Goal: Task Accomplishment & Management: Manage account settings

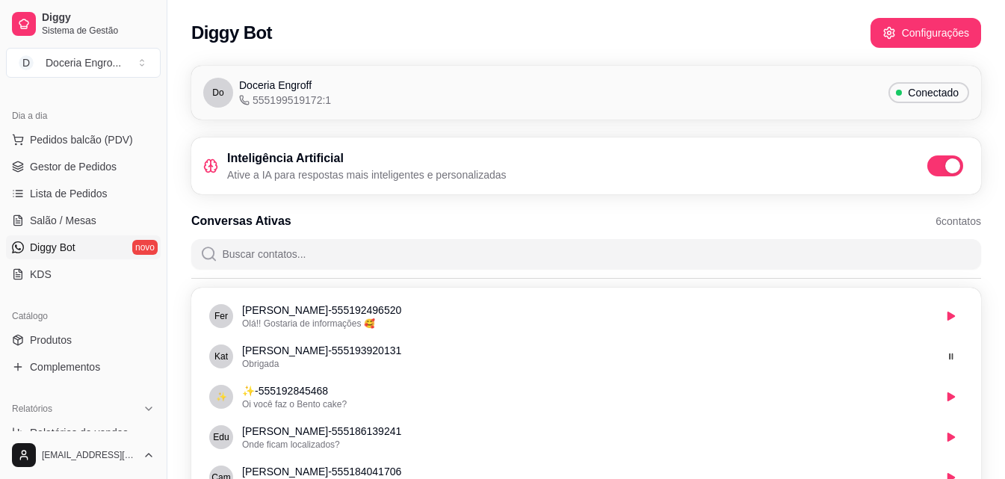
scroll to position [597, 0]
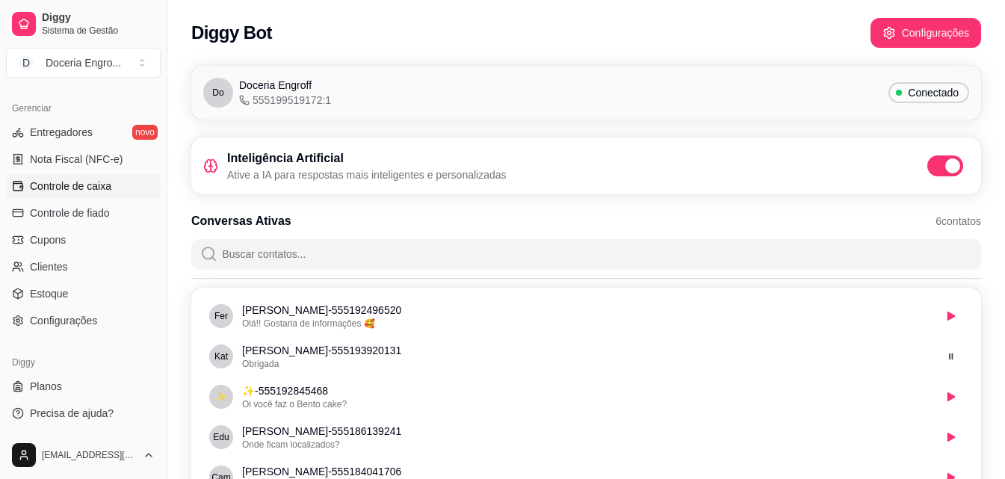
click at [94, 190] on span "Controle de caixa" at bounding box center [70, 186] width 81 height 15
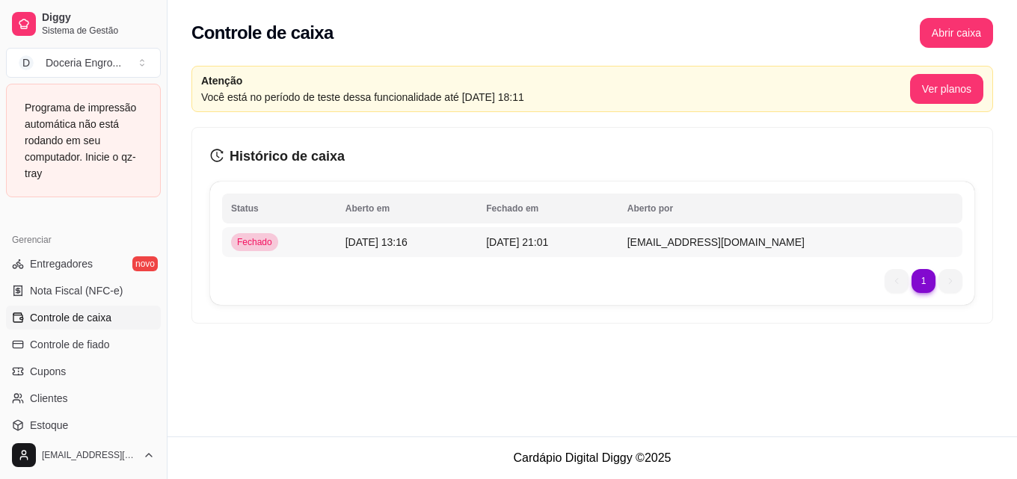
click at [764, 238] on span "[EMAIL_ADDRESS][DOMAIN_NAME]" at bounding box center [715, 242] width 177 height 12
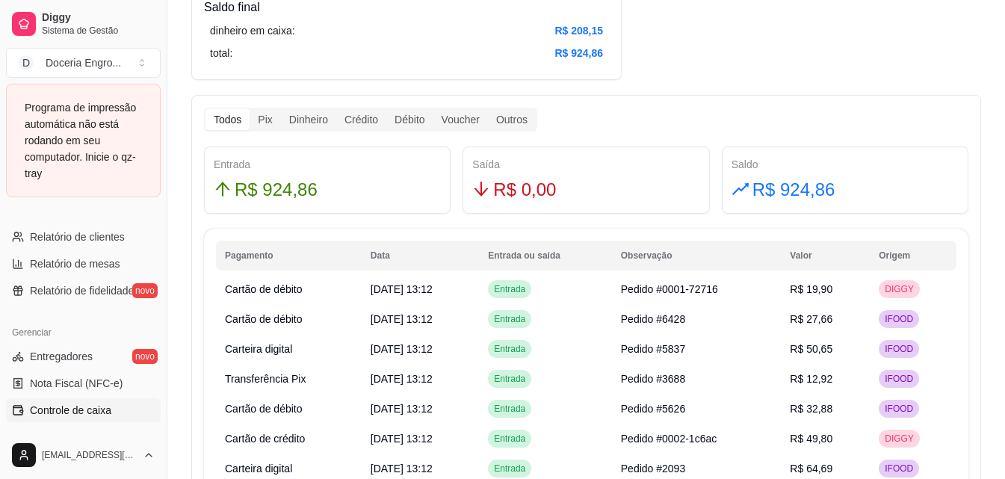
scroll to position [429, 0]
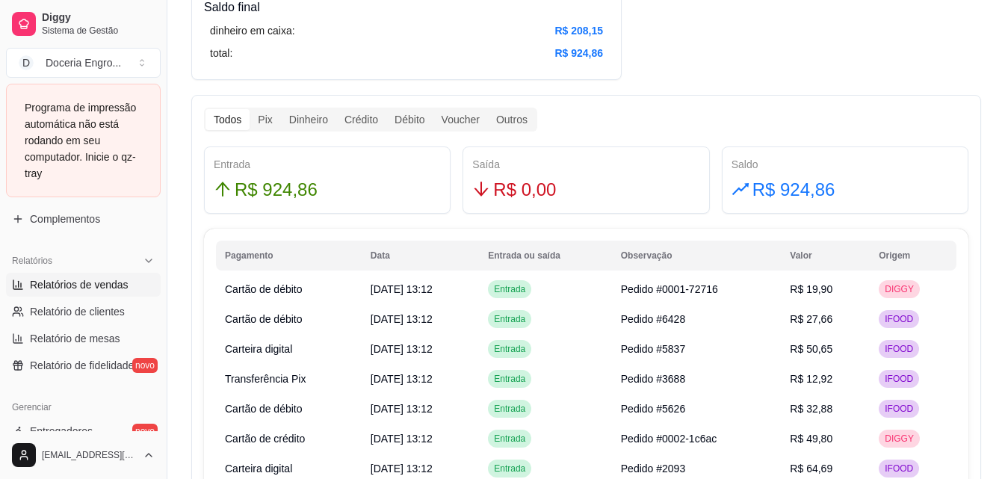
click at [96, 291] on span "Relatórios de vendas" at bounding box center [79, 284] width 99 height 15
select select "ALL"
select select "0"
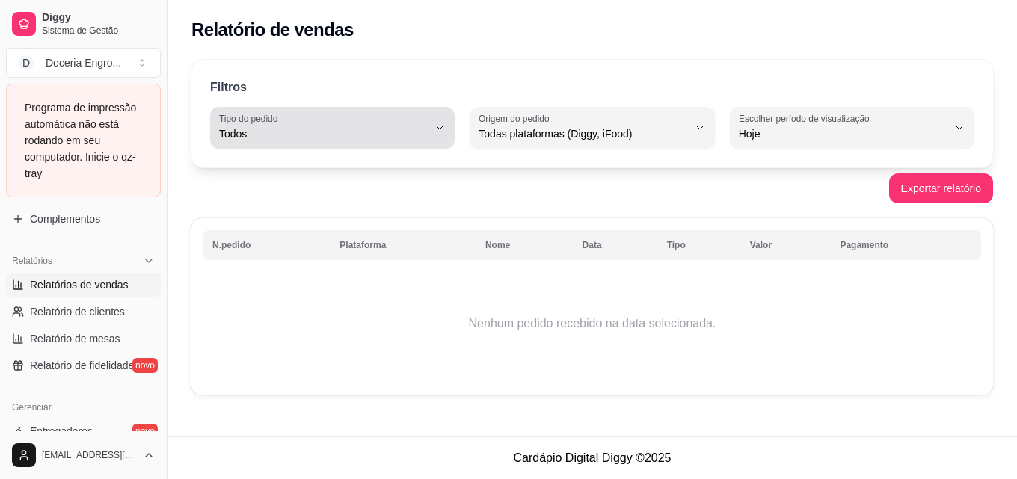
click at [436, 135] on button "Tipo do pedido Todos" at bounding box center [332, 128] width 244 height 42
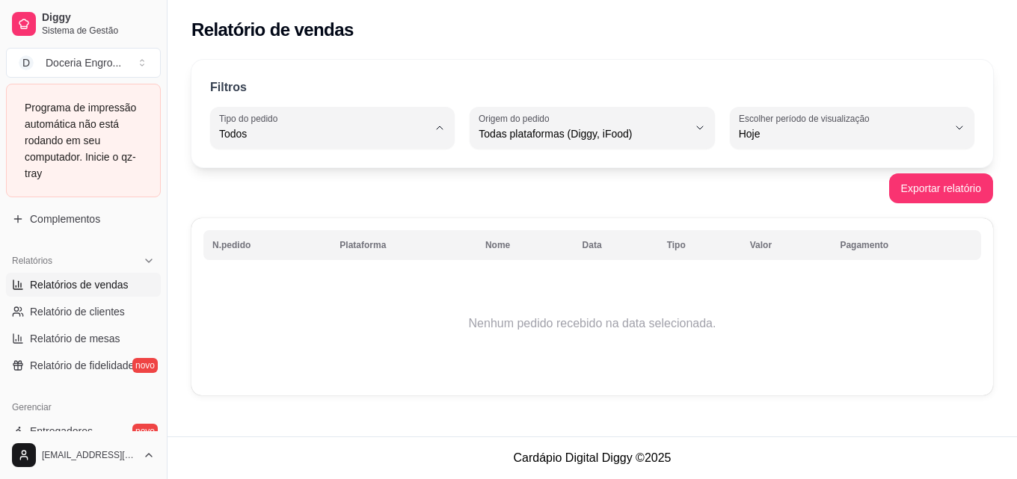
click at [533, 180] on div "Exportar relatório" at bounding box center [591, 188] width 801 height 30
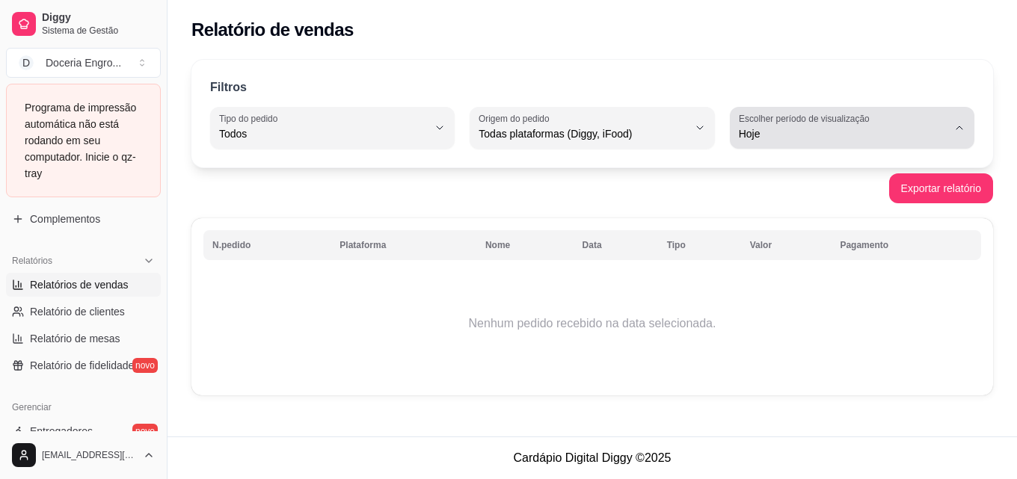
click at [945, 126] on div "Hoje" at bounding box center [843, 128] width 209 height 30
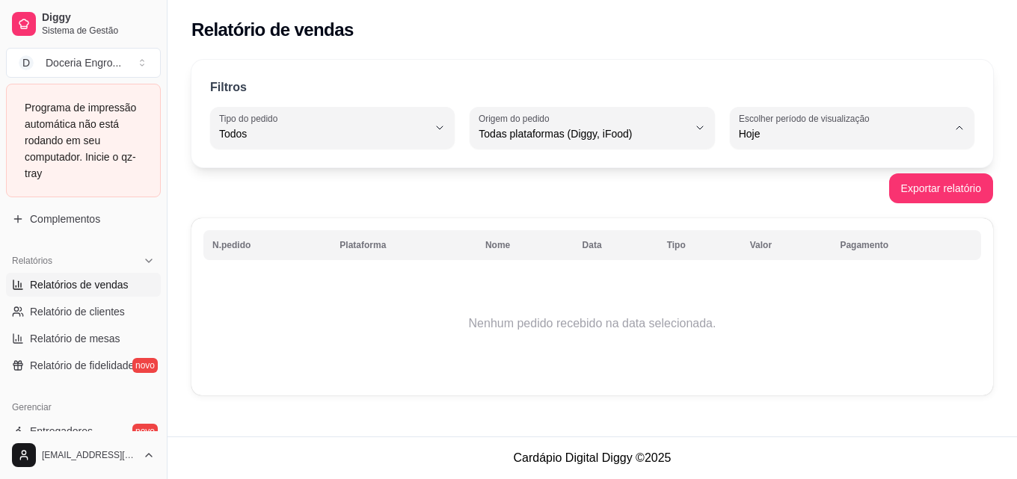
click at [794, 195] on span "Ontem" at bounding box center [844, 194] width 197 height 14
type input "1"
select select "1"
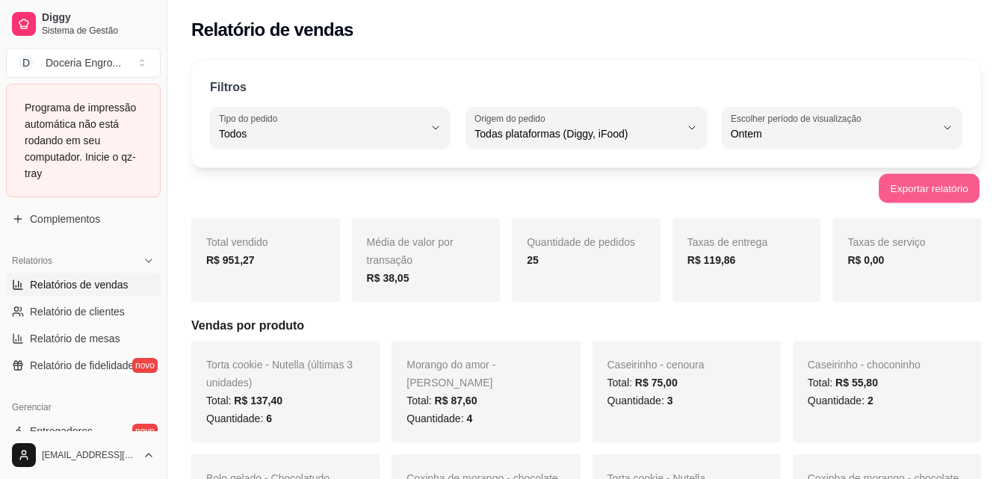
click at [928, 182] on button "Exportar relatório" at bounding box center [929, 188] width 101 height 29
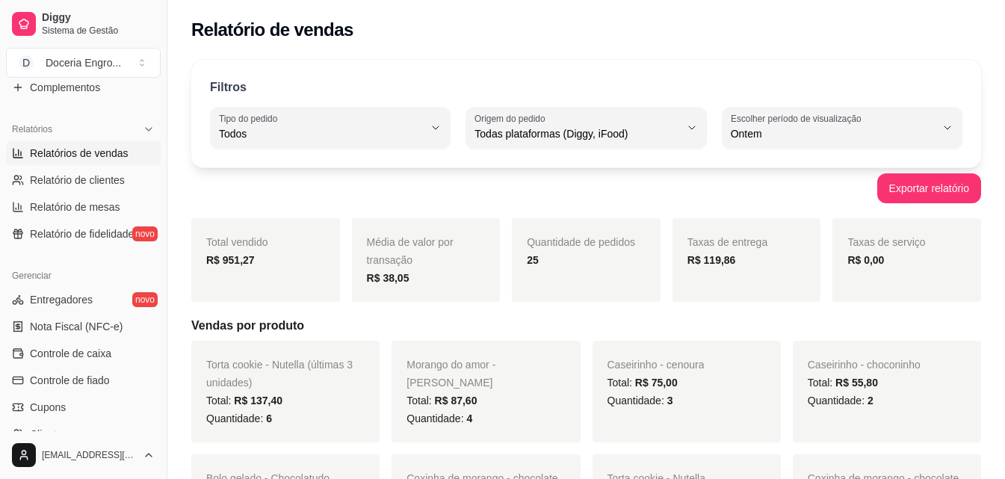
click at [514, 319] on h5 "Vendas por produto" at bounding box center [586, 326] width 790 height 18
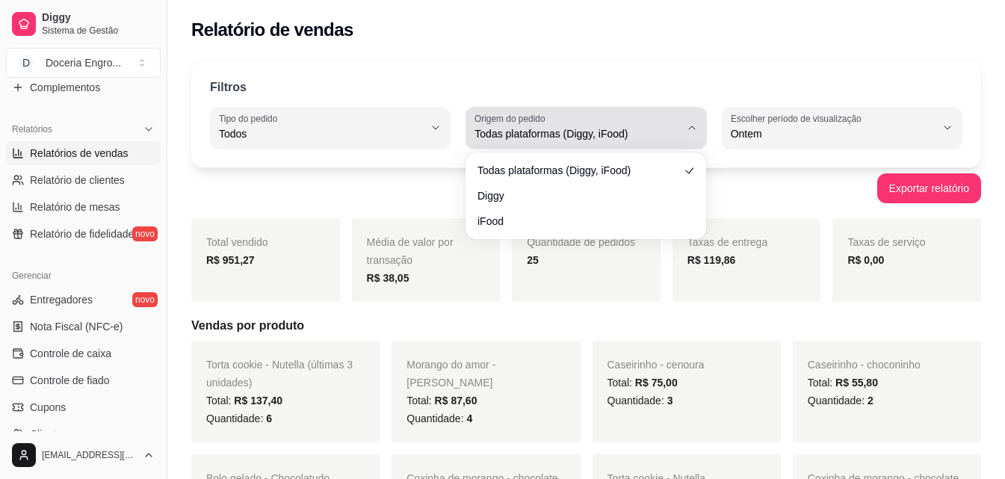
click at [694, 123] on icon "button" at bounding box center [692, 128] width 12 height 12
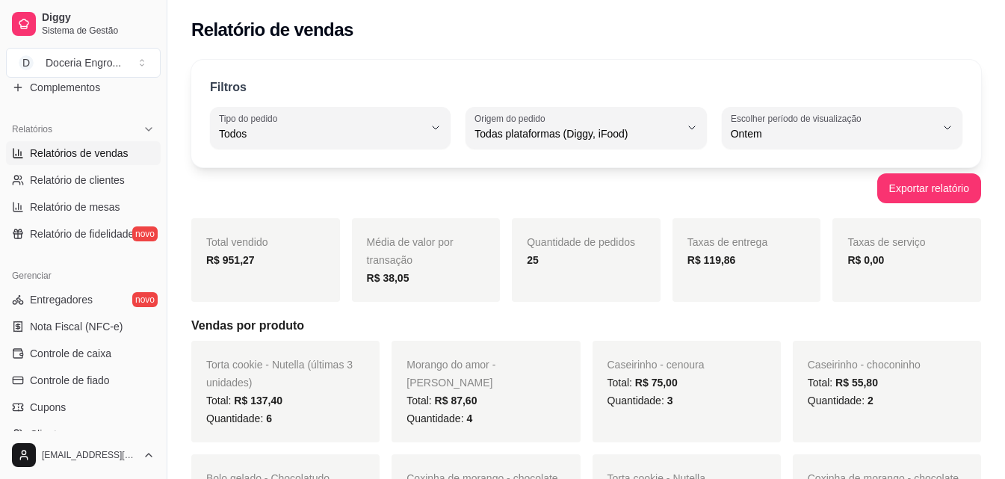
click at [690, 34] on div "Relatório de vendas" at bounding box center [586, 30] width 790 height 24
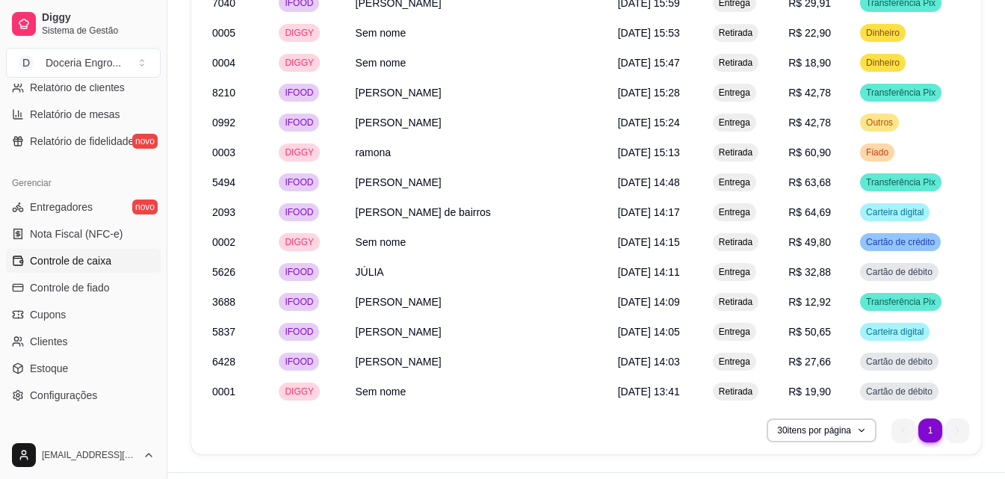
scroll to position [523, 0]
click at [109, 259] on span "Controle de caixa" at bounding box center [70, 259] width 81 height 15
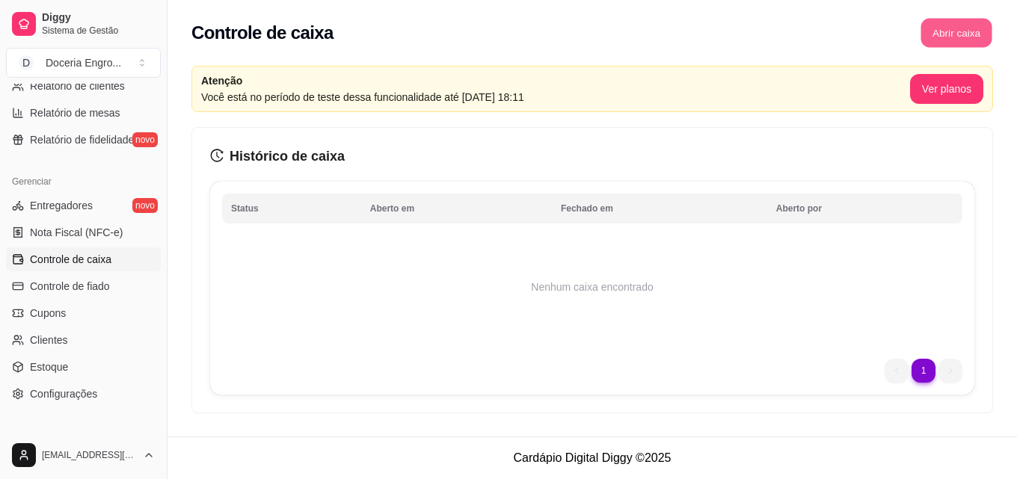
click at [966, 31] on button "Abrir caixa" at bounding box center [955, 33] width 71 height 29
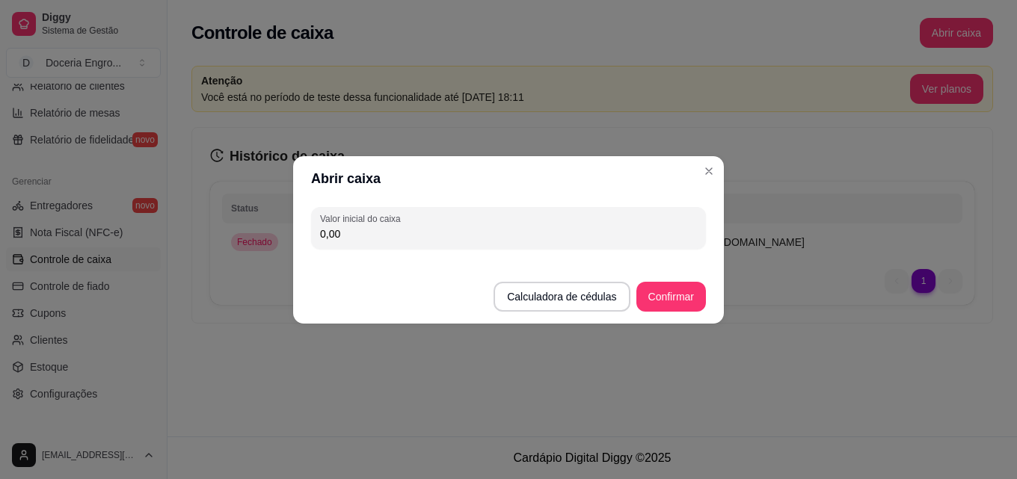
drag, startPoint x: 582, startPoint y: 280, endPoint x: 576, endPoint y: 298, distance: 18.9
click at [582, 281] on footer "Calculadora de cédulas Confirmar" at bounding box center [508, 289] width 431 height 69
click at [576, 298] on button "Calculadora de cédulas" at bounding box center [562, 296] width 132 height 29
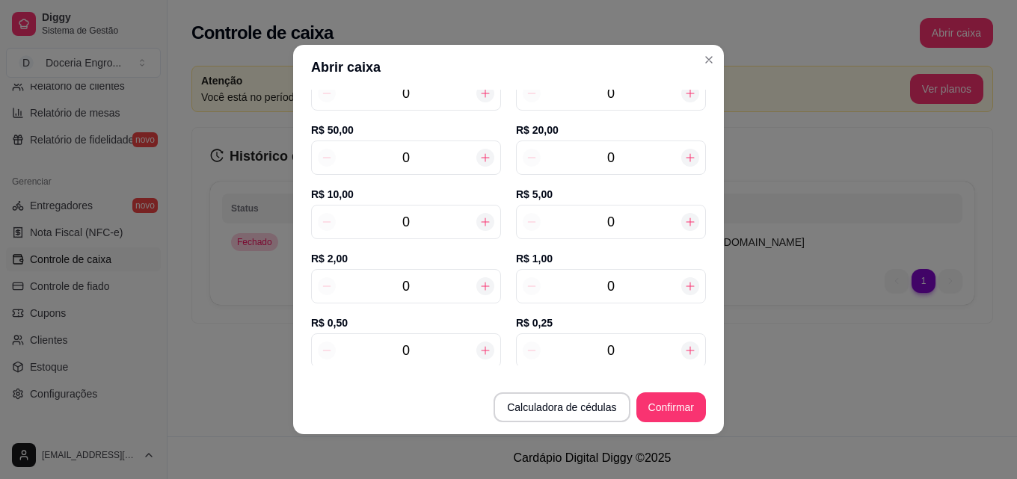
scroll to position [149, 0]
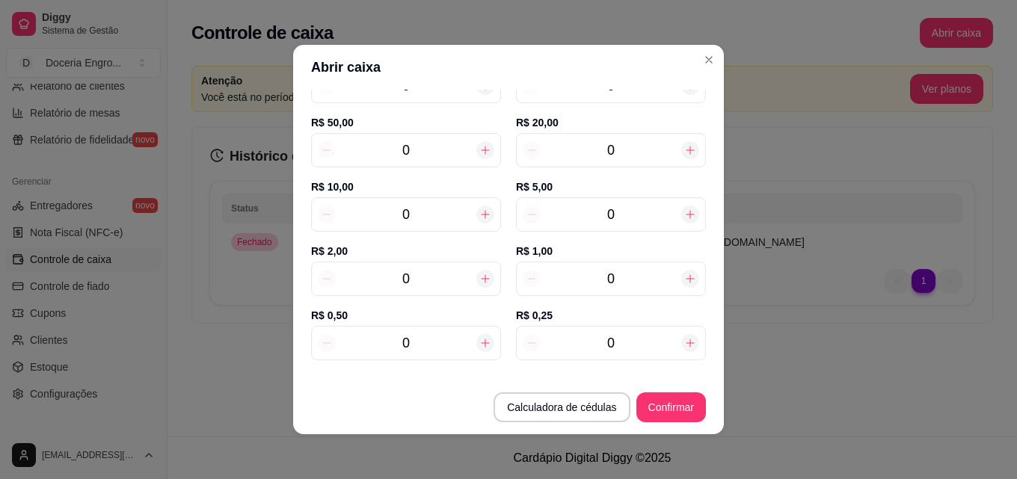
click at [421, 288] on input "0" at bounding box center [406, 278] width 141 height 21
type input "9"
type input "18,00"
type input "9"
click at [612, 218] on input "0" at bounding box center [610, 214] width 141 height 21
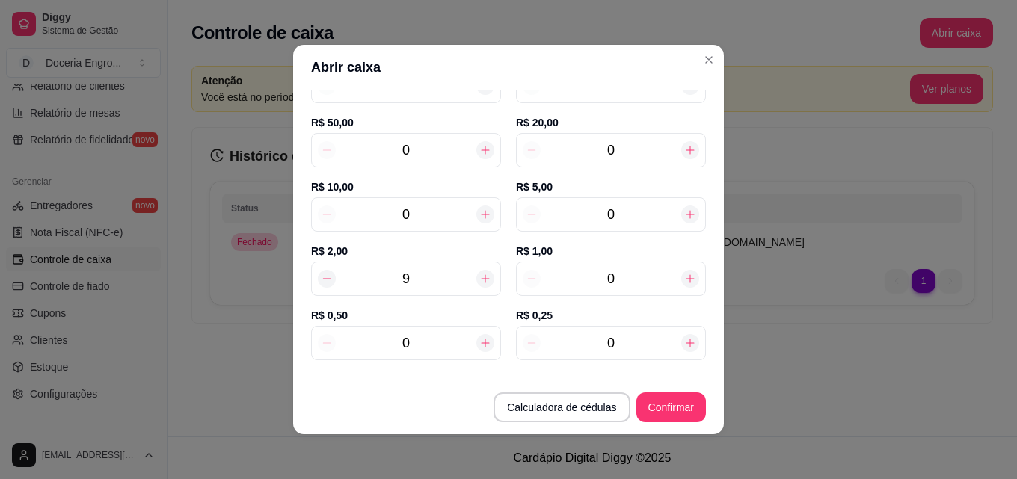
type input "53,00"
type input "7"
click at [430, 215] on input "0" at bounding box center [406, 214] width 141 height 21
type input "103,00"
type input "5"
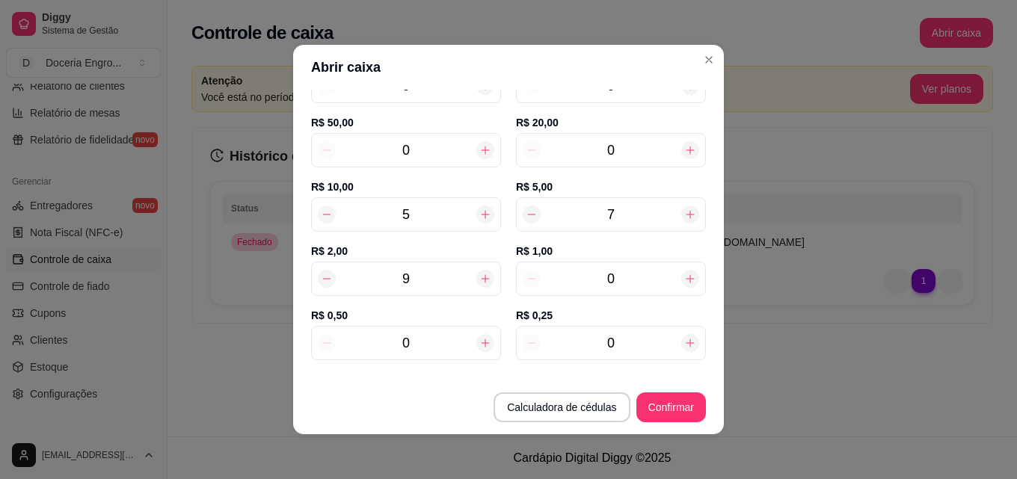
click at [632, 136] on div "0" at bounding box center [611, 150] width 190 height 34
type input "143,00"
type input "2"
click at [603, 280] on input "0" at bounding box center [610, 278] width 141 height 21
type input "146,00"
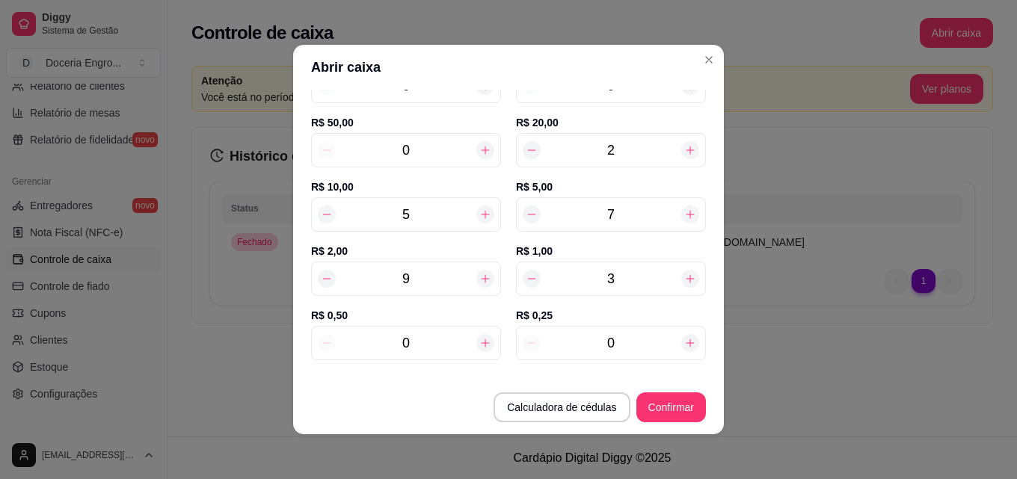
type input "3"
click at [600, 212] on input "7" at bounding box center [610, 214] width 141 height 21
click at [431, 348] on input "0" at bounding box center [406, 343] width 141 height 21
type input "146,50"
type input "12"
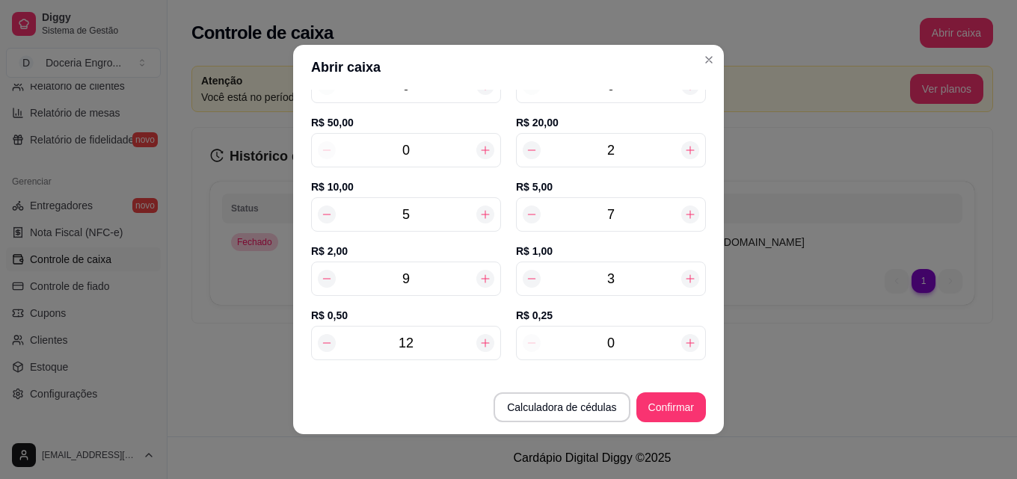
type input "152,00"
type input "12"
click at [608, 333] on input "0" at bounding box center [610, 343] width 141 height 21
type input "152,25"
type input "13"
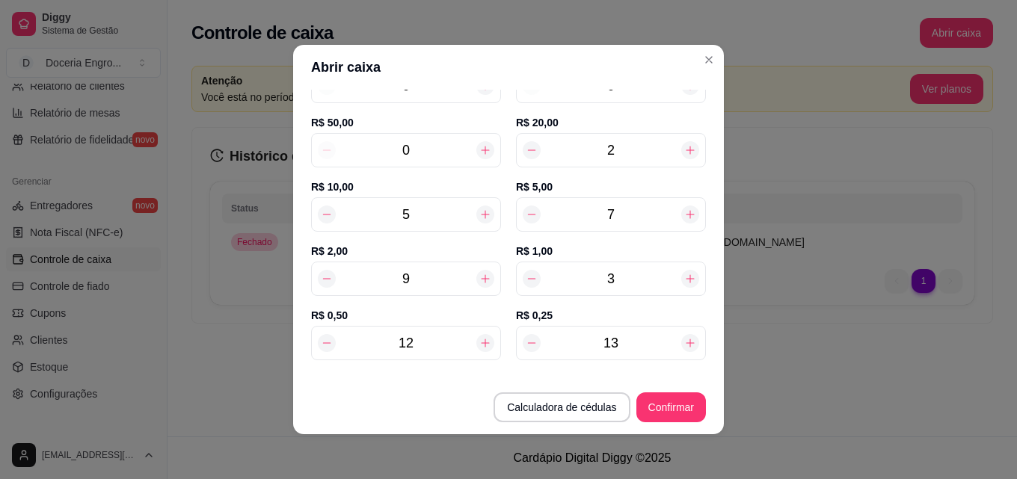
type input "155,25"
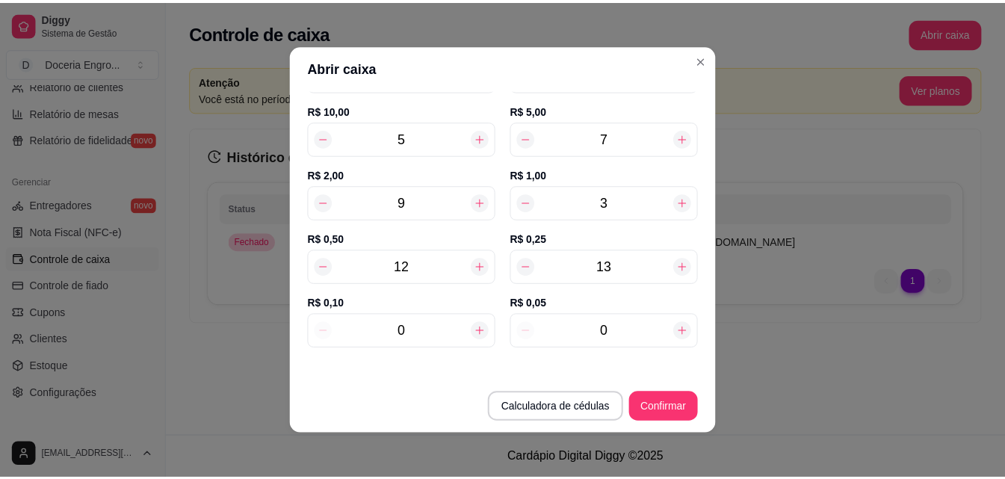
scroll to position [226, 0]
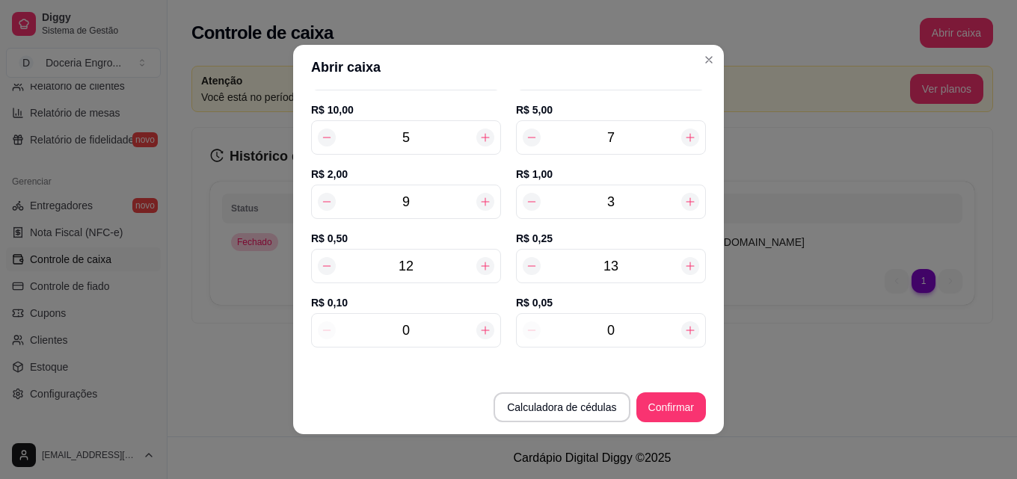
type input "13"
click at [439, 335] on input "0" at bounding box center [406, 330] width 141 height 21
type input "155,45"
type input "2"
click at [624, 330] on input "0" at bounding box center [610, 330] width 141 height 21
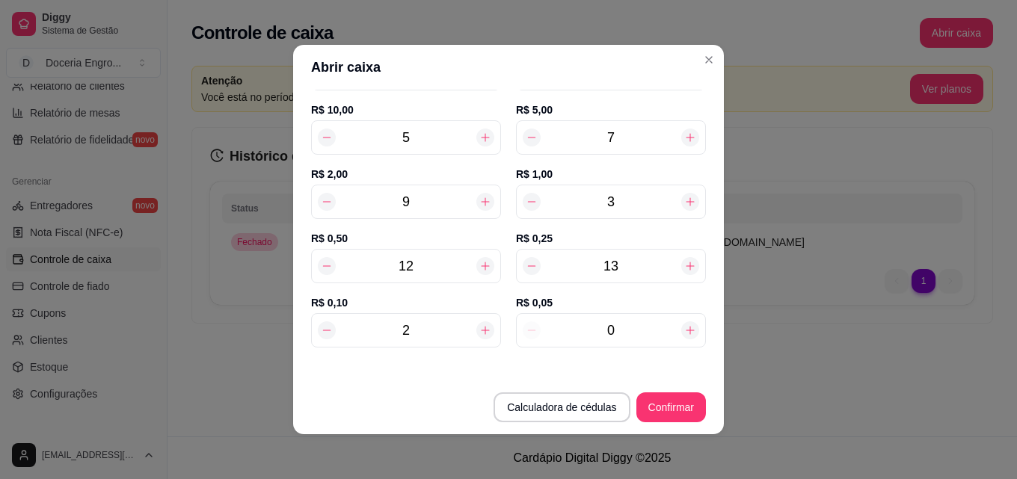
type input "155,70"
type input "0"
type input "155,45"
type input "4"
type input "155,65"
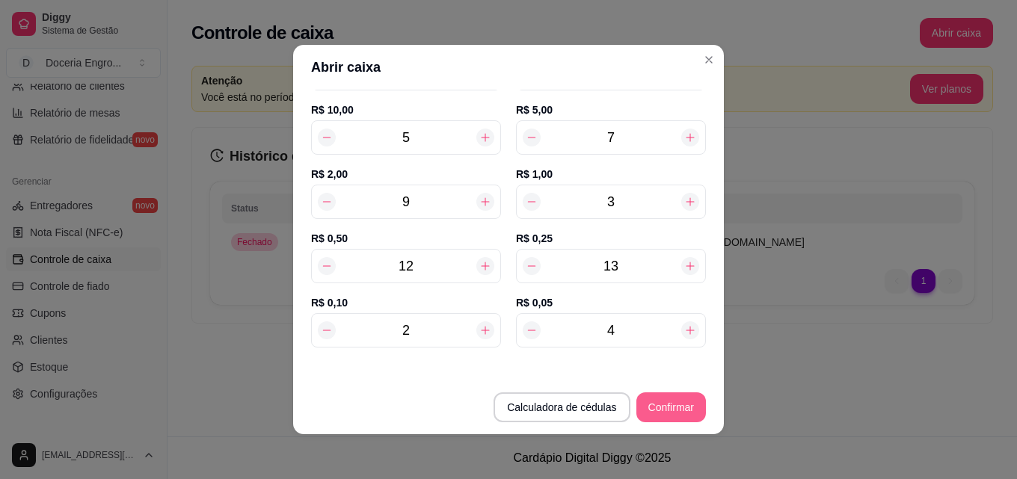
type input "4"
click at [655, 410] on button "Confirmar" at bounding box center [671, 407] width 70 height 30
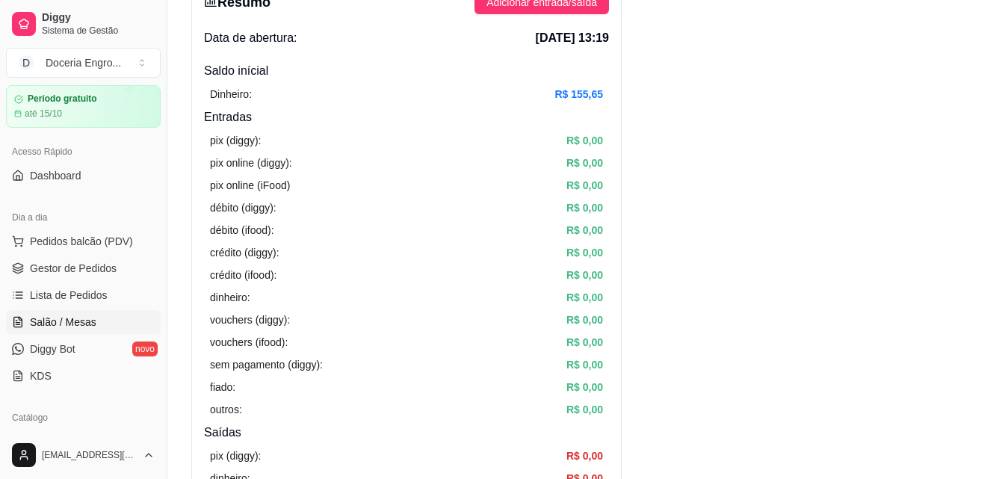
scroll to position [75, 0]
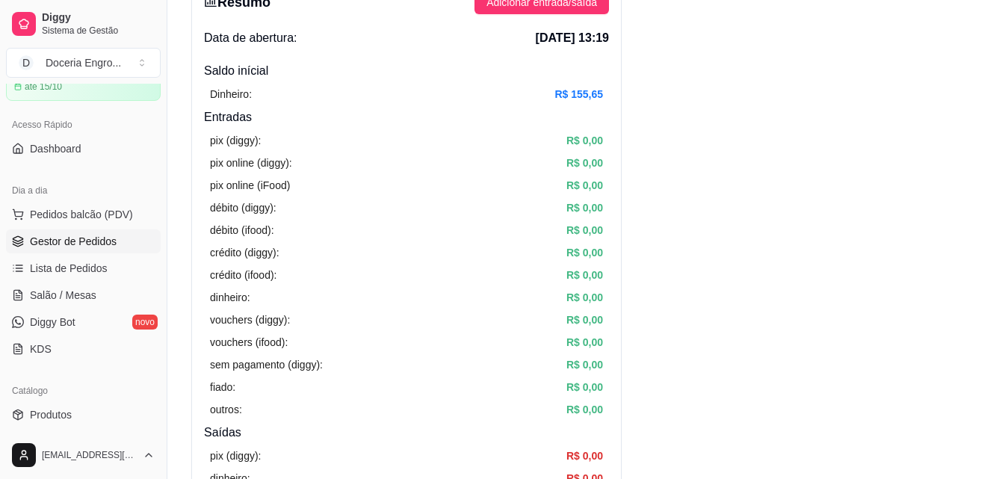
click at [67, 237] on span "Gestor de Pedidos" at bounding box center [73, 241] width 87 height 15
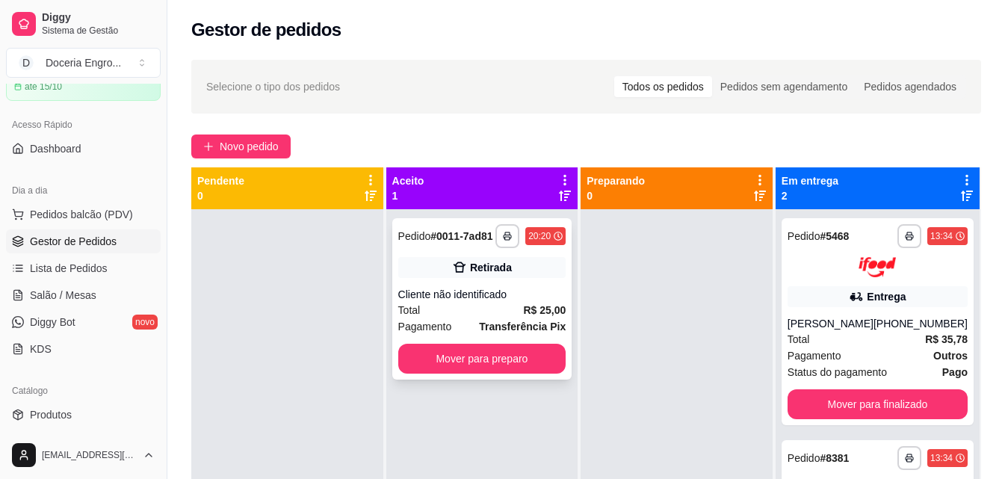
click at [458, 300] on div "Cliente não identificado" at bounding box center [482, 294] width 168 height 15
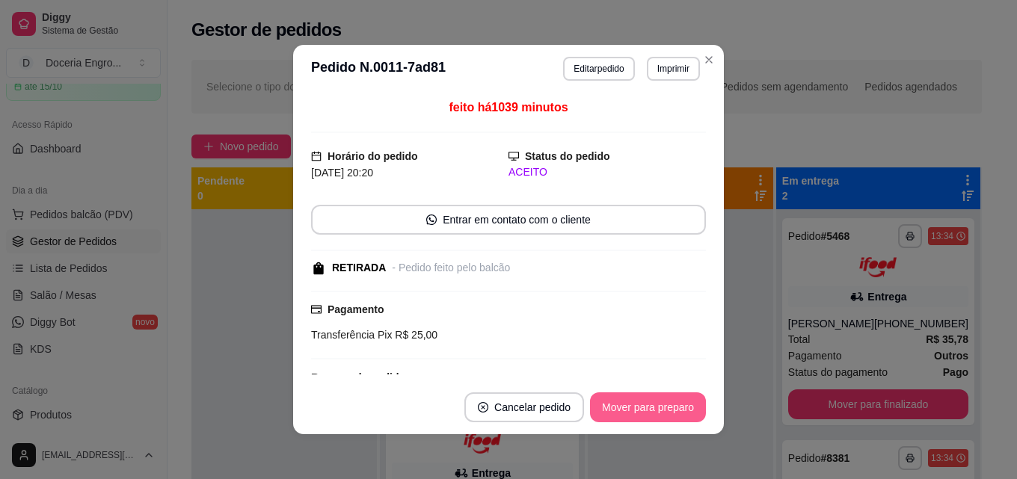
click at [644, 395] on button "Mover para preparo" at bounding box center [648, 407] width 116 height 30
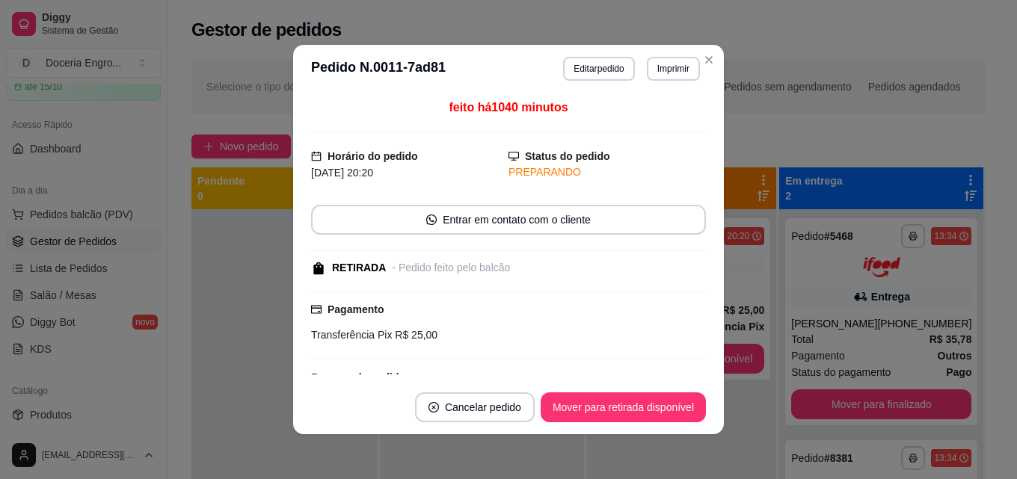
click at [650, 425] on footer "Cancelar pedido Mover para retirada disponível" at bounding box center [508, 407] width 431 height 54
click at [650, 418] on button "Mover para retirada disponível" at bounding box center [622, 407] width 165 height 30
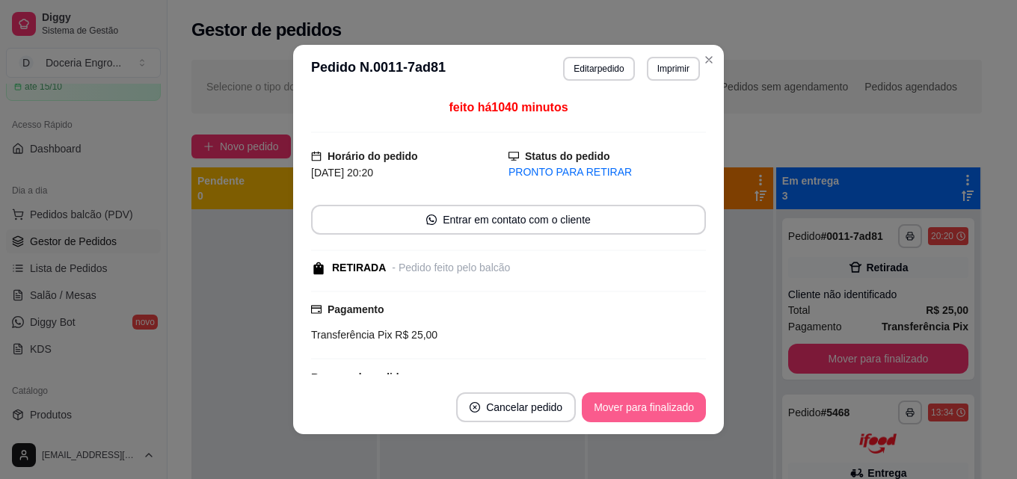
click at [650, 418] on button "Mover para finalizado" at bounding box center [644, 407] width 124 height 30
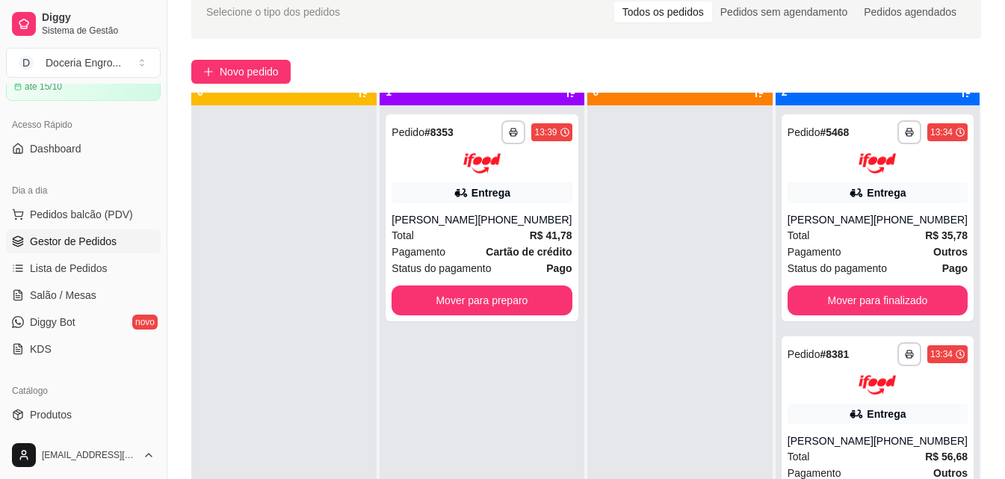
scroll to position [42, 0]
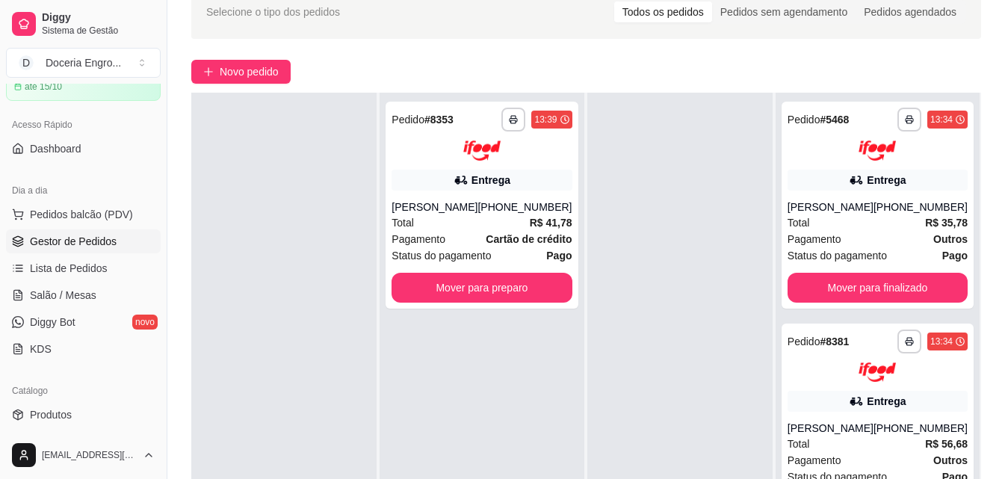
drag, startPoint x: 569, startPoint y: 76, endPoint x: 549, endPoint y: 63, distance: 23.6
click at [569, 75] on div "Novo pedido" at bounding box center [586, 72] width 790 height 24
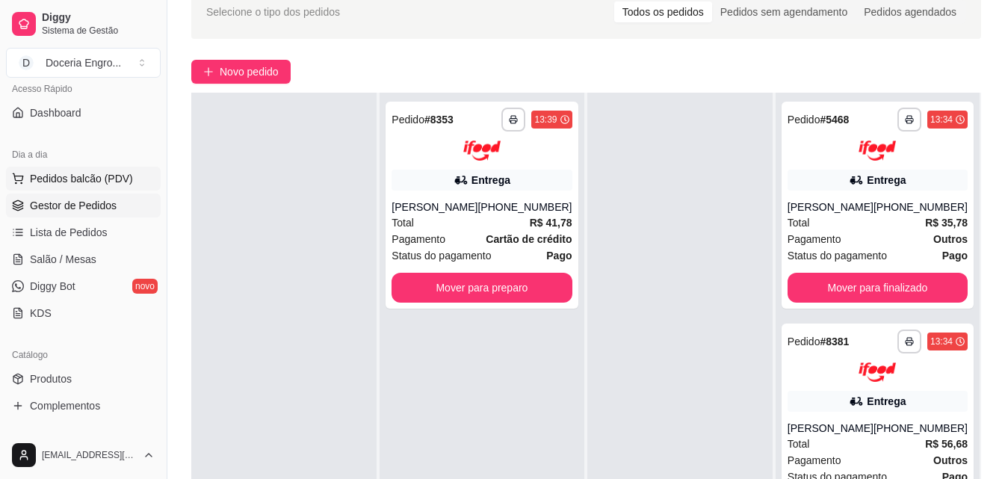
scroll to position [299, 0]
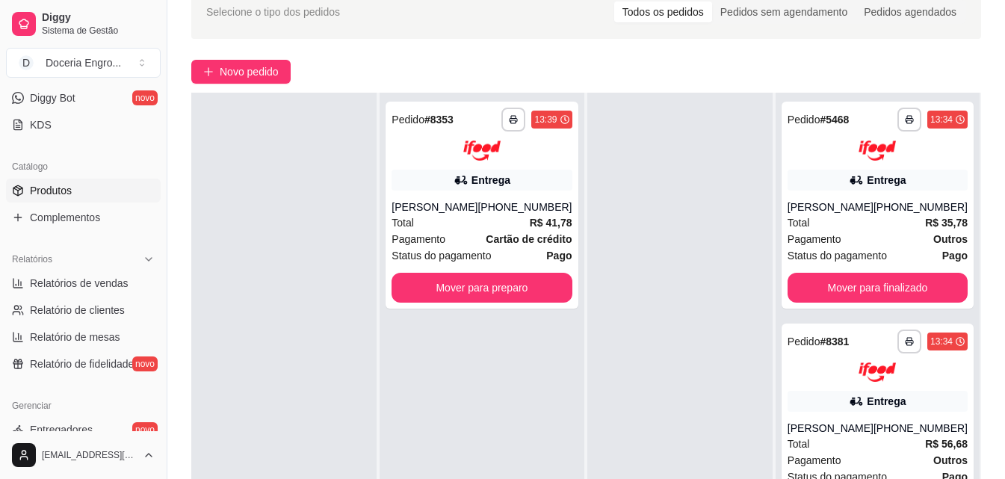
click at [81, 198] on link "Produtos" at bounding box center [83, 191] width 155 height 24
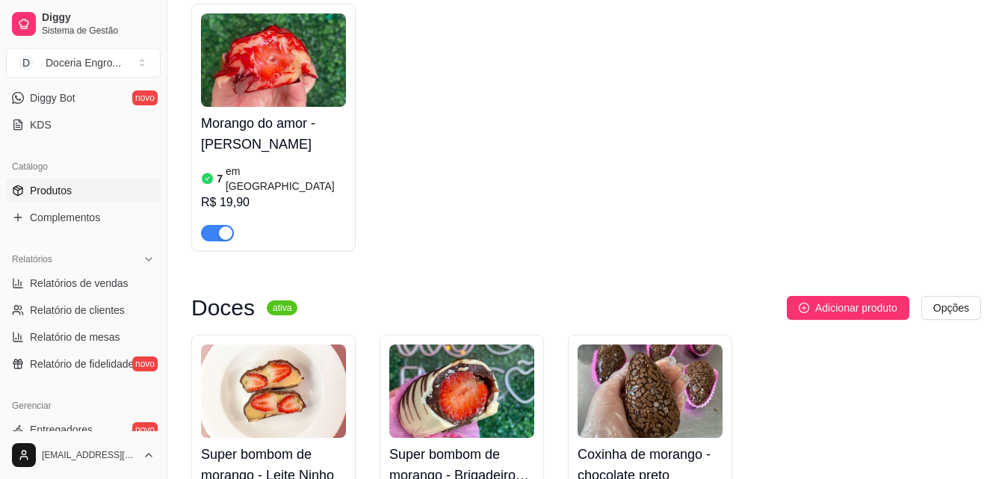
scroll to position [1345, 0]
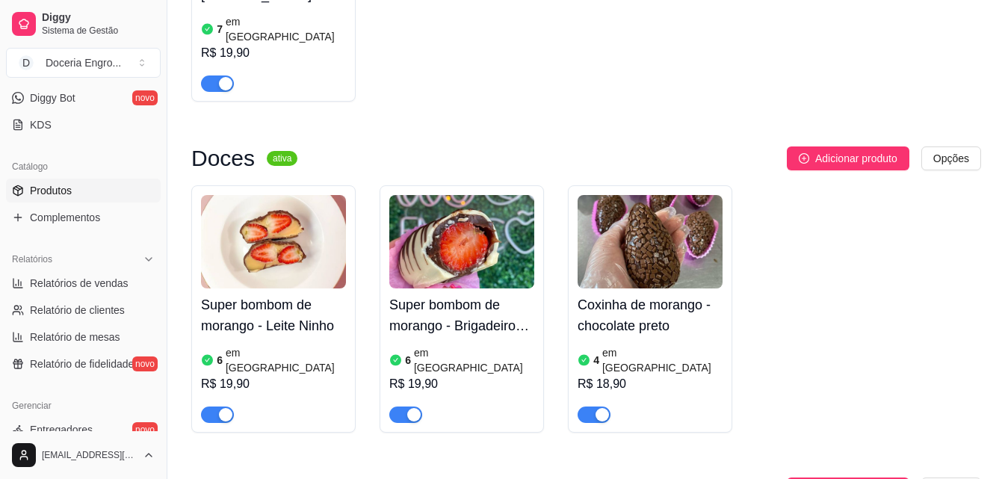
click at [659, 295] on h4 "Coxinha de morango - chocolate preto" at bounding box center [650, 316] width 145 height 42
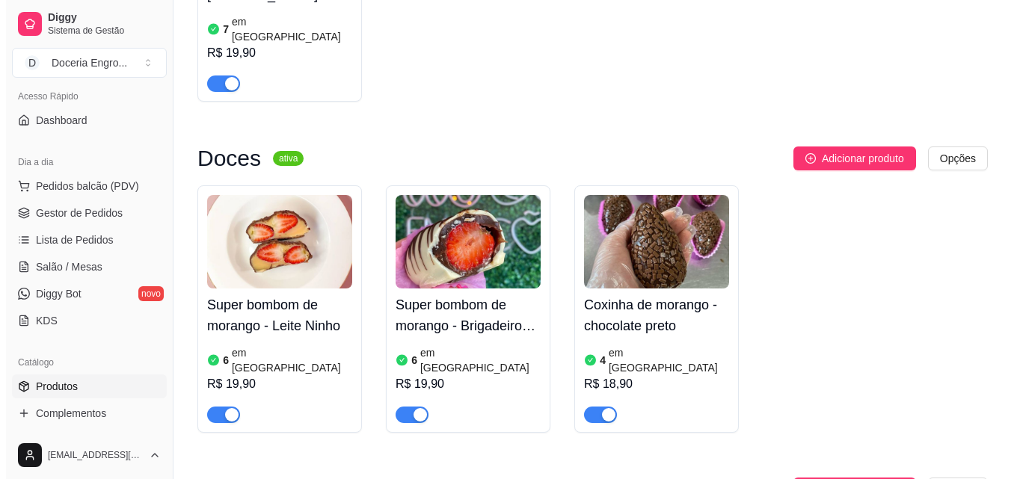
scroll to position [73, 0]
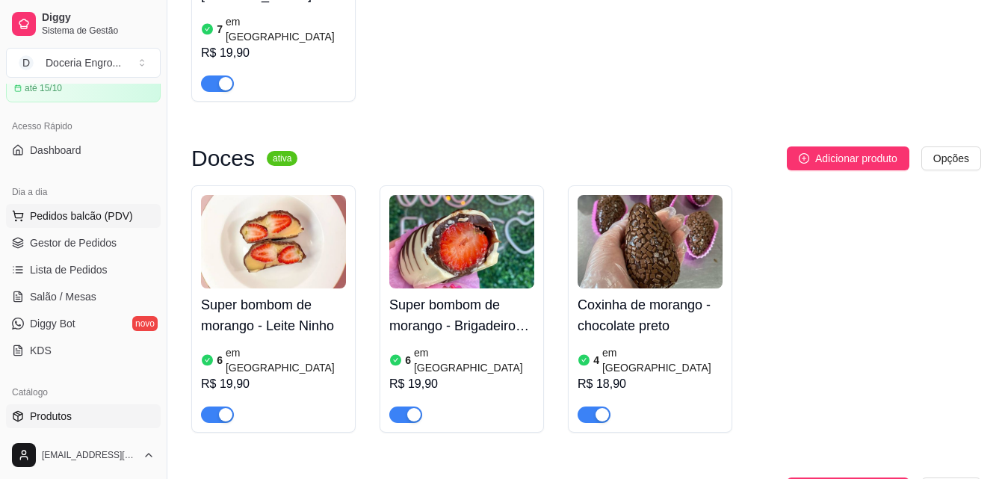
click at [98, 218] on span "Pedidos balcão (PDV)" at bounding box center [81, 216] width 103 height 15
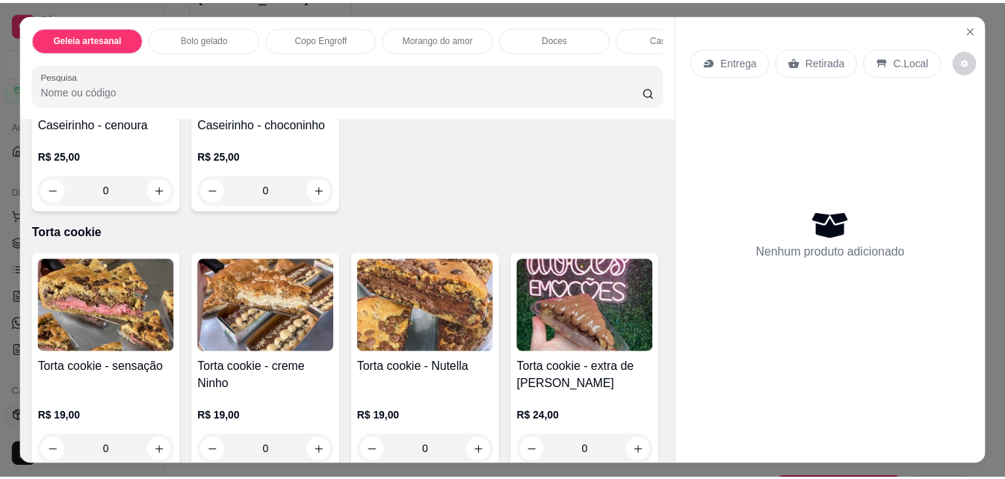
scroll to position [1570, 0]
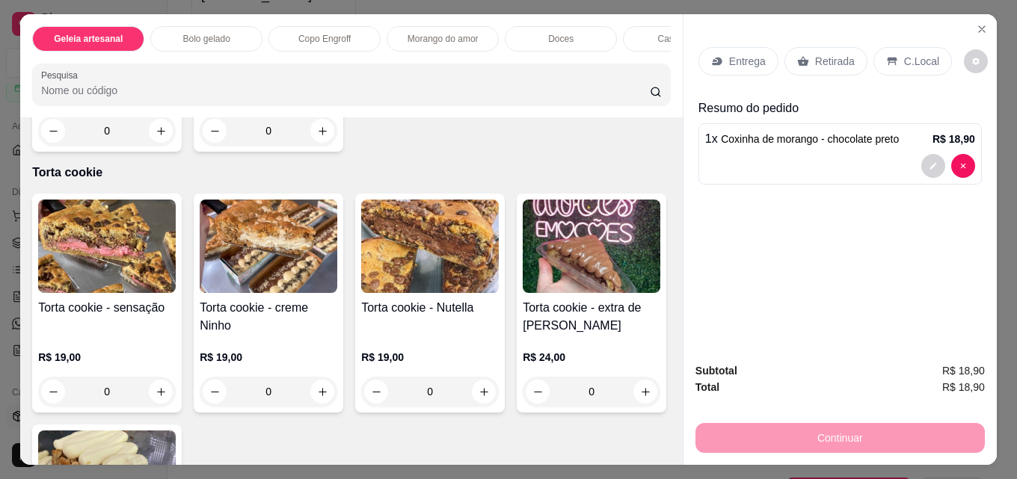
type input "2"
click at [834, 55] on p "Retirada" at bounding box center [835, 61] width 40 height 15
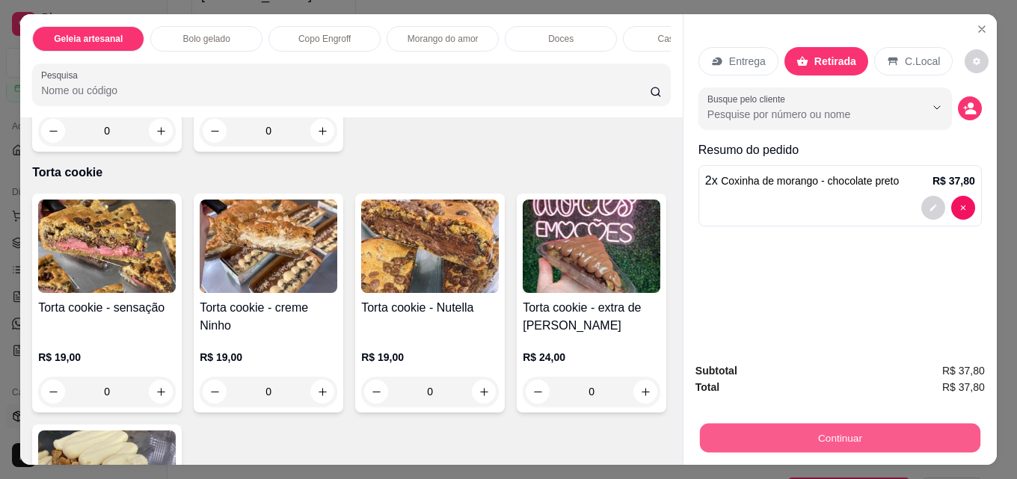
click at [848, 435] on button "Continuar" at bounding box center [840, 437] width 280 height 29
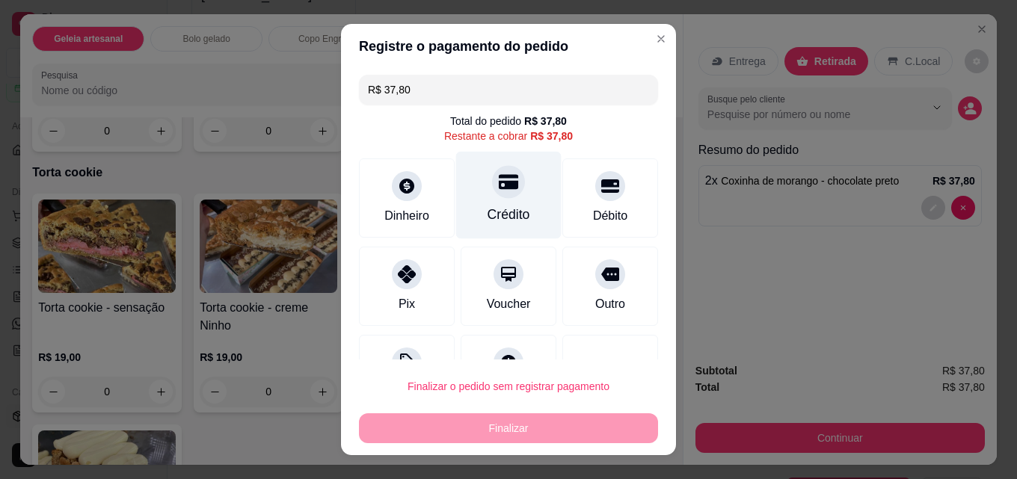
click at [498, 201] on div "Crédito" at bounding box center [508, 195] width 105 height 87
type input "R$ 0,00"
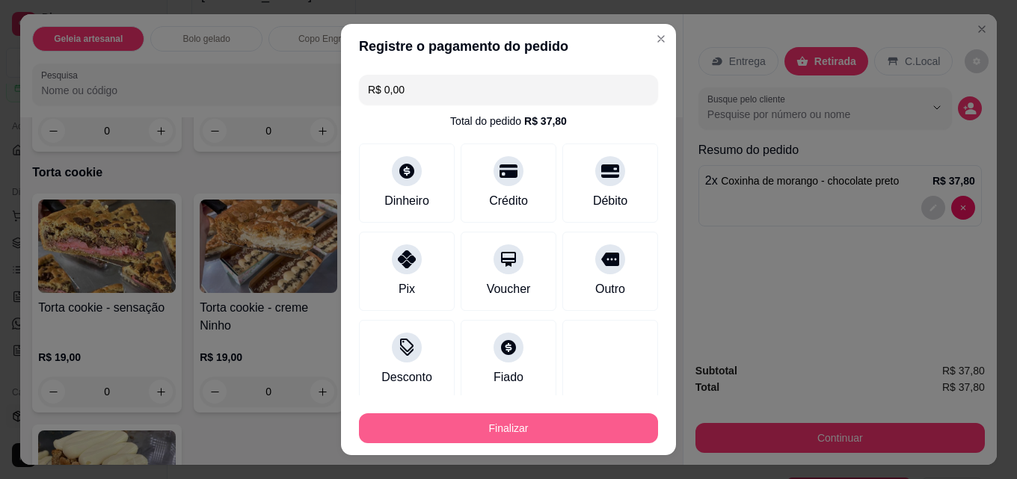
click at [499, 419] on button "Finalizar" at bounding box center [508, 428] width 299 height 30
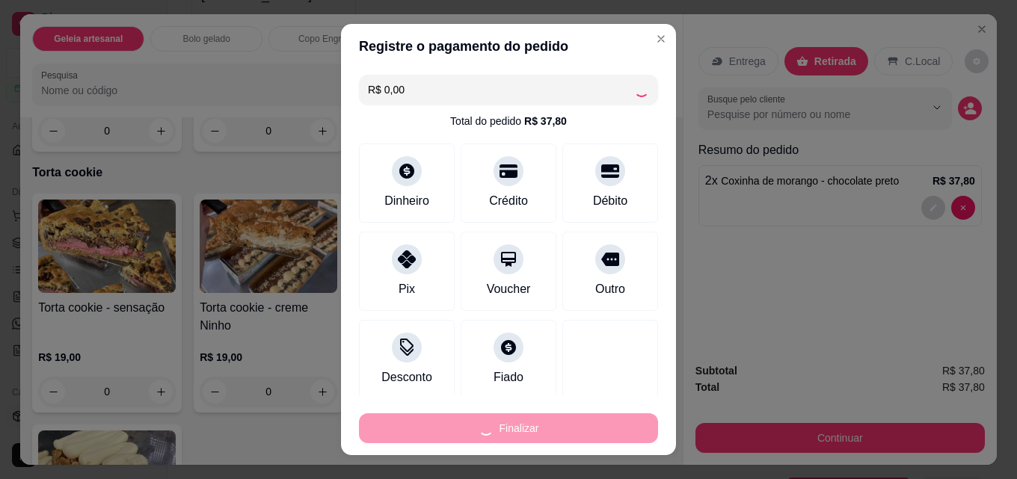
type input "0"
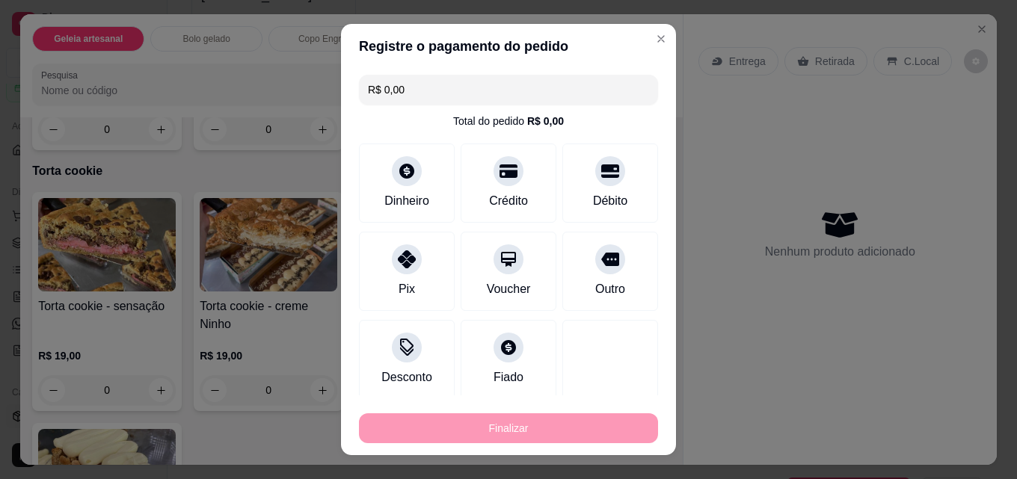
type input "-R$ 37,80"
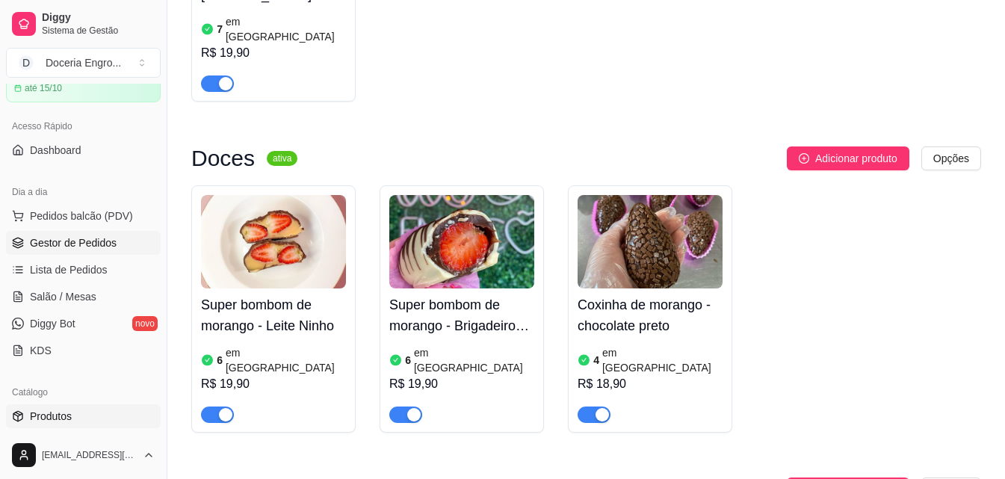
click at [87, 242] on span "Gestor de Pedidos" at bounding box center [73, 242] width 87 height 15
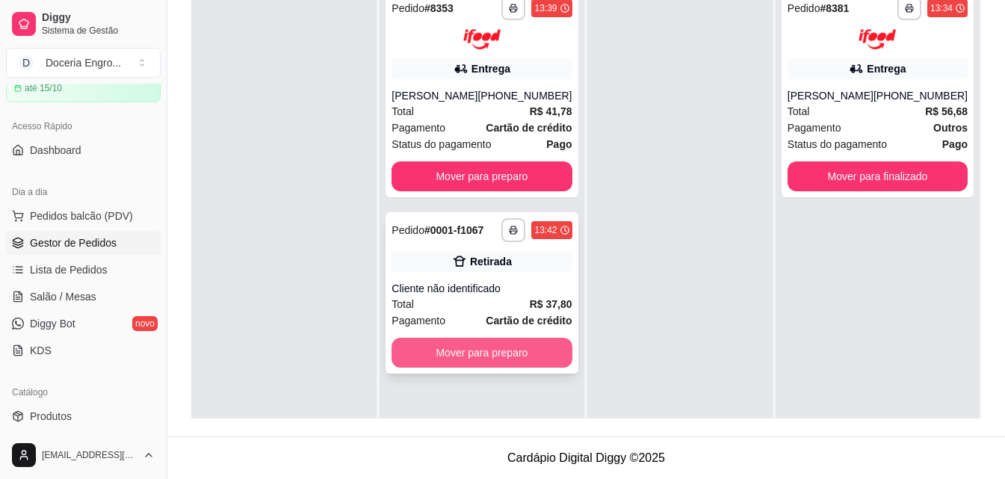
click at [474, 352] on button "Mover para preparo" at bounding box center [482, 353] width 180 height 30
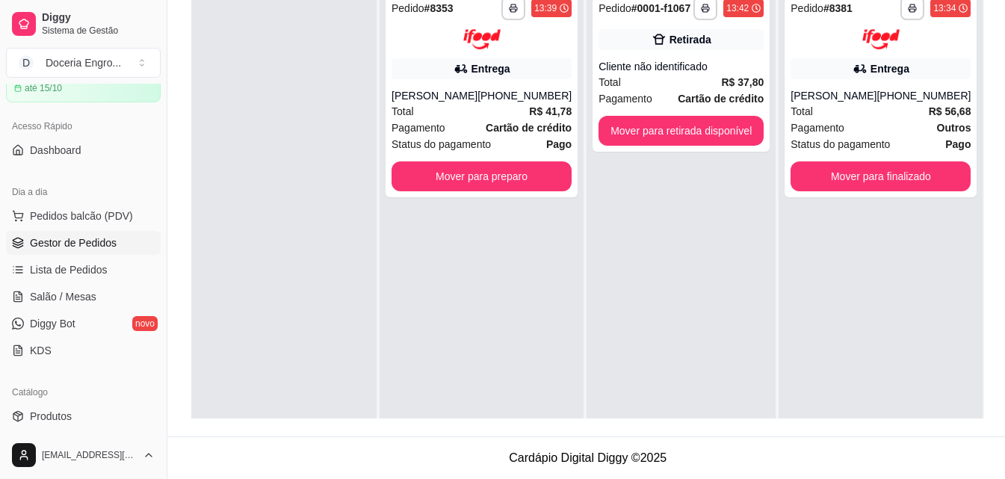
scroll to position [78, 0]
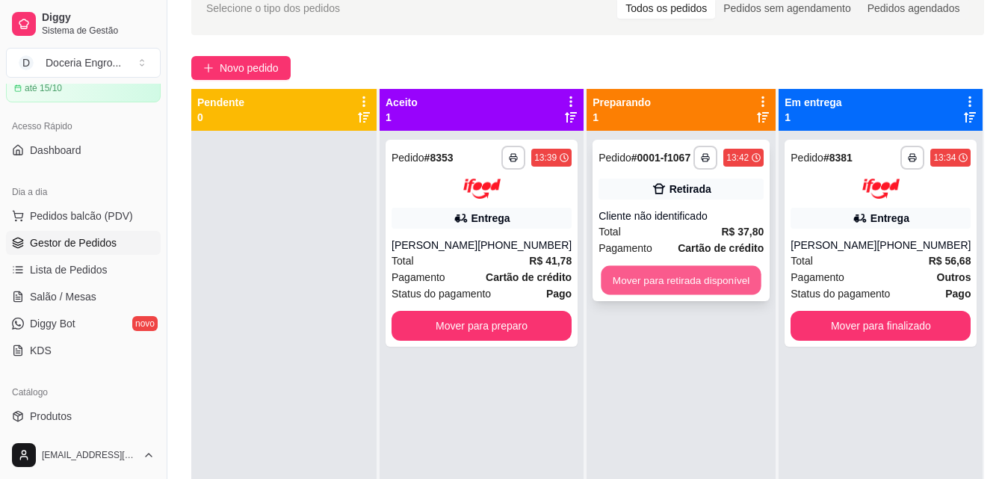
click at [704, 286] on button "Mover para retirada disponível" at bounding box center [681, 280] width 160 height 29
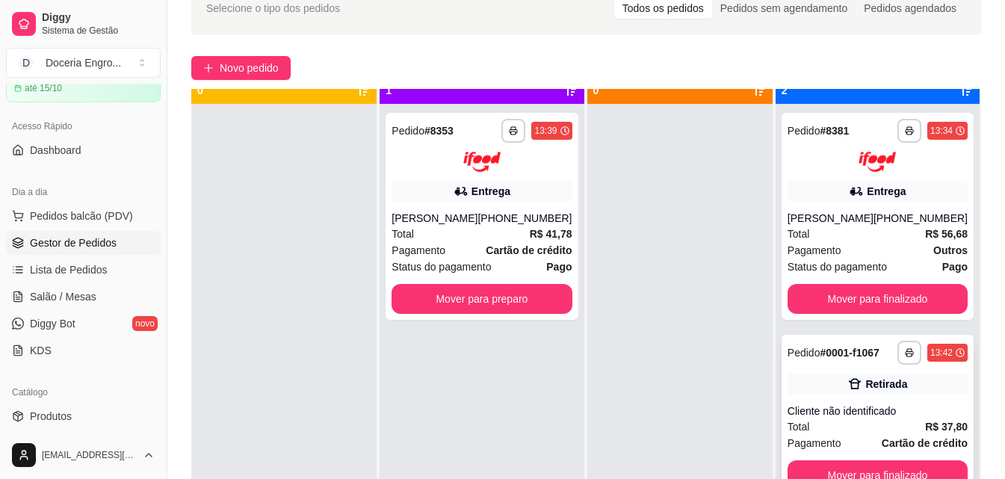
scroll to position [42, 0]
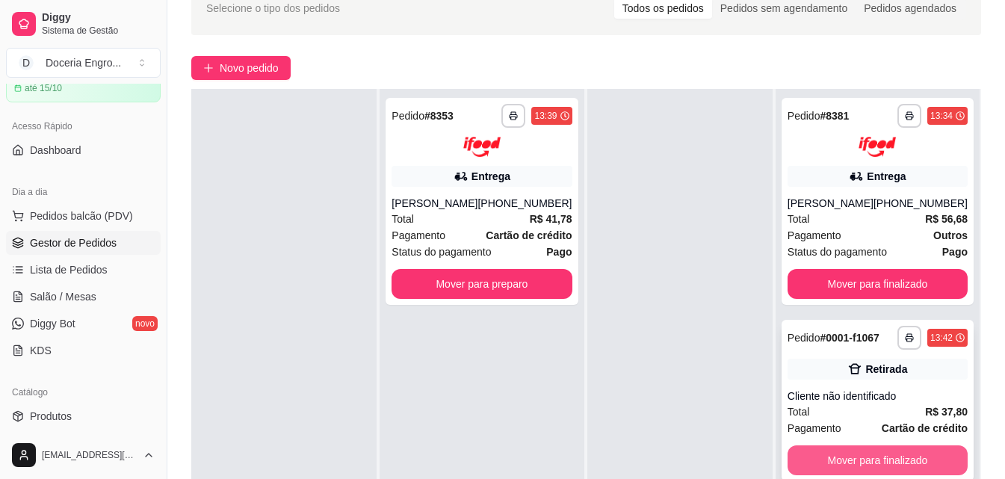
click at [861, 462] on button "Mover para finalizado" at bounding box center [878, 461] width 180 height 30
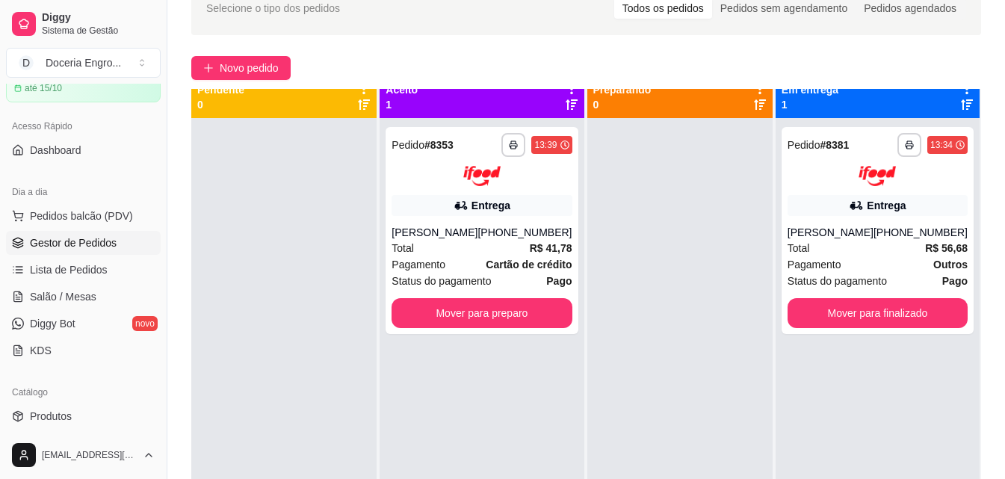
scroll to position [0, 0]
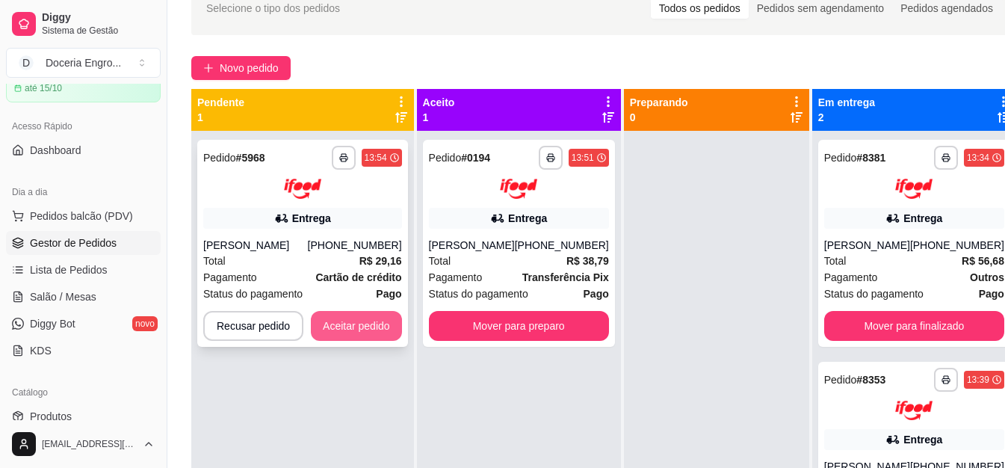
click at [368, 333] on button "Aceitar pedido" at bounding box center [356, 326] width 91 height 30
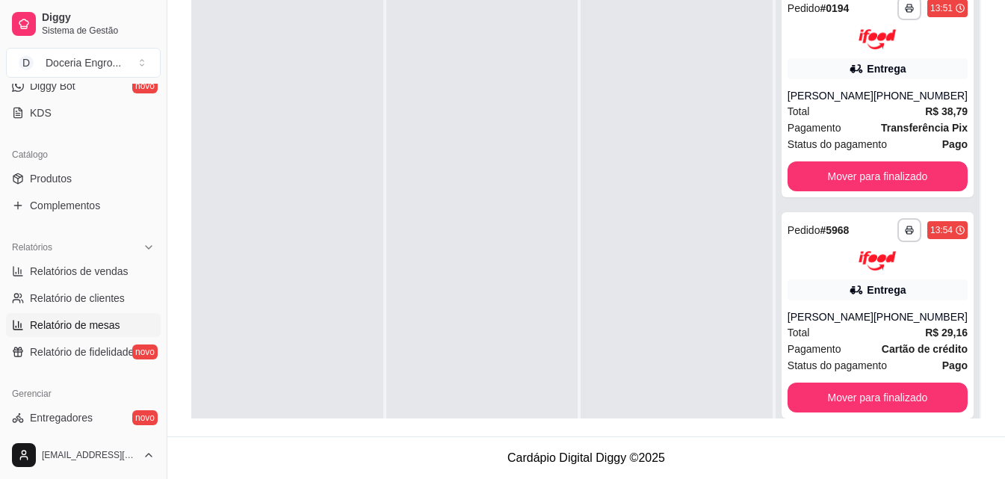
scroll to position [298, 0]
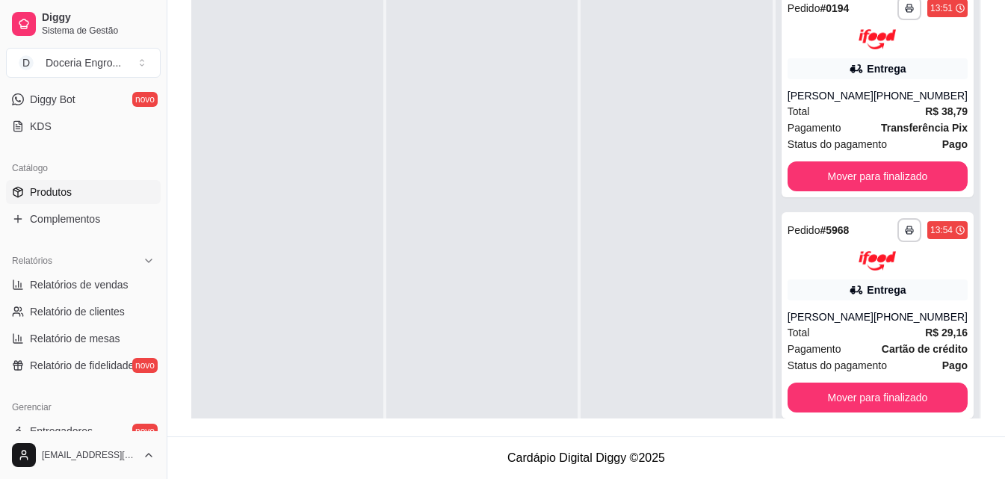
click at [70, 188] on span "Produtos" at bounding box center [51, 192] width 42 height 15
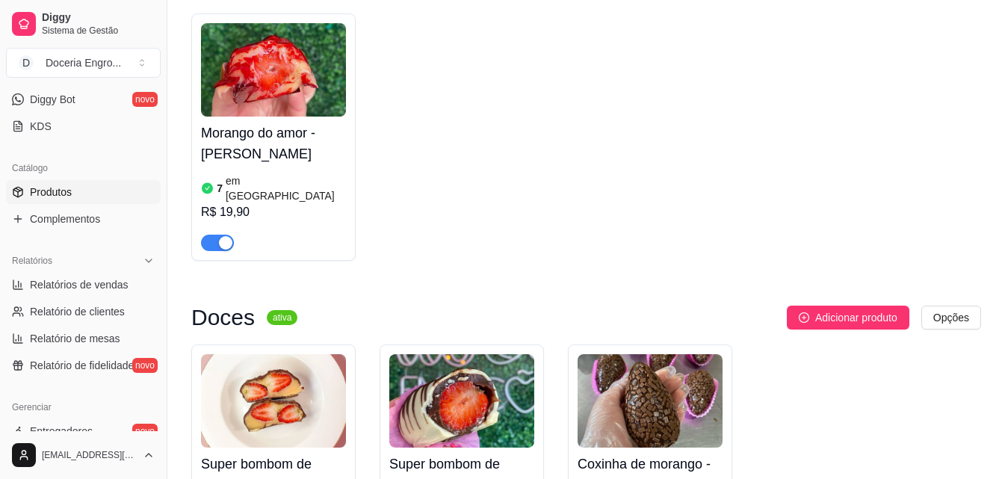
scroll to position [1196, 0]
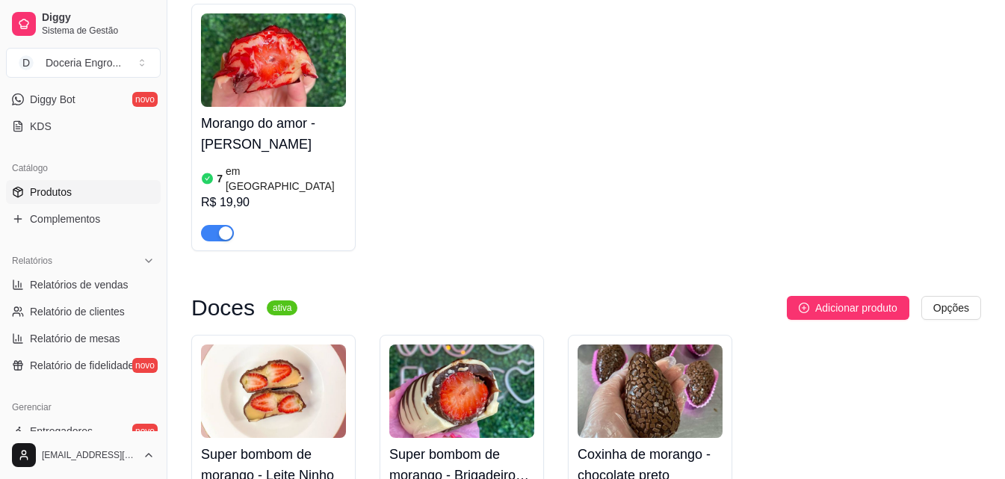
click at [229, 186] on div "Morango do amor - Leite Ninho 7 em estoque R$ 19,90" at bounding box center [273, 127] width 164 height 247
click at [223, 226] on div "button" at bounding box center [225, 232] width 13 height 13
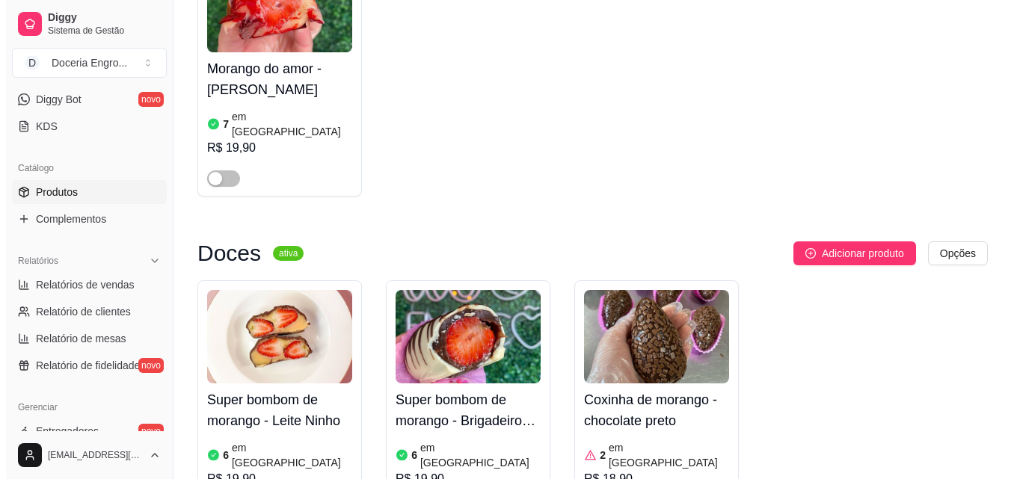
scroll to position [1345, 0]
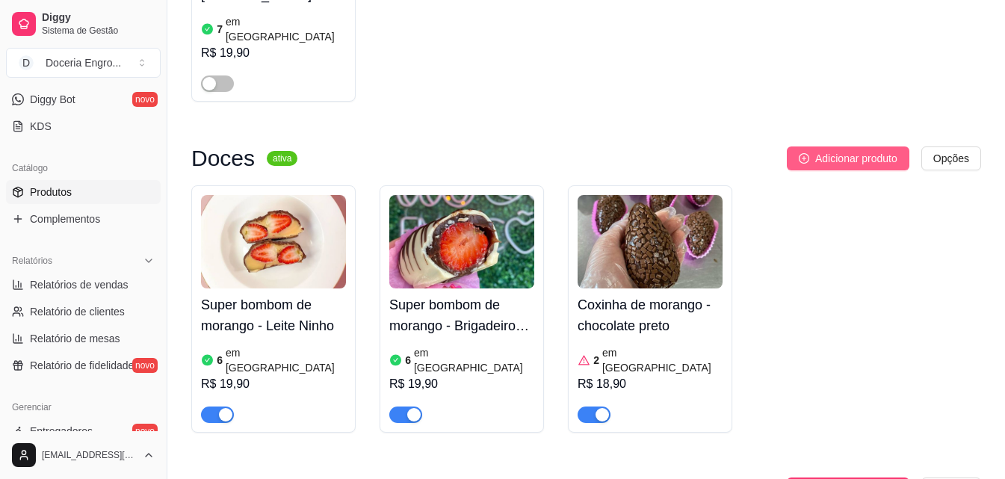
click at [896, 150] on span "Adicionar produto" at bounding box center [857, 158] width 82 height 16
click at [857, 150] on span "Adicionar produto" at bounding box center [857, 158] width 82 height 16
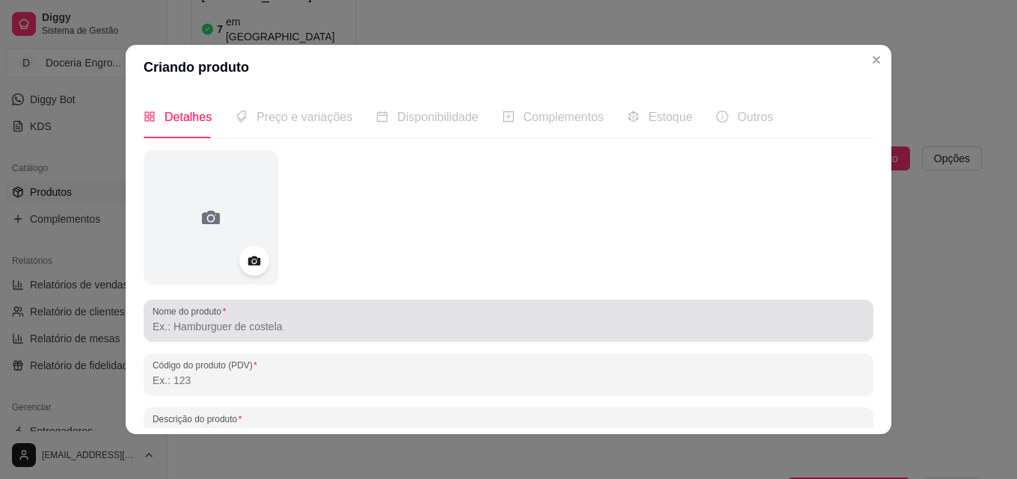
click at [238, 324] on input "Nome do produto" at bounding box center [508, 326] width 712 height 15
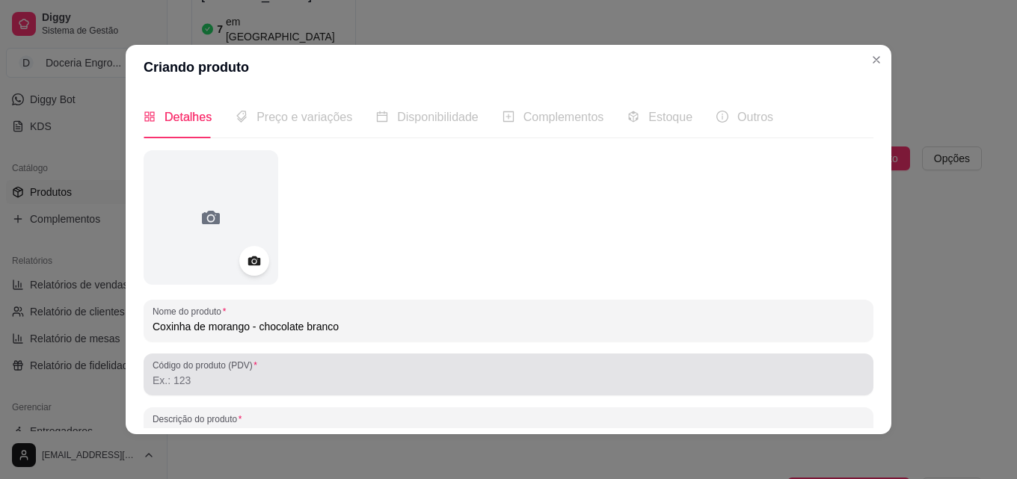
type input "Coxinha de morango - chocolate branco"
click at [205, 367] on label "Código do produto (PDV)" at bounding box center [207, 365] width 110 height 13
click at [205, 373] on input "Código do produto (PDV)" at bounding box center [508, 380] width 712 height 15
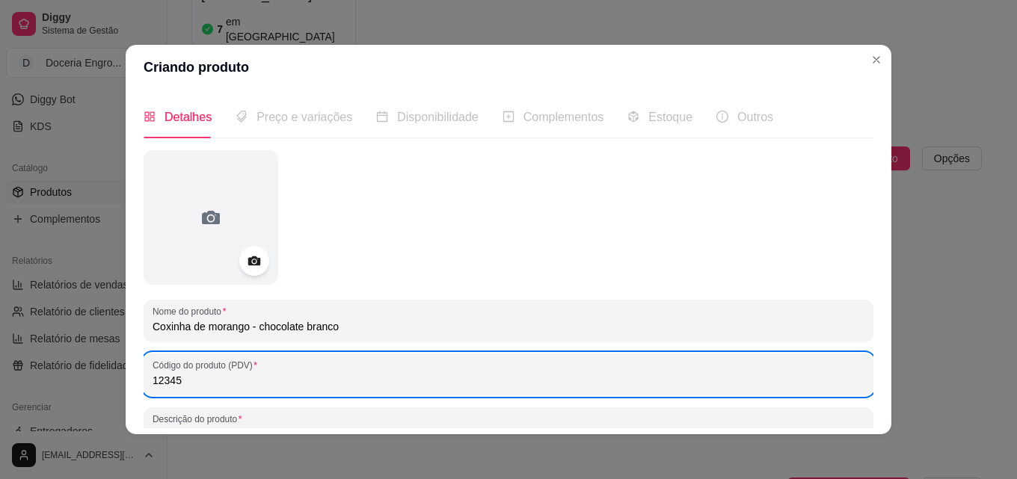
type input "12345"
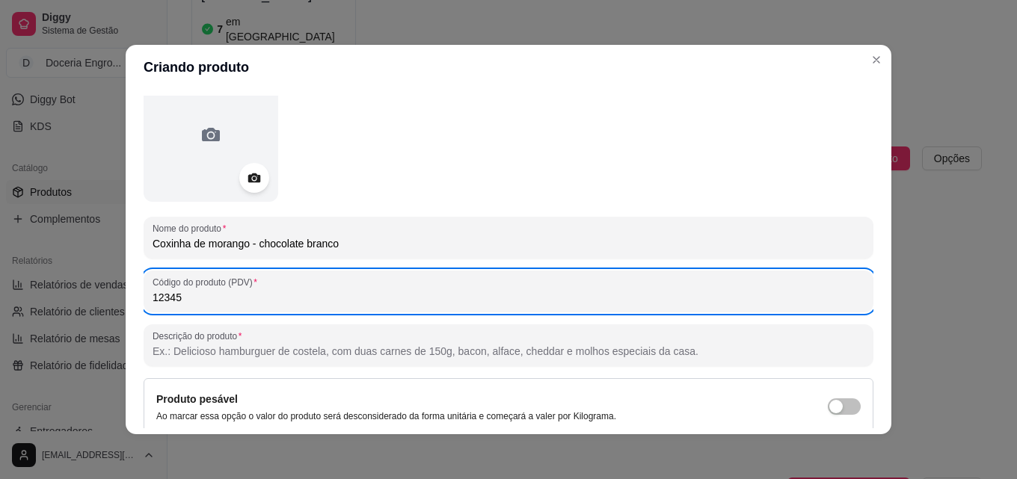
scroll to position [213, 0]
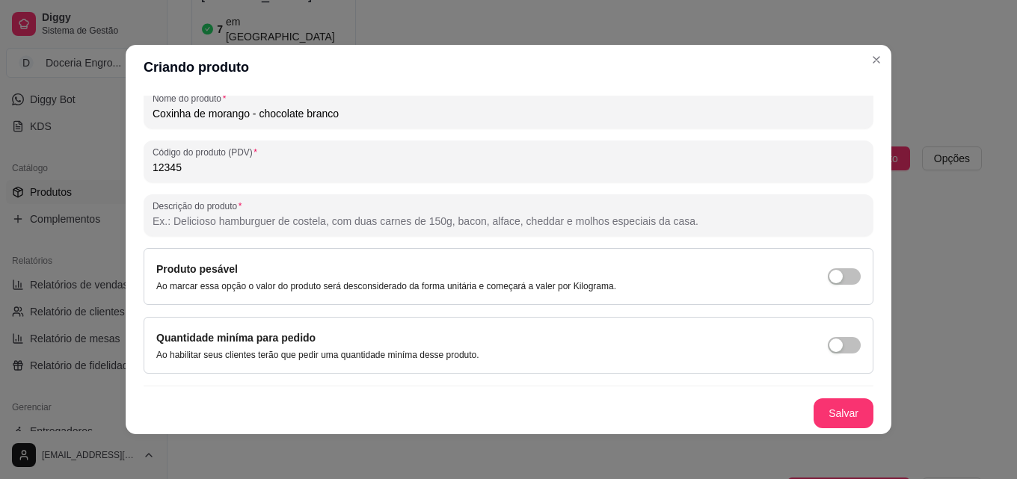
click at [307, 224] on input "Descrição do produto" at bounding box center [508, 221] width 712 height 15
paste input "Brigadeiro branco cremoso recheado com 2 morangos envolto no granulado branco n…"
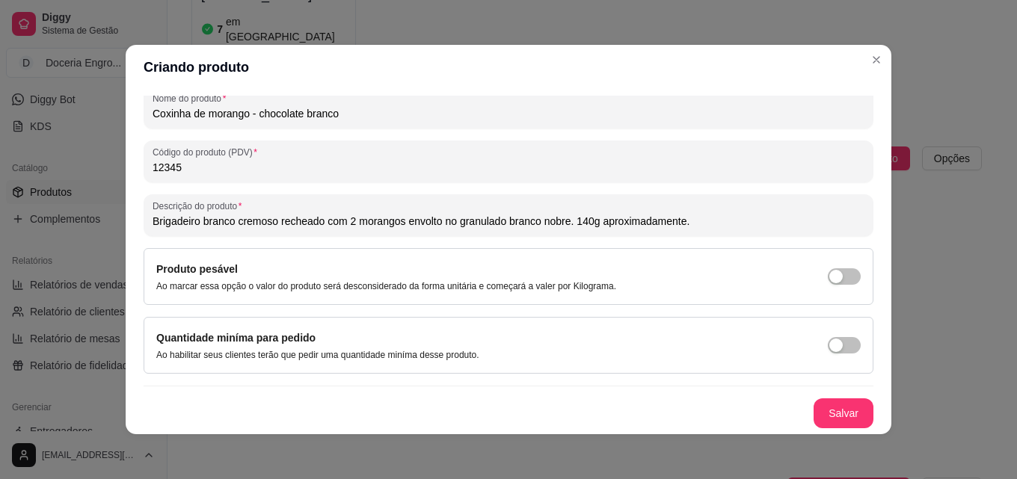
scroll to position [3, 0]
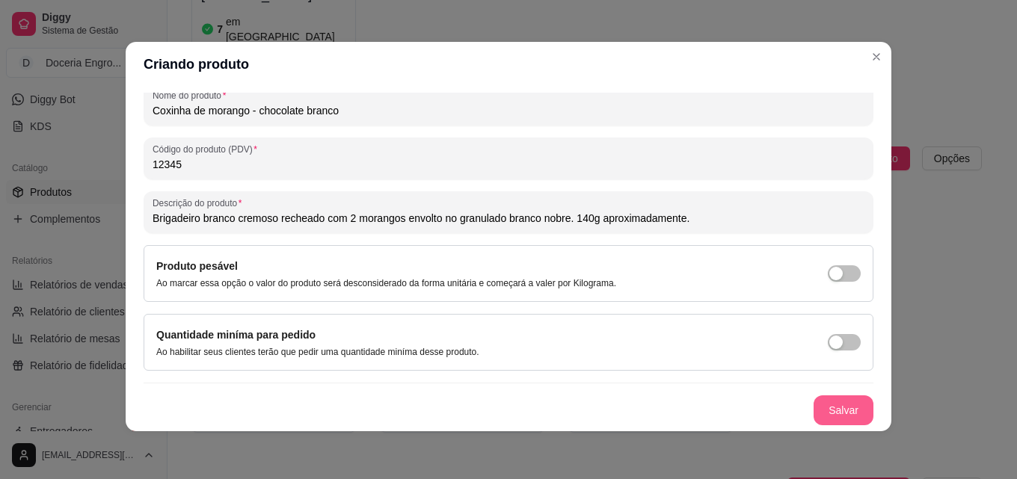
type input "Brigadeiro branco cremoso recheado com 2 morangos envolto no granulado branco n…"
click at [833, 412] on button "Salvar" at bounding box center [843, 410] width 60 height 30
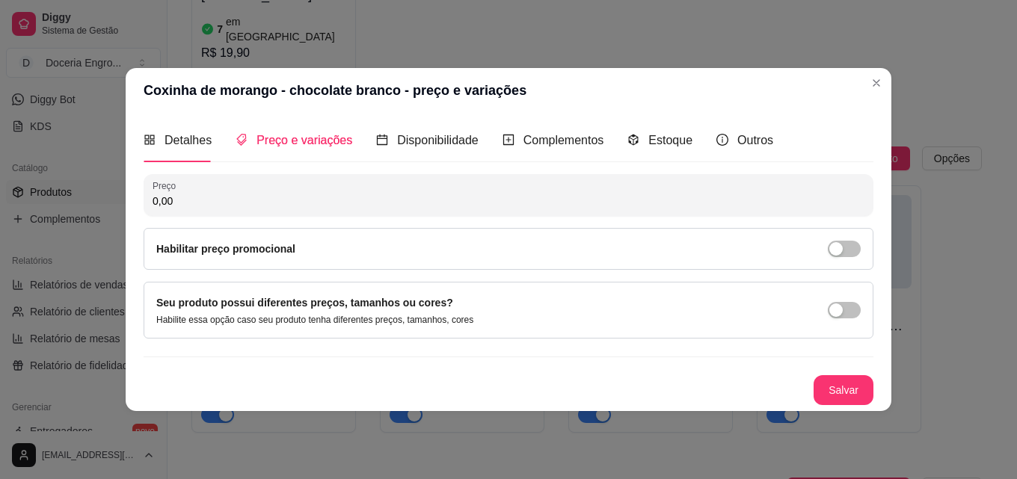
scroll to position [0, 0]
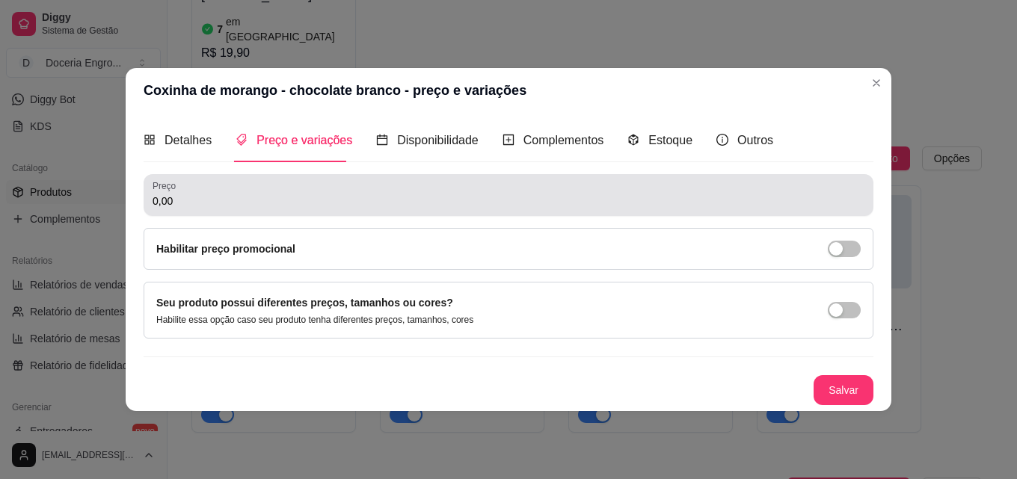
click at [366, 194] on input "0,00" at bounding box center [508, 201] width 712 height 15
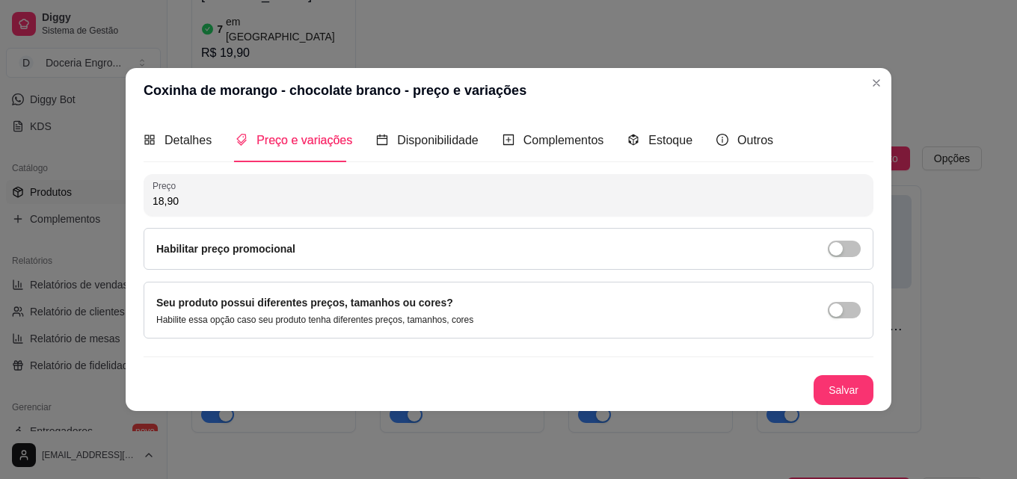
type input "18,90"
click at [842, 392] on button "Salvar" at bounding box center [843, 389] width 58 height 29
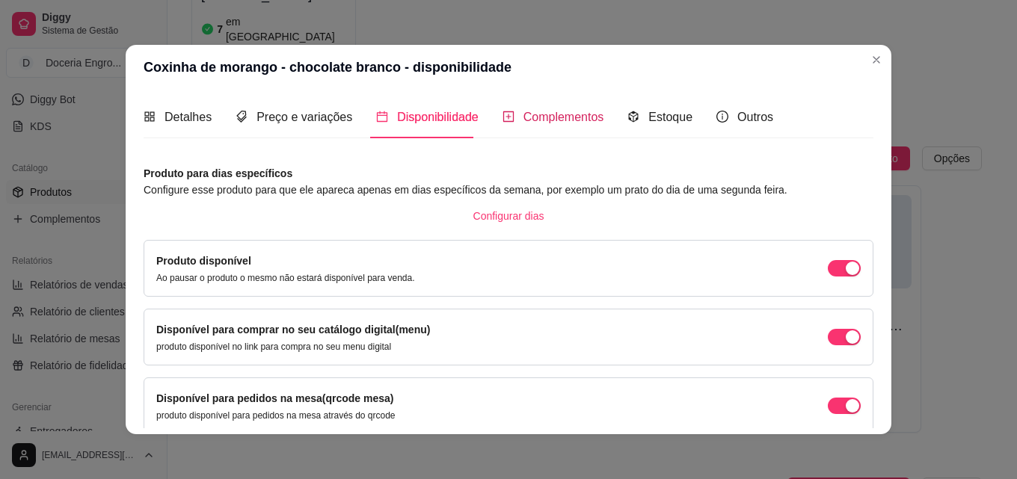
click at [555, 124] on div "Complementos" at bounding box center [553, 117] width 102 height 19
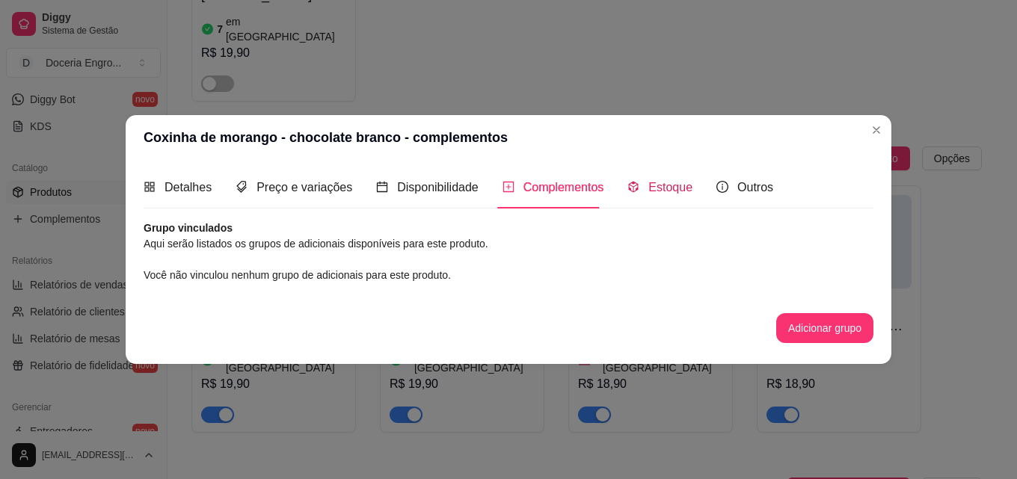
click at [642, 179] on div "Estoque" at bounding box center [659, 187] width 65 height 19
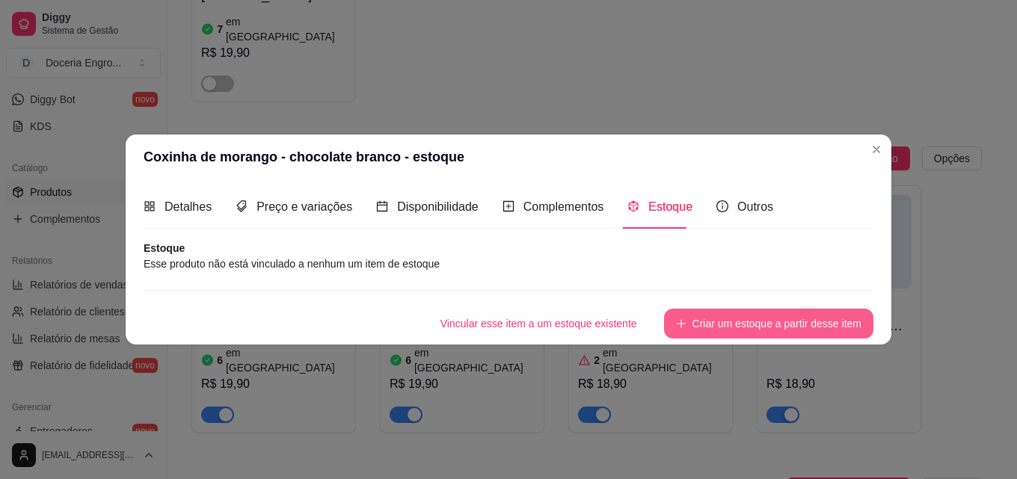
click at [708, 318] on button "Criar um estoque a partir desse item" at bounding box center [768, 324] width 209 height 30
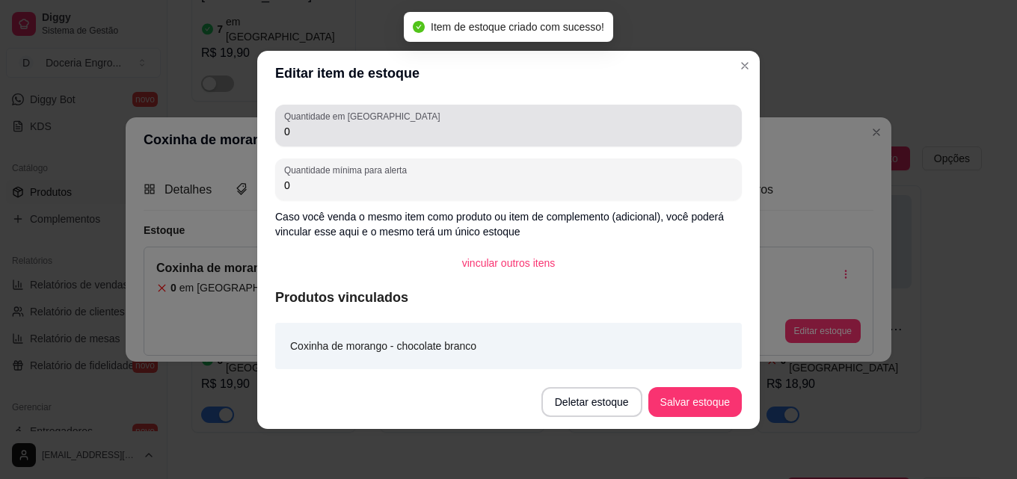
click at [327, 135] on input "0" at bounding box center [508, 131] width 448 height 15
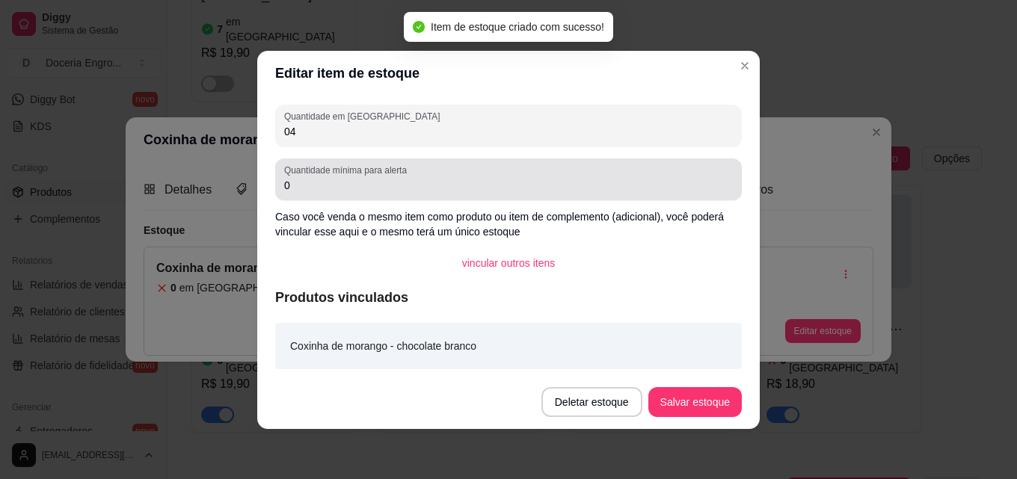
type input "04"
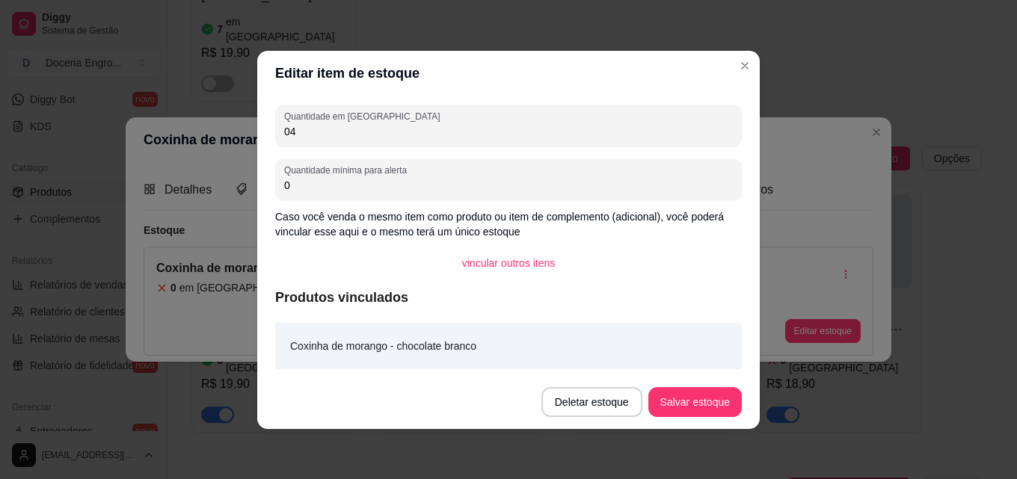
click at [321, 184] on input "0" at bounding box center [508, 185] width 448 height 15
type input "02"
click at [687, 399] on button "Salvar estoque" at bounding box center [694, 401] width 91 height 29
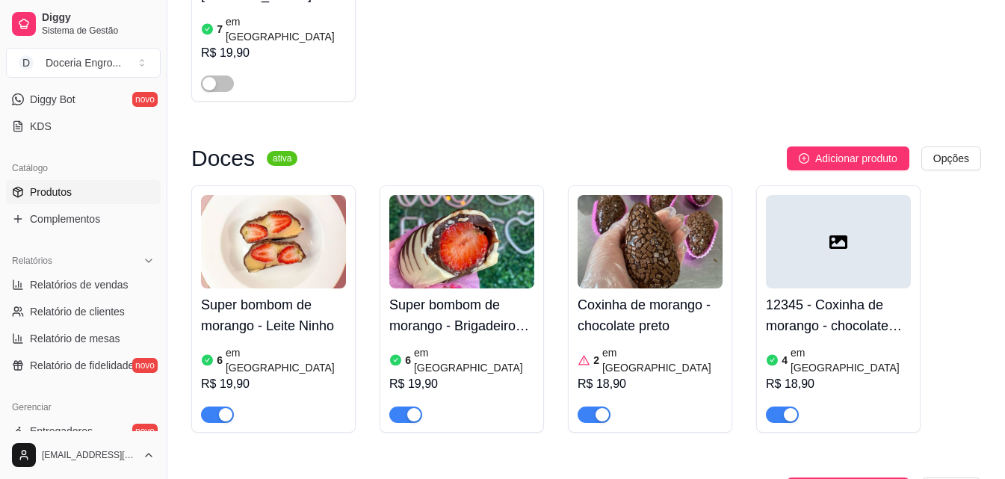
click at [837, 295] on h4 "12345 - Coxinha de morango - chocolate branco" at bounding box center [838, 316] width 145 height 42
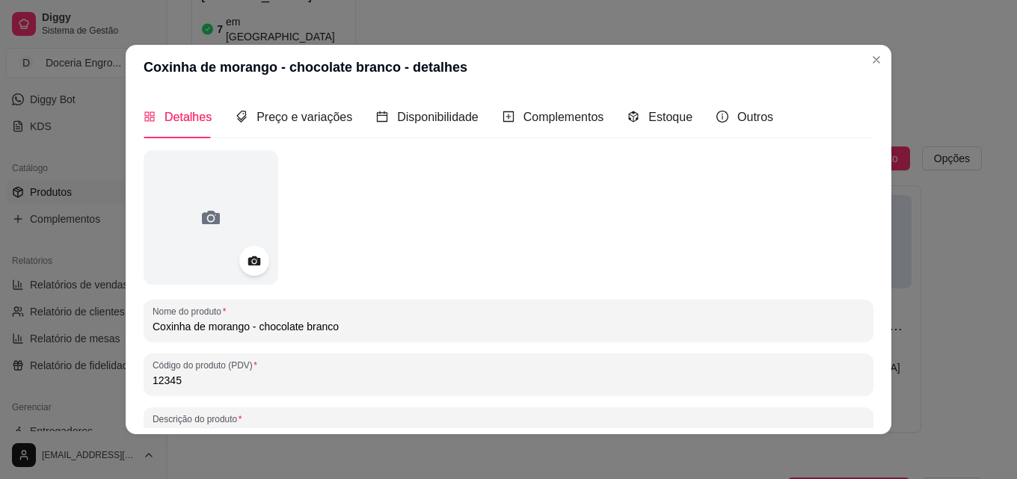
click at [235, 384] on input "12345" at bounding box center [508, 380] width 712 height 15
type input "1"
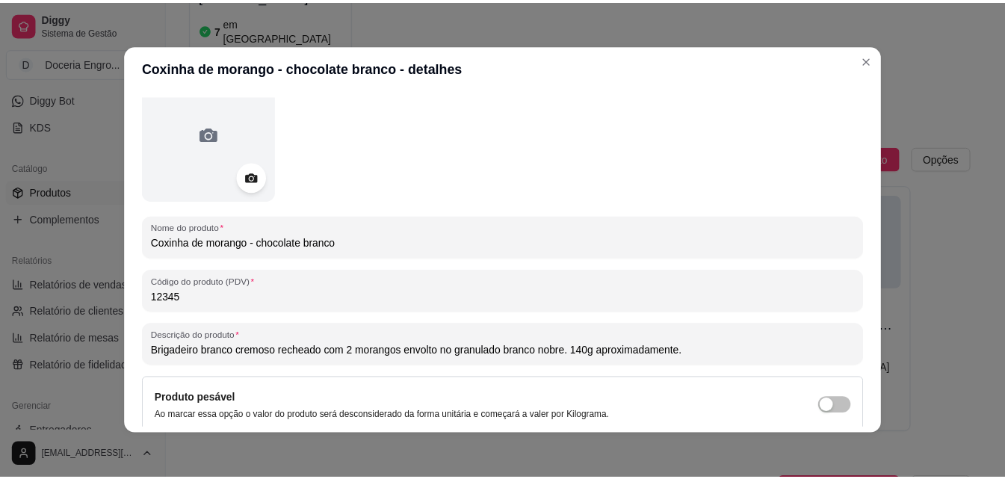
scroll to position [213, 0]
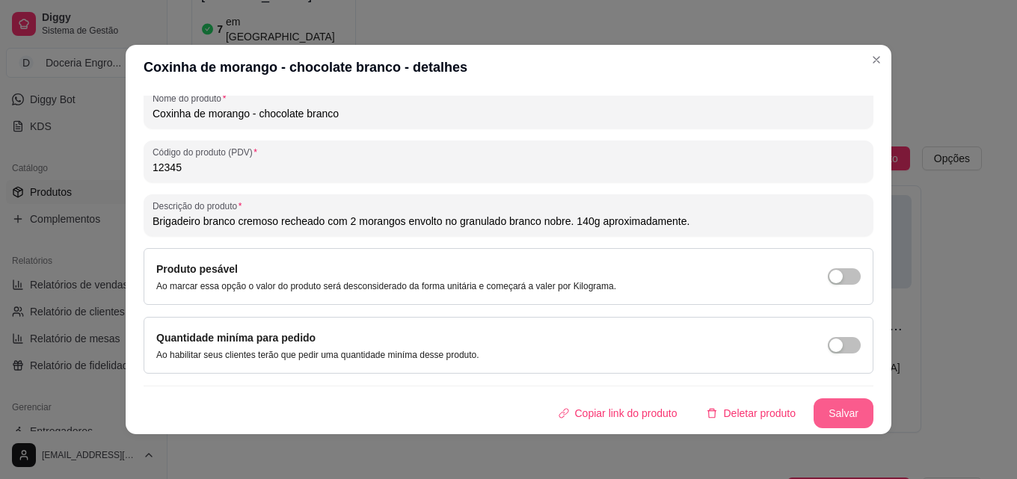
click at [816, 413] on button "Salvar" at bounding box center [843, 413] width 60 height 30
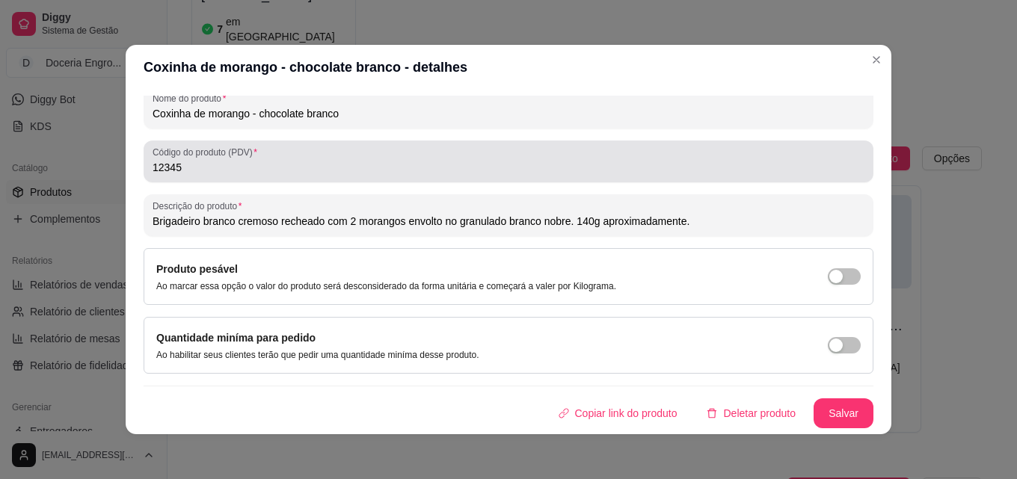
click at [251, 149] on label "Código do produto (PDV)" at bounding box center [207, 152] width 110 height 13
click at [251, 160] on input "12345" at bounding box center [508, 167] width 712 height 15
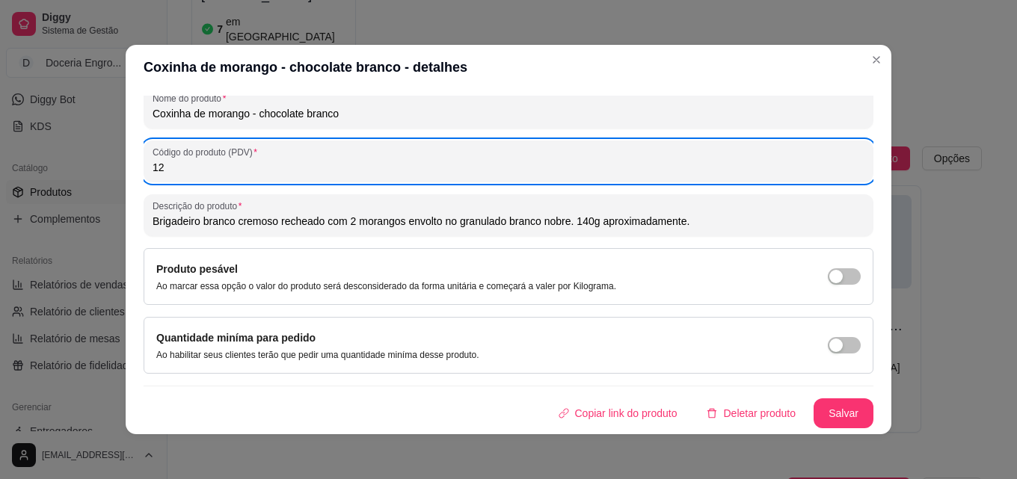
type input "1"
click at [839, 416] on button "Salvar" at bounding box center [843, 413] width 60 height 30
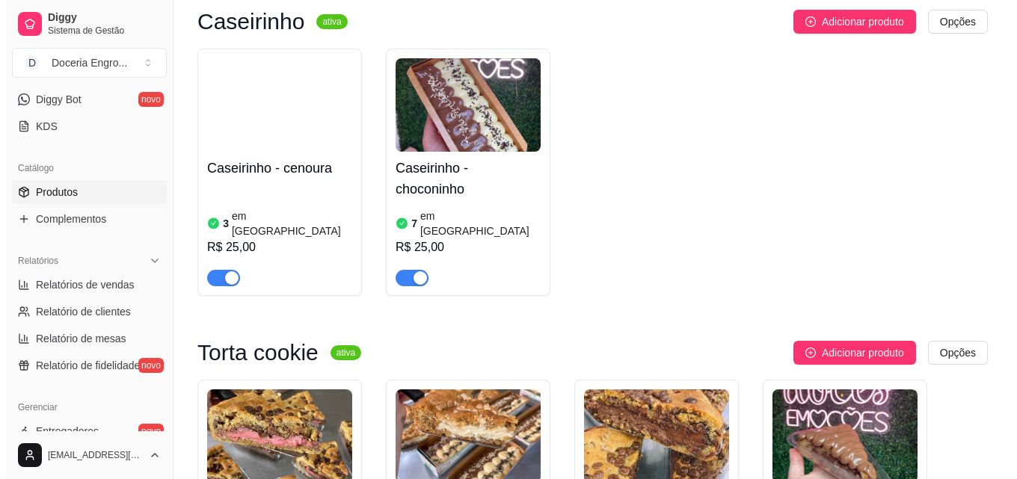
scroll to position [2018, 0]
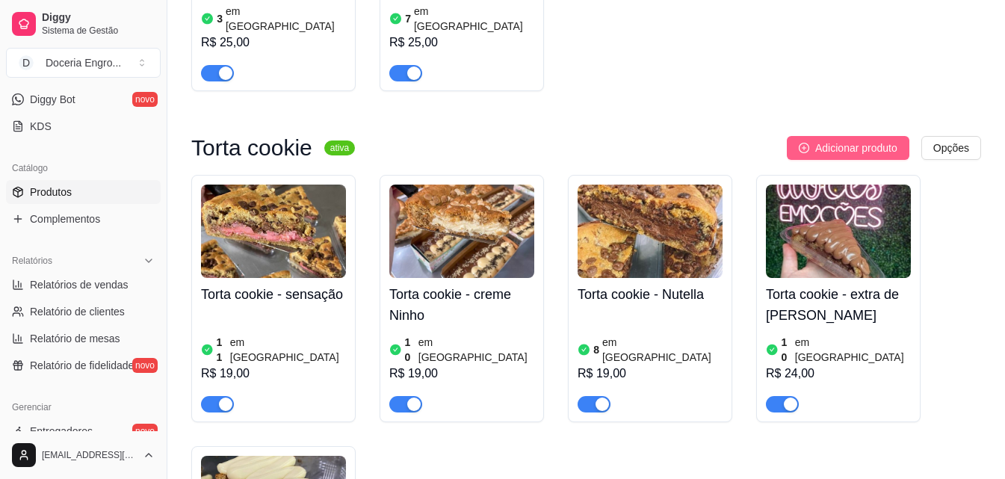
click at [842, 140] on span "Adicionar produto" at bounding box center [857, 148] width 82 height 16
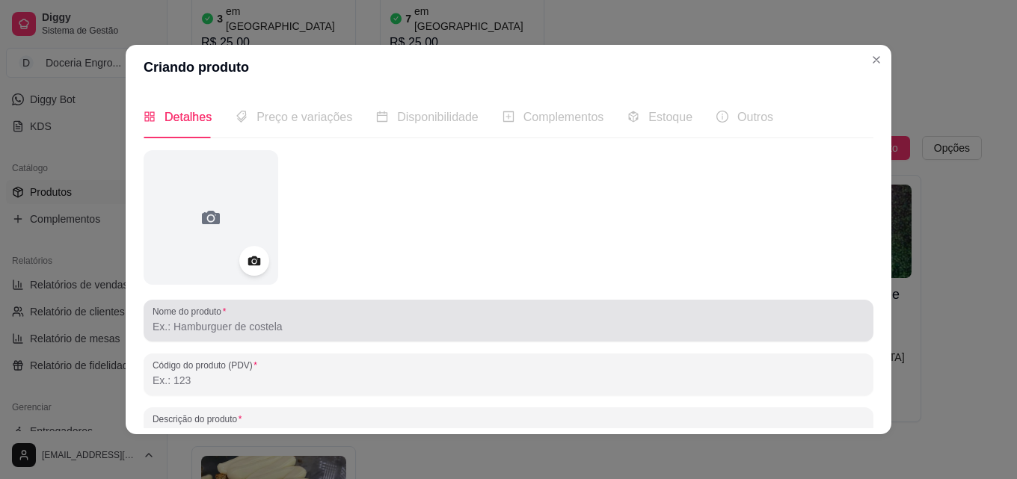
click at [306, 327] on input "Nome do produto" at bounding box center [508, 326] width 712 height 15
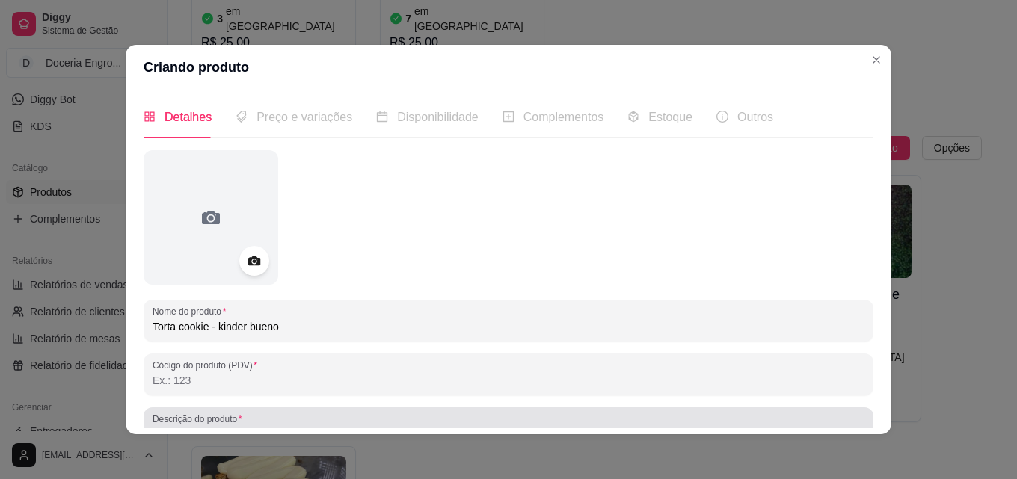
type input "Torta cookie - kinder bueno"
click at [225, 412] on div "Descrição do produto" at bounding box center [509, 428] width 730 height 42
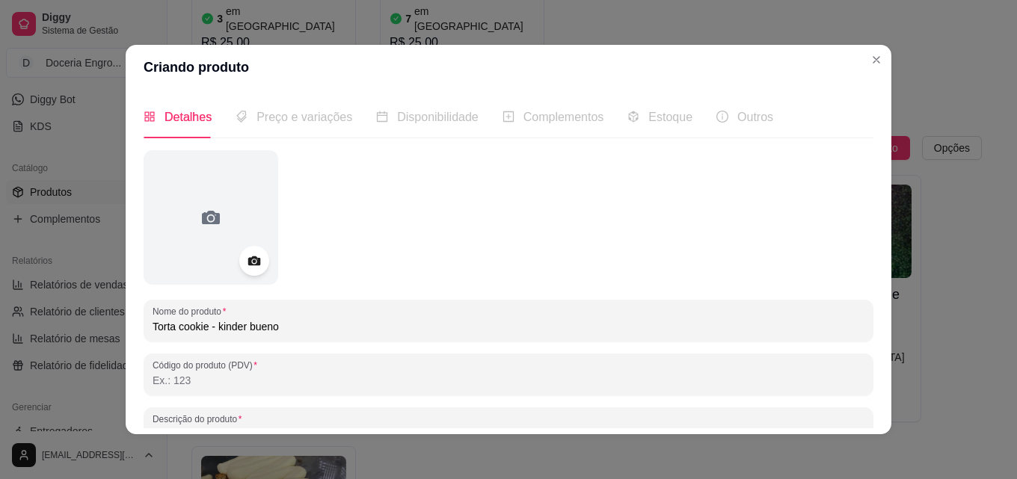
scroll to position [13, 0]
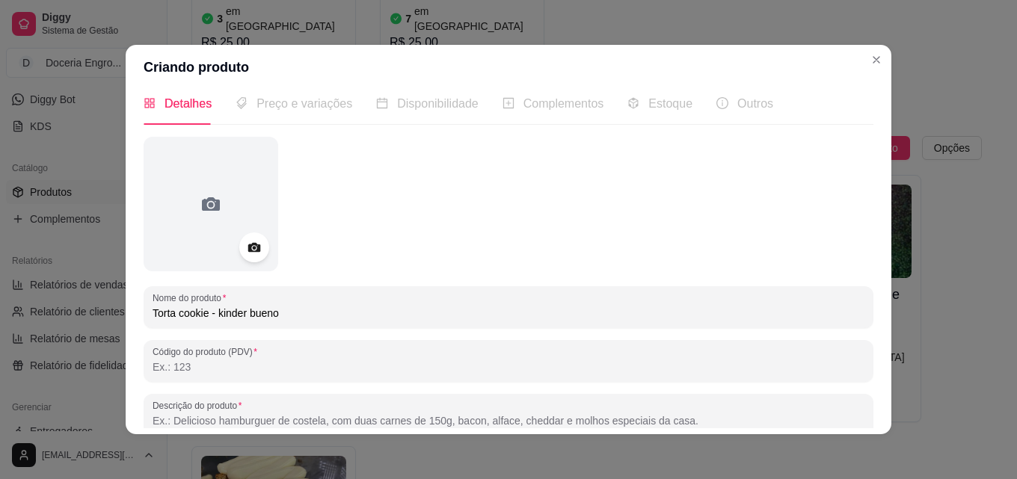
paste input "Massa amanteigada de baunilha com gotas de chocolate branco, recheada com Nutel…"
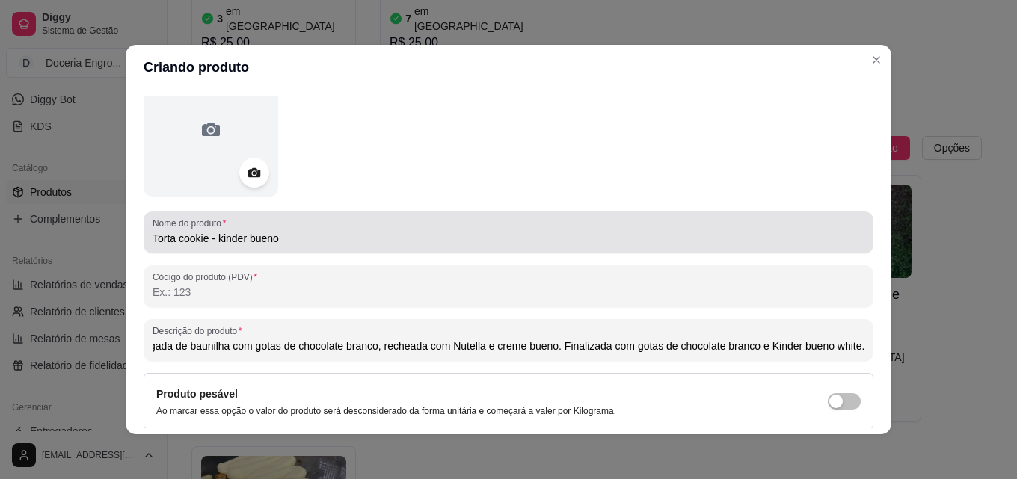
scroll to position [213, 0]
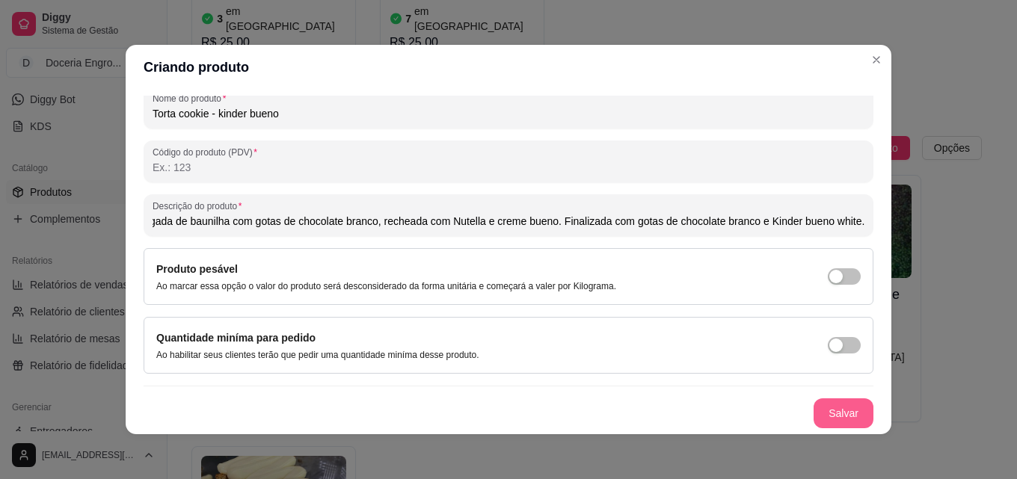
type input "Massa amanteigada de baunilha com gotas de chocolate branco, recheada com Nutel…"
click at [814, 409] on button "Salvar" at bounding box center [843, 413] width 58 height 29
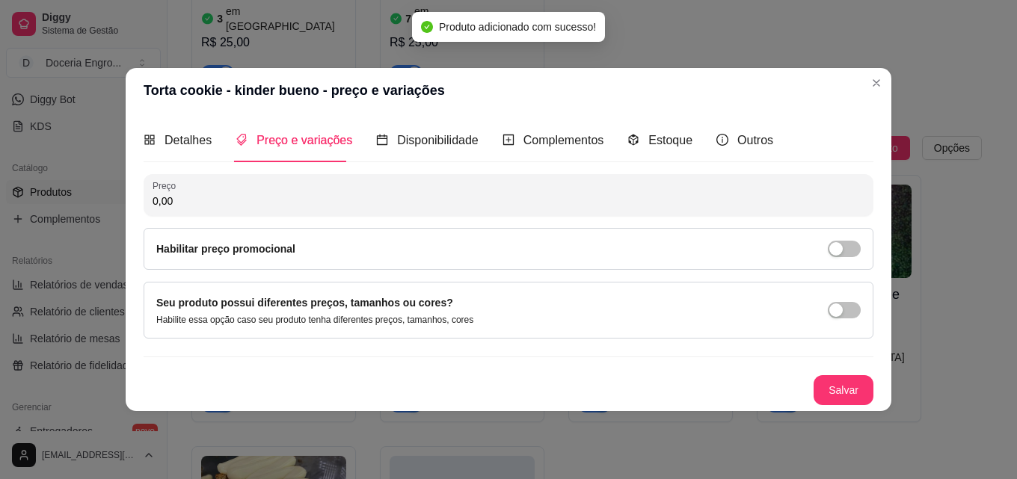
click at [221, 206] on input "0,00" at bounding box center [508, 201] width 712 height 15
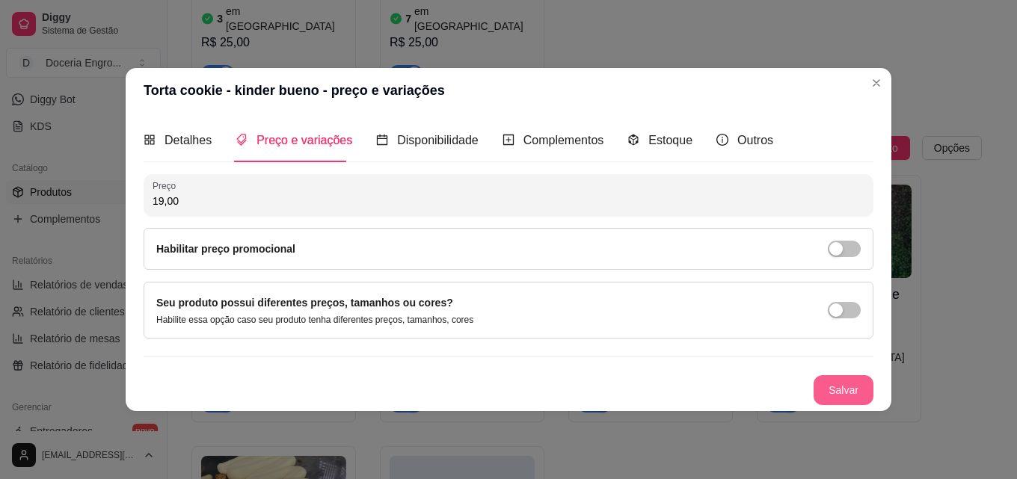
type input "19,00"
click at [851, 380] on button "Salvar" at bounding box center [843, 390] width 60 height 30
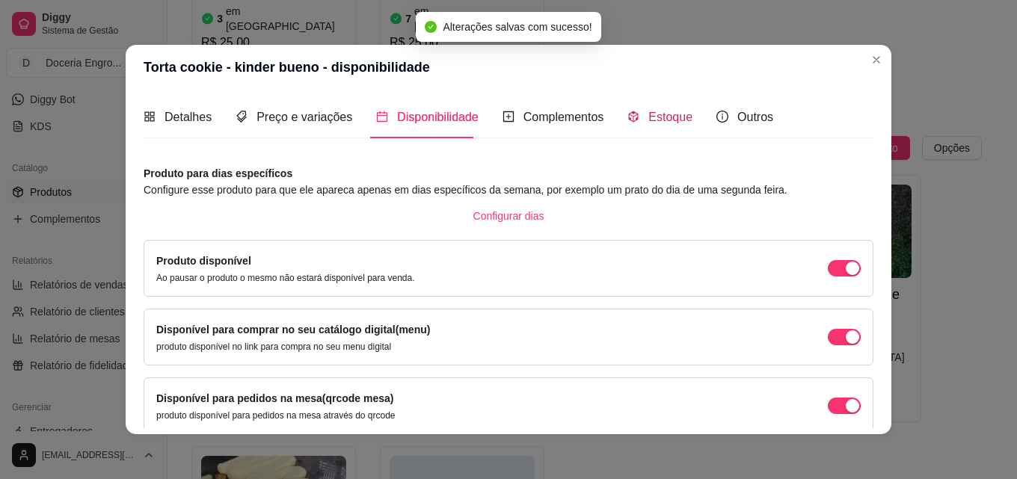
click at [667, 118] on span "Estoque" at bounding box center [670, 117] width 44 height 13
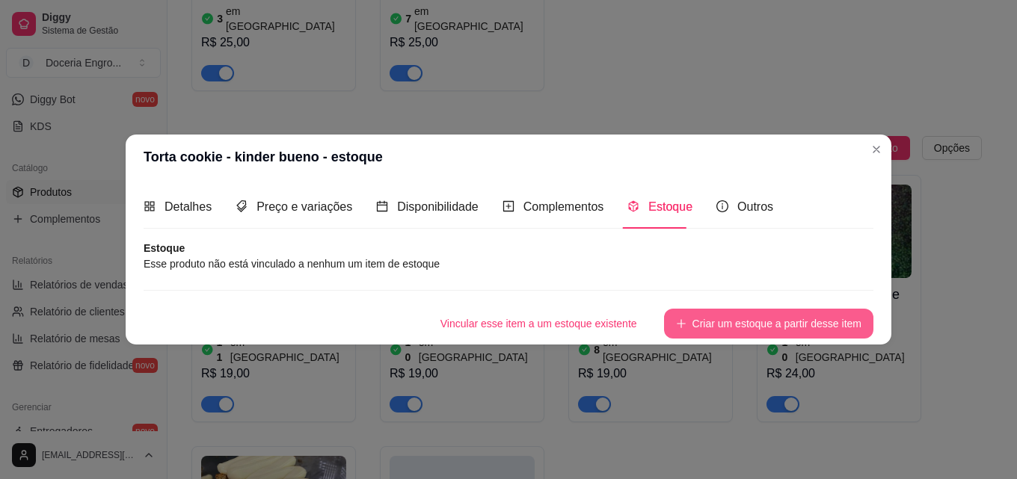
click at [768, 315] on button "Criar um estoque a partir desse item" at bounding box center [768, 324] width 209 height 30
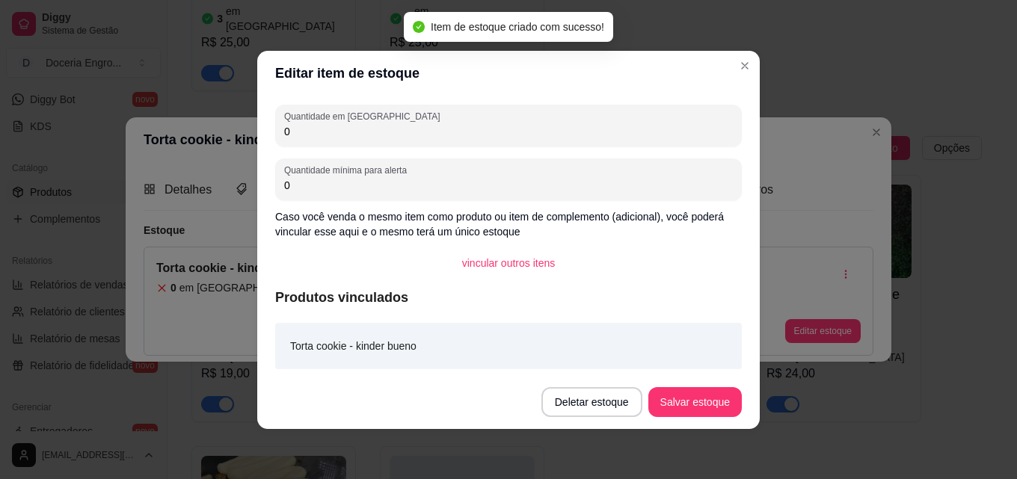
click at [360, 134] on input "0" at bounding box center [508, 131] width 448 height 15
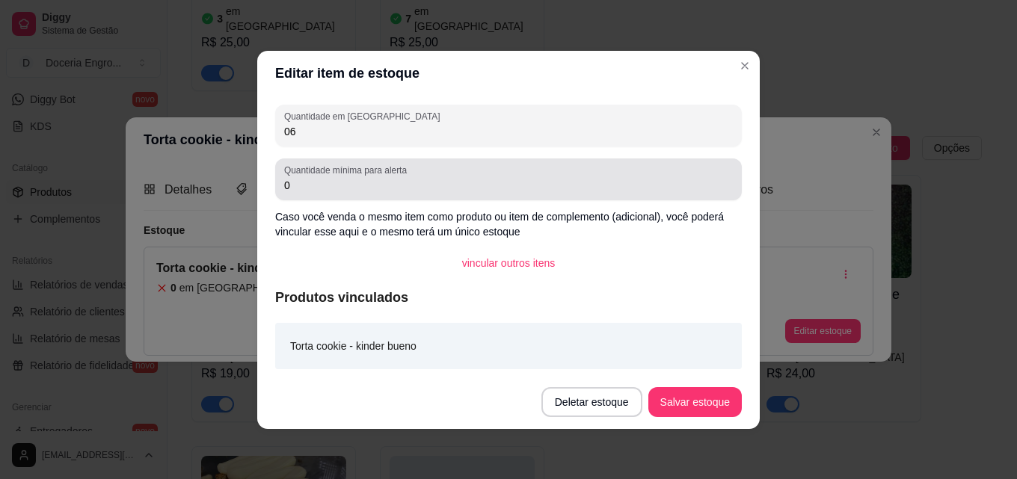
type input "06"
click at [333, 185] on input "0" at bounding box center [508, 185] width 448 height 15
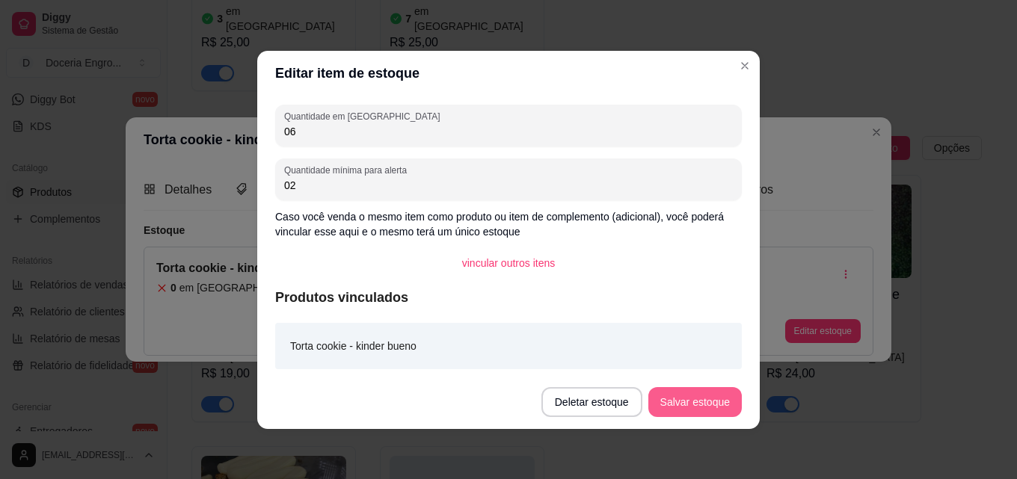
type input "02"
click at [700, 407] on button "Salvar estoque" at bounding box center [694, 401] width 91 height 29
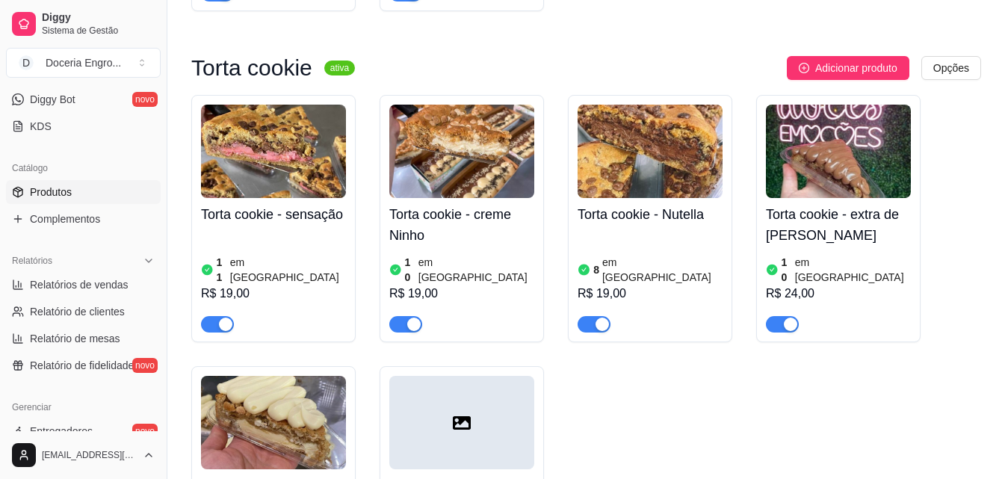
scroll to position [2242, 0]
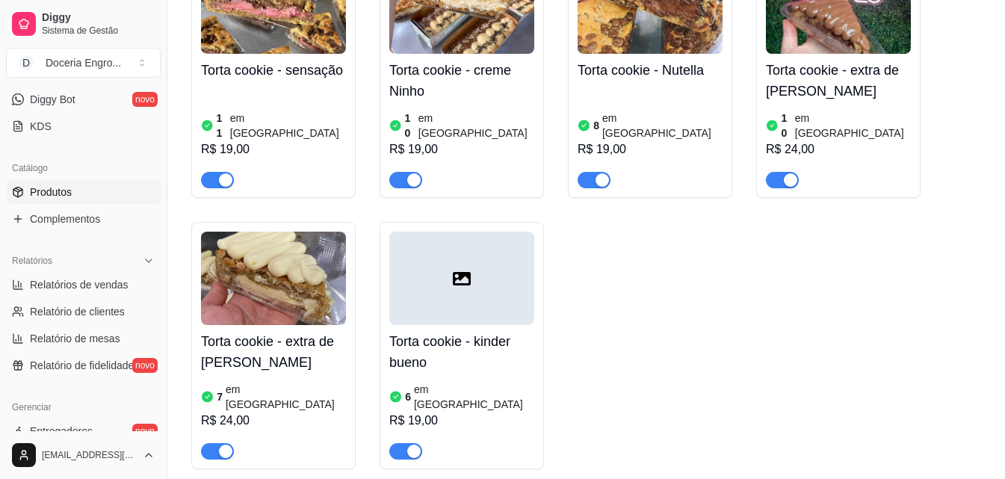
click at [650, 235] on div "Torta cookie - sensação 11 em estoque R$ 19,00 Torta cookie - creme Ninho 10 em…" at bounding box center [586, 210] width 790 height 519
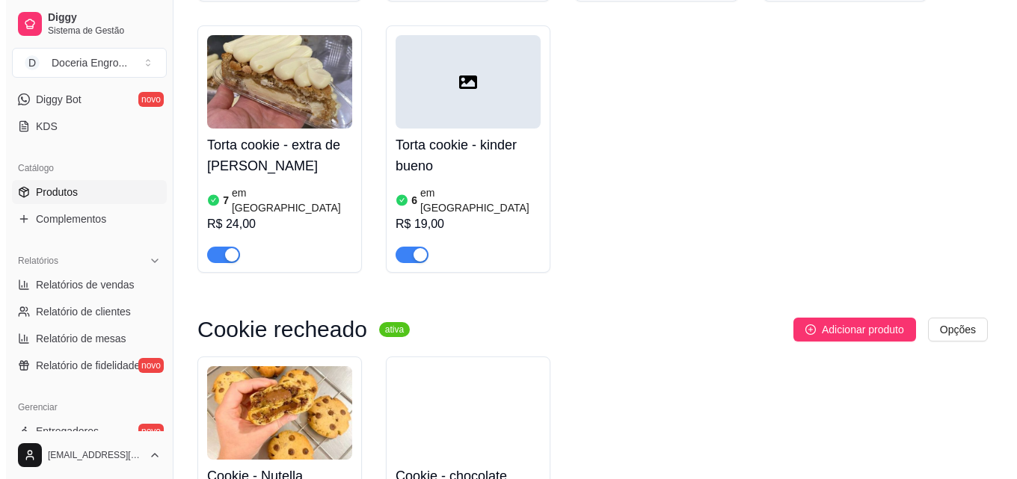
scroll to position [2616, 0]
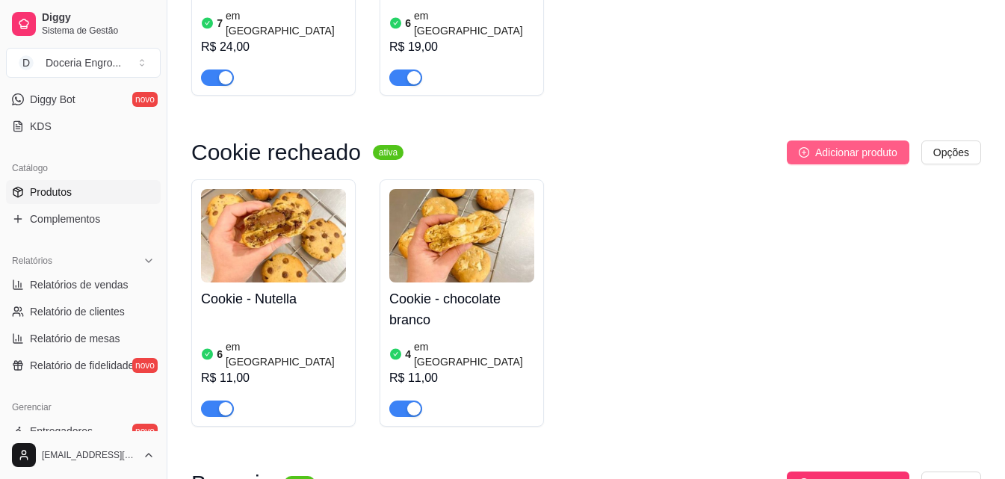
click at [862, 144] on span "Adicionar produto" at bounding box center [857, 152] width 82 height 16
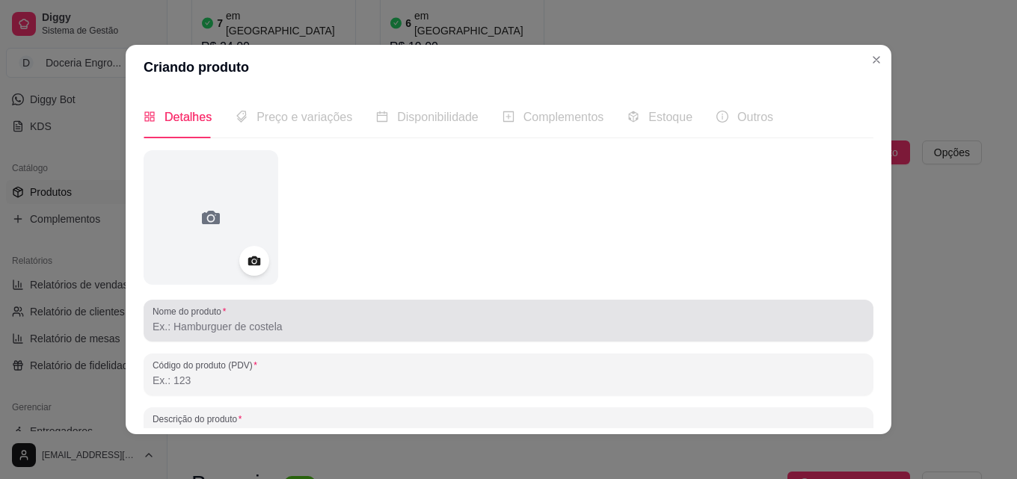
click at [212, 327] on input "Nome do produto" at bounding box center [508, 326] width 712 height 15
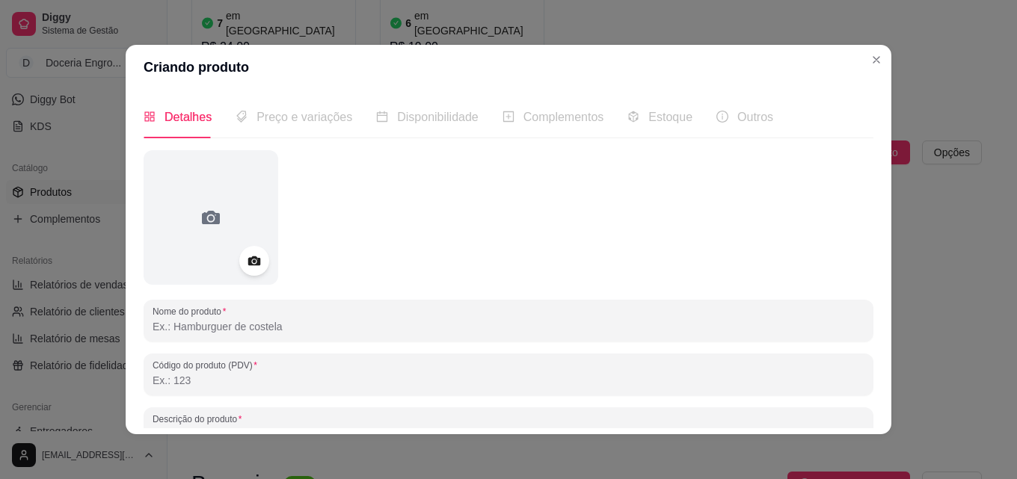
type input "c"
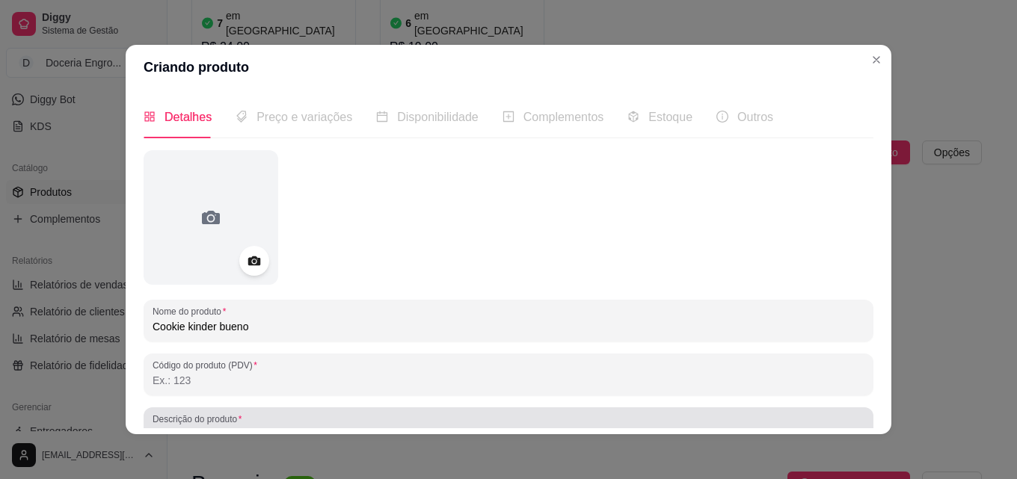
type input "Cookie kinder bueno"
click at [238, 414] on label "Descrição do produto" at bounding box center [199, 419] width 94 height 13
click at [238, 427] on input "Descrição do produto" at bounding box center [508, 434] width 712 height 15
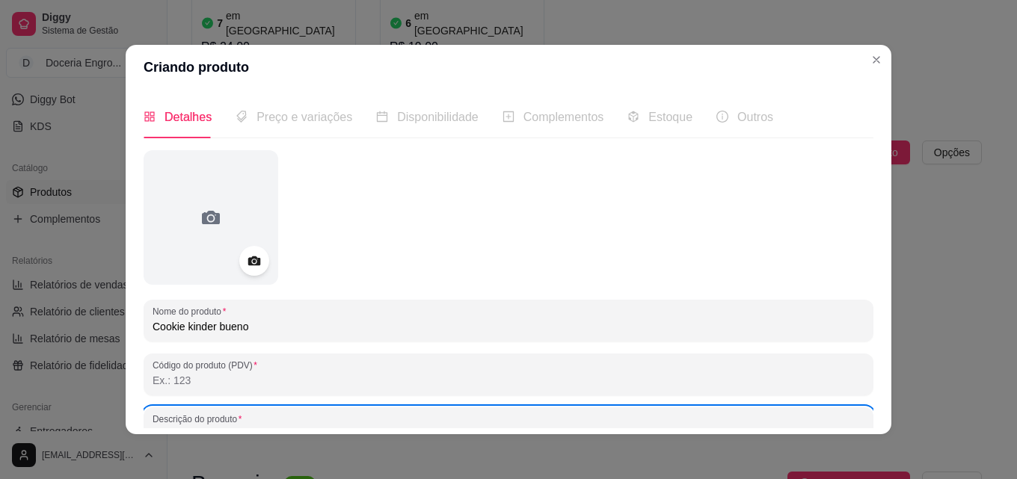
scroll to position [13, 0]
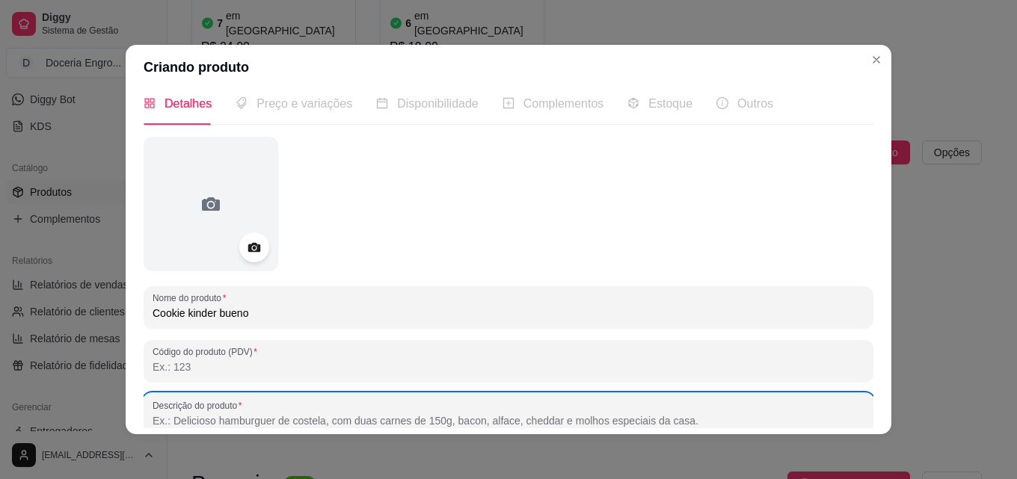
click at [304, 414] on input "Descrição do produto" at bounding box center [508, 420] width 712 height 15
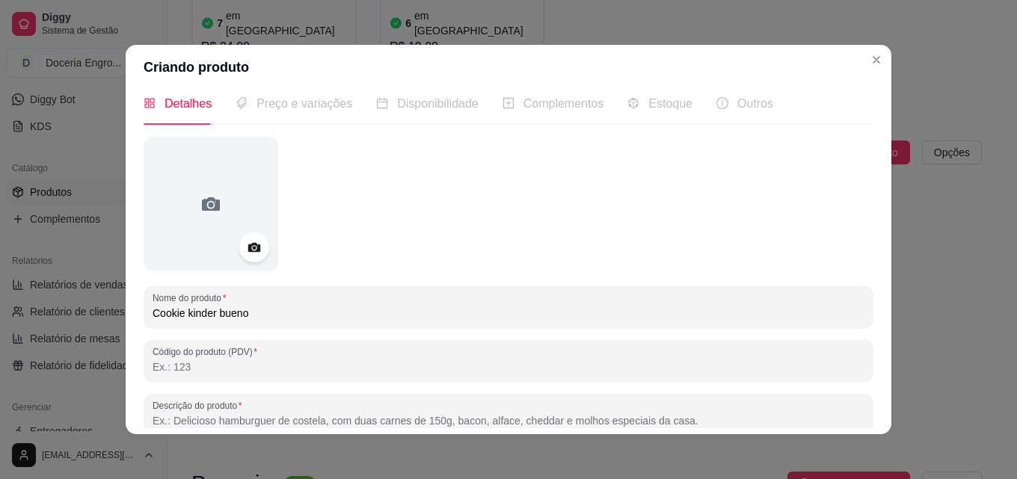
paste input "Cookie de baunilha com gotas de chocolate branco e preto, recheado com creme de…"
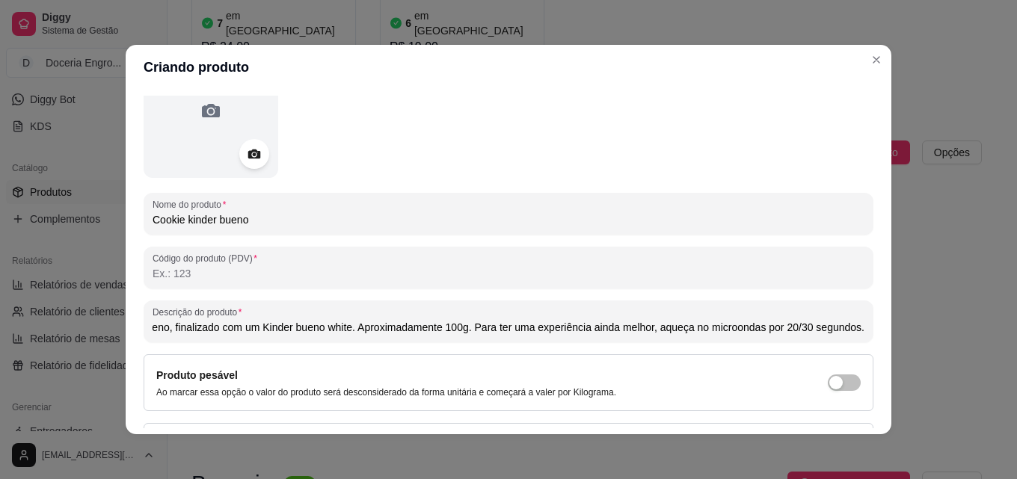
scroll to position [0, 0]
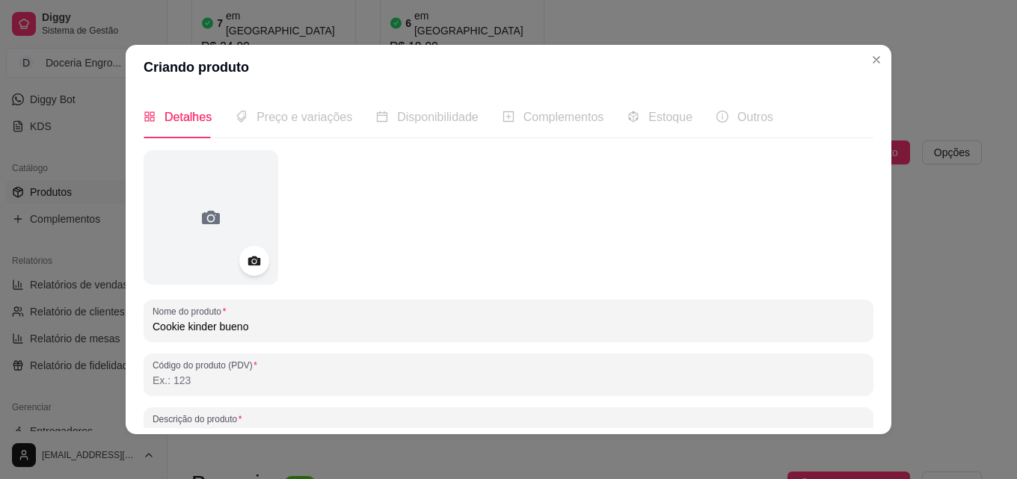
type input "Cookie de baunilha com gotas de chocolate branco e preto, recheado com creme de…"
click at [297, 123] on span "Preço e variações" at bounding box center [304, 117] width 96 height 13
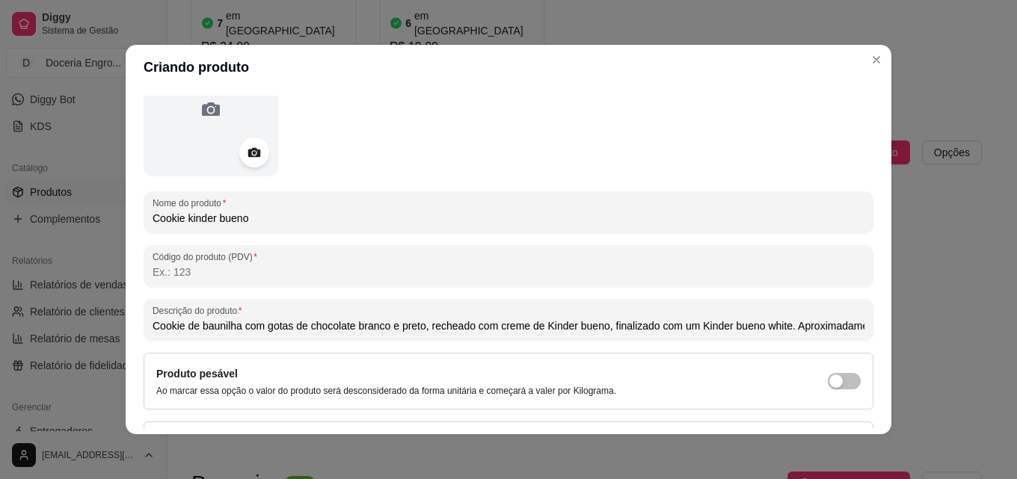
scroll to position [213, 0]
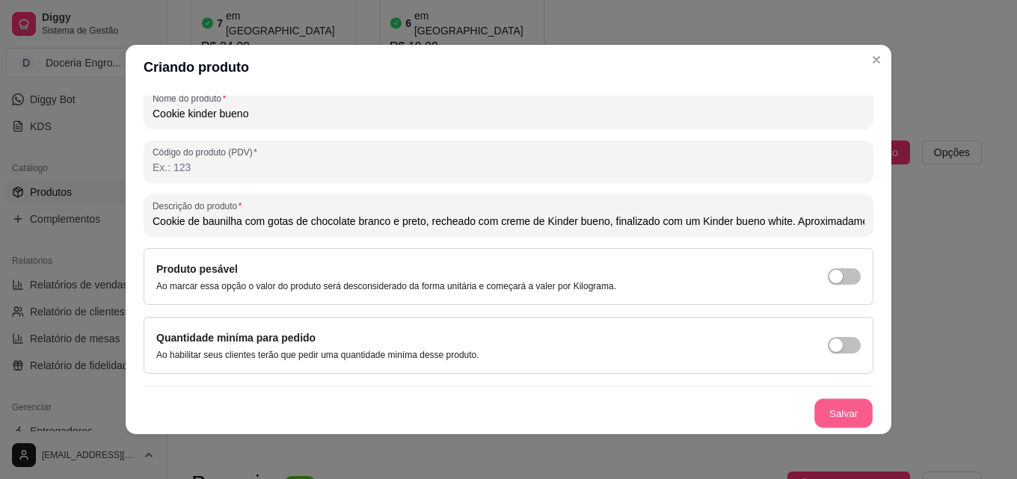
click at [835, 409] on button "Salvar" at bounding box center [843, 413] width 58 height 29
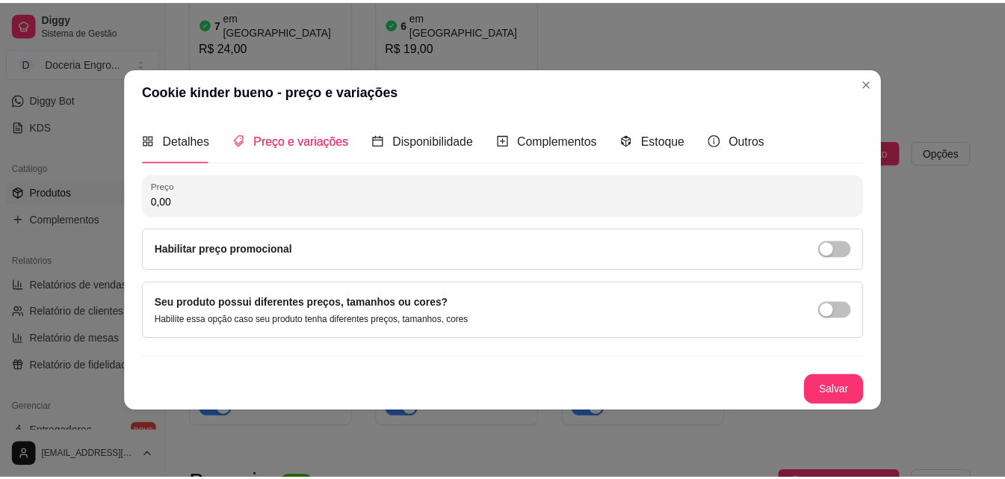
scroll to position [0, 0]
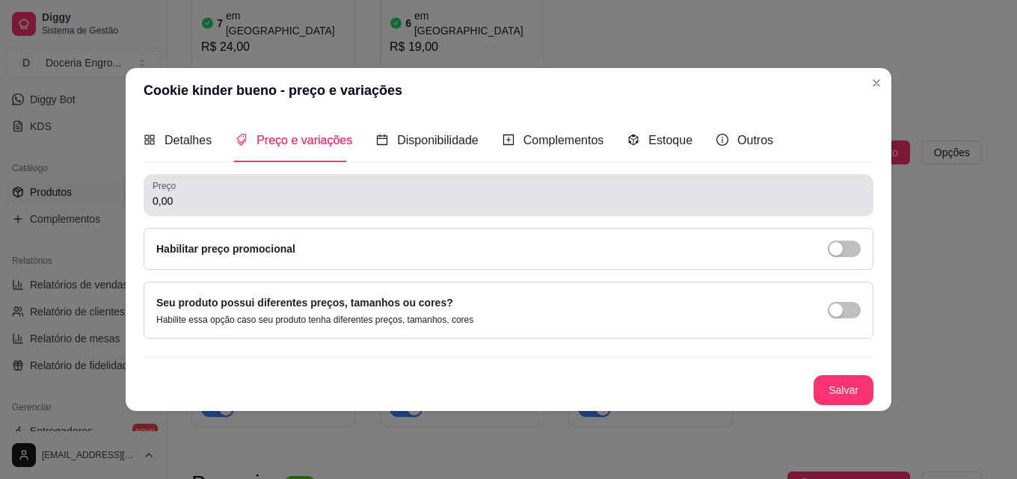
click at [259, 202] on input "0,00" at bounding box center [508, 201] width 712 height 15
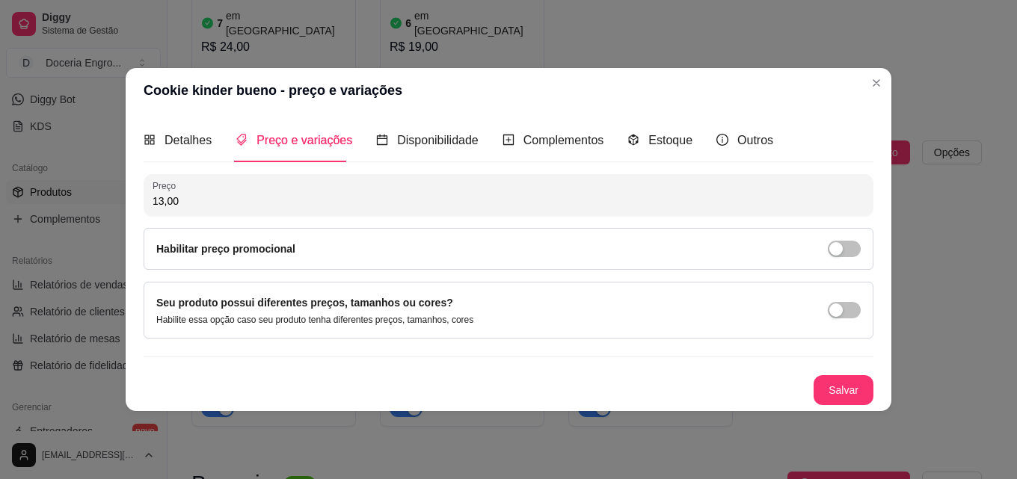
type input "13,00"
click at [837, 383] on button "Salvar" at bounding box center [843, 389] width 58 height 29
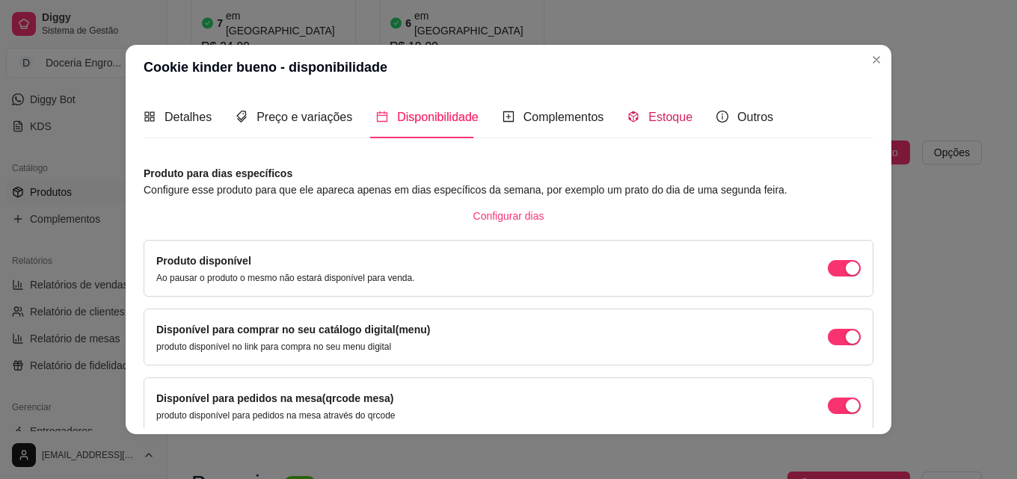
click at [675, 112] on span "Estoque" at bounding box center [670, 117] width 44 height 13
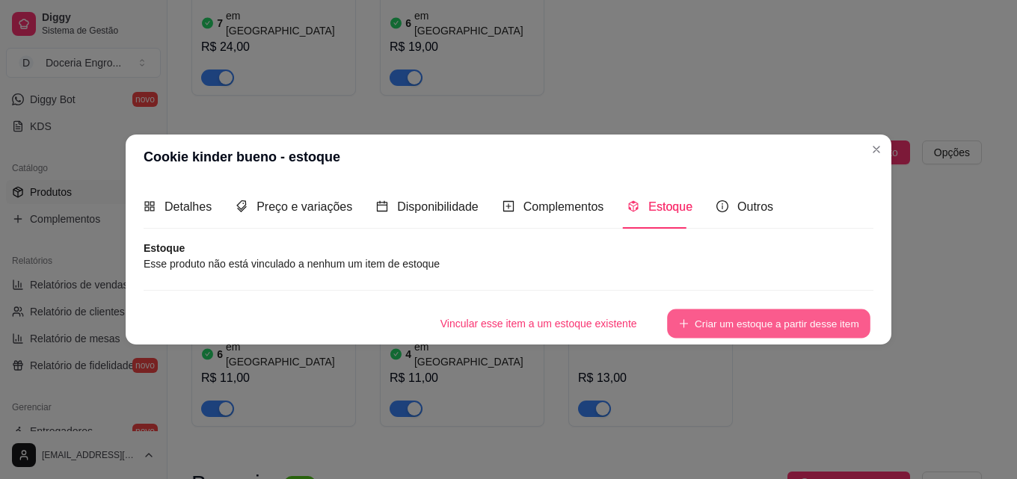
click at [726, 328] on button "Criar um estoque a partir desse item" at bounding box center [768, 323] width 203 height 29
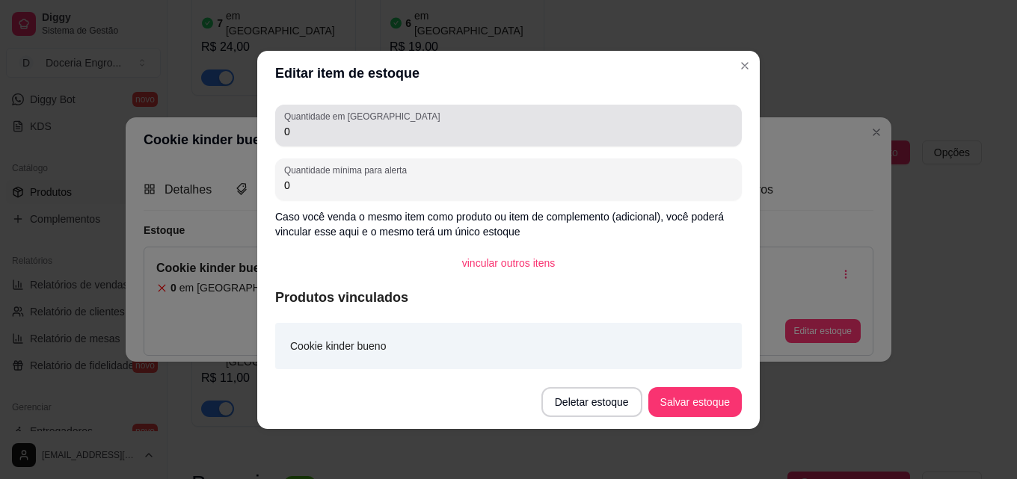
click at [327, 120] on label "Quantidade em [GEOGRAPHIC_DATA]" at bounding box center [364, 116] width 161 height 13
click at [327, 124] on input "0" at bounding box center [508, 131] width 448 height 15
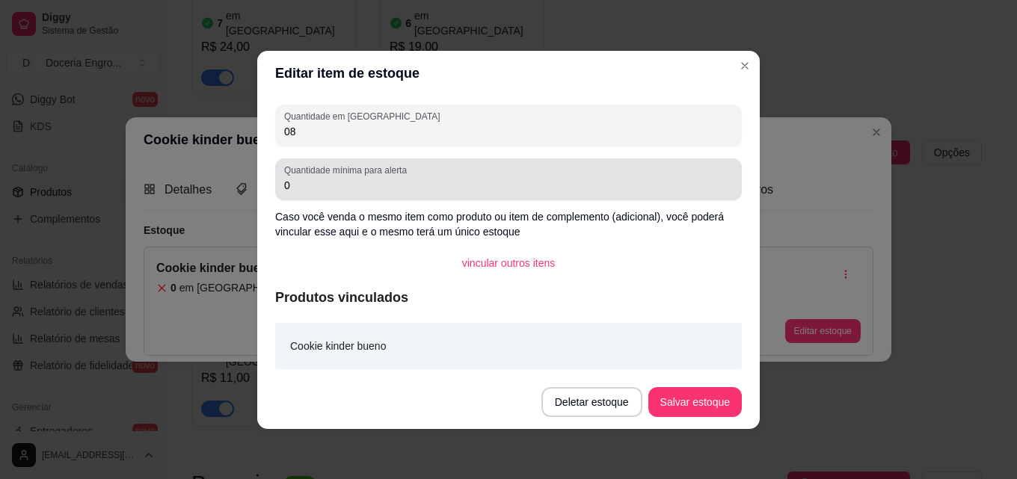
type input "08"
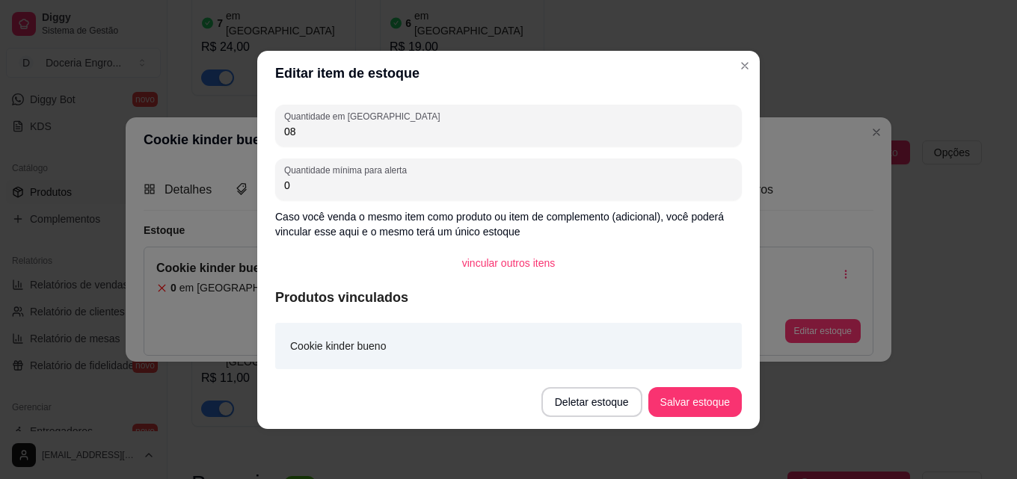
click at [319, 182] on input "0" at bounding box center [508, 185] width 448 height 15
type input "04"
click at [695, 402] on button "Salvar estoque" at bounding box center [694, 402] width 93 height 30
click at [752, 53] on header "Editar item de estoque" at bounding box center [508, 73] width 502 height 45
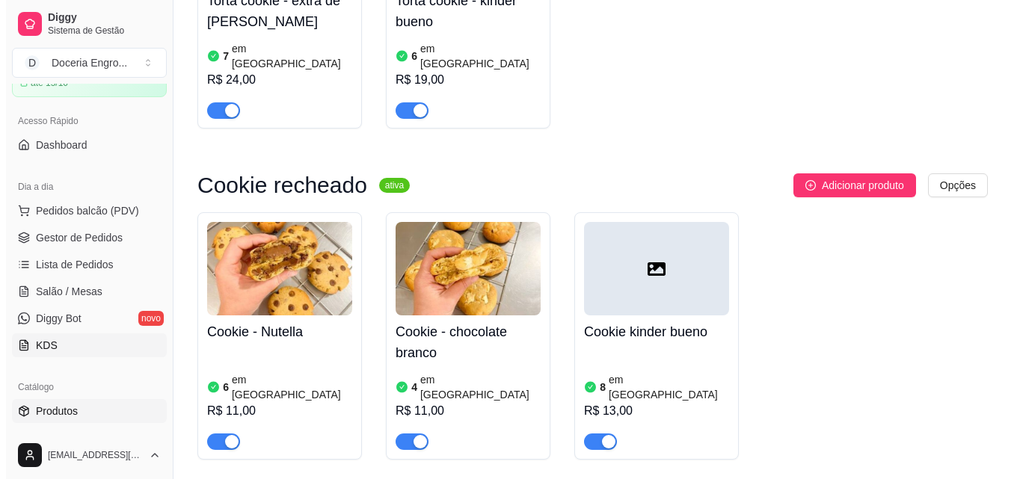
scroll to position [73, 0]
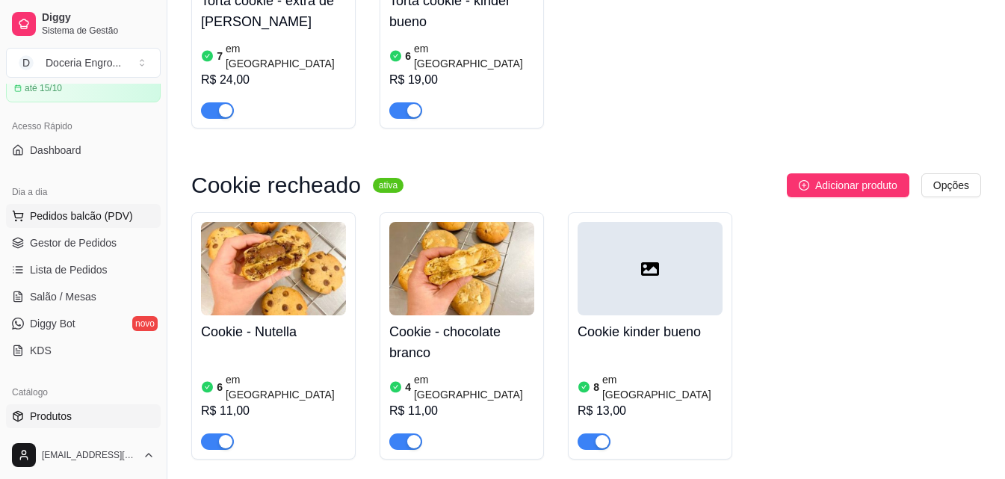
click at [93, 223] on span "Pedidos balcão (PDV)" at bounding box center [81, 216] width 103 height 15
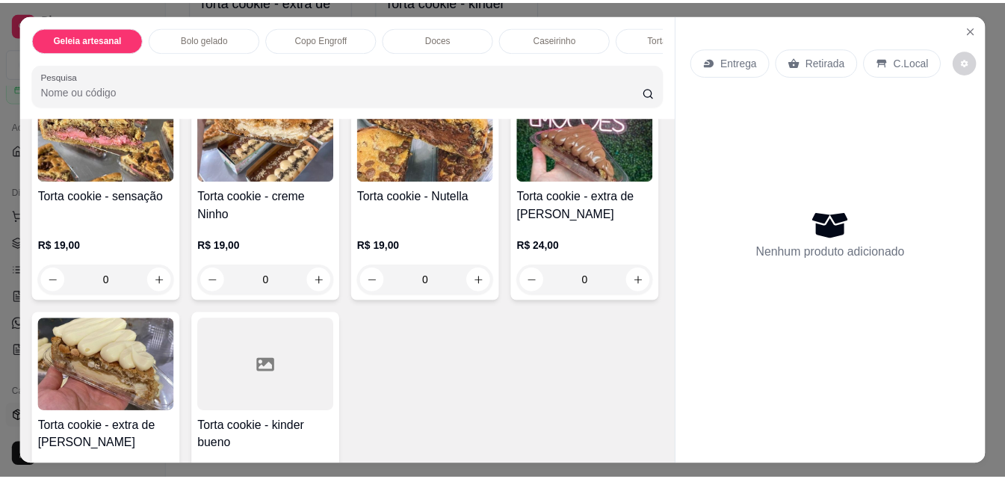
scroll to position [1420, 0]
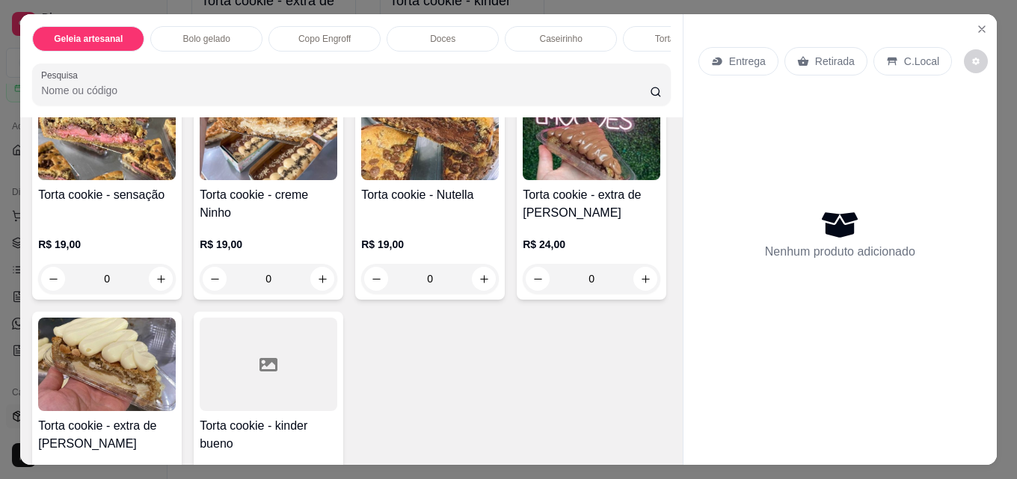
type input "1"
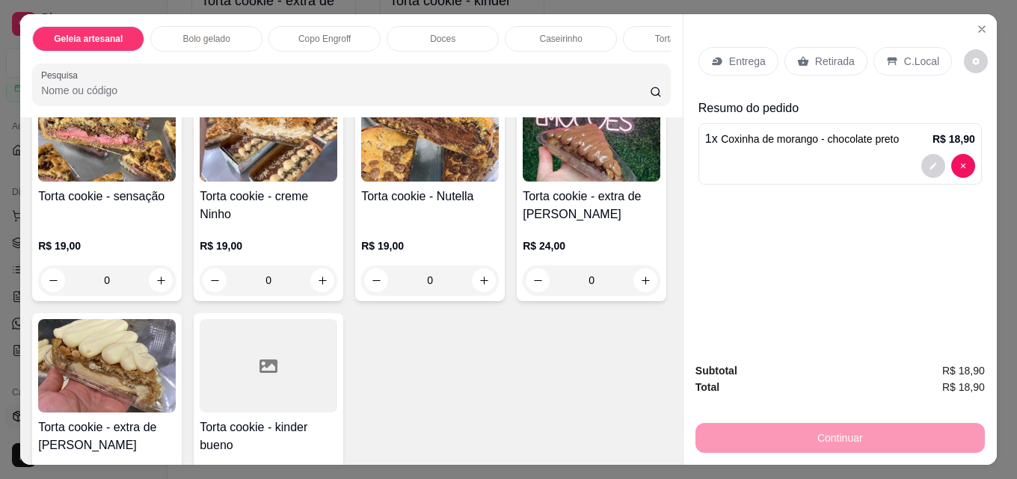
click at [821, 47] on div "Retirada" at bounding box center [825, 61] width 83 height 28
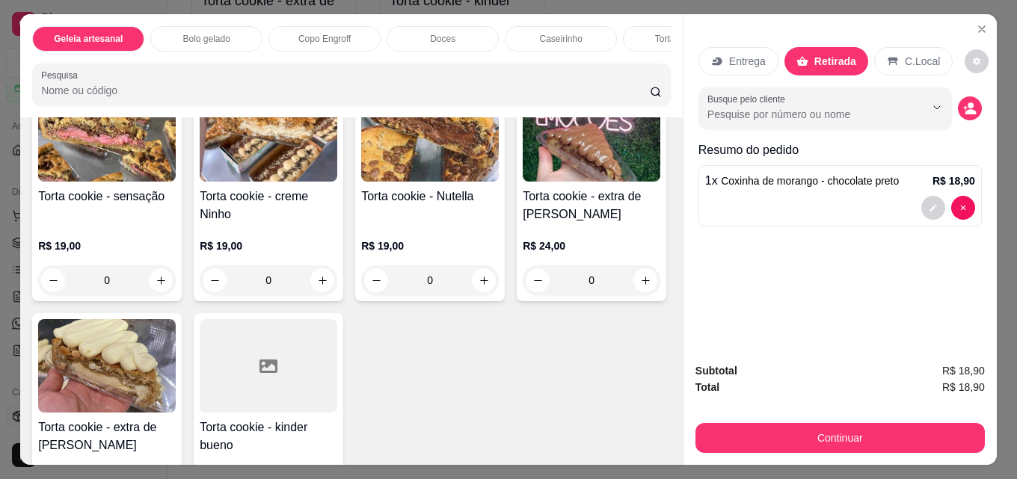
click at [820, 427] on button "Continuar" at bounding box center [839, 438] width 289 height 30
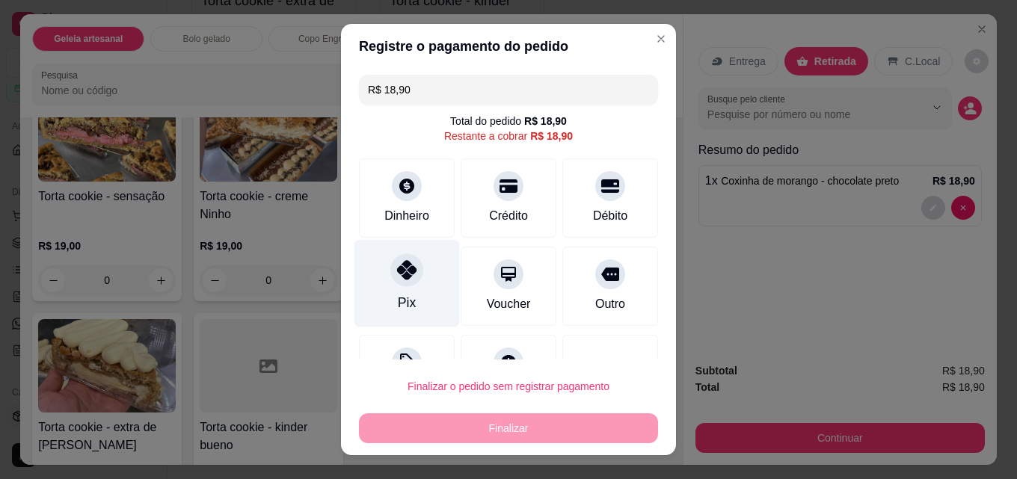
click at [420, 274] on div "Pix" at bounding box center [406, 283] width 105 height 87
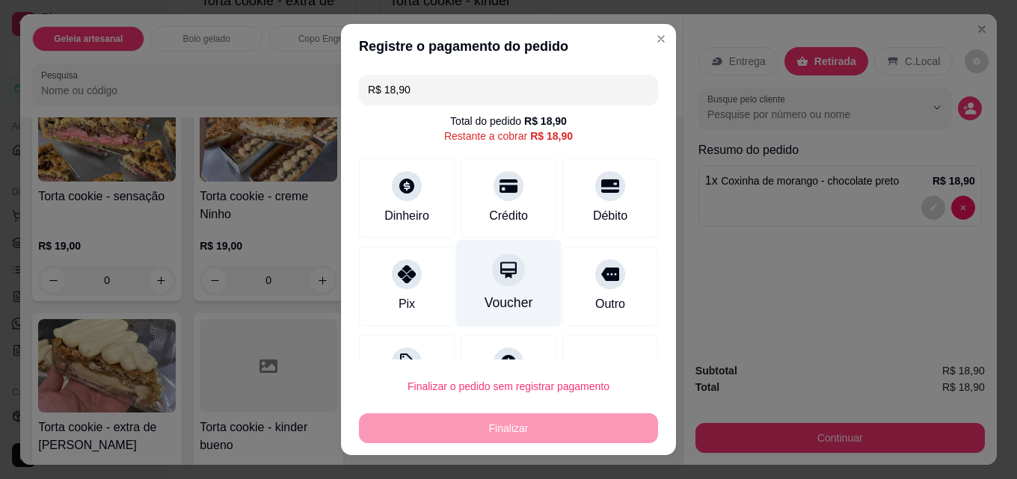
type input "R$ 0,00"
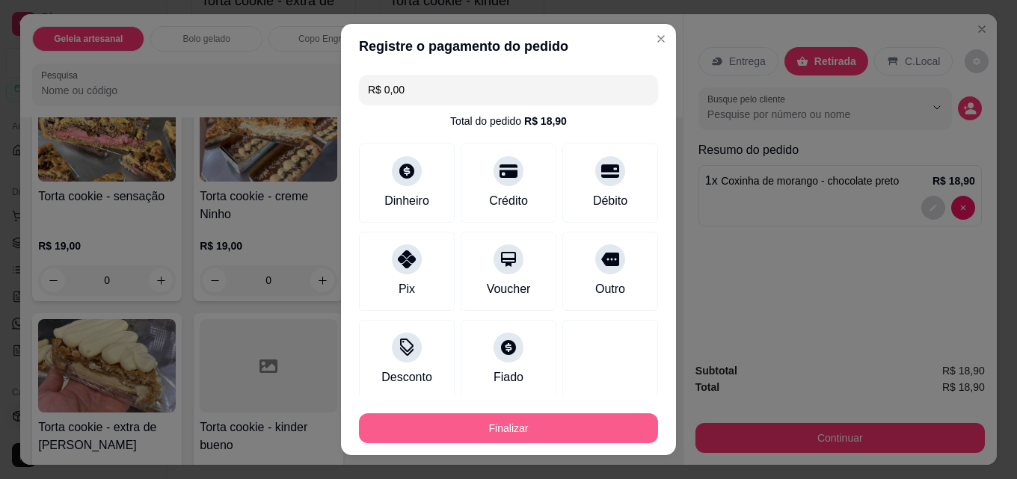
click at [517, 418] on button "Finalizar" at bounding box center [508, 428] width 299 height 30
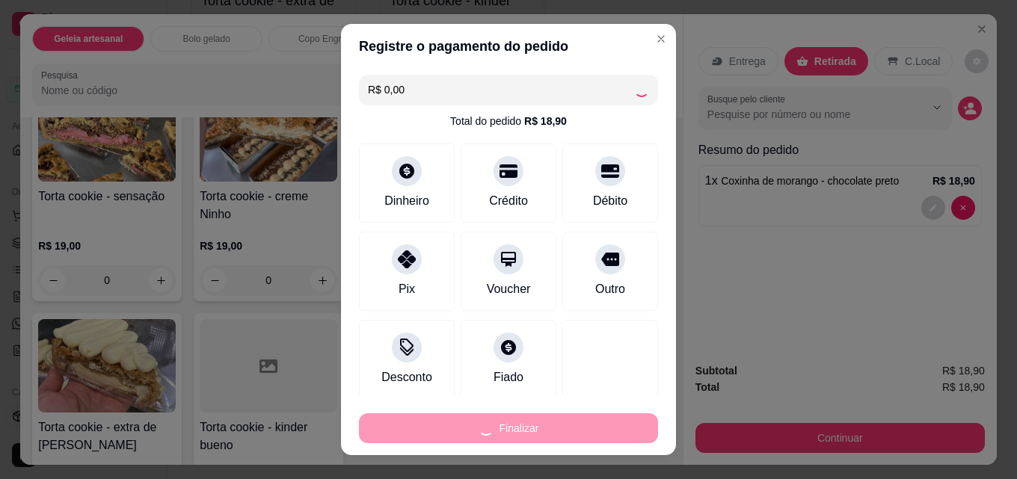
type input "0"
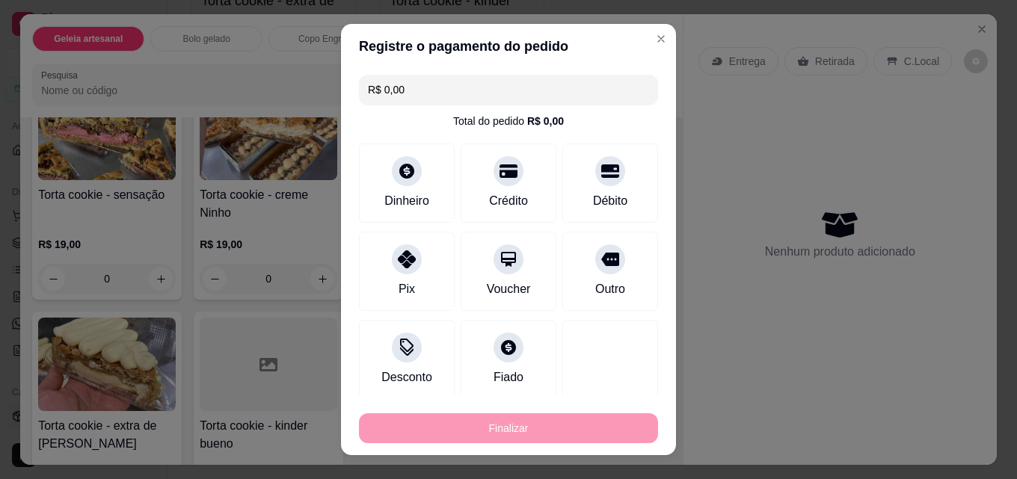
type input "-R$ 18,90"
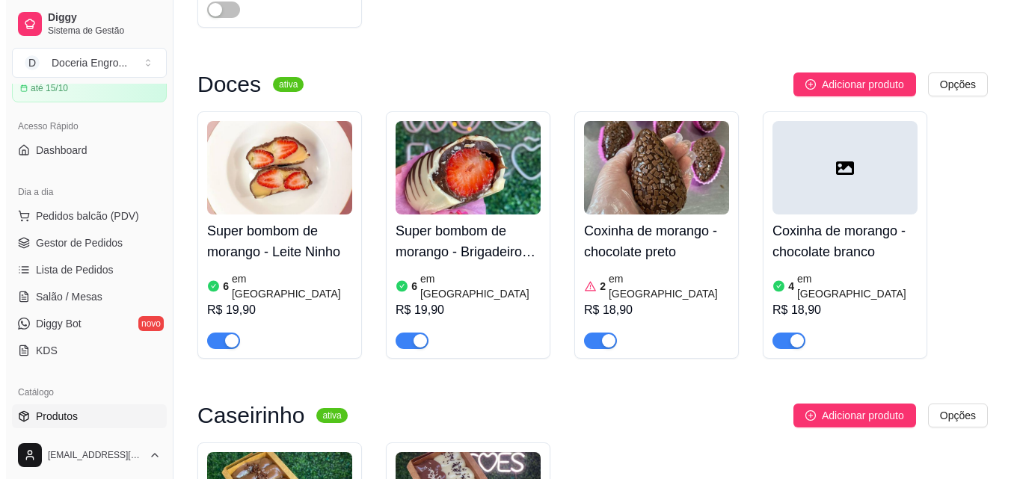
scroll to position [1313, 0]
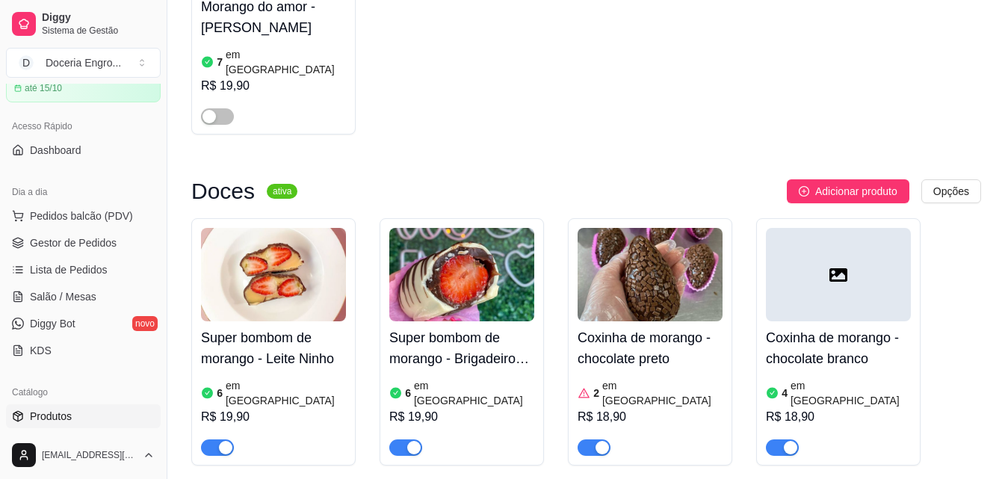
click at [647, 378] on article "em [GEOGRAPHIC_DATA]" at bounding box center [662, 393] width 120 height 30
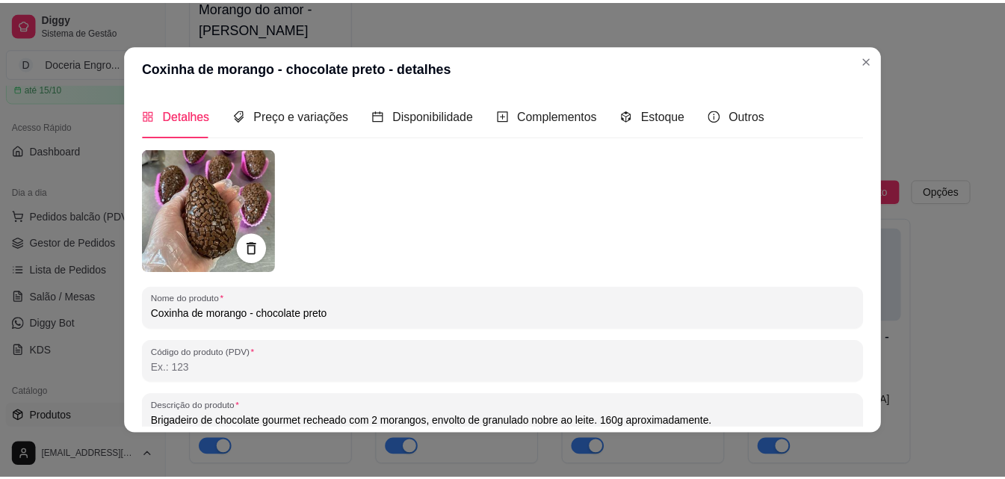
scroll to position [0, 0]
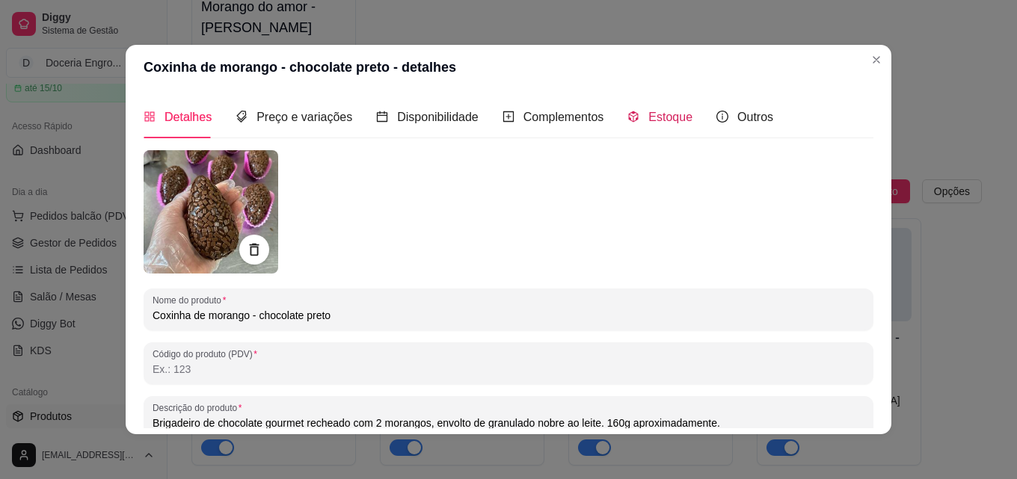
click at [648, 114] on span "Estoque" at bounding box center [670, 117] width 44 height 13
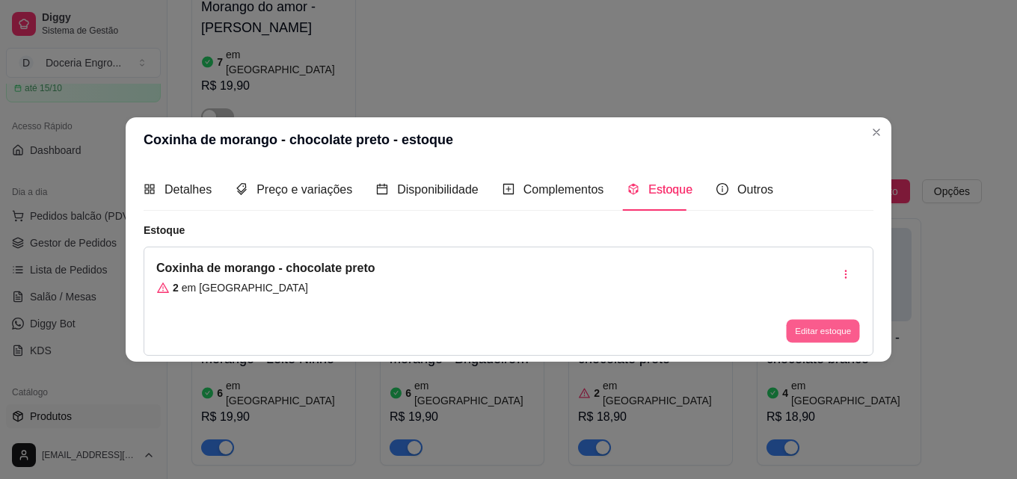
click at [832, 330] on button "Editar estoque" at bounding box center [822, 331] width 73 height 23
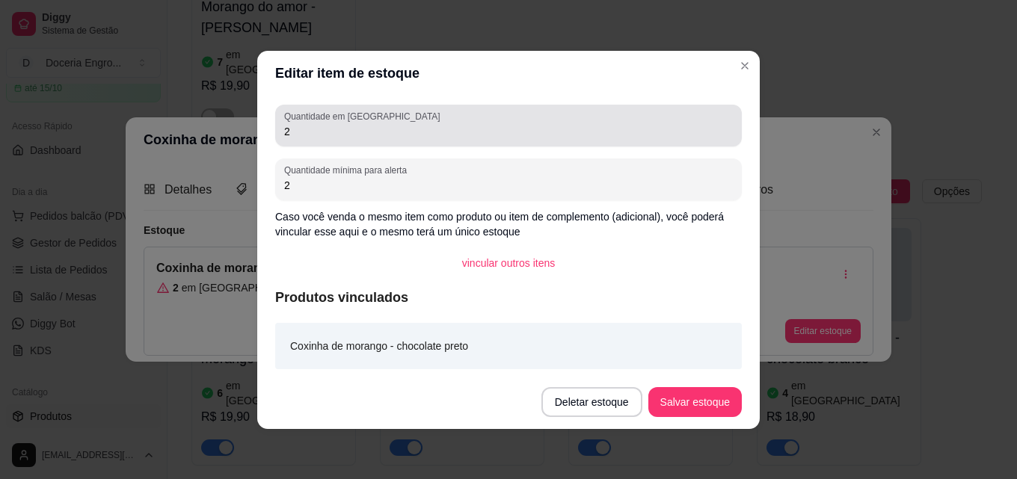
click at [300, 132] on input "2" at bounding box center [508, 131] width 448 height 15
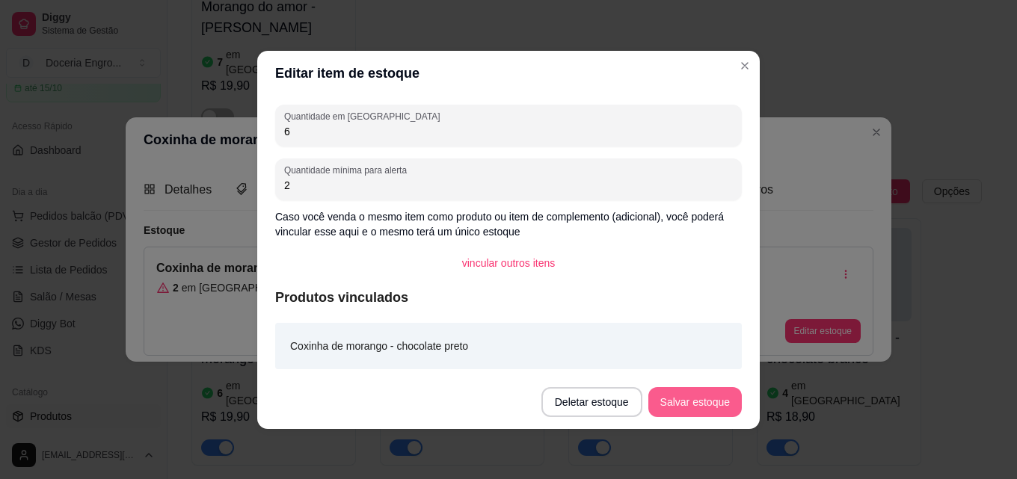
type input "6"
click at [730, 403] on button "Salvar estoque" at bounding box center [694, 401] width 91 height 29
click at [699, 409] on button "Salvar estoque" at bounding box center [694, 402] width 93 height 30
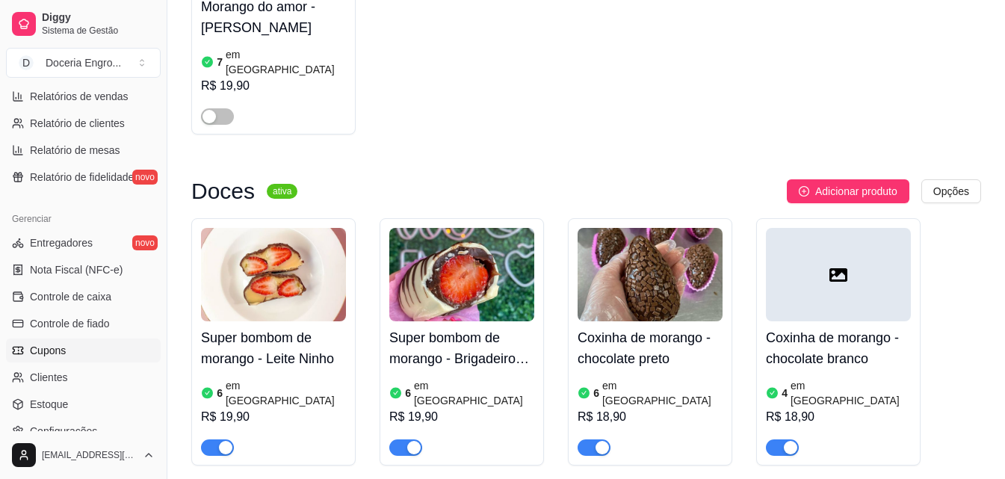
scroll to position [597, 0]
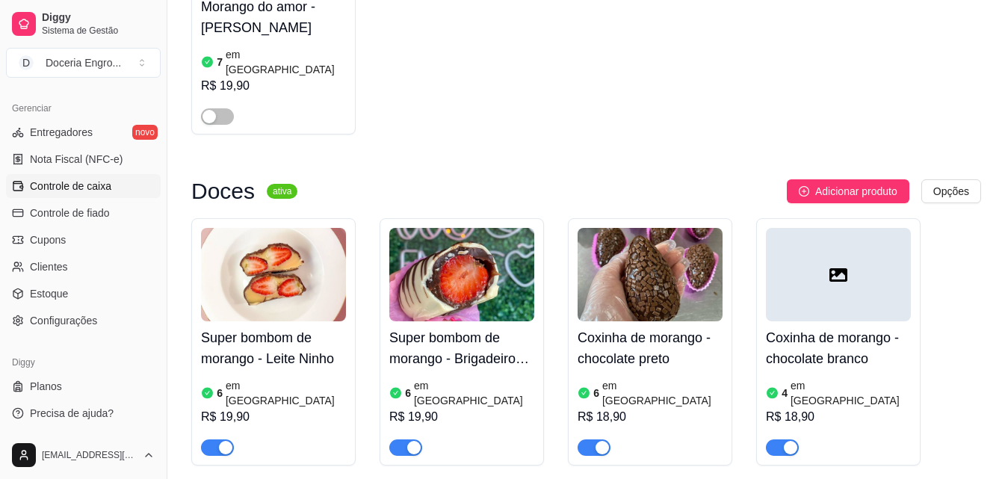
click at [102, 182] on span "Controle de caixa" at bounding box center [70, 186] width 81 height 15
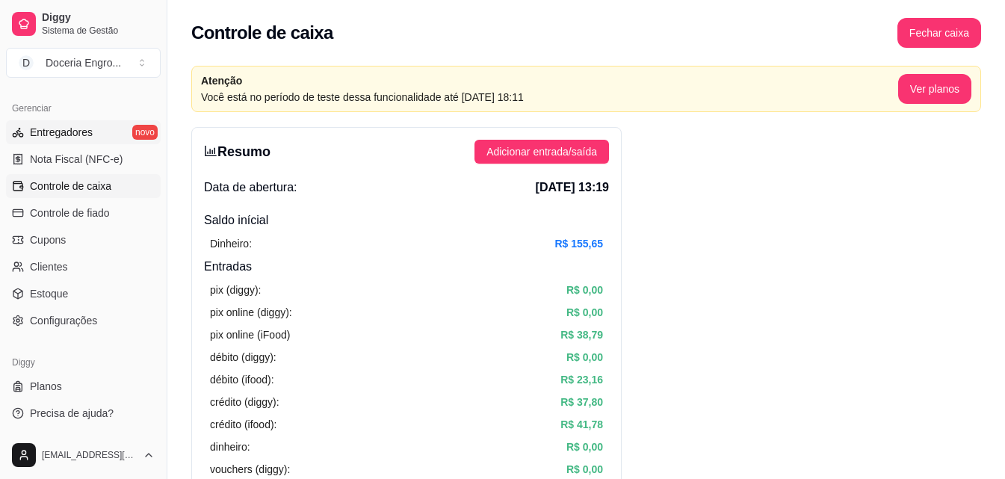
click at [87, 135] on span "Entregadores" at bounding box center [61, 132] width 63 height 15
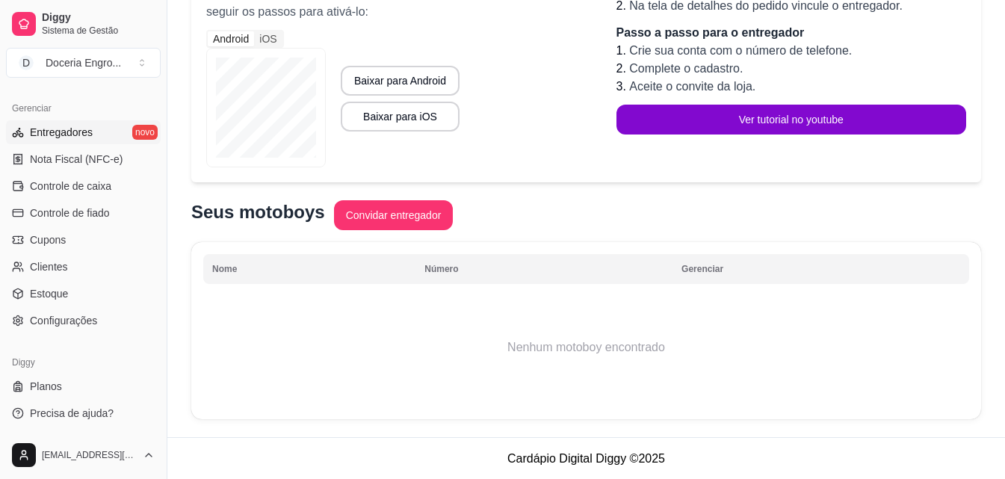
scroll to position [211, 0]
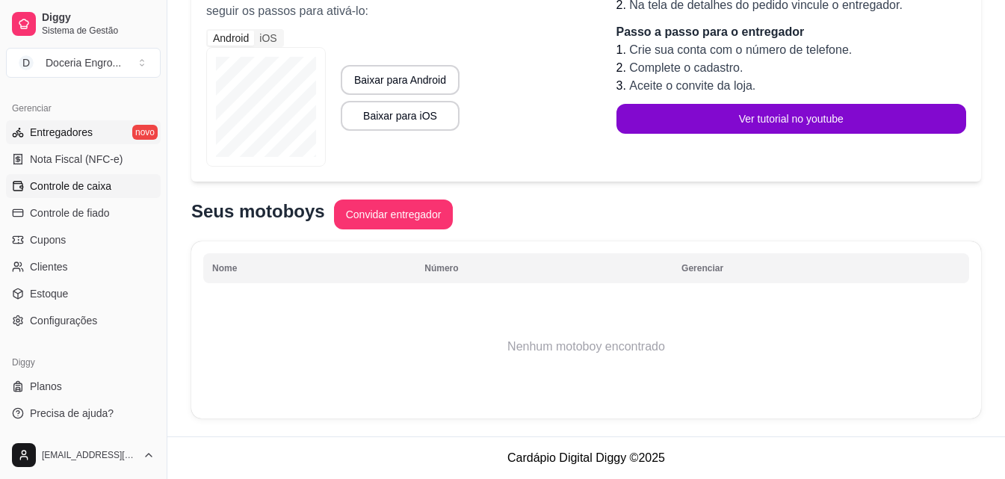
click at [102, 187] on span "Controle de caixa" at bounding box center [70, 186] width 81 height 15
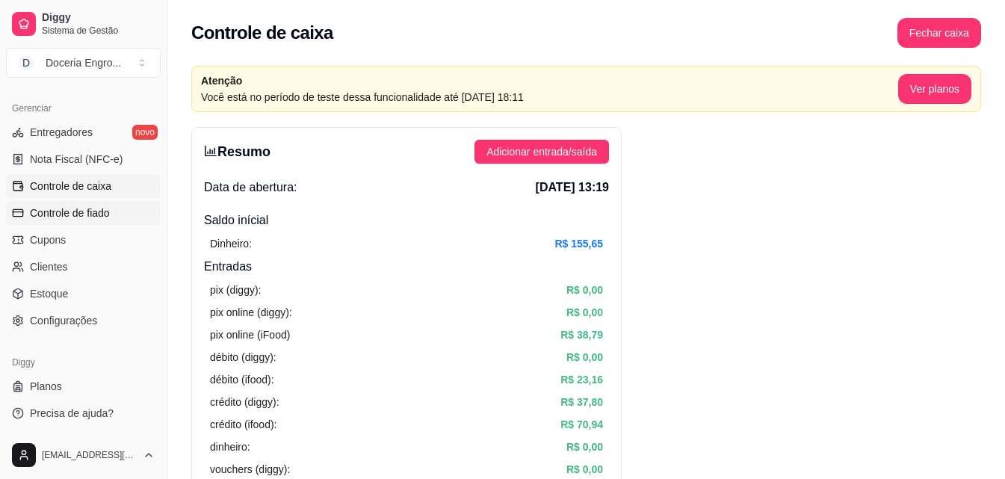
click at [72, 218] on span "Controle de fiado" at bounding box center [70, 213] width 80 height 15
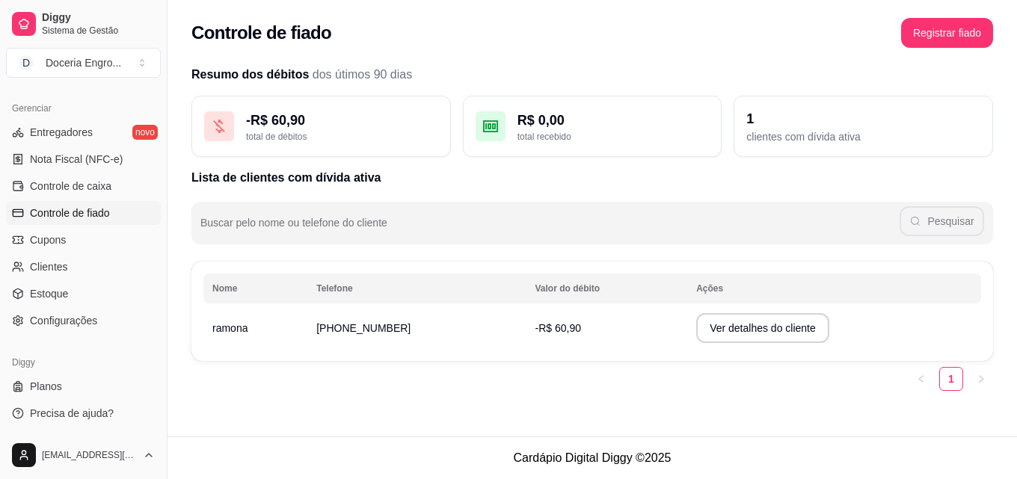
click at [317, 398] on div "Resumo dos débitos dos útimos 90 dias - R$ 60,90 total de débitos R$ 0,00 total…" at bounding box center [591, 233] width 849 height 352
click at [49, 184] on span "Controle de caixa" at bounding box center [70, 186] width 81 height 15
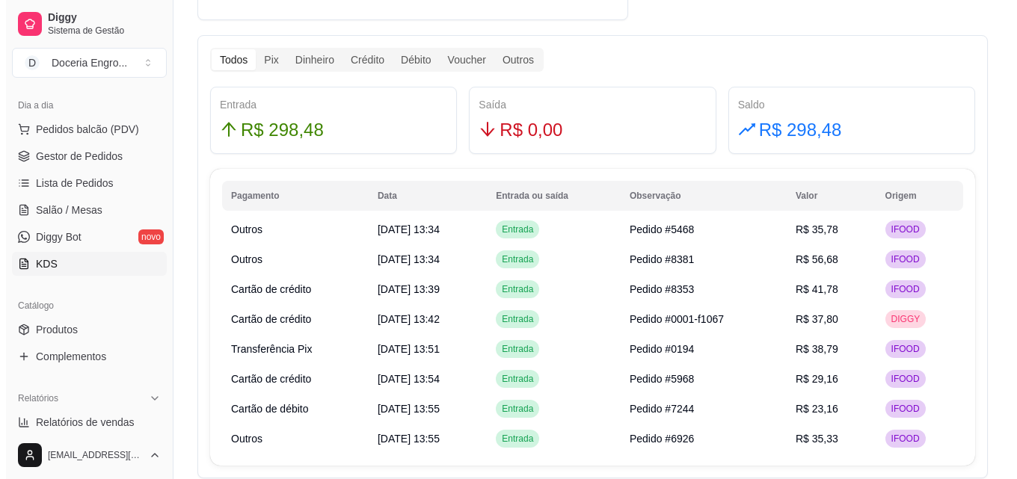
scroll to position [148, 0]
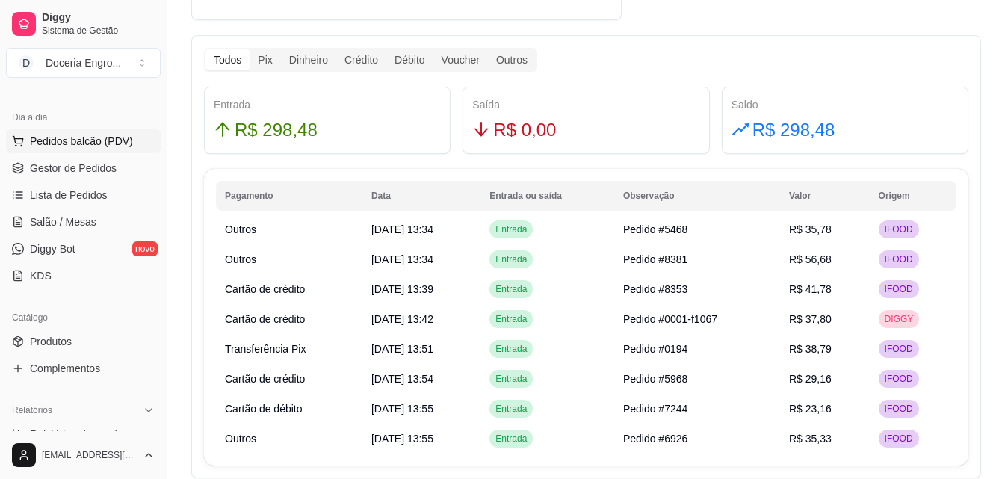
click at [99, 135] on span "Pedidos balcão (PDV)" at bounding box center [81, 141] width 103 height 15
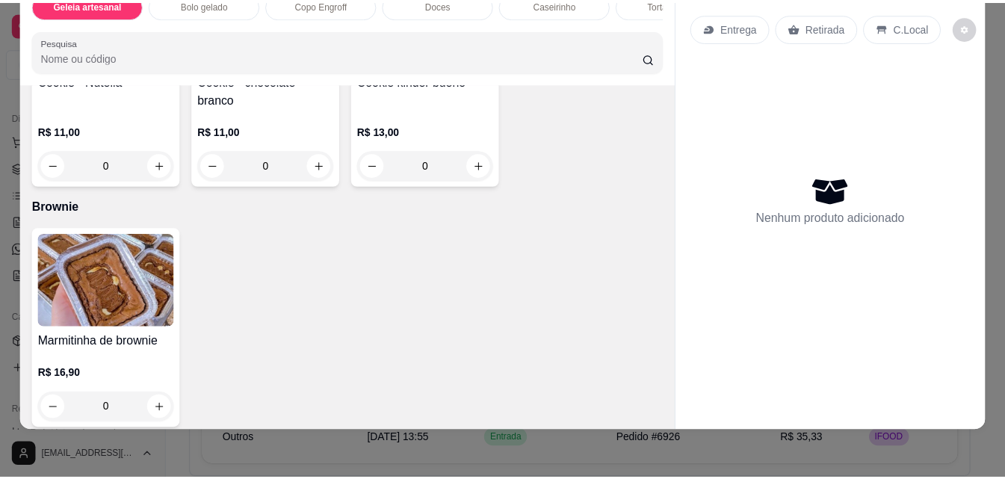
scroll to position [2018, 0]
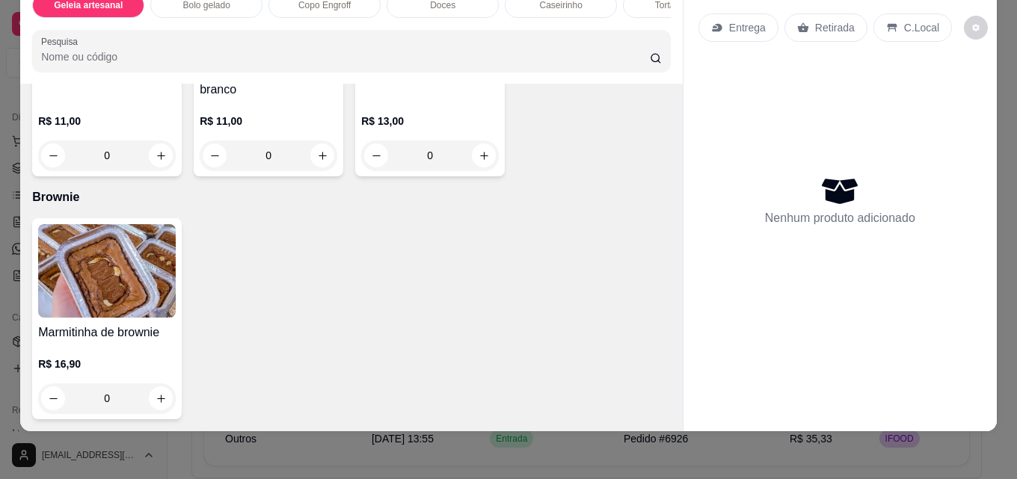
type input "1"
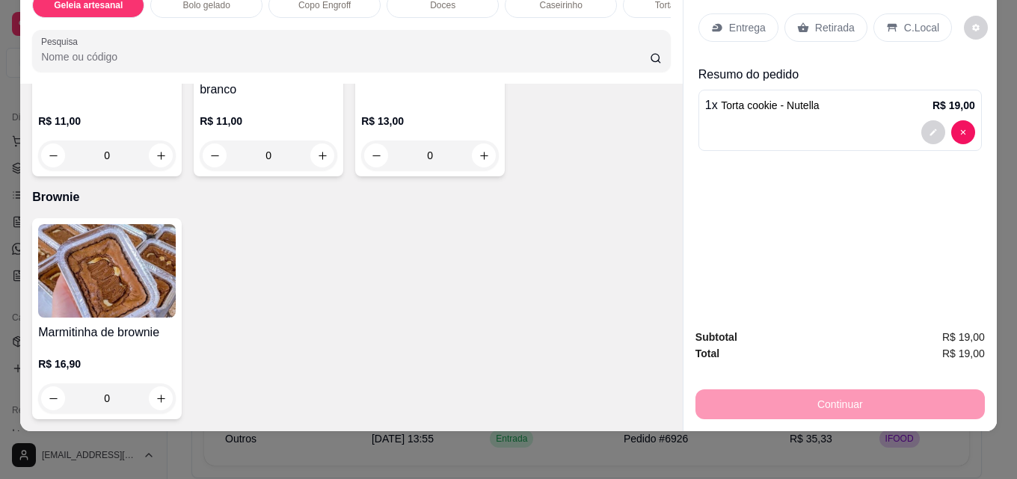
click at [809, 27] on div "Retirada" at bounding box center [825, 27] width 83 height 28
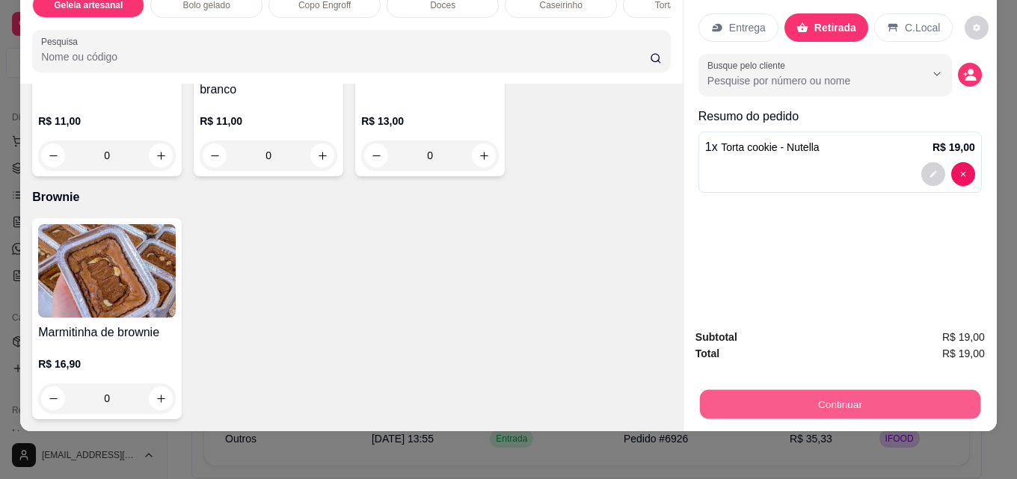
click at [835, 395] on button "Continuar" at bounding box center [840, 403] width 280 height 29
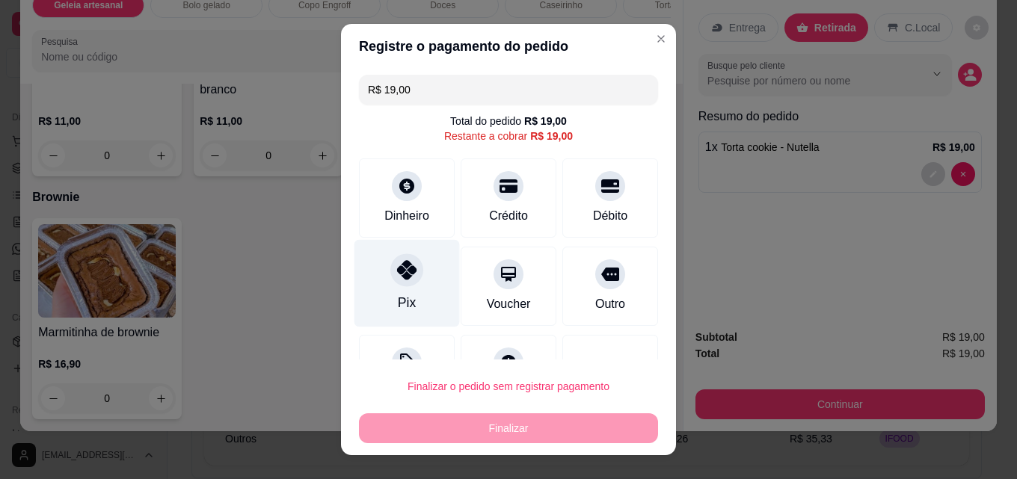
click at [397, 274] on icon at bounding box center [406, 269] width 19 height 19
type input "R$ 0,00"
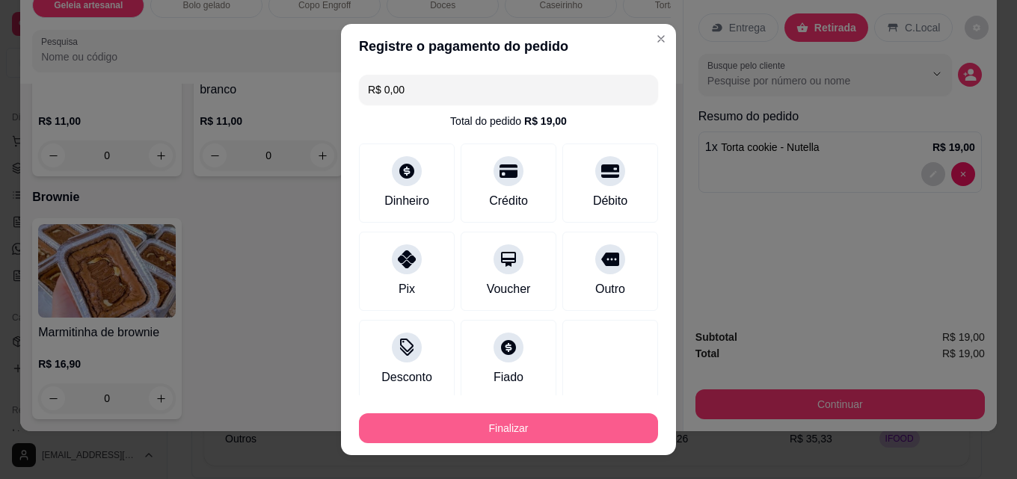
click at [501, 428] on button "Finalizar" at bounding box center [508, 428] width 299 height 30
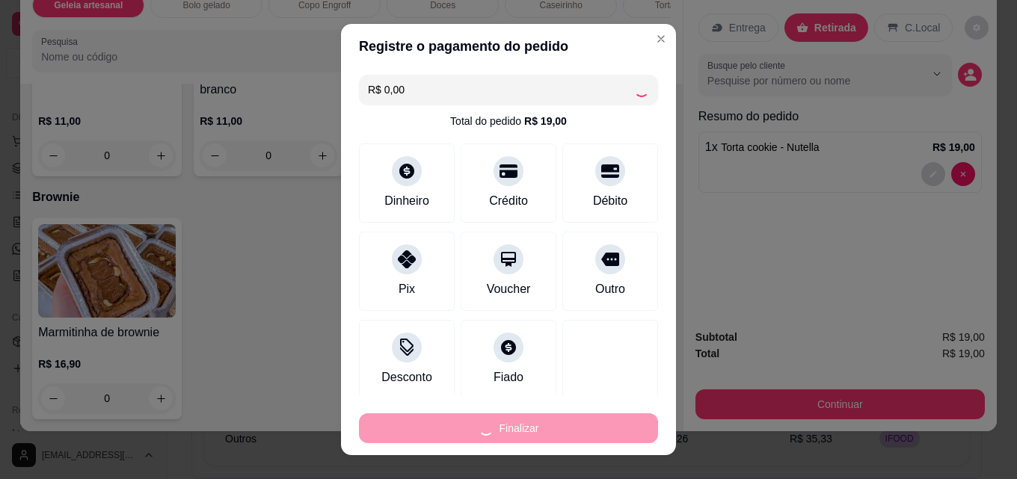
type input "0"
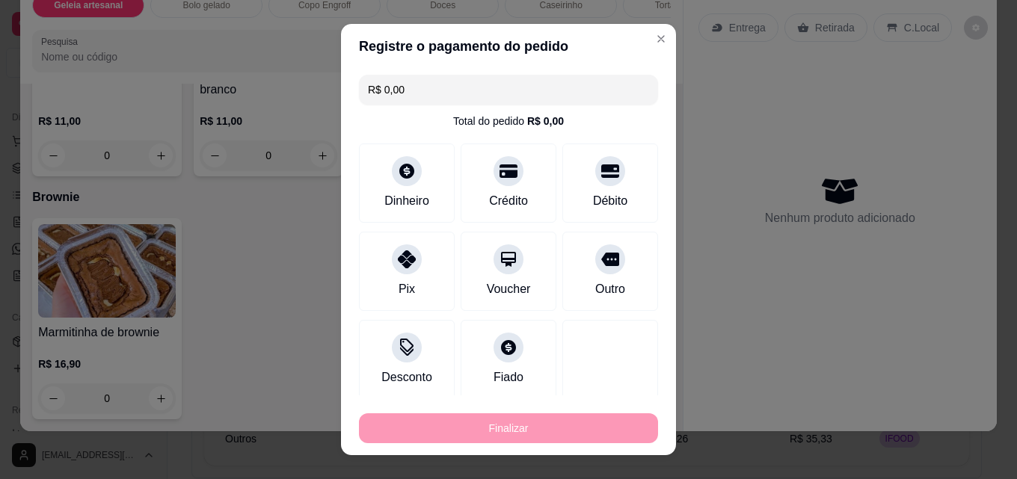
type input "-R$ 19,00"
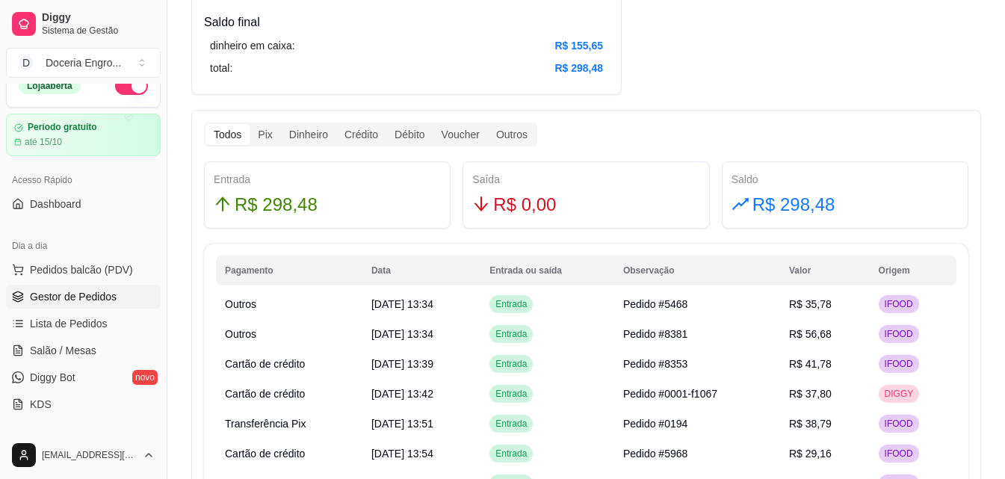
scroll to position [75, 0]
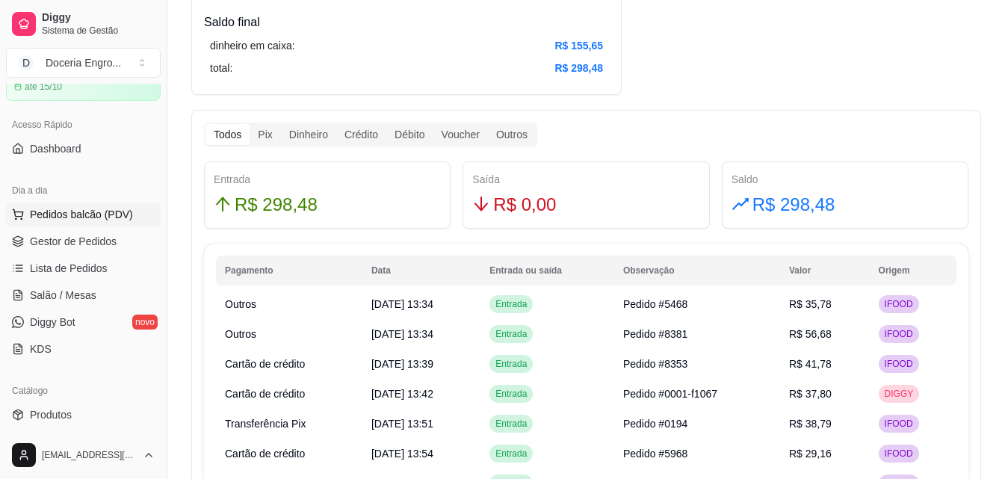
click at [71, 225] on button "Pedidos balcão (PDV)" at bounding box center [83, 215] width 155 height 24
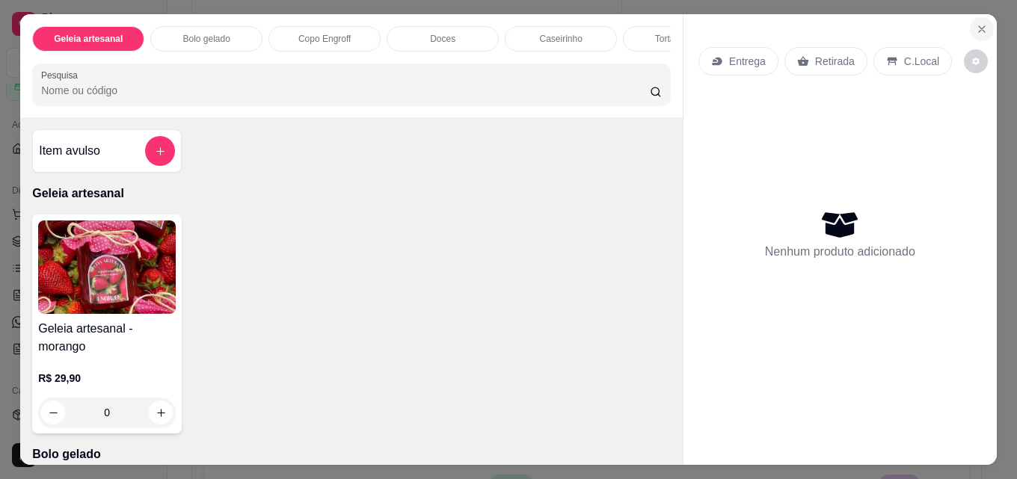
click at [977, 24] on icon "Close" at bounding box center [981, 29] width 12 height 12
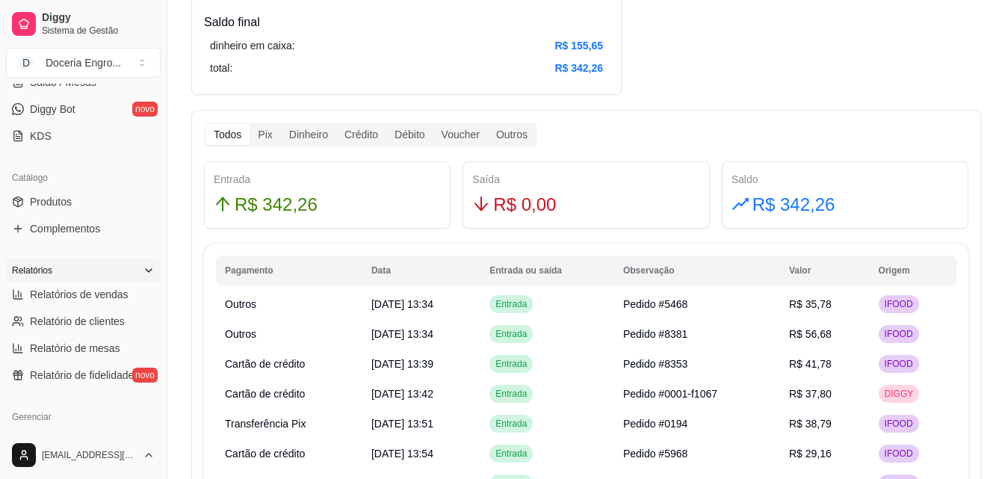
scroll to position [374, 0]
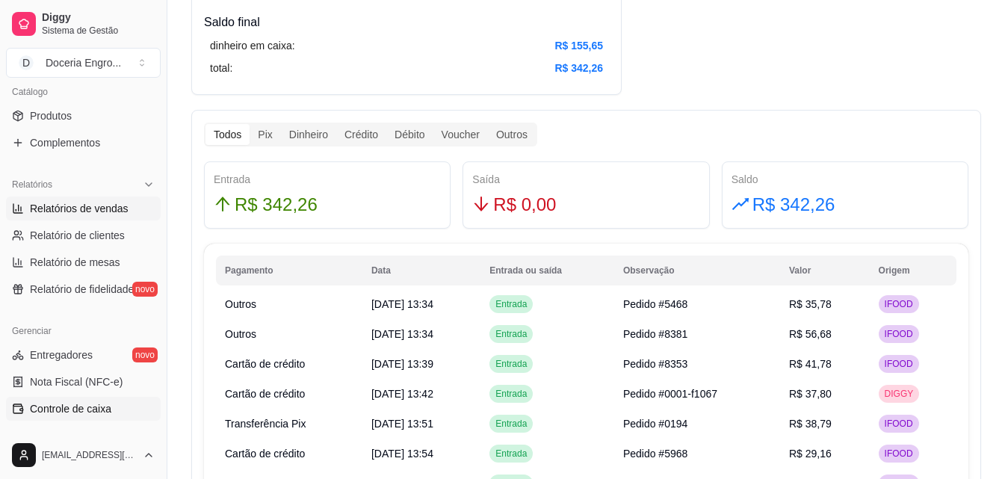
click at [89, 220] on link "Relatórios de vendas" at bounding box center [83, 209] width 155 height 24
select select "ALL"
select select "0"
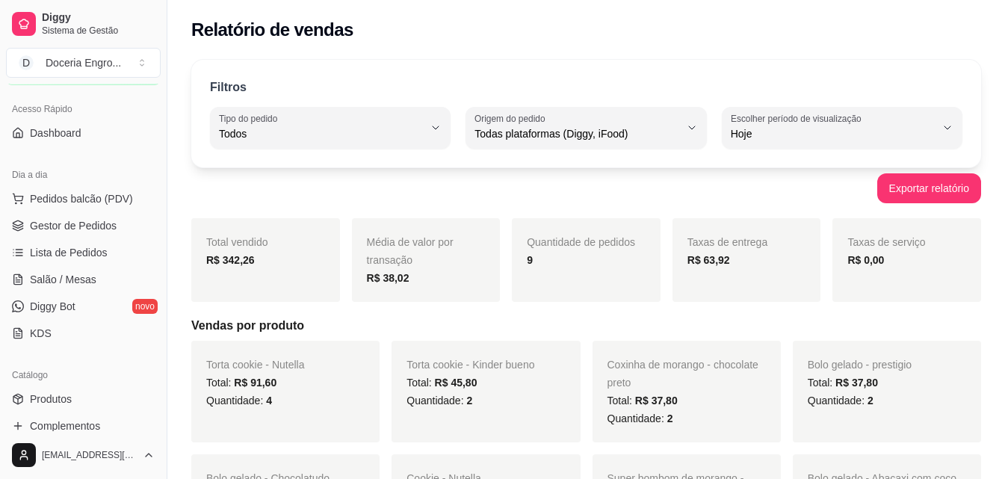
scroll to position [75, 0]
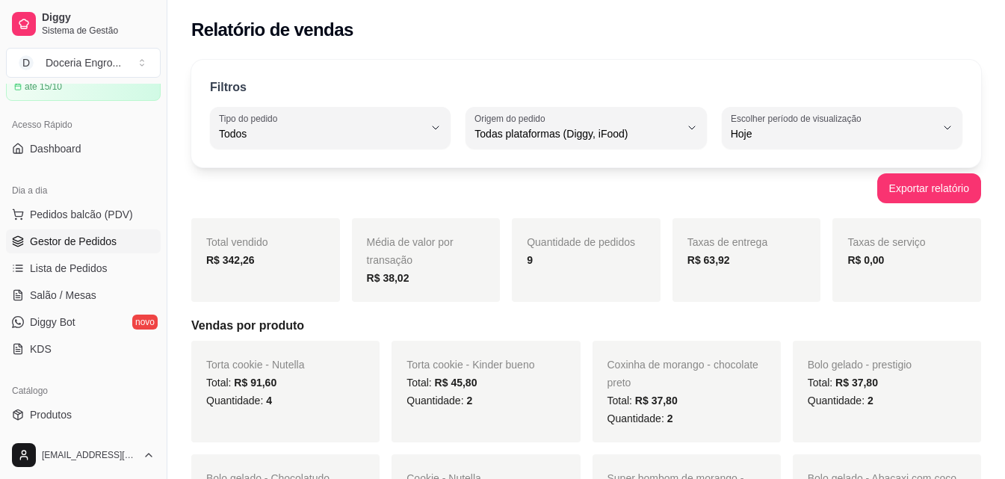
click at [76, 237] on span "Gestor de Pedidos" at bounding box center [73, 241] width 87 height 15
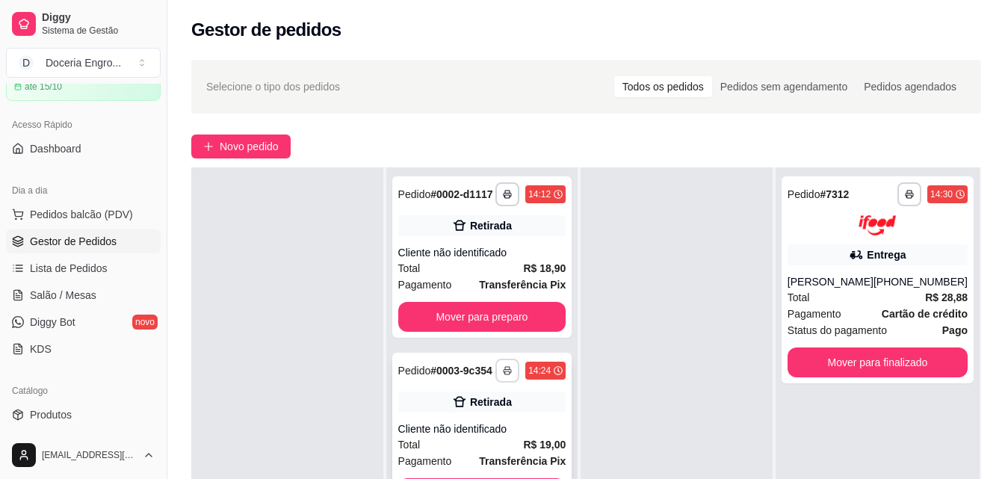
scroll to position [228, 0]
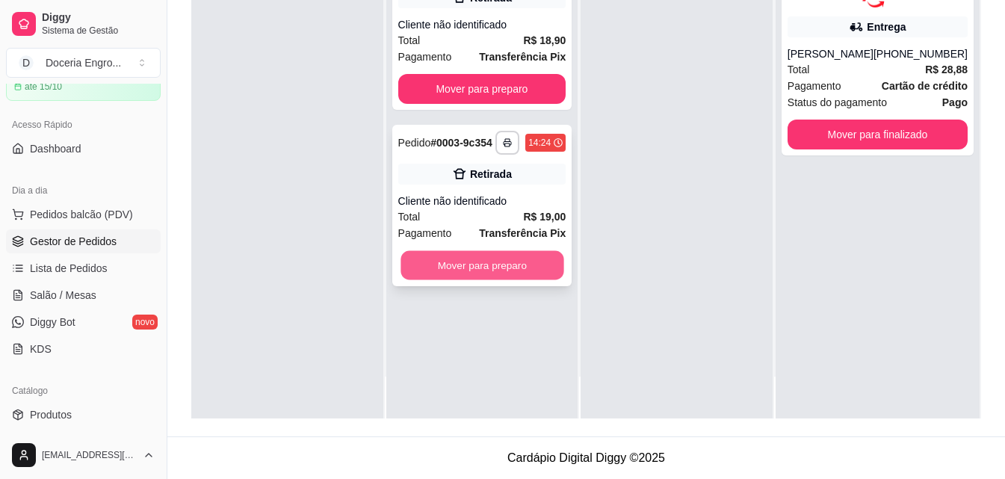
click at [478, 268] on button "Mover para preparo" at bounding box center [482, 265] width 163 height 29
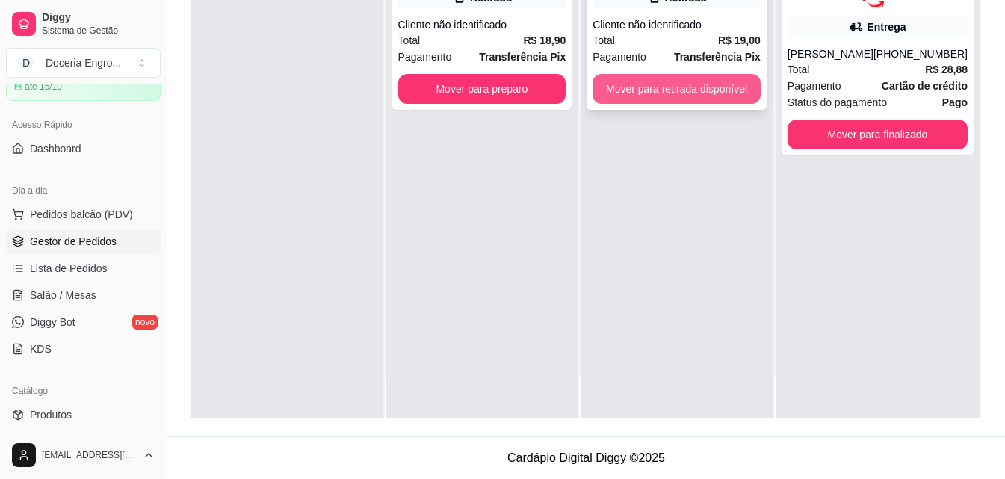
click at [688, 90] on button "Mover para retirada disponível" at bounding box center [677, 89] width 168 height 30
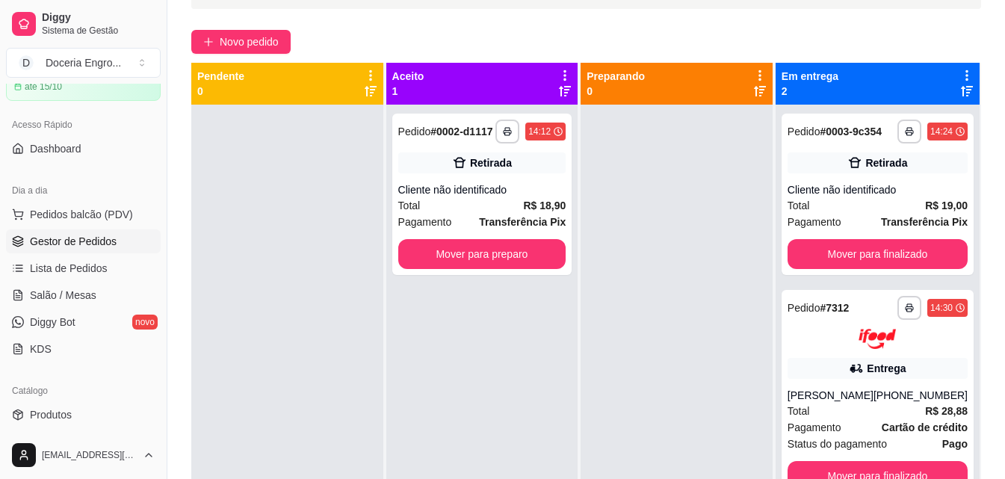
scroll to position [78, 0]
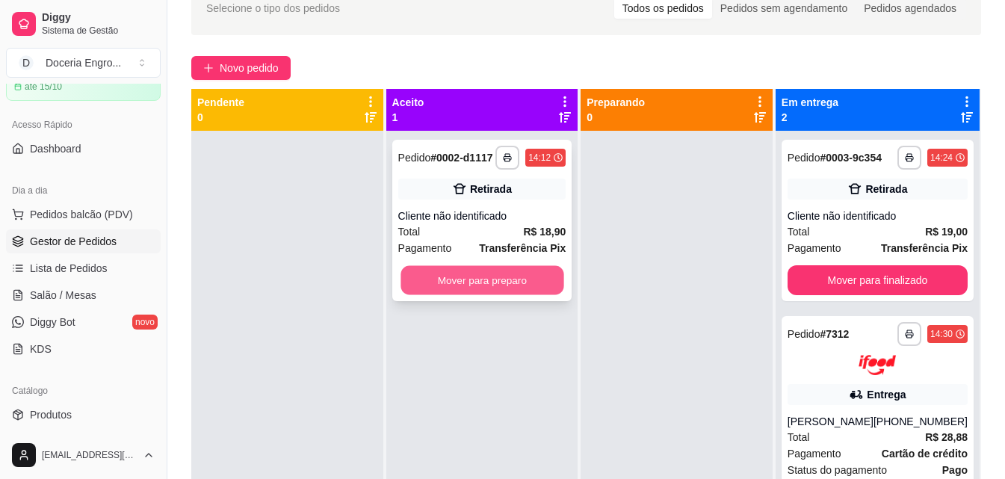
click at [540, 269] on button "Mover para preparo" at bounding box center [482, 280] width 163 height 29
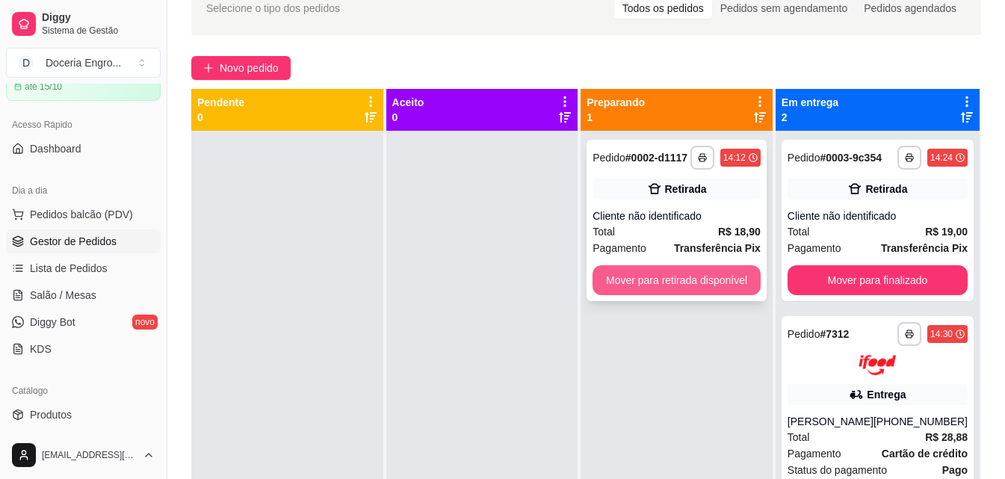
click at [676, 285] on button "Mover para retirada disponível" at bounding box center [677, 280] width 168 height 30
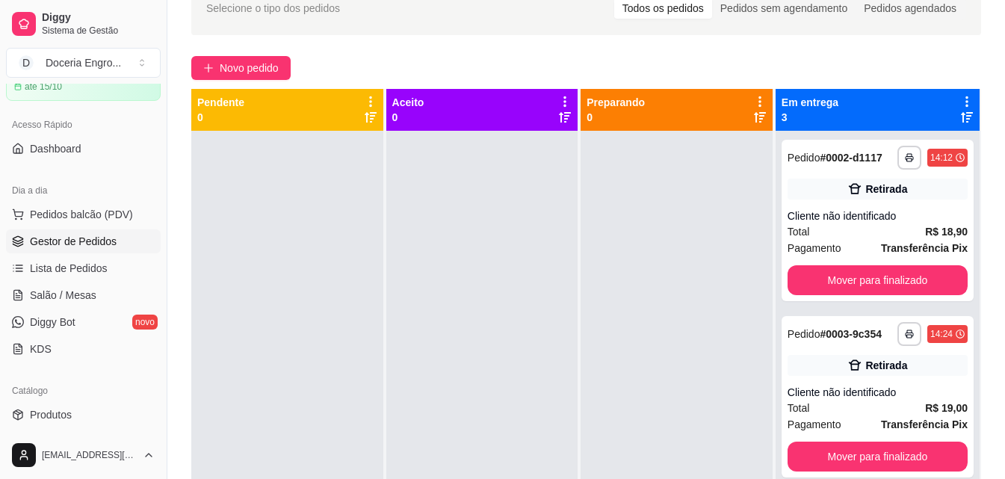
scroll to position [42, 0]
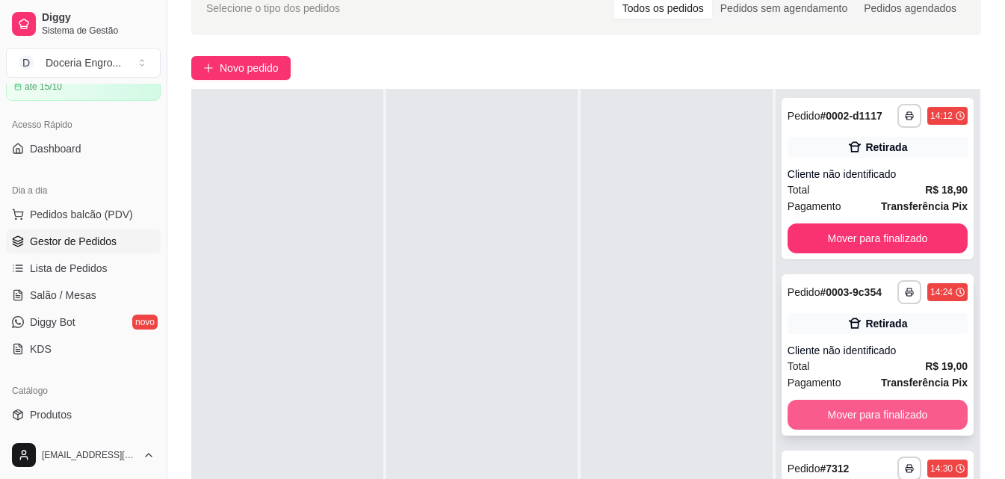
click at [899, 430] on button "Mover para finalizado" at bounding box center [878, 415] width 180 height 30
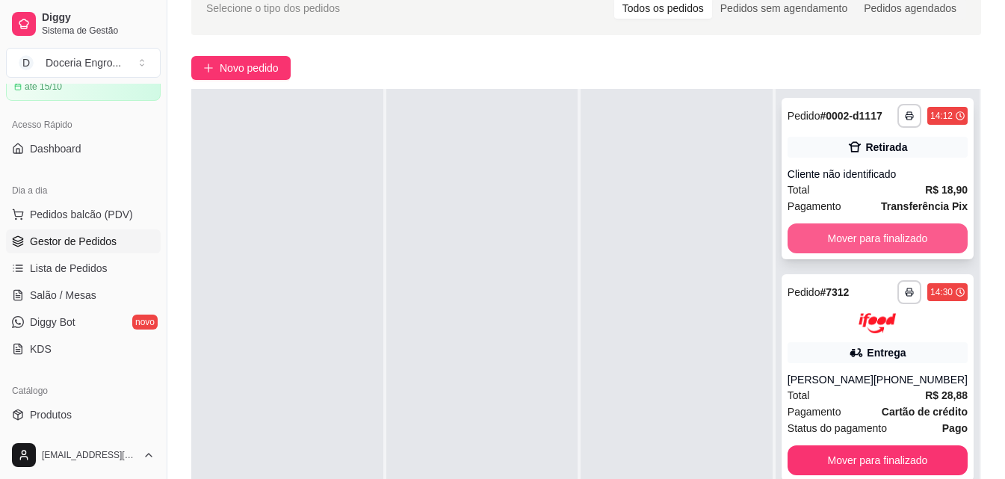
click at [860, 245] on button "Mover para finalizado" at bounding box center [878, 239] width 180 height 30
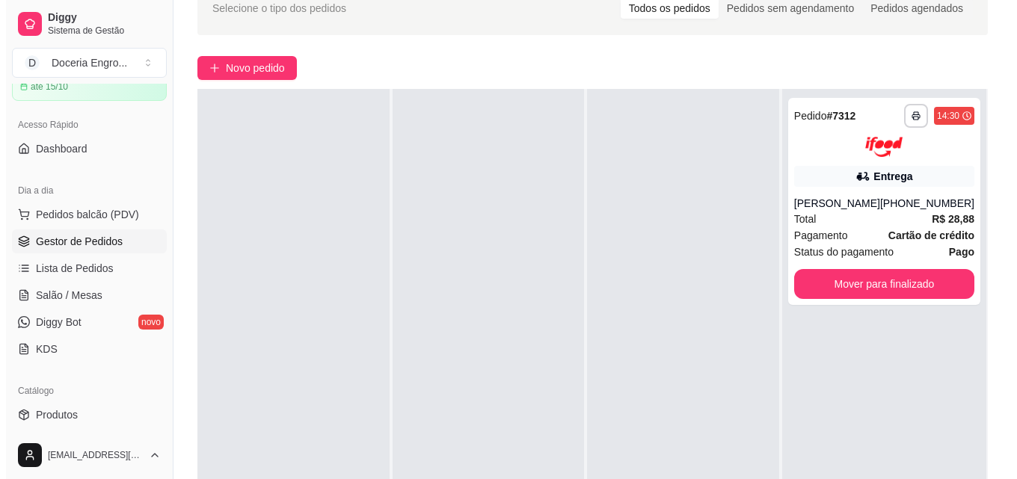
scroll to position [0, 0]
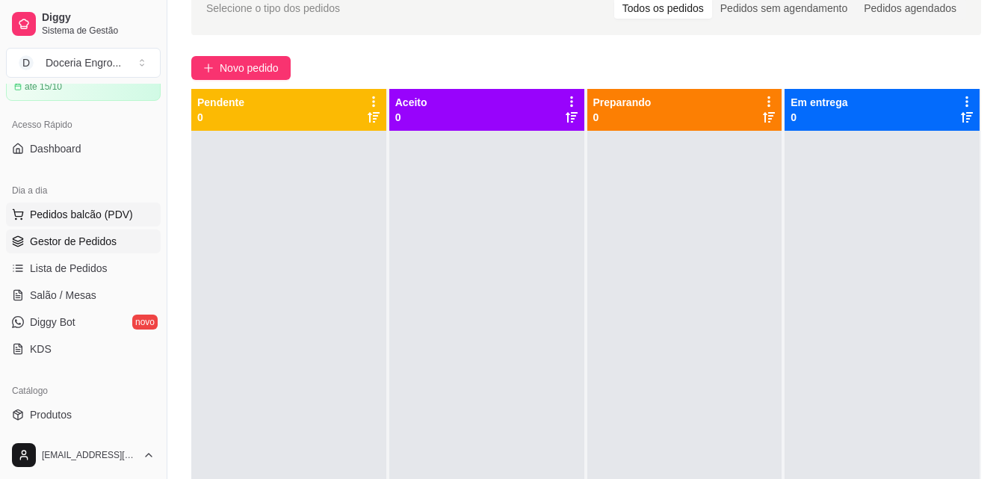
click at [70, 206] on button "Pedidos balcão (PDV)" at bounding box center [83, 215] width 155 height 24
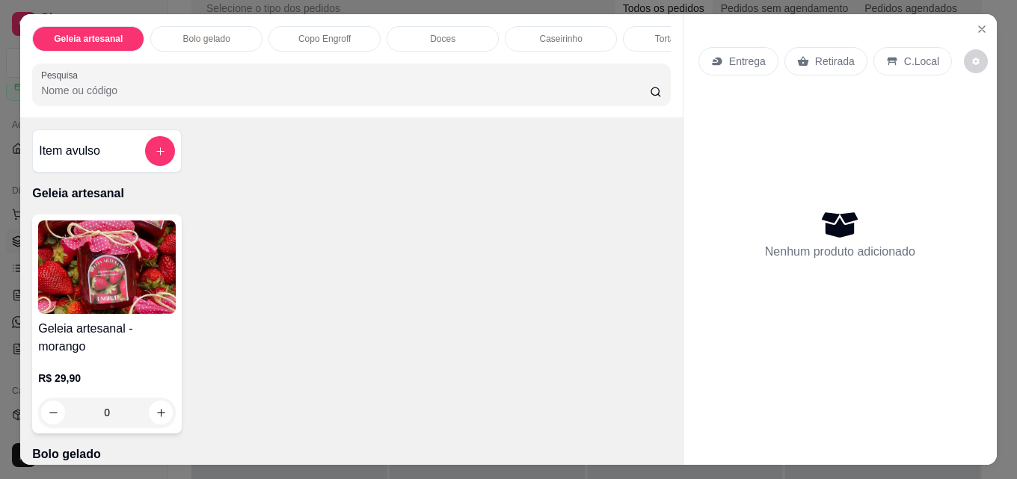
click at [186, 33] on p "Bolo gelado" at bounding box center [206, 39] width 47 height 12
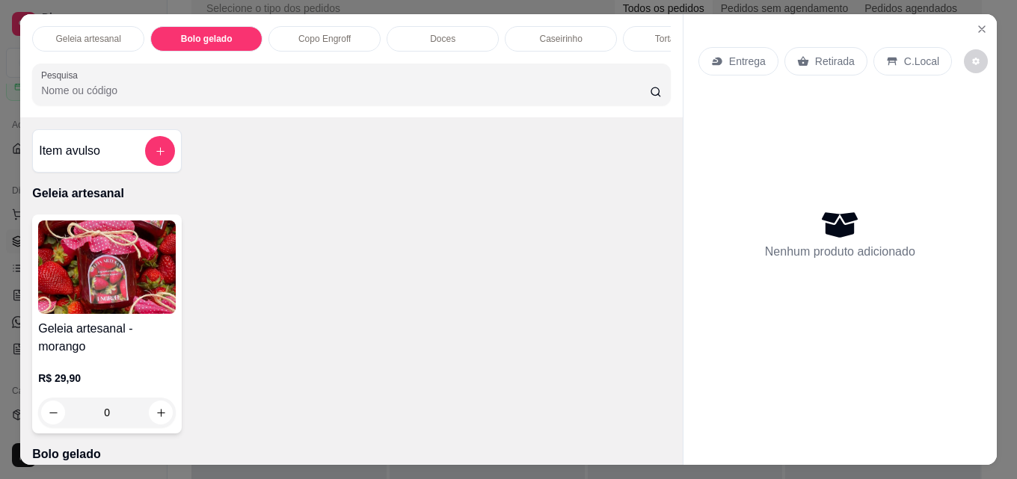
scroll to position [39, 0]
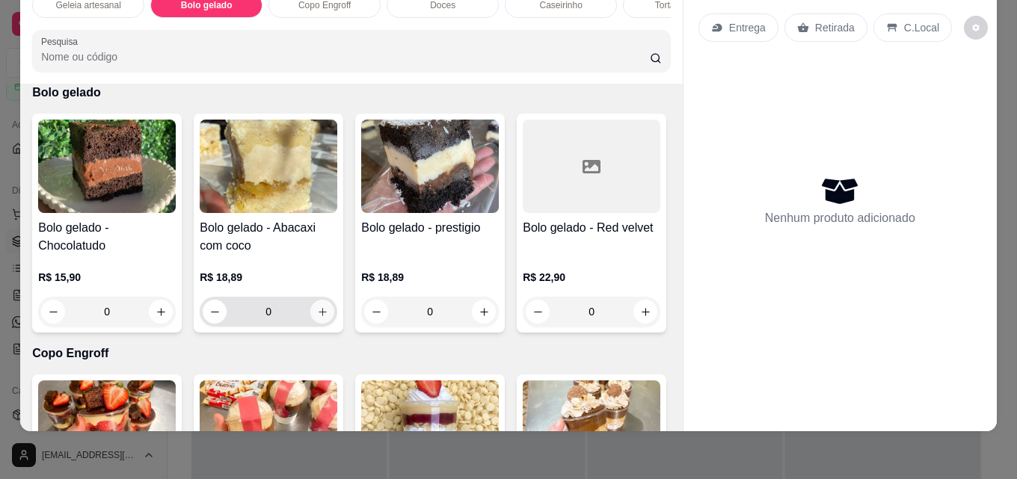
click at [325, 315] on button "increase-product-quantity" at bounding box center [322, 312] width 24 height 24
type input "1"
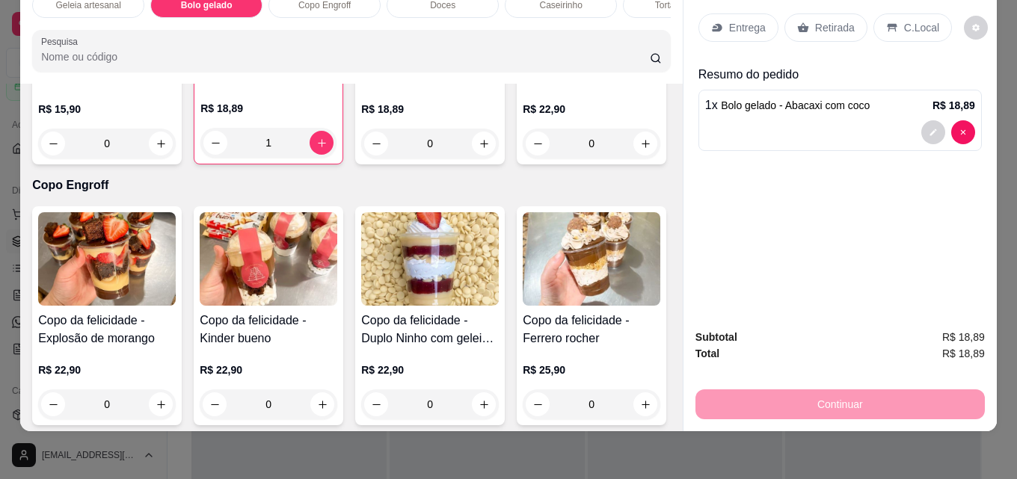
scroll to position [534, 0]
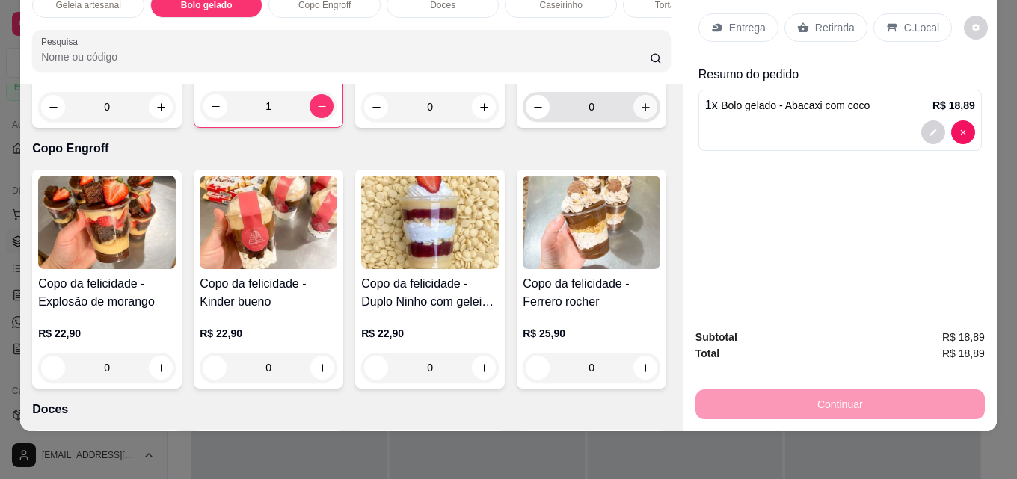
click at [640, 113] on icon "increase-product-quantity" at bounding box center [645, 107] width 11 height 11
type input "1"
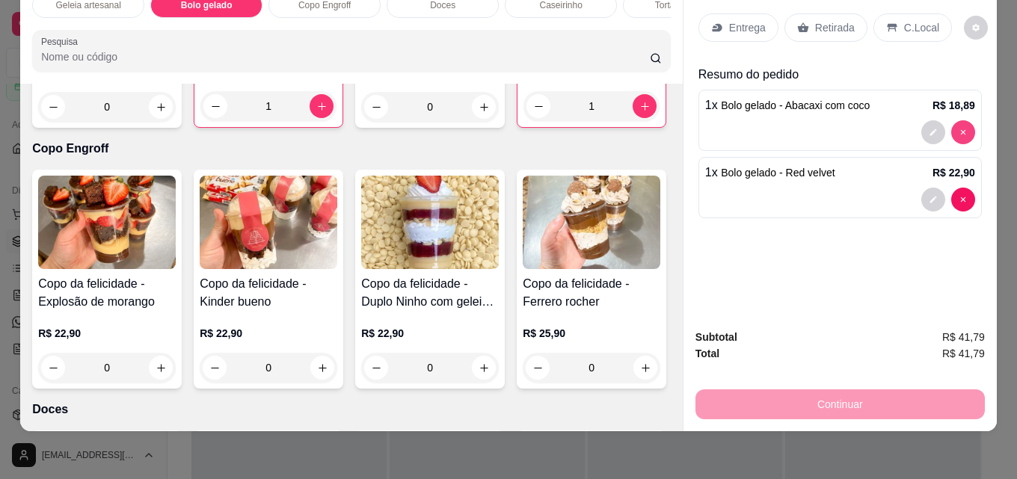
type input "0"
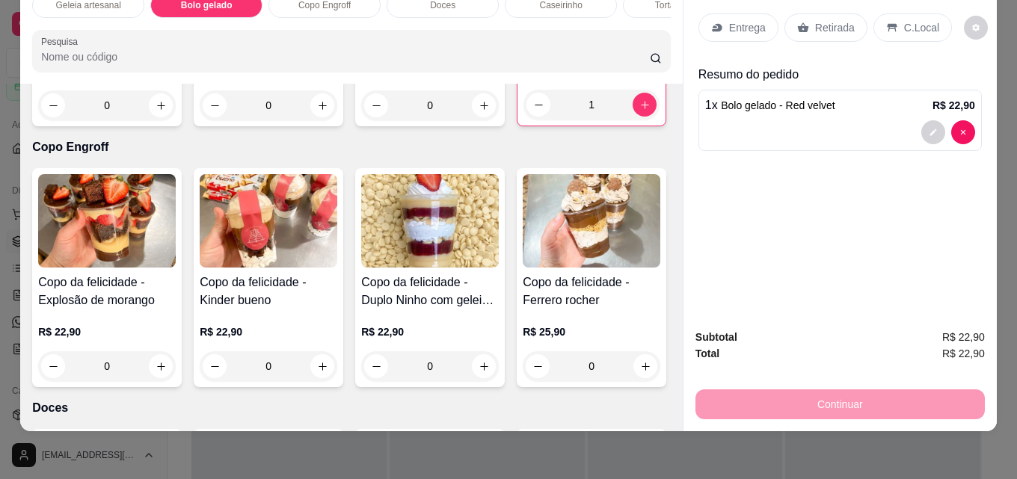
scroll to position [533, 0]
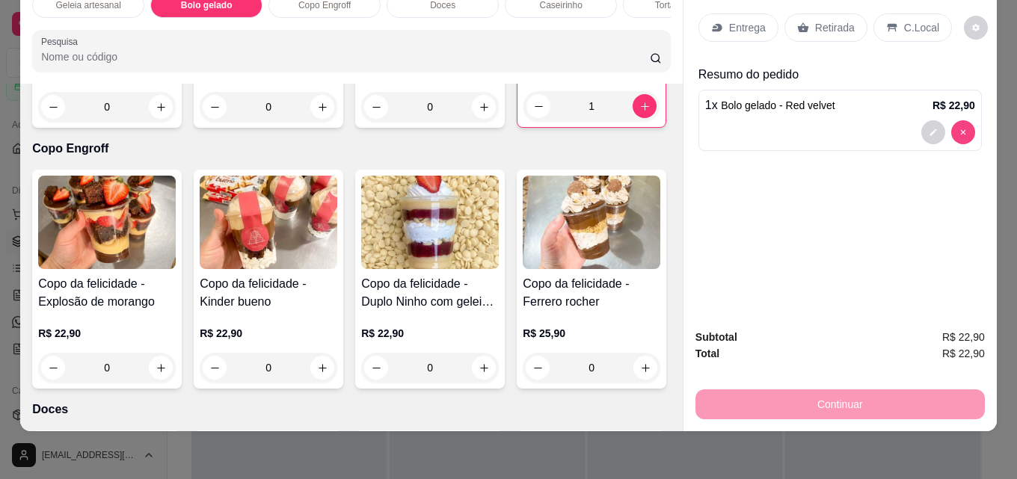
type input "0"
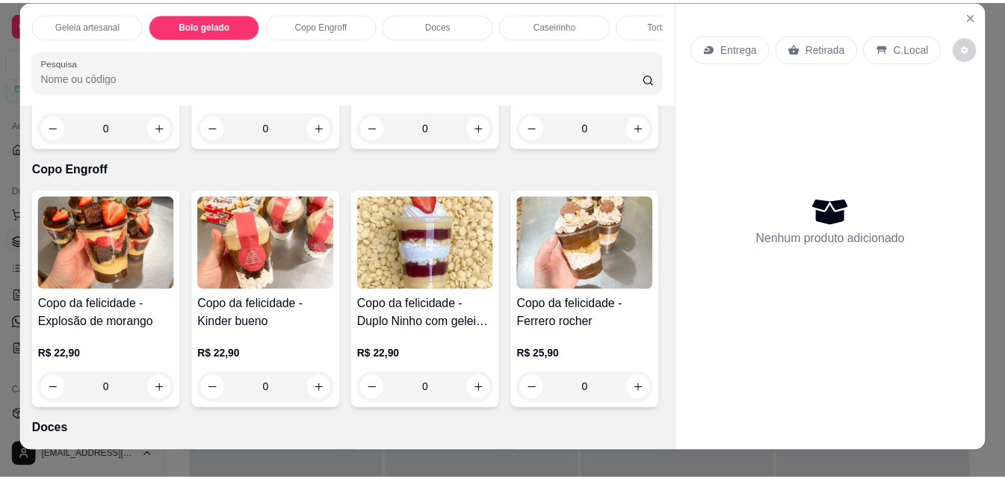
scroll to position [0, 0]
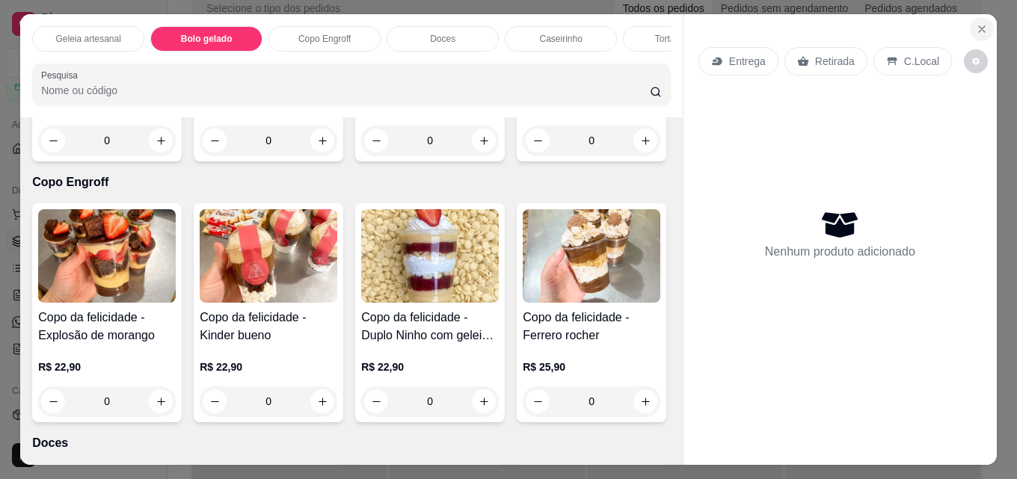
click at [975, 27] on icon "Close" at bounding box center [981, 29] width 12 height 12
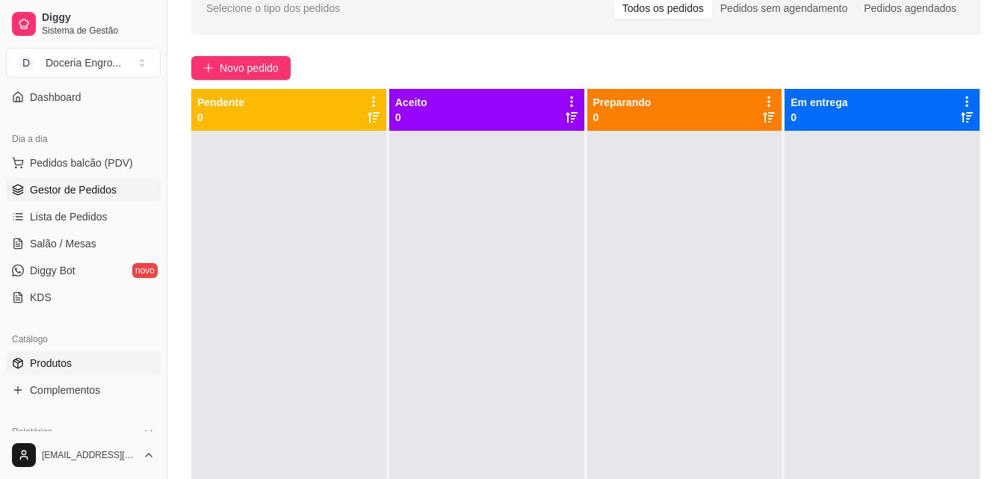
scroll to position [224, 0]
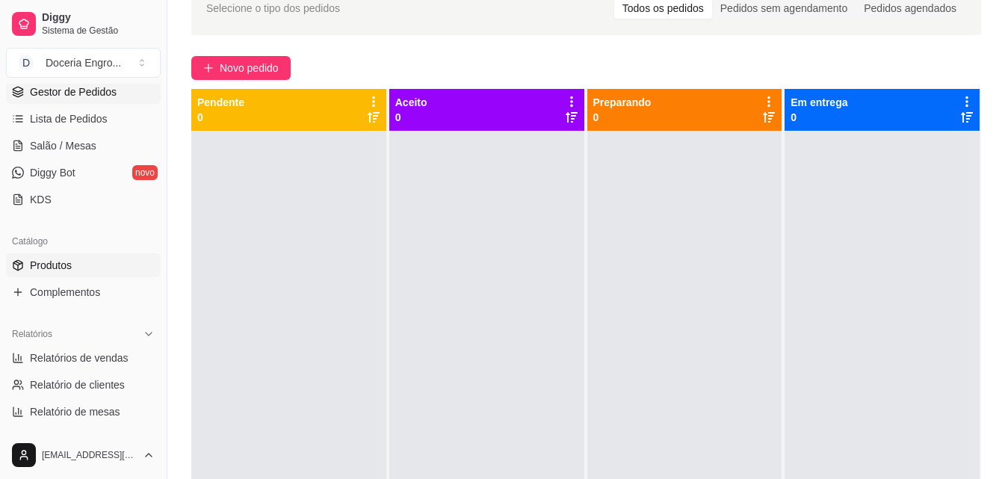
click at [101, 261] on link "Produtos" at bounding box center [83, 265] width 155 height 24
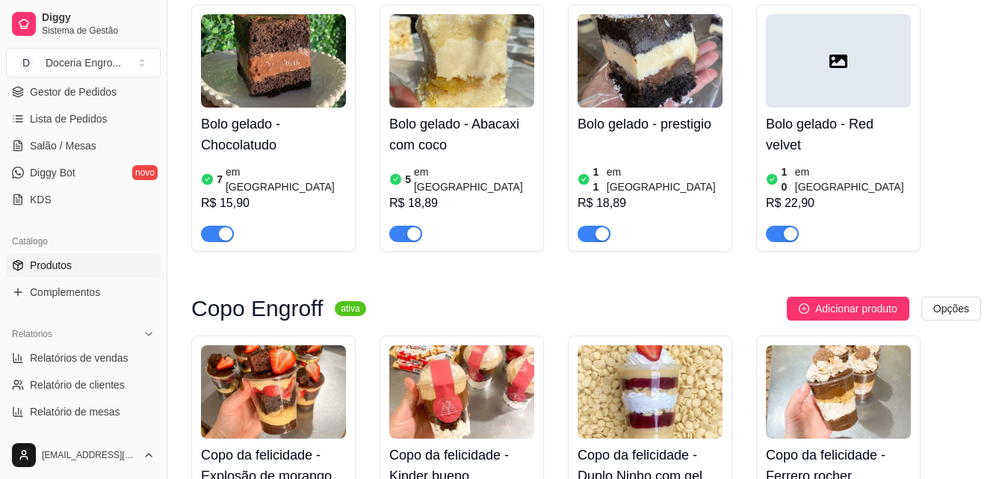
scroll to position [523, 0]
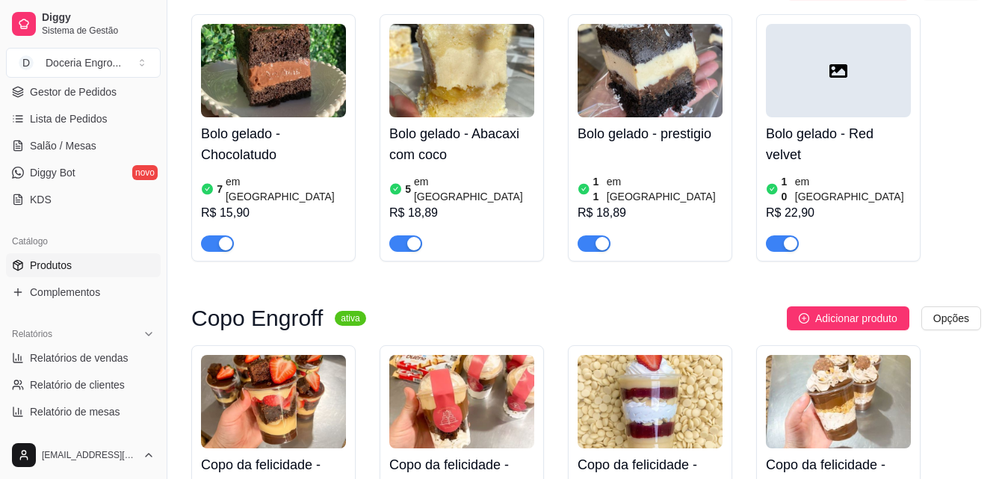
click at [494, 204] on div "R$ 18,89" at bounding box center [461, 213] width 145 height 18
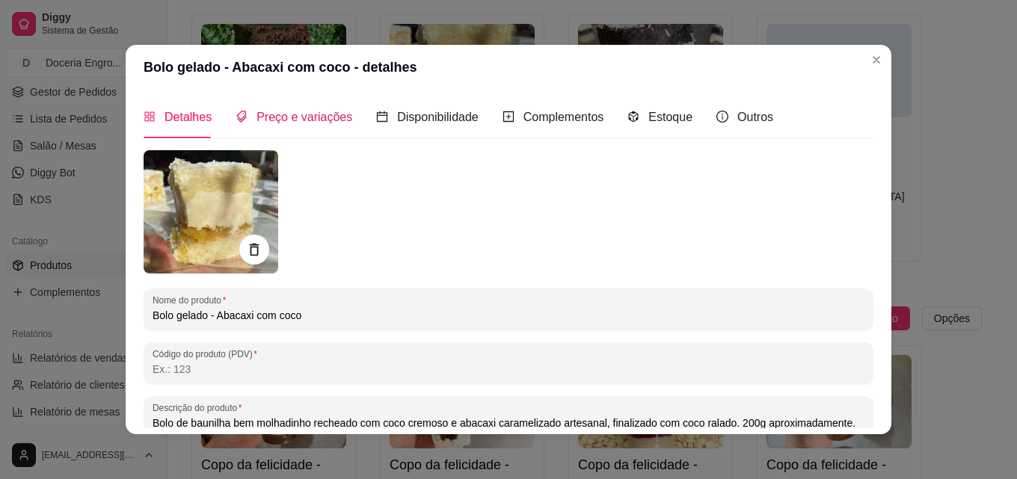
click at [322, 111] on span "Preço e variações" at bounding box center [304, 117] width 96 height 13
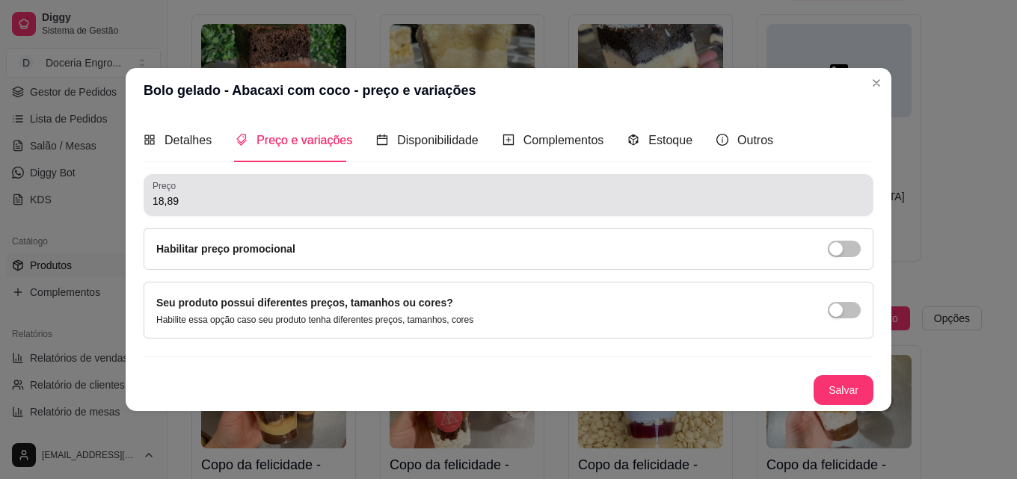
click at [192, 211] on div "Preço 18,89" at bounding box center [509, 195] width 730 height 42
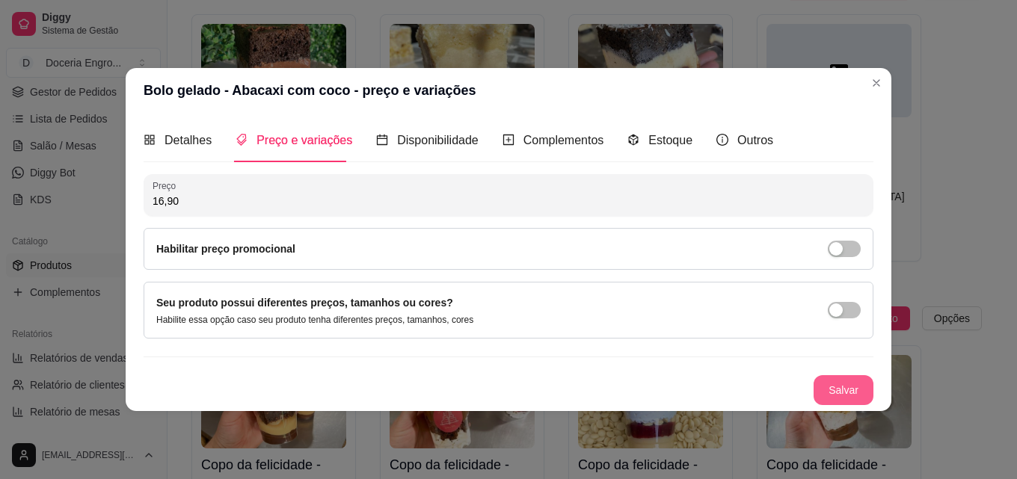
type input "16,90"
click at [850, 383] on button "Salvar" at bounding box center [843, 390] width 60 height 30
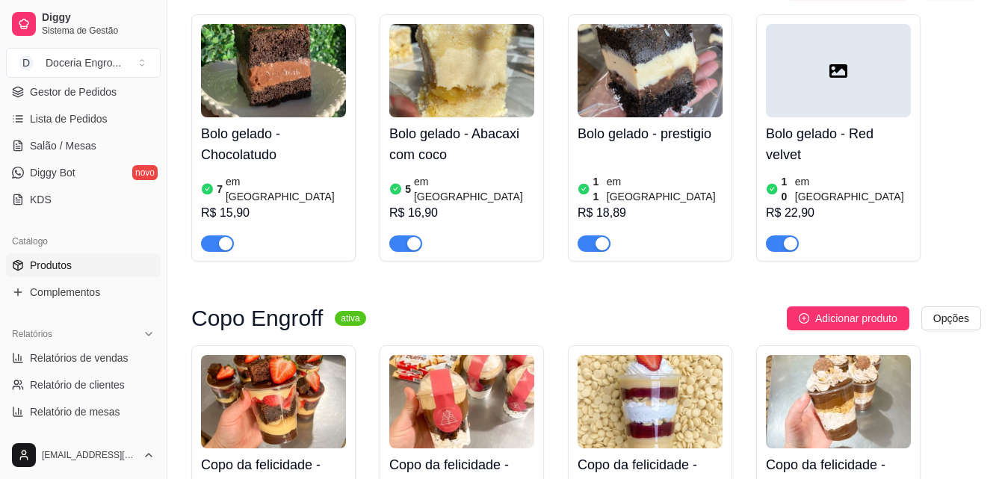
click at [625, 204] on div "R$ 18,89" at bounding box center [650, 213] width 145 height 18
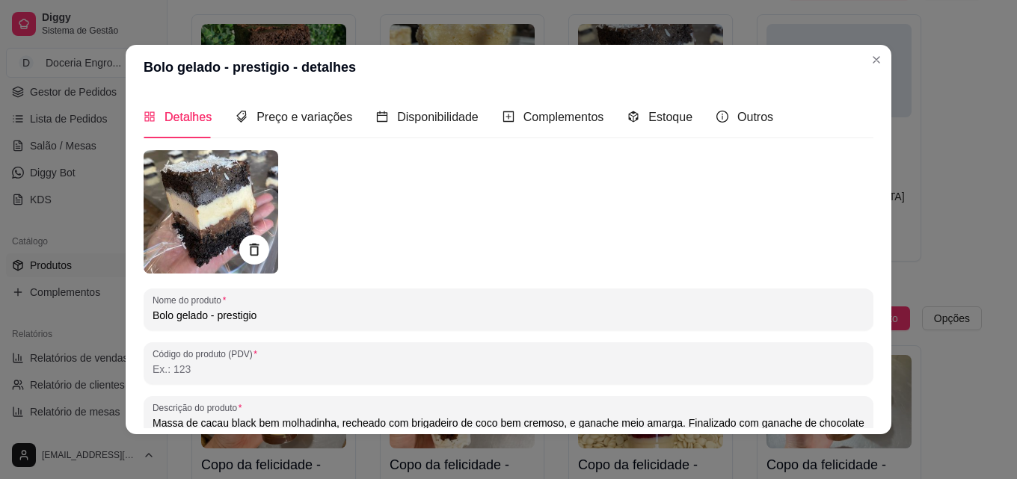
click at [347, 116] on div "Detalhes Preço e variações Disponibilidade Complementos Estoque Outros" at bounding box center [458, 117] width 629 height 43
click at [329, 117] on span "Preço e variações" at bounding box center [304, 117] width 96 height 13
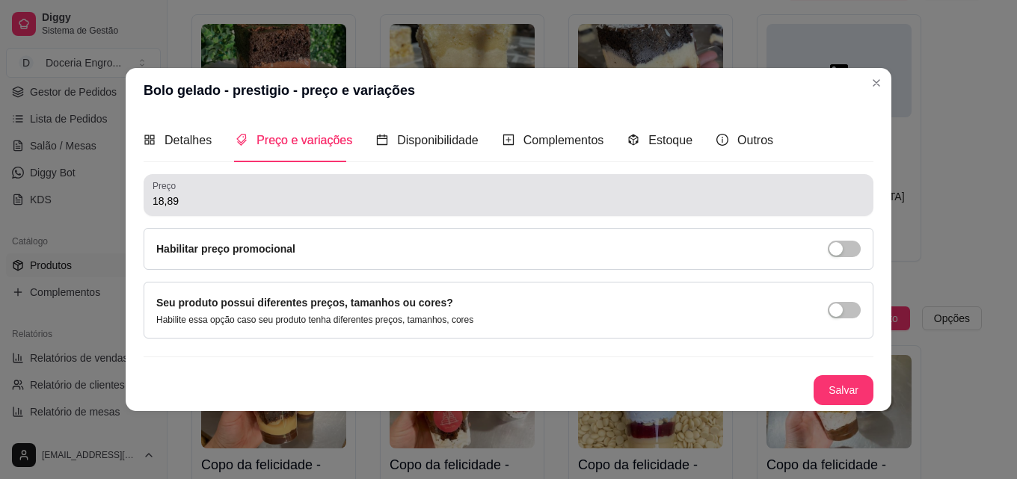
click at [241, 209] on div "18,89" at bounding box center [508, 195] width 712 height 30
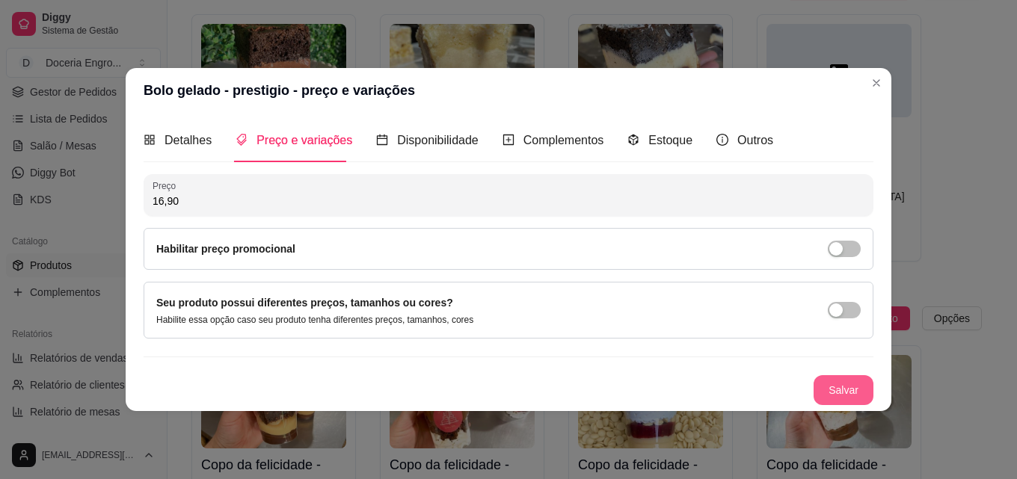
type input "16,90"
click at [848, 395] on button "Salvar" at bounding box center [843, 390] width 60 height 30
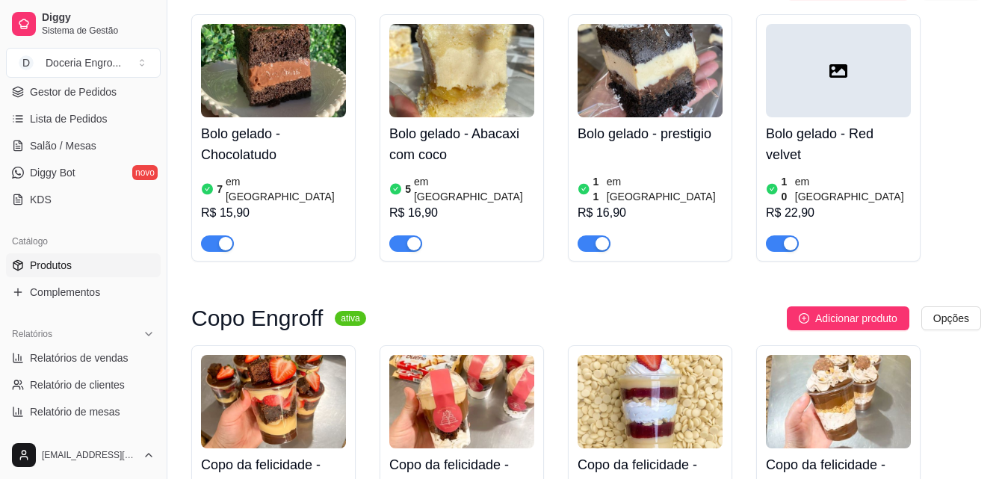
click at [807, 204] on div "R$ 22,90" at bounding box center [838, 213] width 145 height 18
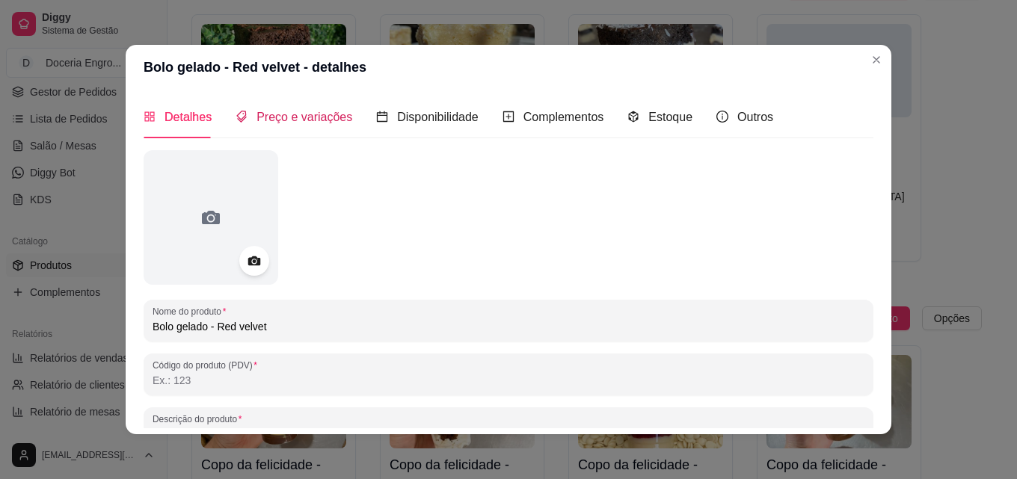
click at [333, 123] on span "Preço e variações" at bounding box center [304, 117] width 96 height 13
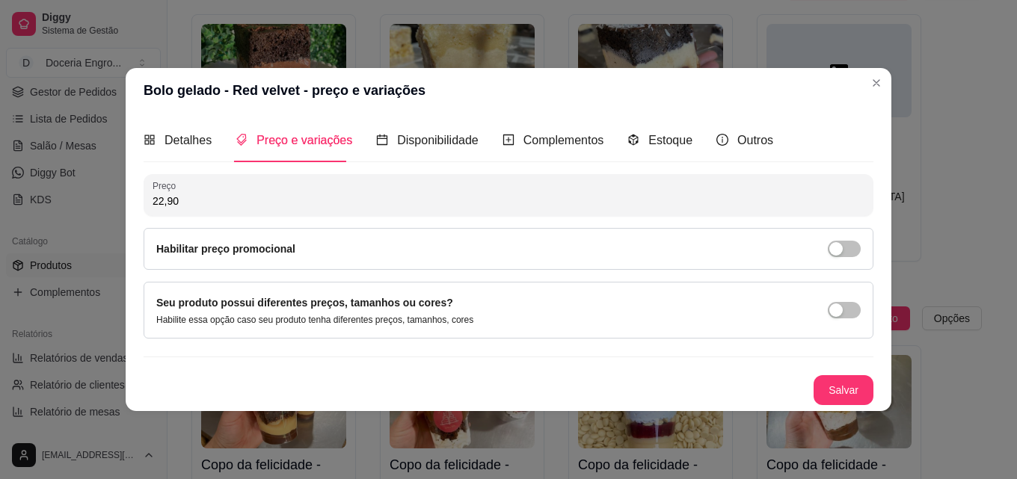
drag, startPoint x: 234, startPoint y: 201, endPoint x: 133, endPoint y: 195, distance: 101.1
click at [120, 216] on div "Bolo gelado - Red velvet - preço e variações Detalhes Preço e variações Disponi…" at bounding box center [508, 239] width 1017 height 479
type input "17,90"
click at [854, 398] on button "Salvar" at bounding box center [843, 390] width 60 height 30
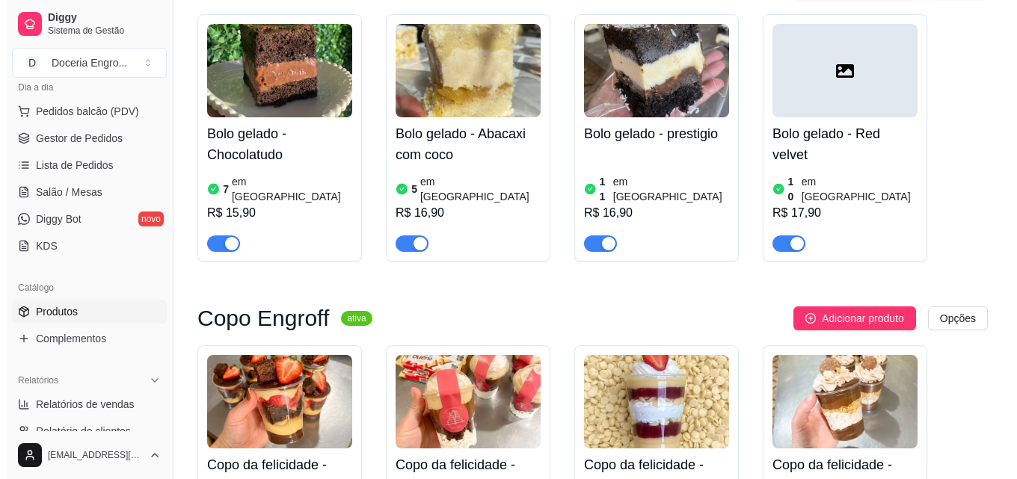
scroll to position [0, 0]
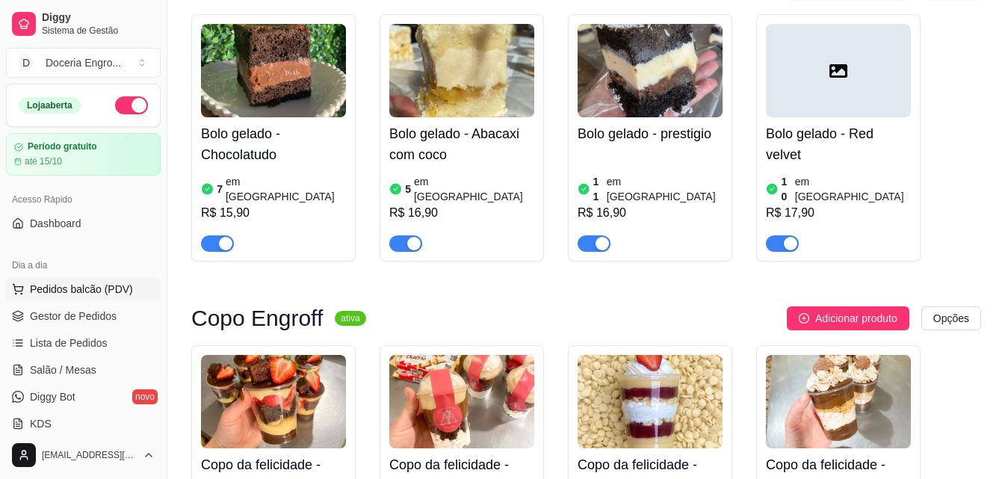
click at [94, 289] on span "Pedidos balcão (PDV)" at bounding box center [81, 289] width 103 height 15
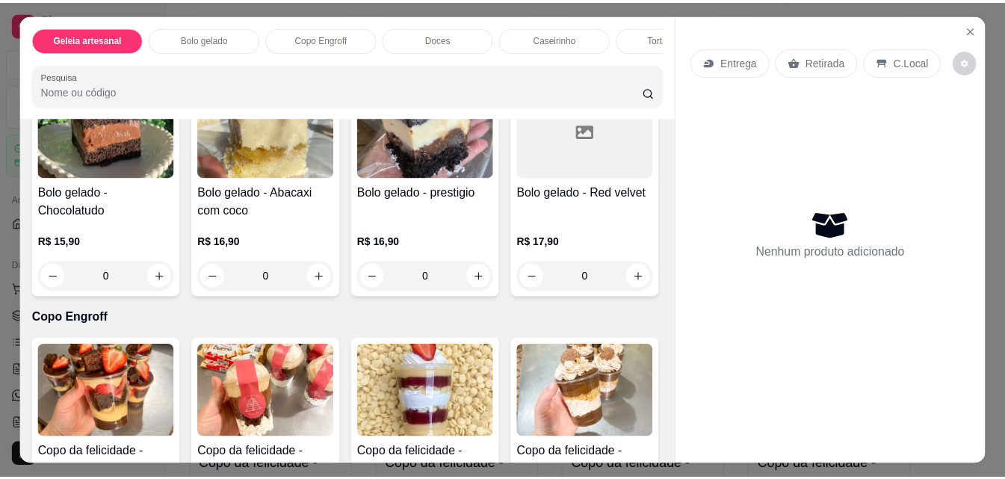
scroll to position [448, 0]
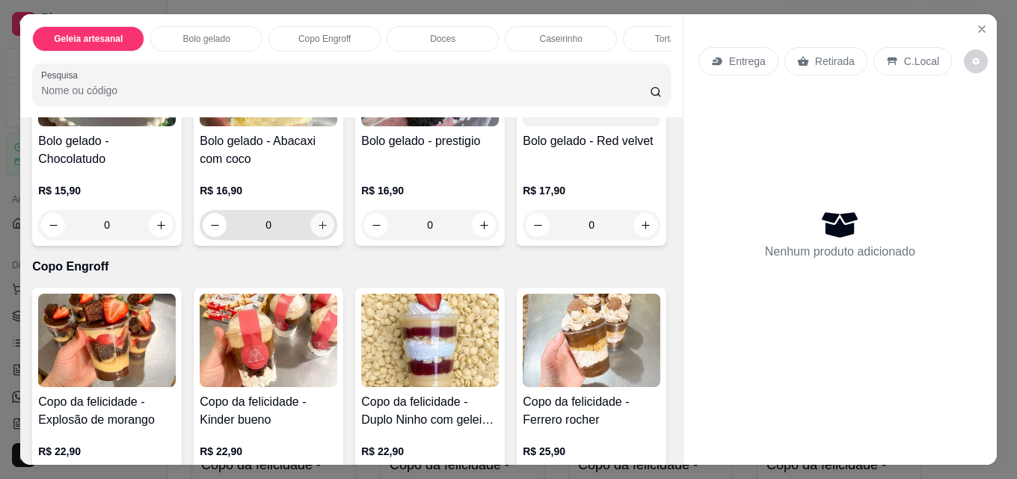
click at [317, 231] on icon "increase-product-quantity" at bounding box center [322, 225] width 11 height 11
type input "1"
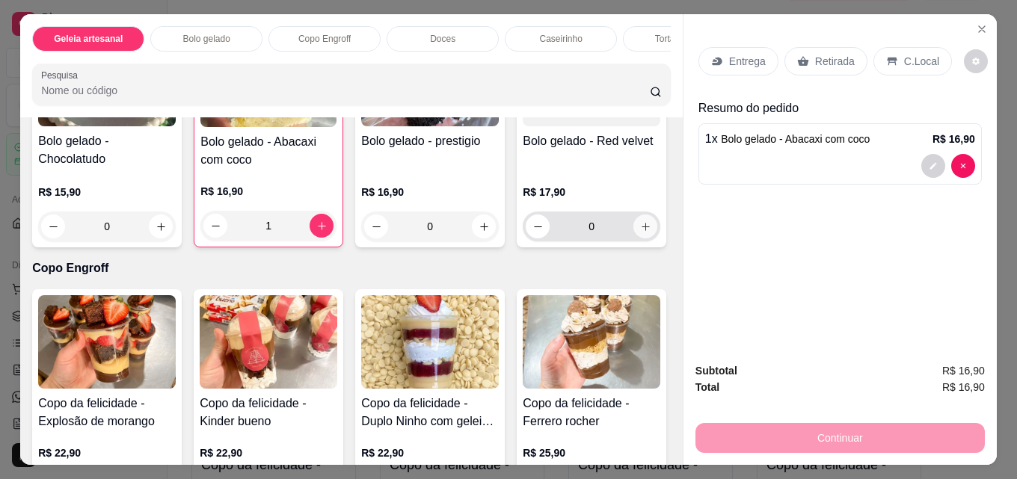
click at [640, 232] on icon "increase-product-quantity" at bounding box center [645, 226] width 11 height 11
type input "1"
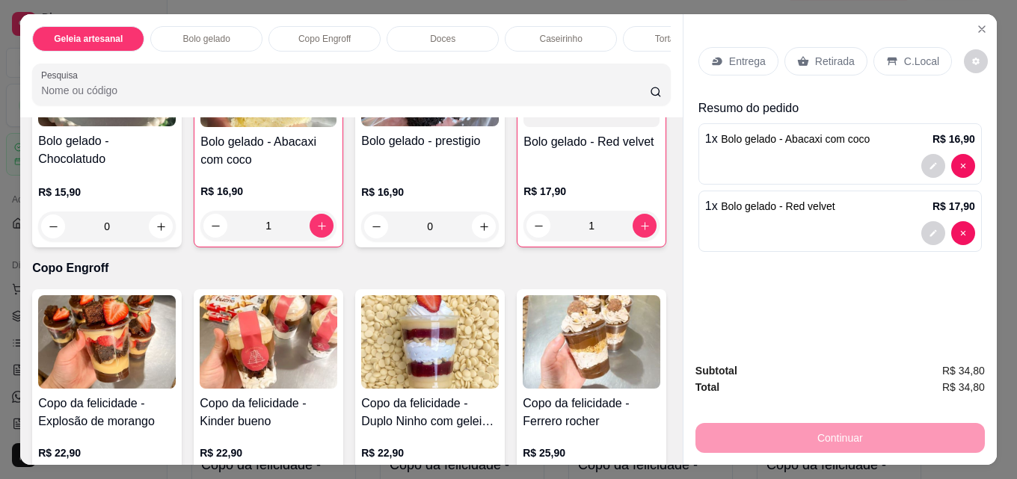
click at [839, 47] on div "Retirada" at bounding box center [825, 61] width 83 height 28
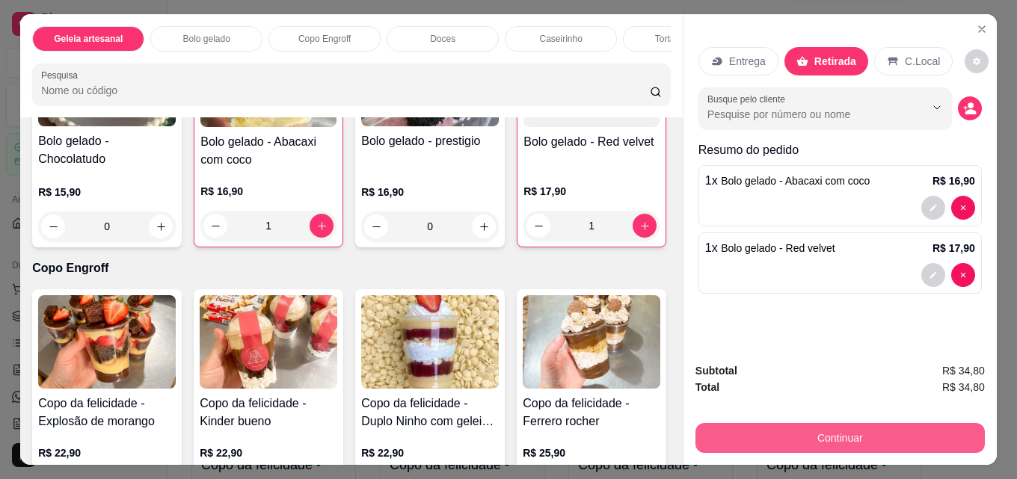
click at [827, 424] on button "Continuar" at bounding box center [839, 438] width 289 height 30
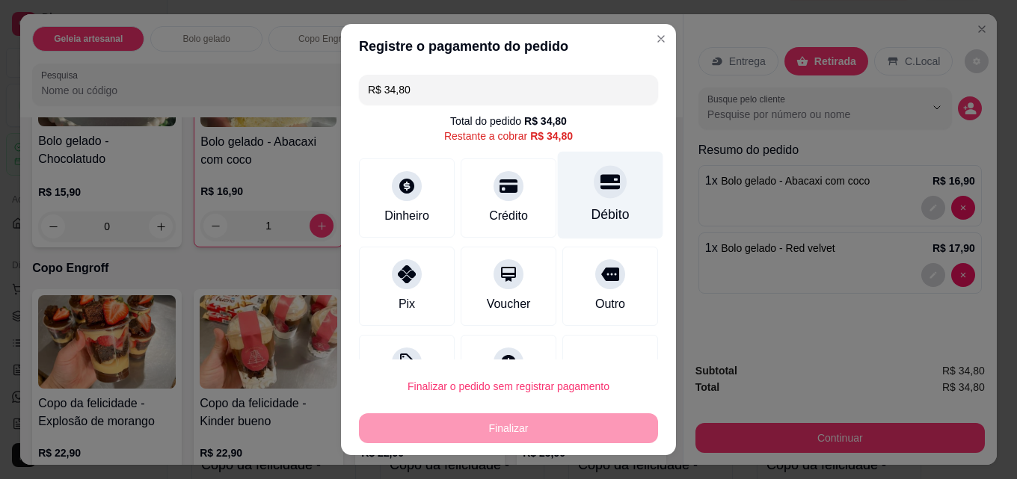
click at [604, 224] on div "Débito" at bounding box center [610, 214] width 38 height 19
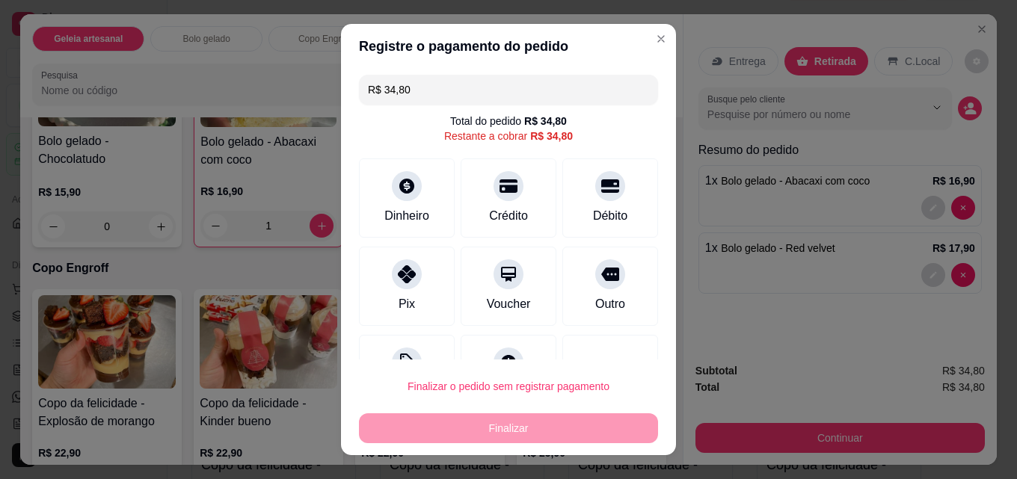
type input "R$ 0,00"
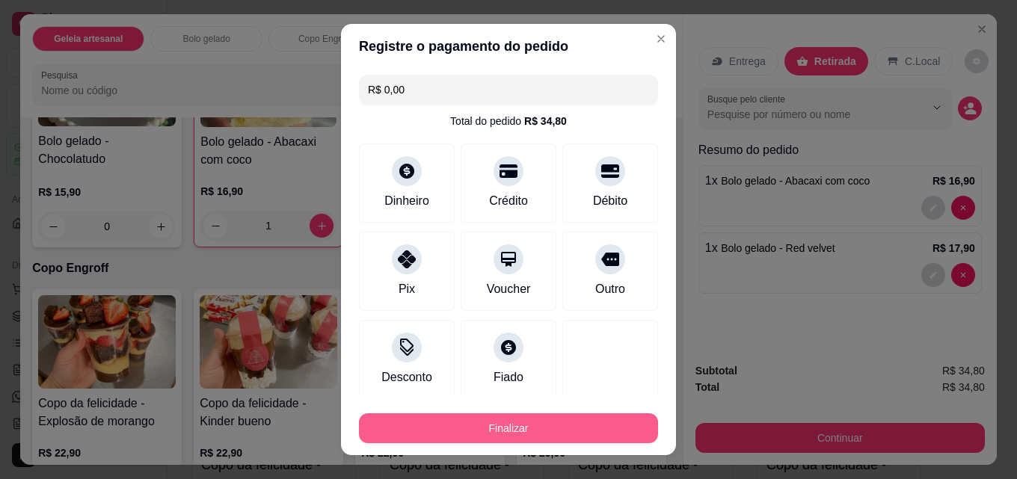
click at [546, 435] on button "Finalizar" at bounding box center [508, 428] width 299 height 30
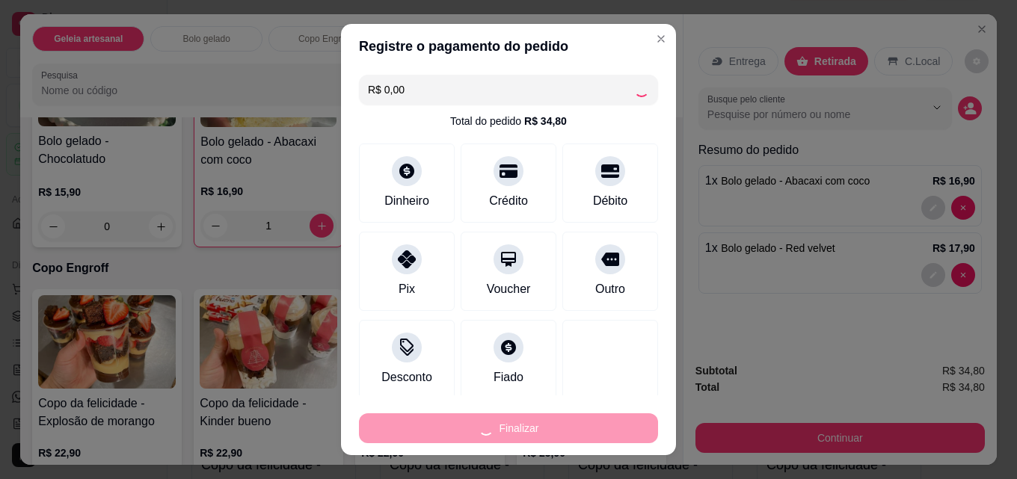
type input "0"
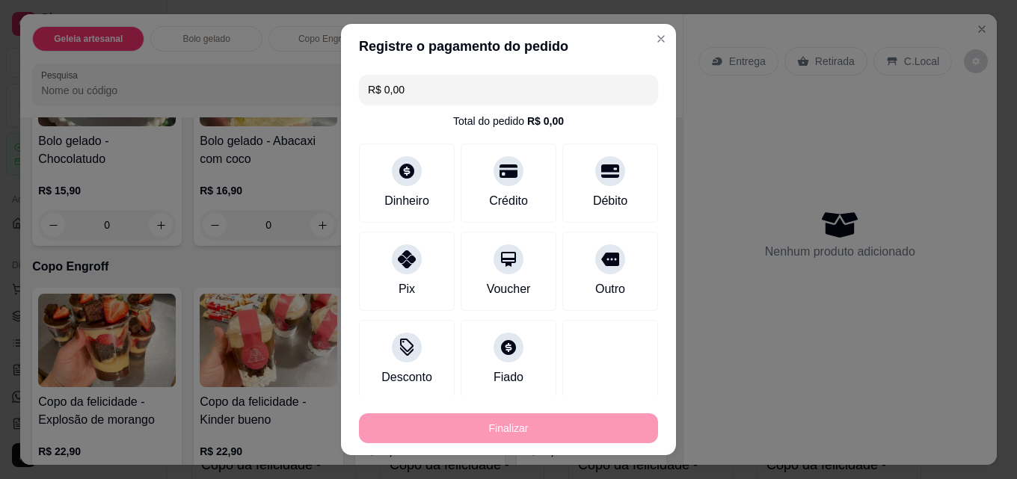
type input "-R$ 34,80"
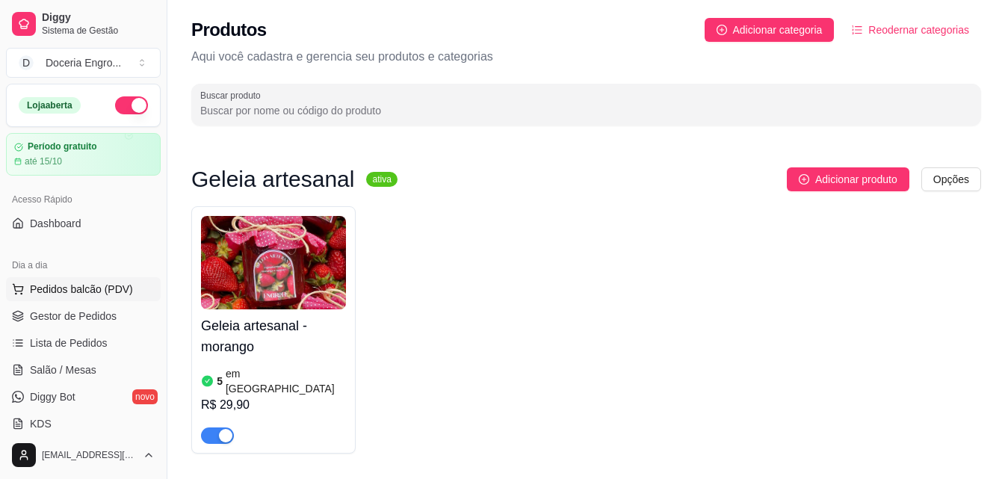
click at [73, 284] on span "Pedidos balcão (PDV)" at bounding box center [81, 289] width 103 height 15
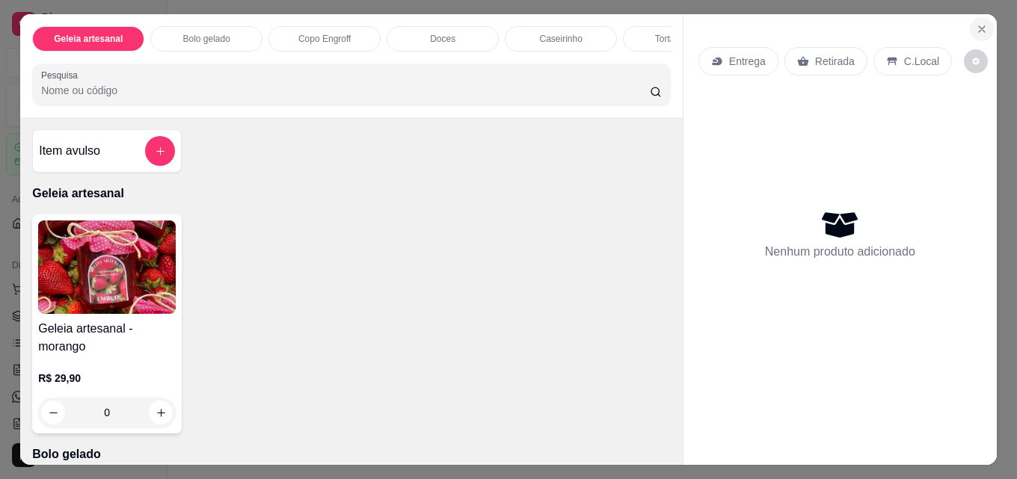
click at [982, 33] on button "Close" at bounding box center [982, 29] width 24 height 24
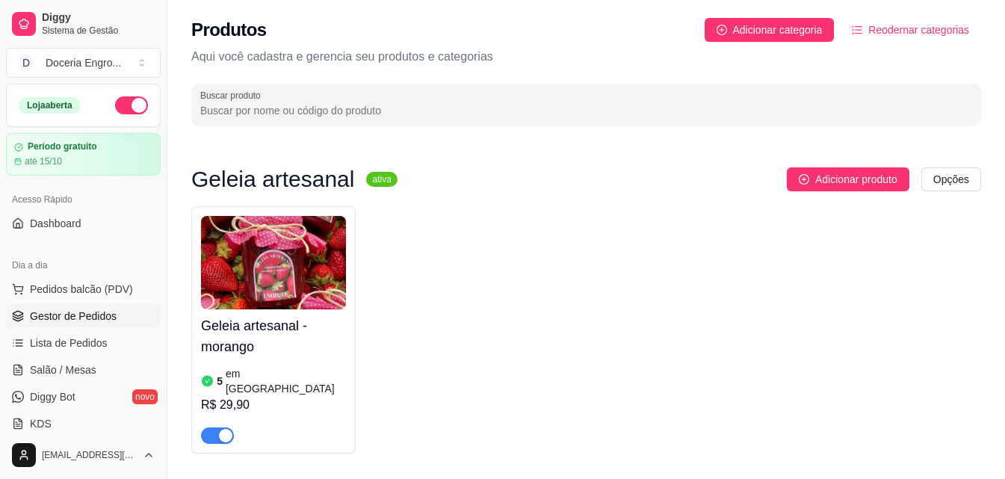
click at [58, 317] on span "Gestor de Pedidos" at bounding box center [73, 316] width 87 height 15
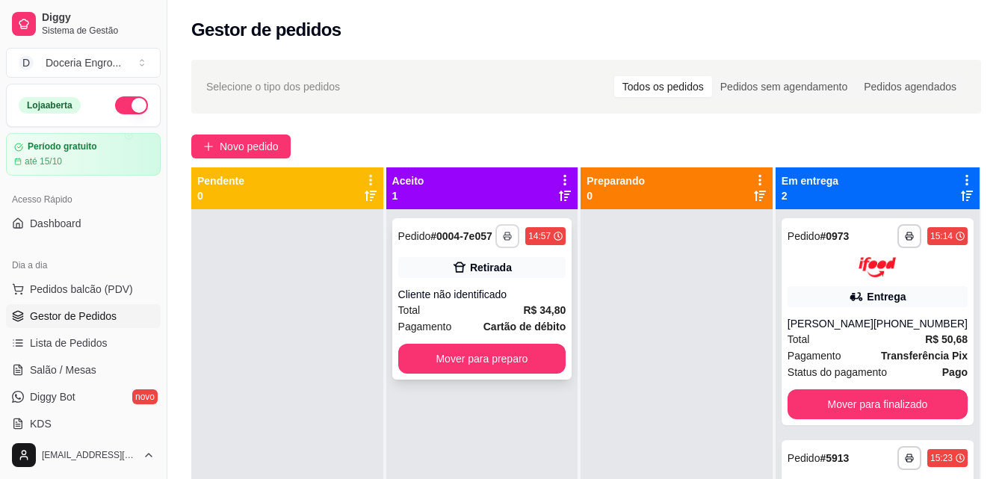
click at [504, 230] on button "button" at bounding box center [508, 236] width 24 height 24
click at [489, 155] on div "Novo pedido" at bounding box center [586, 147] width 790 height 24
click at [474, 355] on button "Mover para preparo" at bounding box center [482, 359] width 163 height 29
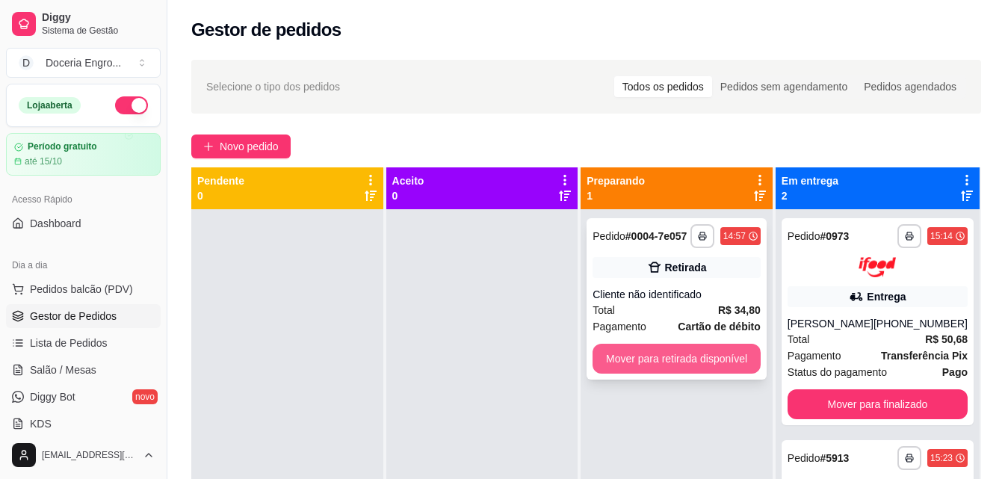
click at [662, 359] on button "Mover para retirada disponível" at bounding box center [677, 359] width 168 height 30
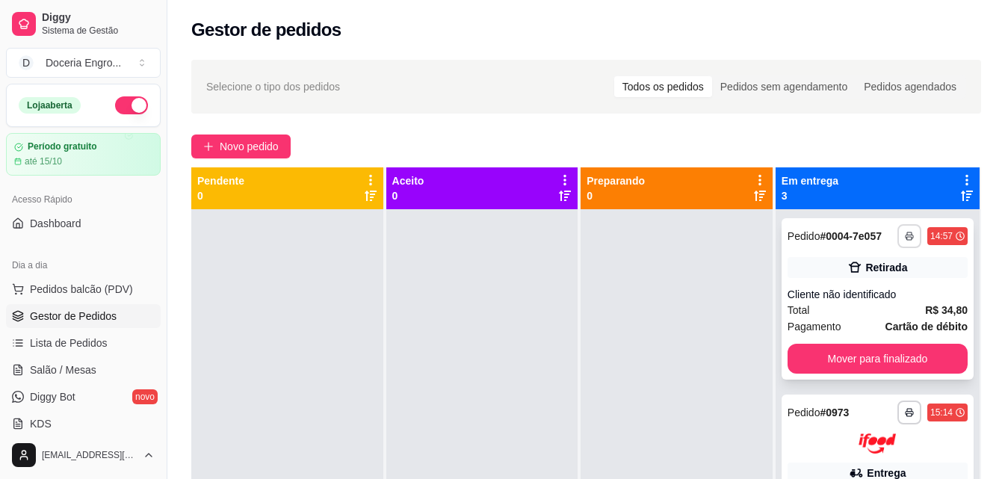
click at [906, 239] on icon "button" at bounding box center [909, 237] width 7 height 4
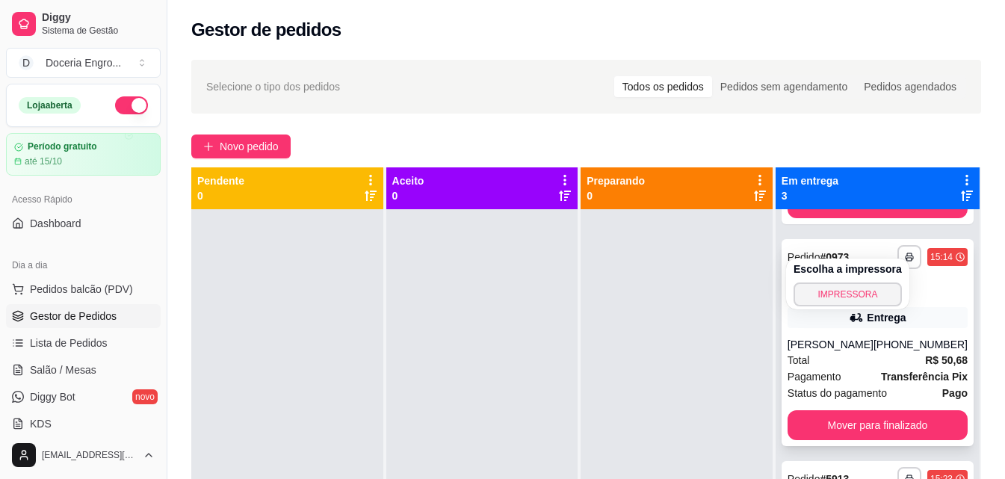
scroll to position [182, 0]
click at [898, 248] on button "button" at bounding box center [910, 257] width 24 height 24
click at [848, 289] on button "IMPRESSORA" at bounding box center [847, 294] width 105 height 23
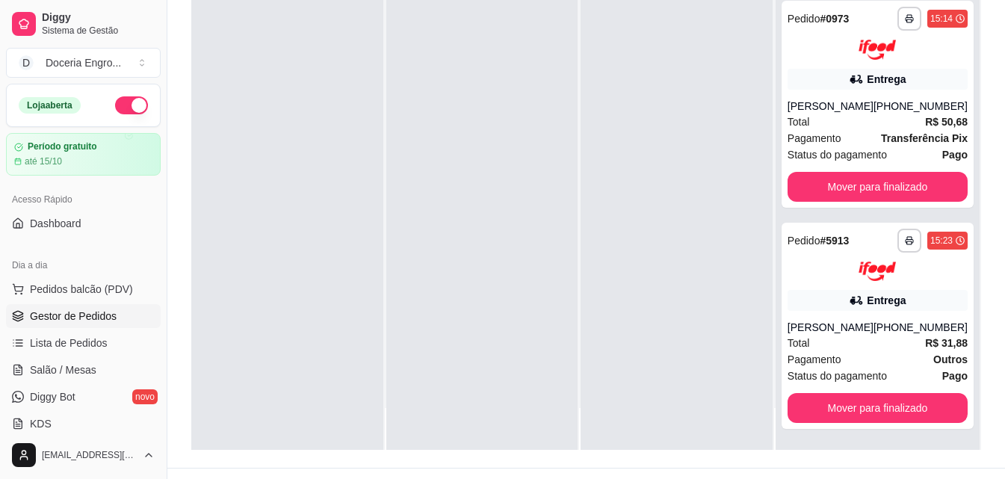
scroll to position [208, 0]
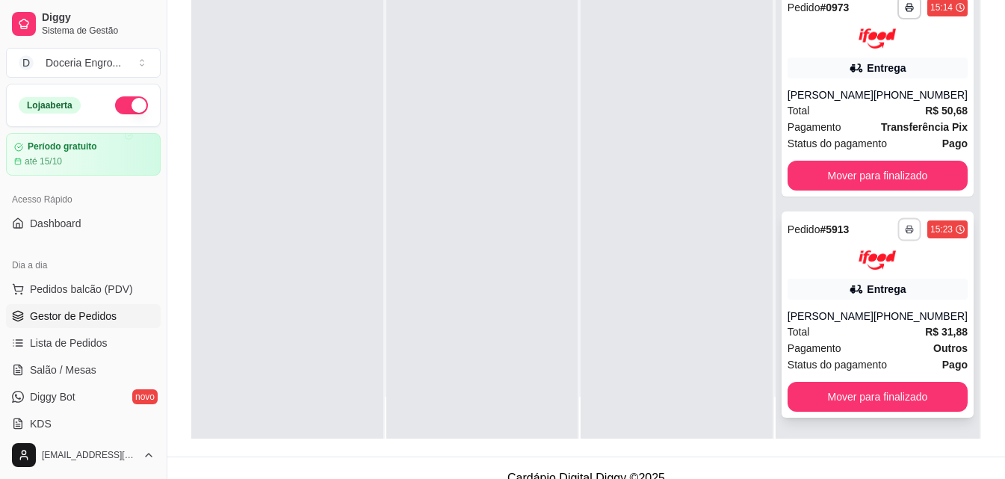
click at [905, 225] on icon "button" at bounding box center [909, 229] width 9 height 9
click at [827, 287] on button "IMPRESSORA" at bounding box center [847, 281] width 105 height 23
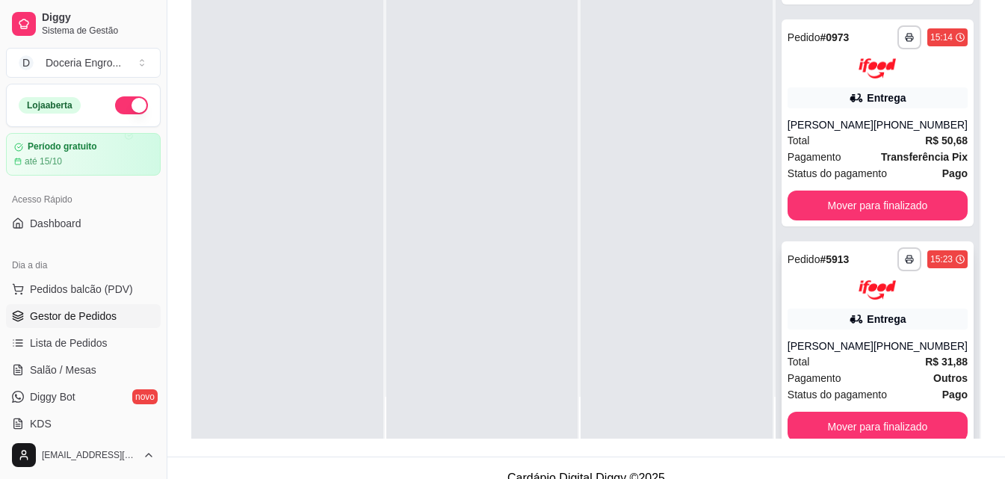
scroll to position [0, 0]
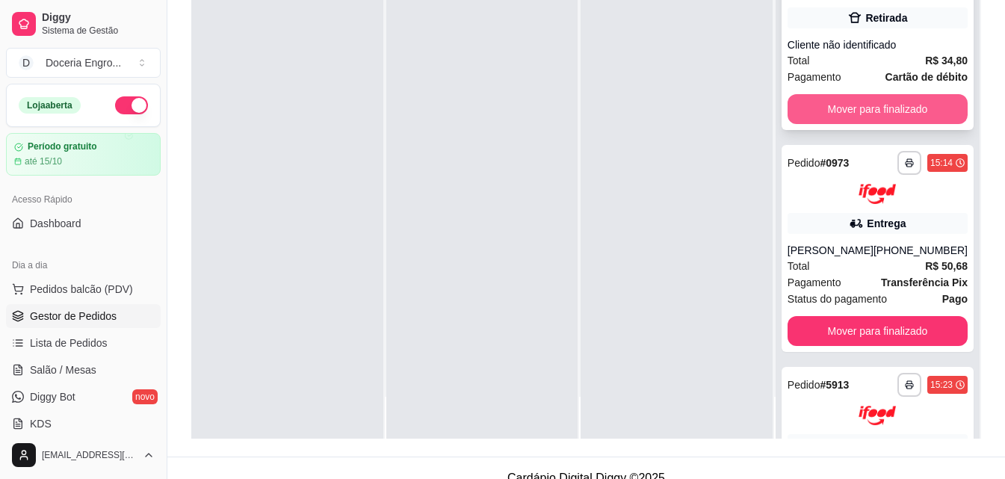
click at [910, 111] on button "Mover para finalizado" at bounding box center [878, 109] width 180 height 30
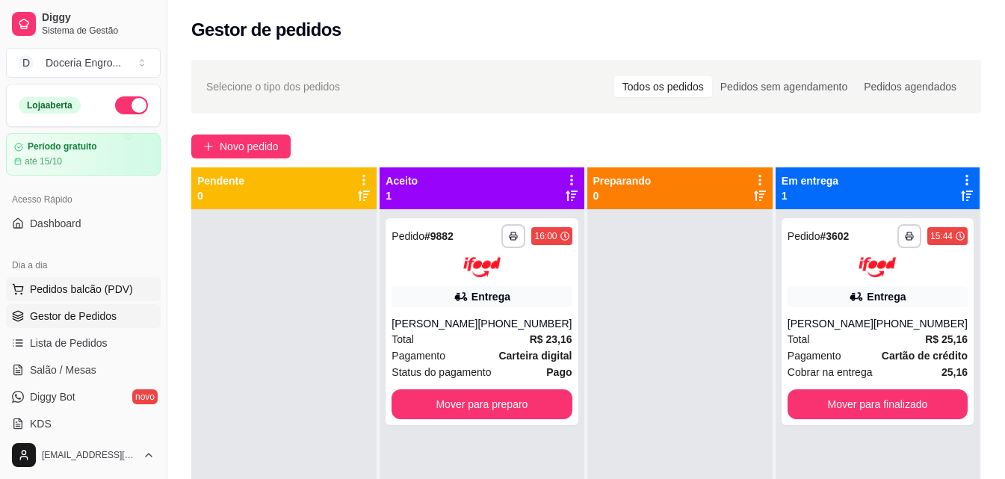
click at [73, 286] on span "Pedidos balcão (PDV)" at bounding box center [81, 289] width 103 height 15
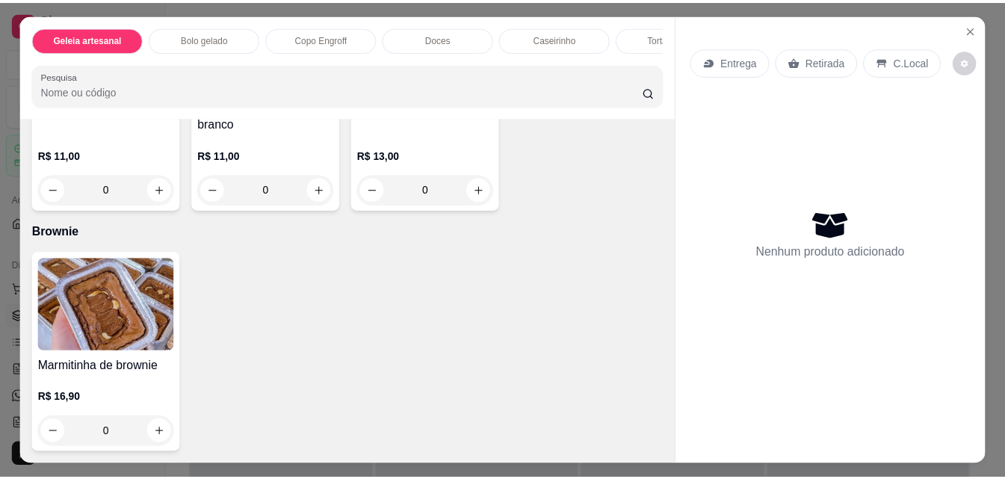
scroll to position [2044, 0]
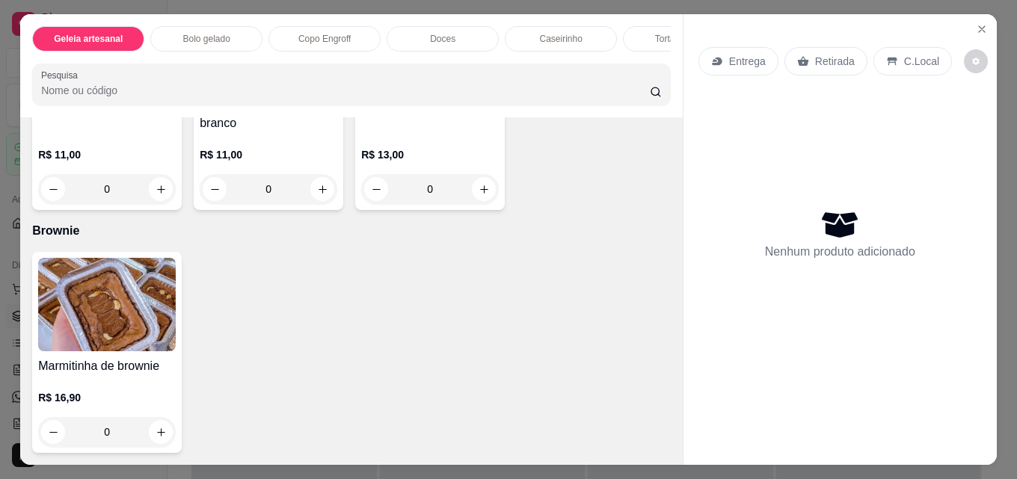
type input "1"
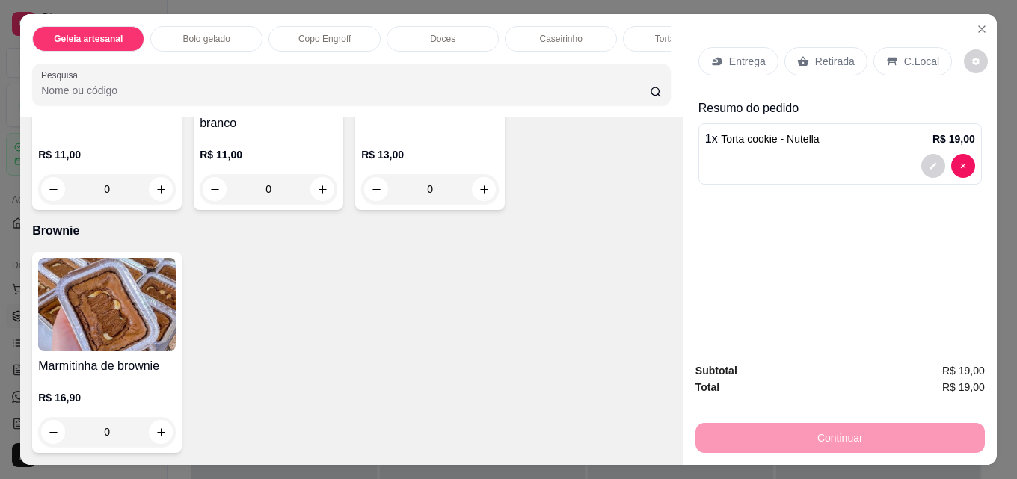
click at [830, 60] on p "Retirada" at bounding box center [835, 61] width 40 height 15
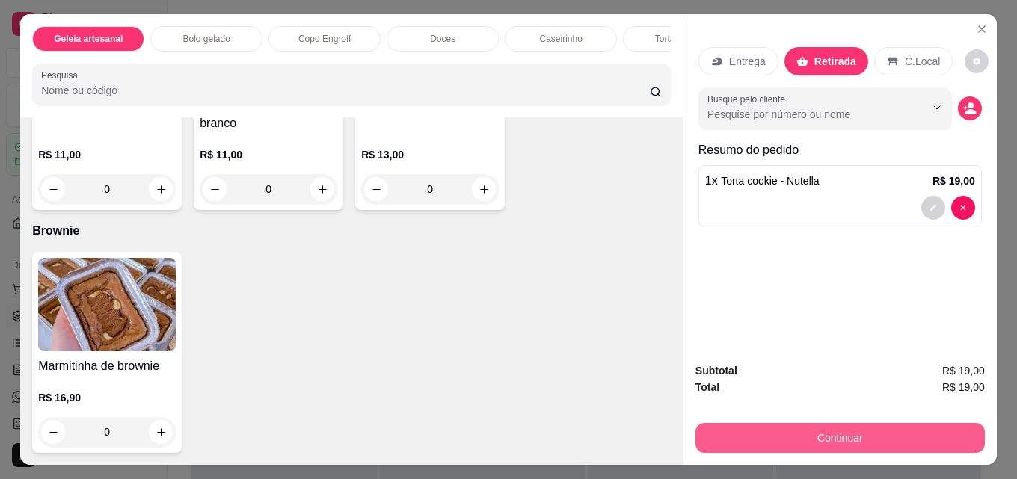
click at [832, 437] on button "Continuar" at bounding box center [839, 438] width 289 height 30
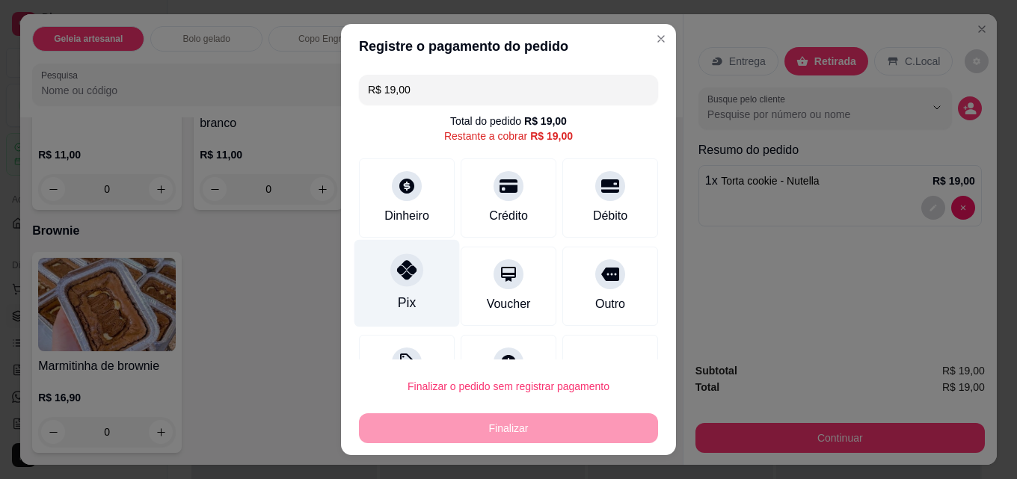
click at [418, 284] on div "Pix" at bounding box center [406, 283] width 105 height 87
type input "R$ 0,00"
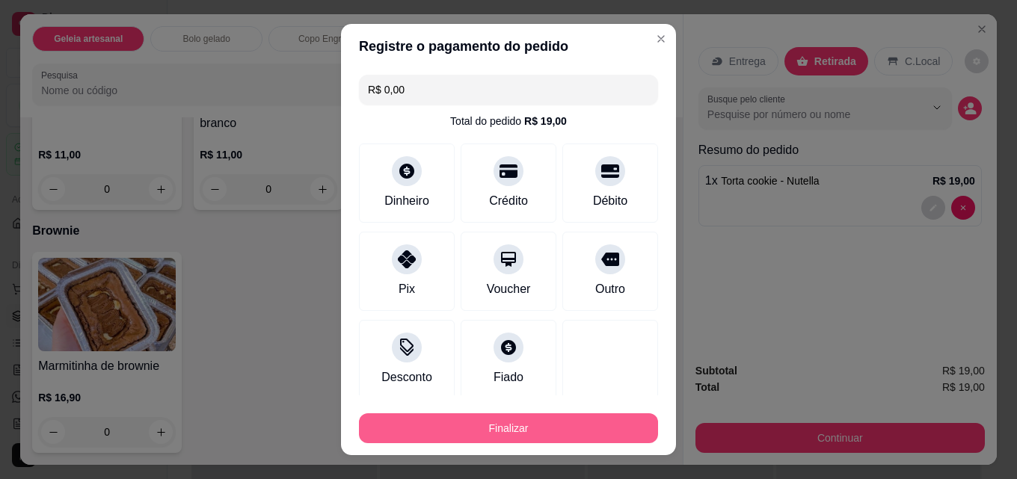
click at [496, 431] on button "Finalizar" at bounding box center [508, 428] width 299 height 30
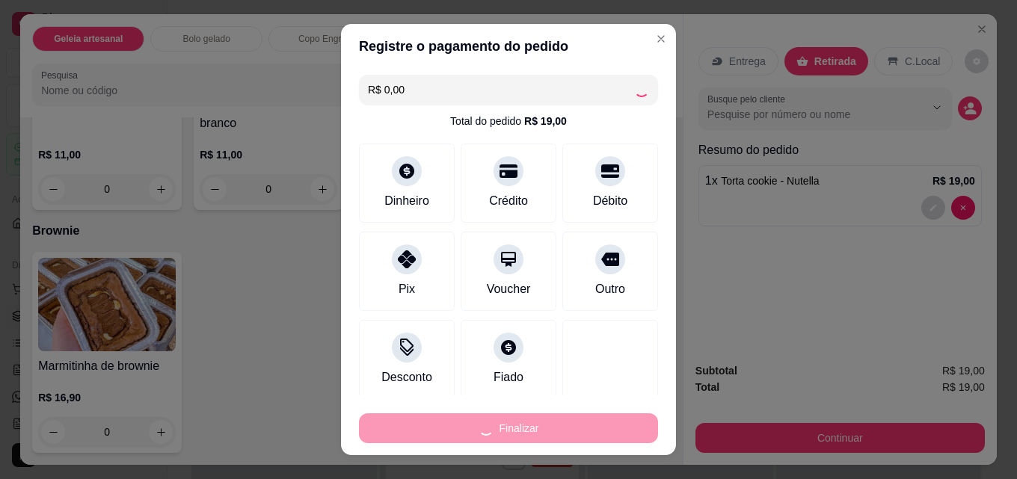
type input "0"
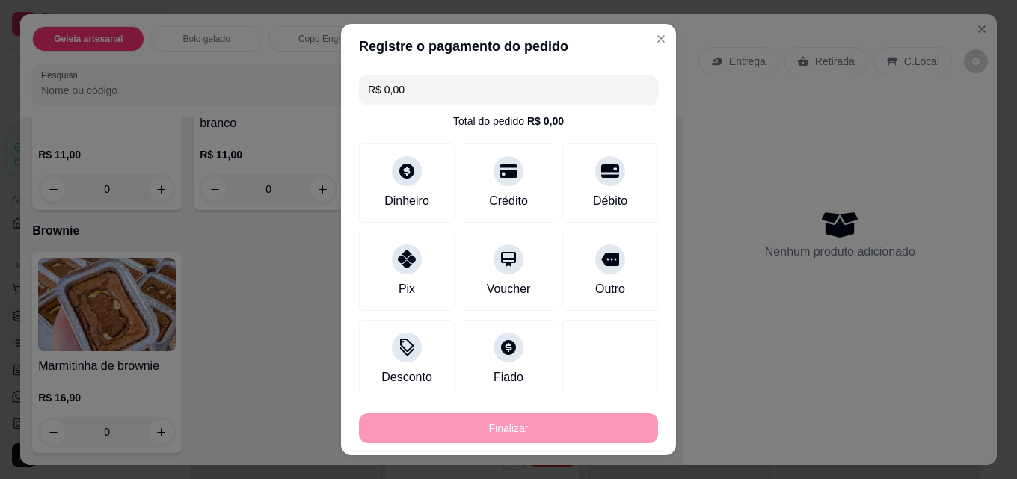
type input "-R$ 19,00"
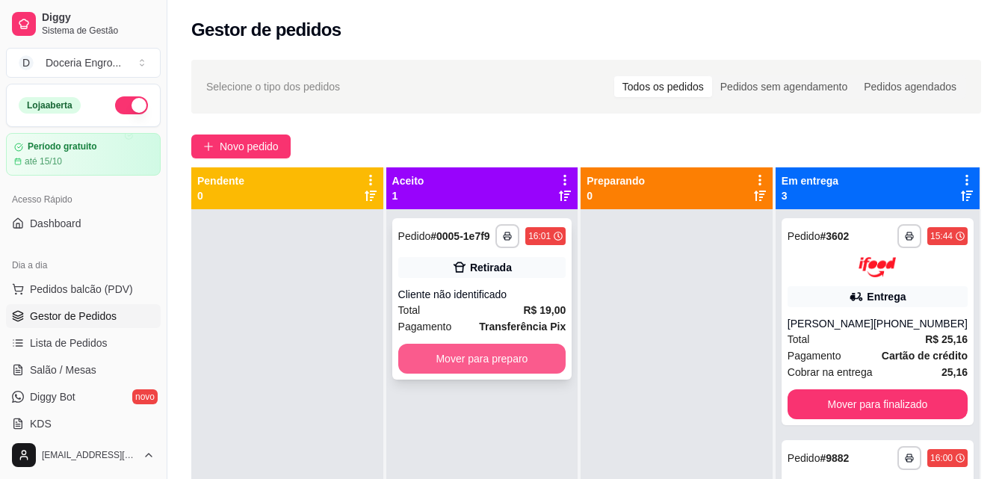
click at [482, 361] on button "Mover para preparo" at bounding box center [482, 359] width 168 height 30
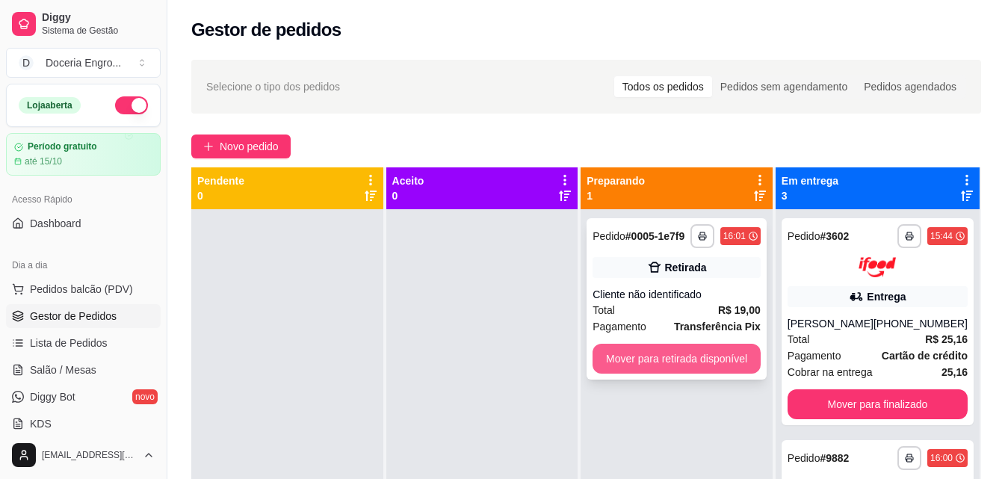
click at [668, 362] on button "Mover para retirada disponível" at bounding box center [677, 359] width 168 height 30
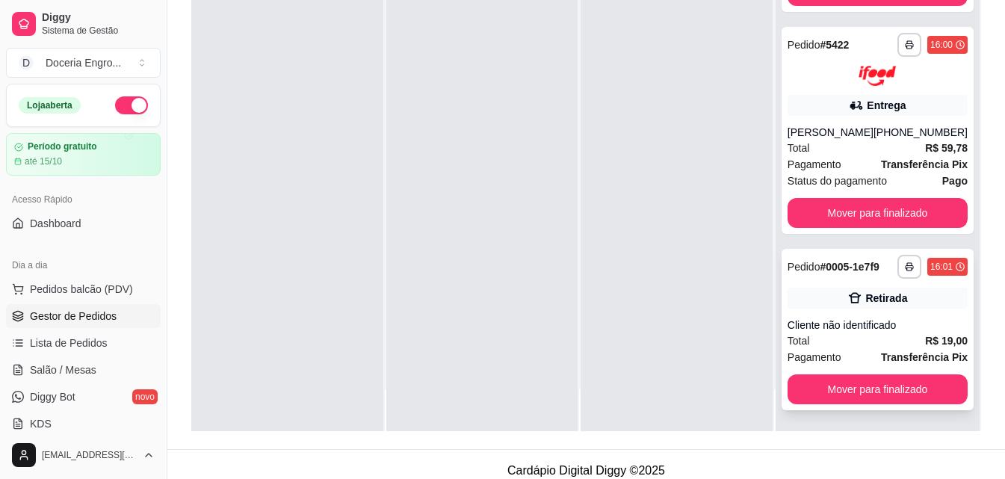
scroll to position [228, 0]
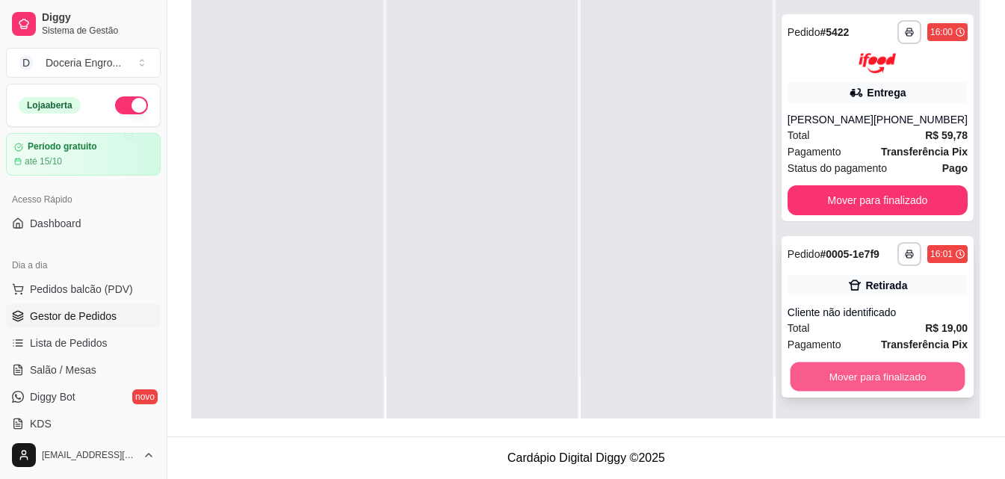
click at [854, 383] on button "Mover para finalizado" at bounding box center [877, 376] width 175 height 29
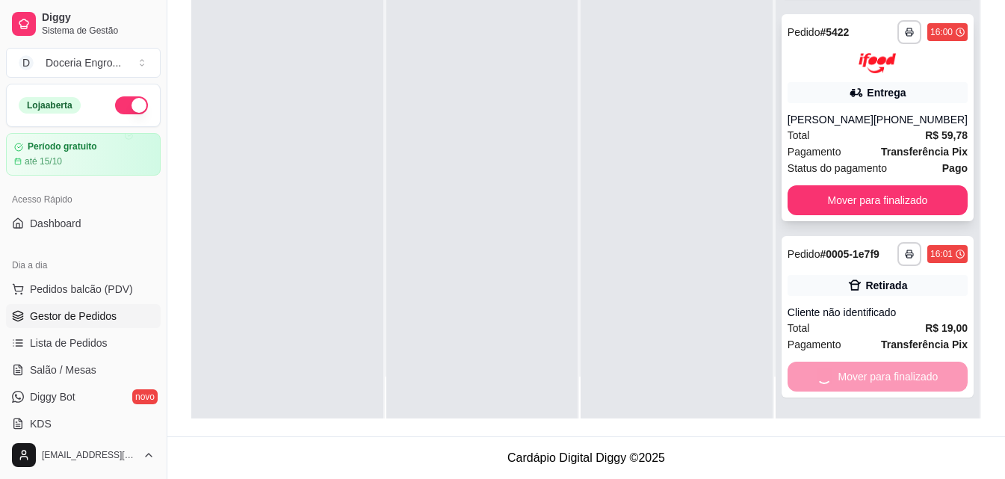
scroll to position [201, 0]
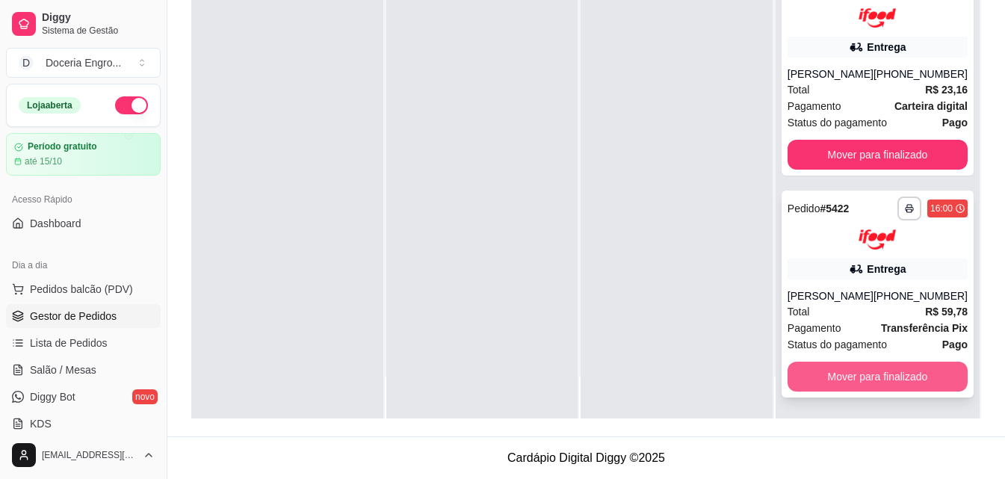
click at [891, 371] on button "Mover para finalizado" at bounding box center [878, 377] width 180 height 30
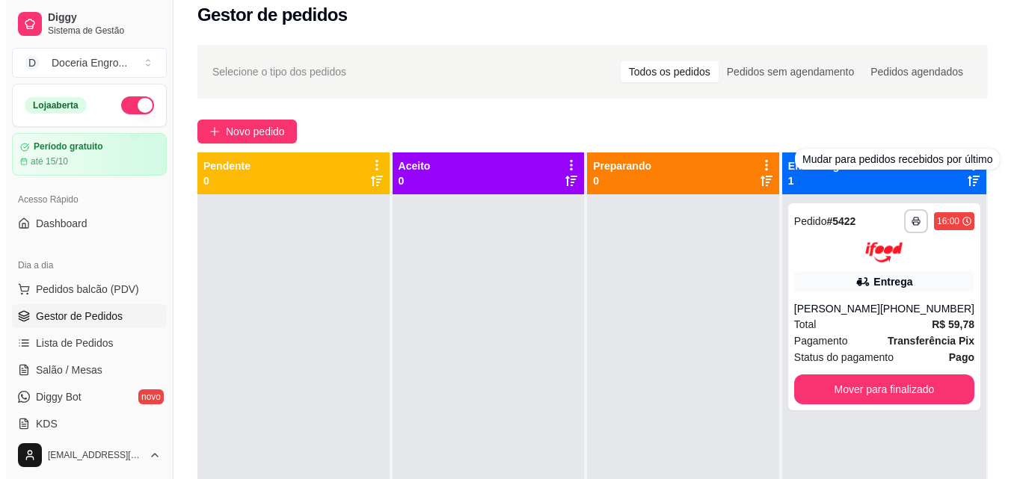
scroll to position [0, 0]
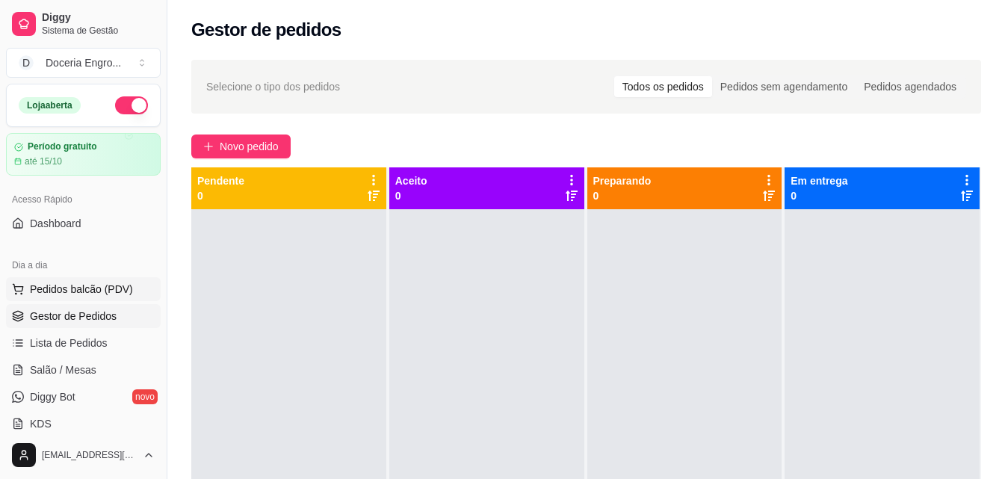
click at [82, 282] on span "Pedidos balcão (PDV)" at bounding box center [81, 289] width 103 height 15
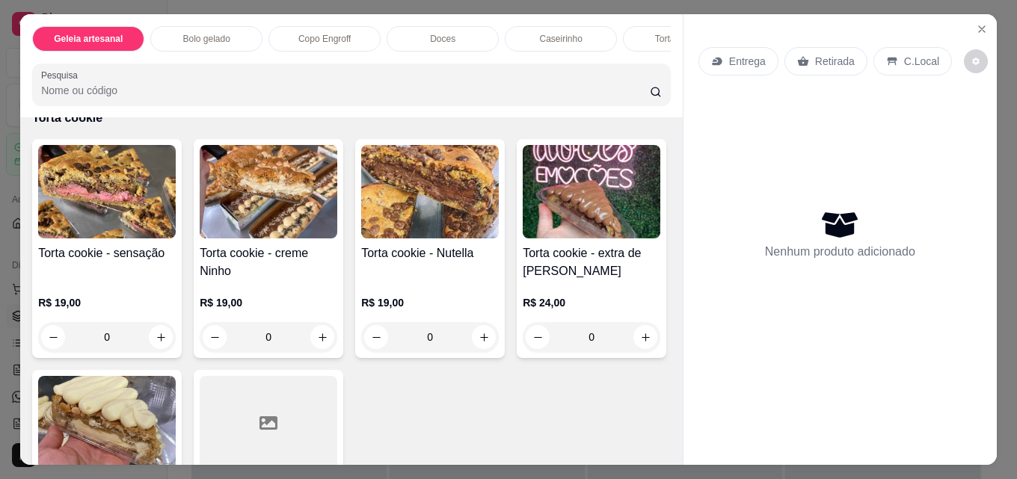
scroll to position [1340, 0]
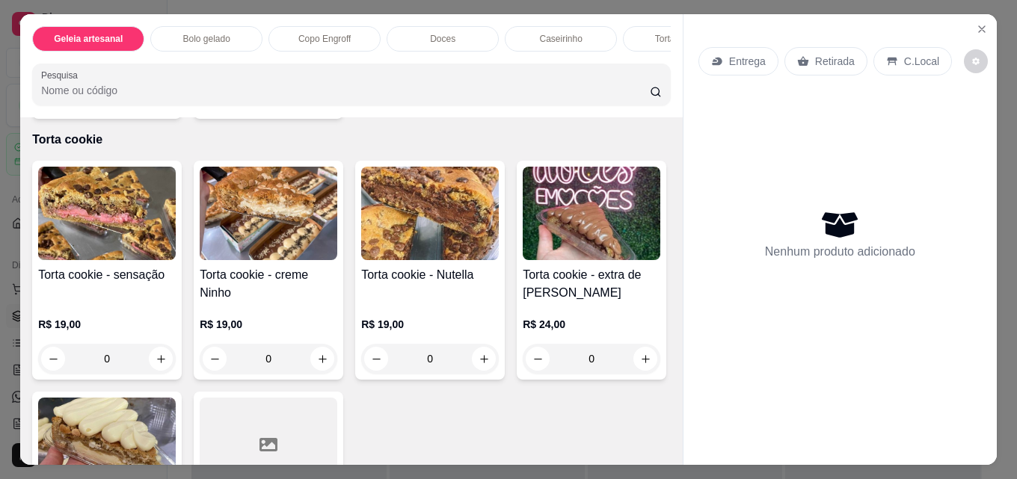
type input "1"
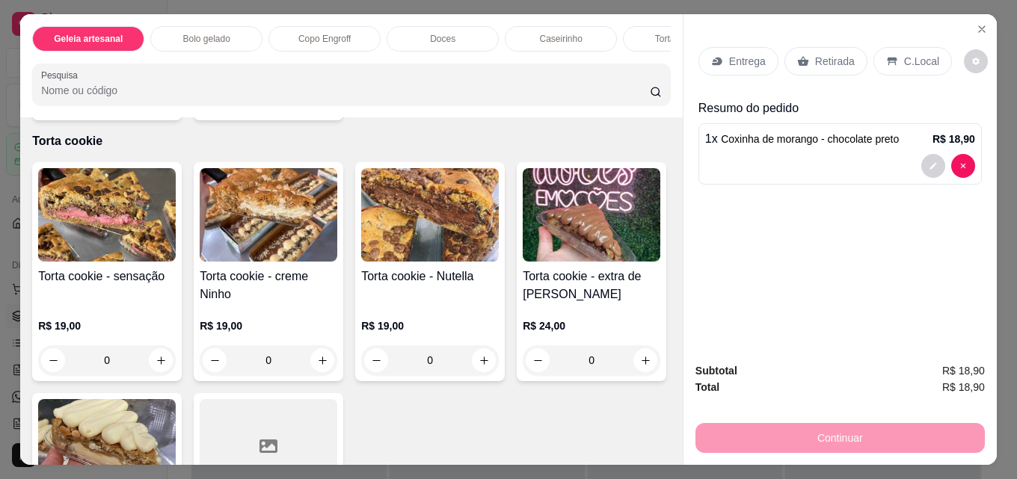
click at [828, 60] on p "Retirada" at bounding box center [835, 61] width 40 height 15
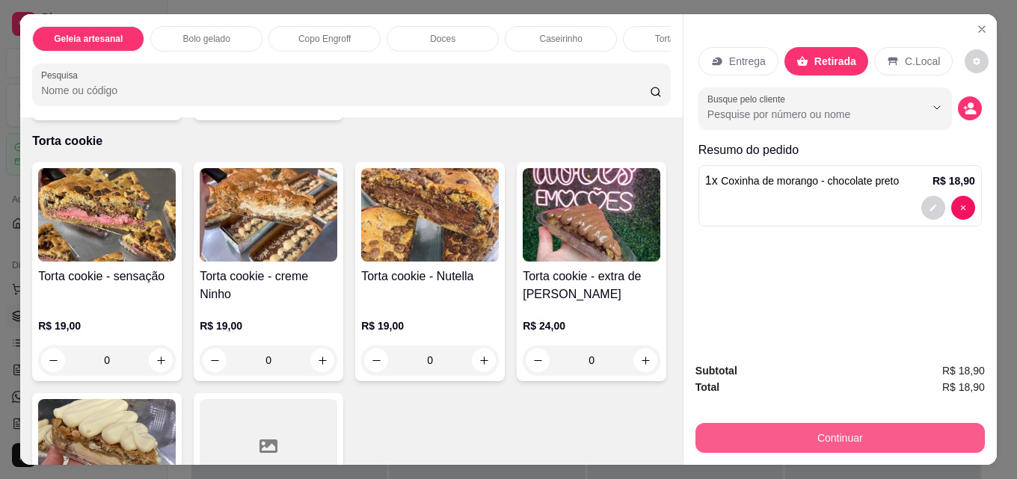
click at [816, 424] on button "Continuar" at bounding box center [839, 438] width 289 height 30
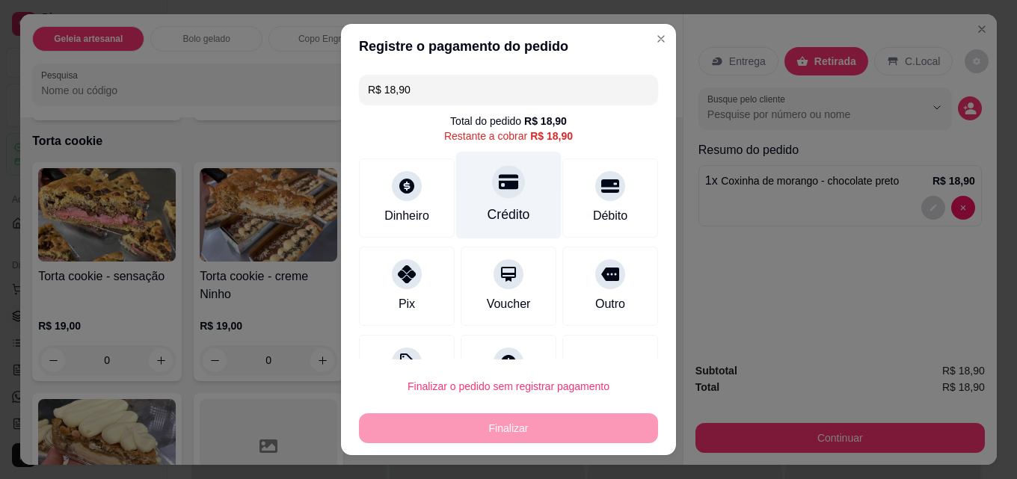
click at [503, 196] on div "Crédito" at bounding box center [508, 195] width 105 height 87
type input "R$ 0,00"
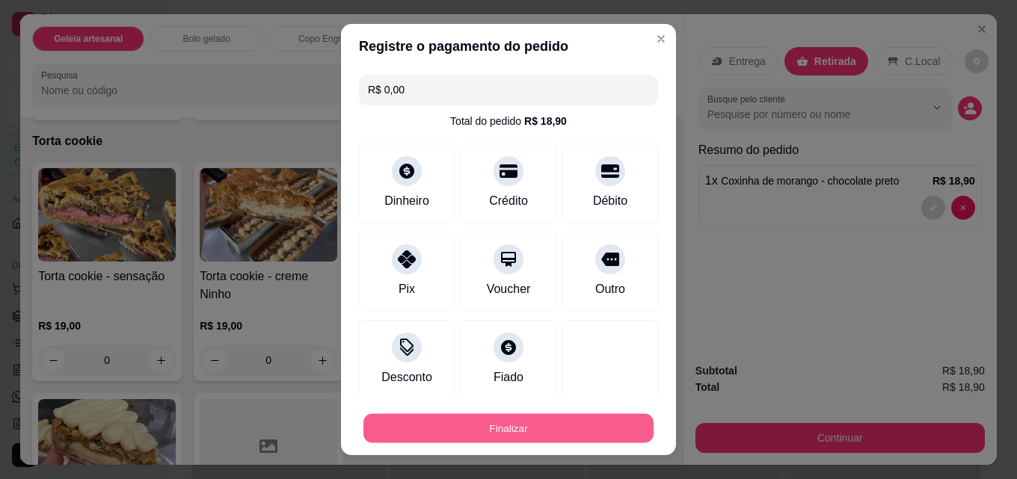
click at [525, 428] on button "Finalizar" at bounding box center [508, 428] width 290 height 29
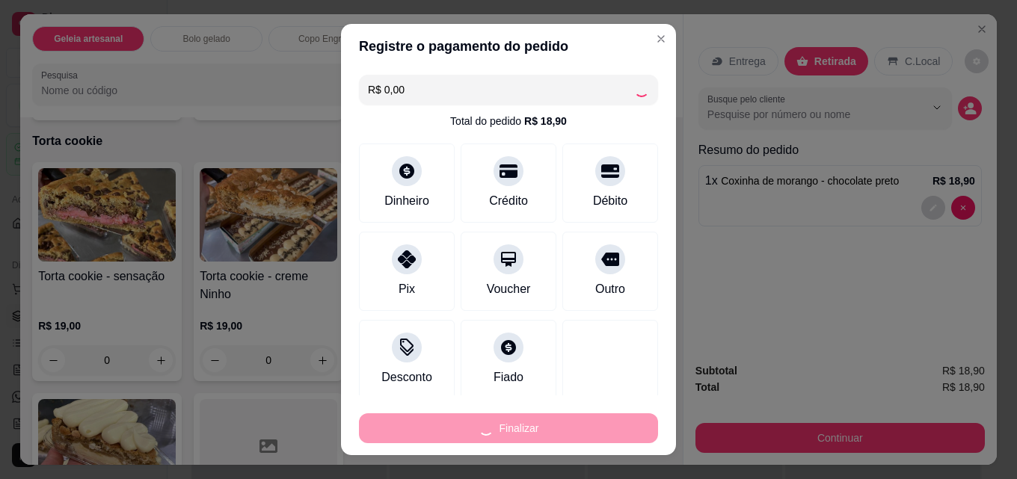
type input "0"
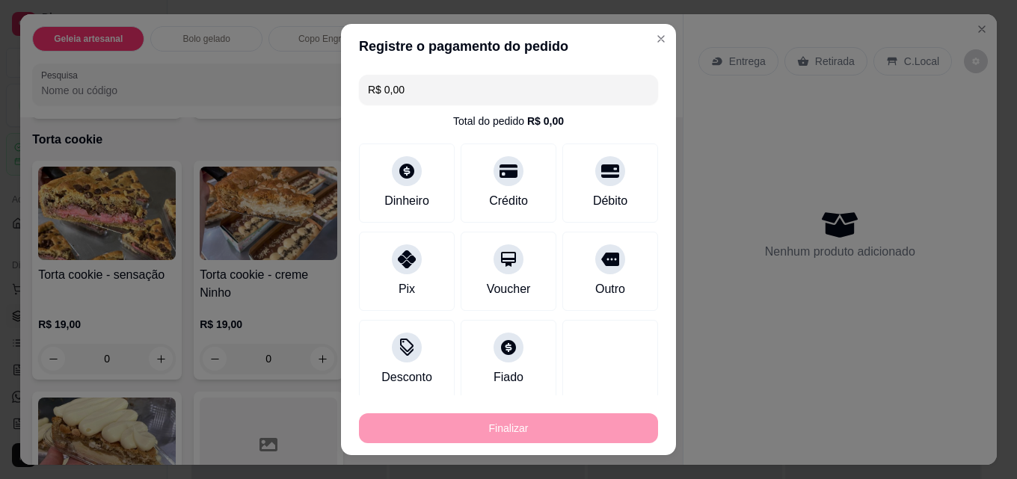
type input "-R$ 18,90"
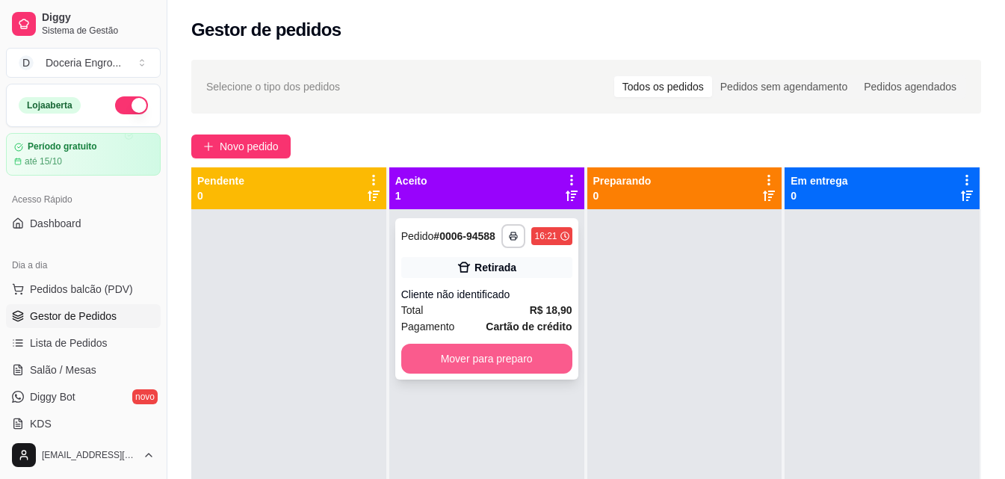
click at [502, 357] on button "Mover para preparo" at bounding box center [486, 359] width 171 height 30
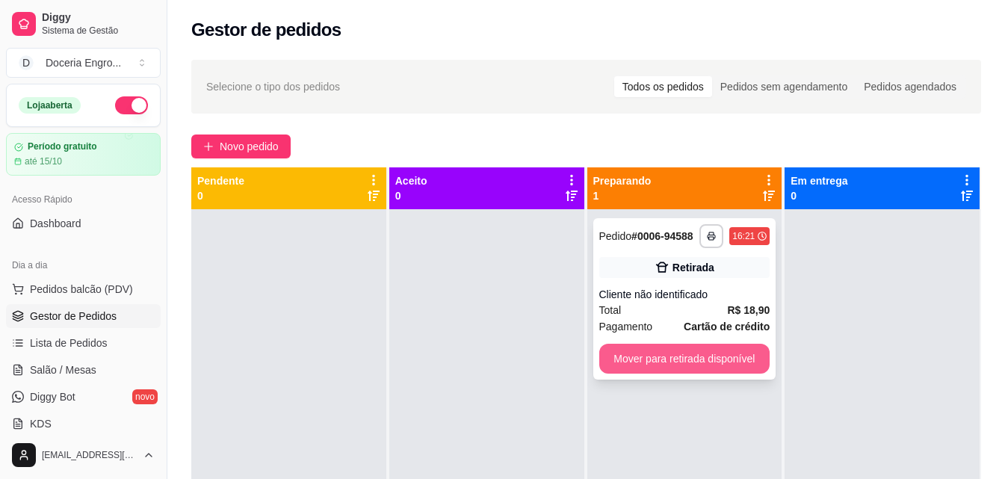
click at [706, 357] on button "Mover para retirada disponível" at bounding box center [684, 359] width 171 height 30
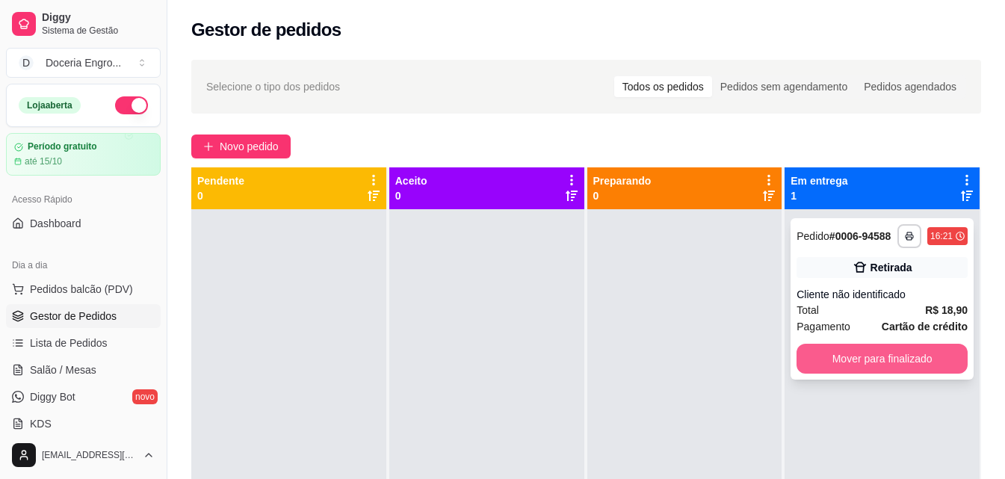
click at [825, 354] on button "Mover para finalizado" at bounding box center [882, 359] width 171 height 30
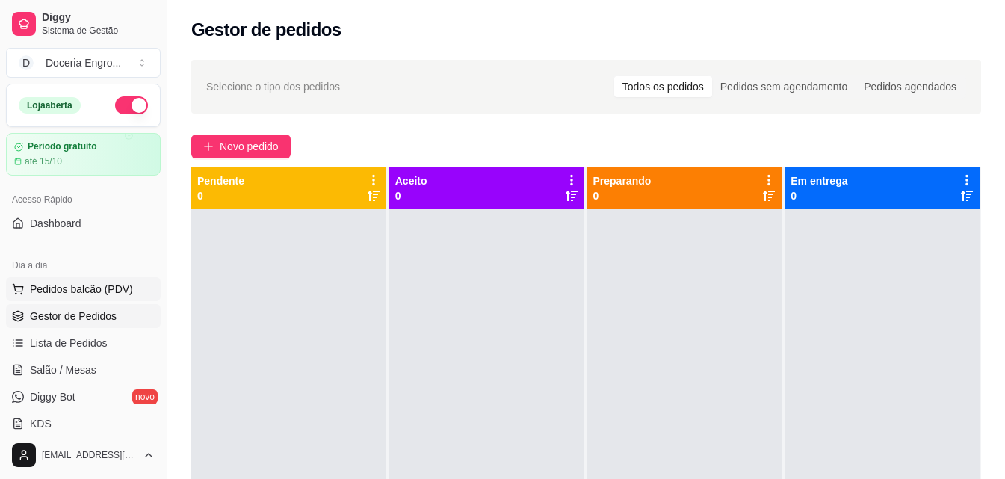
click at [99, 283] on span "Pedidos balcão (PDV)" at bounding box center [81, 289] width 103 height 15
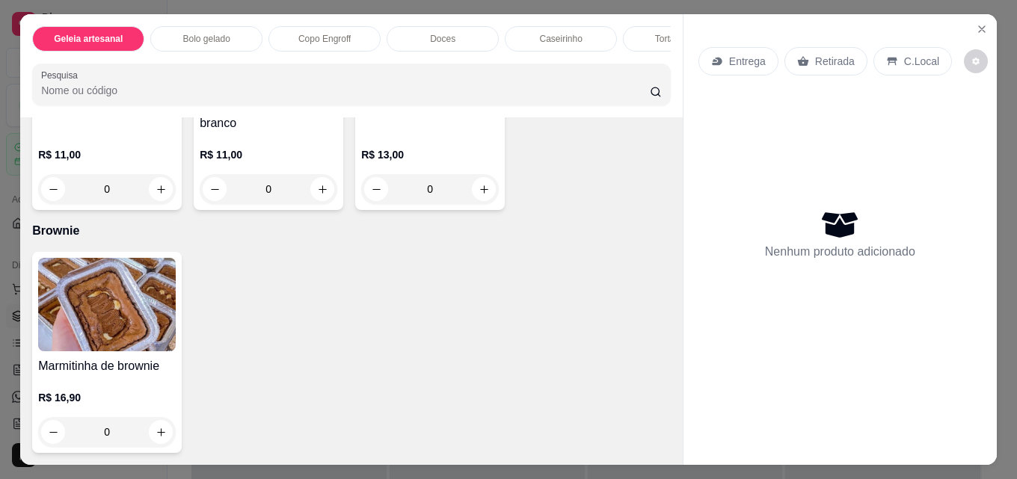
scroll to position [2586, 0]
click at [155, 195] on icon "increase-product-quantity" at bounding box center [160, 189] width 11 height 11
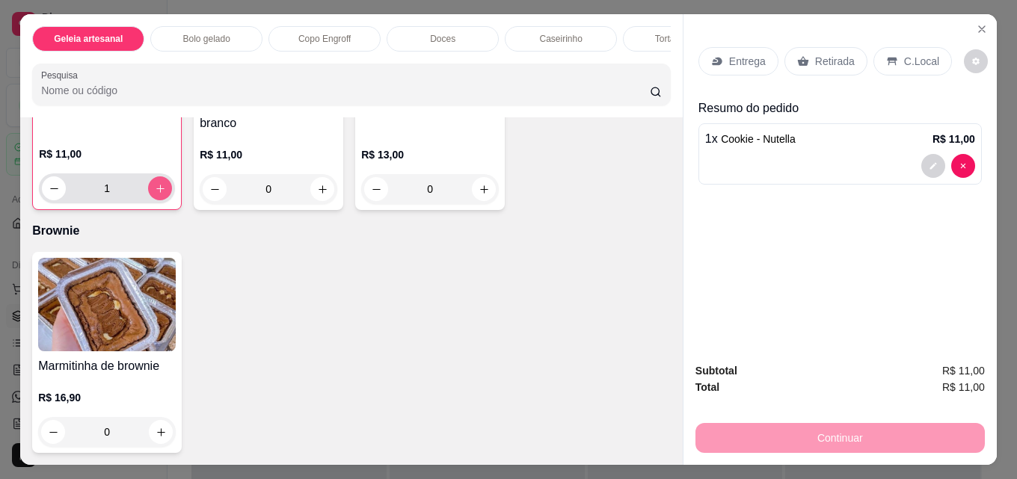
scroll to position [2586, 0]
click at [155, 194] on icon "increase-product-quantity" at bounding box center [160, 188] width 11 height 11
type input "2"
click at [820, 59] on p "Retirada" at bounding box center [835, 61] width 40 height 15
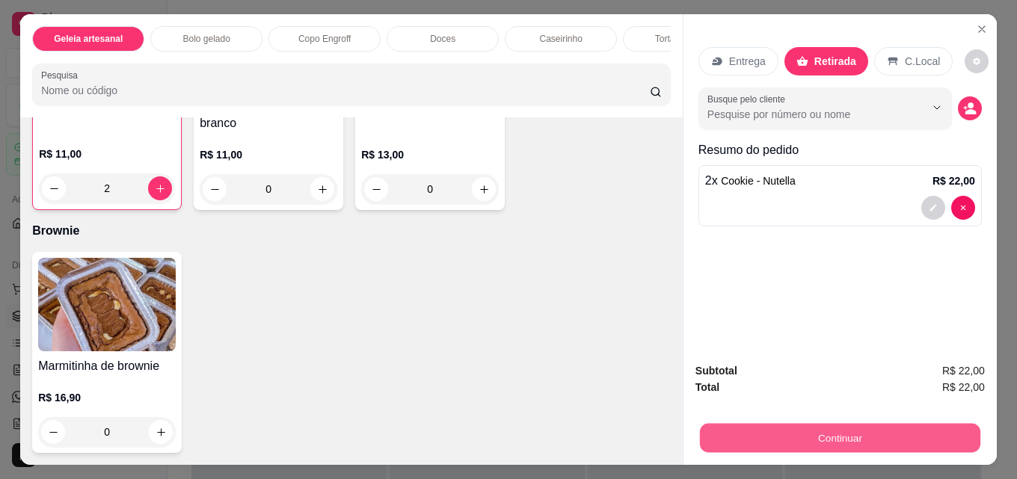
click at [805, 431] on button "Continuar" at bounding box center [840, 437] width 280 height 29
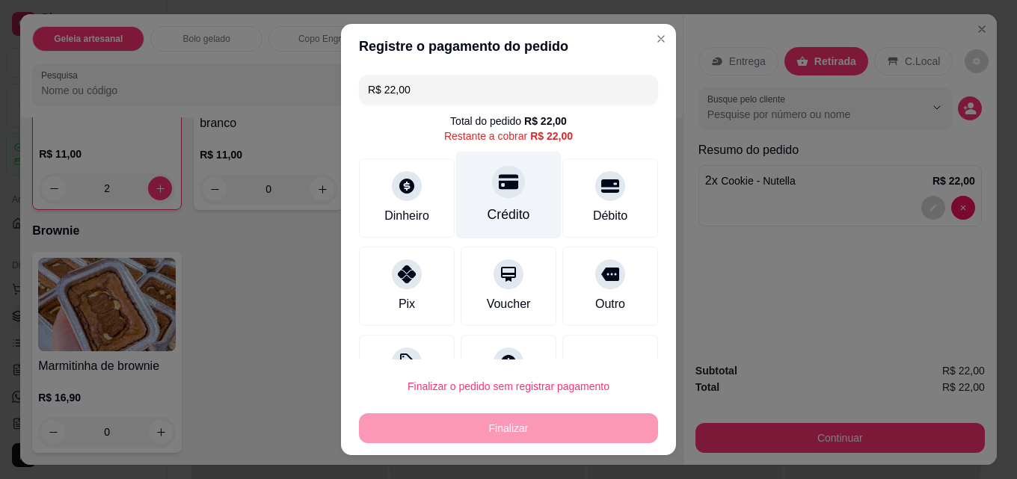
click at [498, 206] on div "Crédito" at bounding box center [508, 214] width 43 height 19
type input "R$ 0,00"
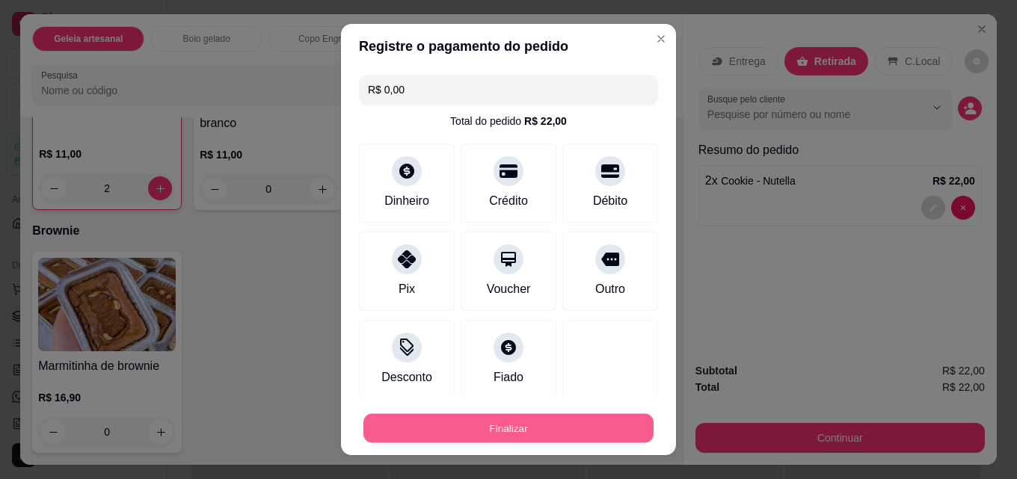
click at [460, 421] on button "Finalizar" at bounding box center [508, 428] width 290 height 29
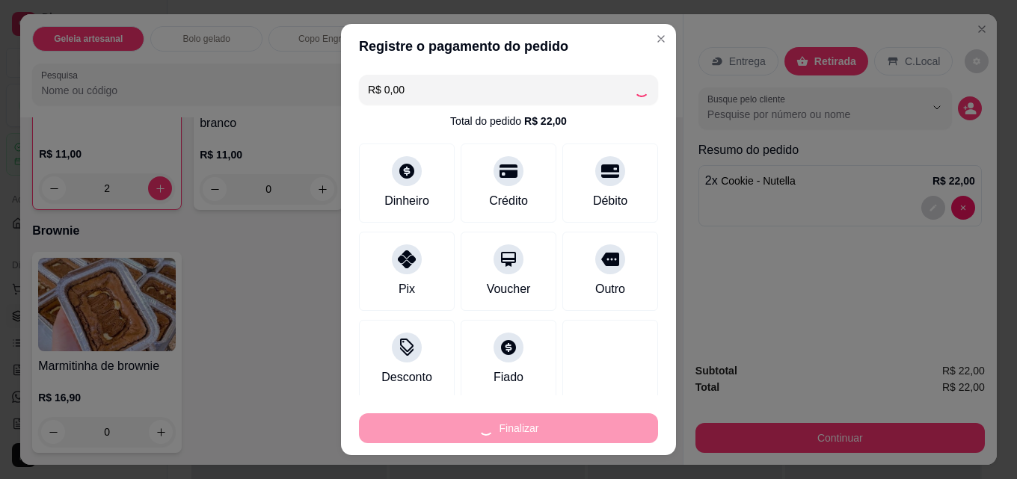
type input "0"
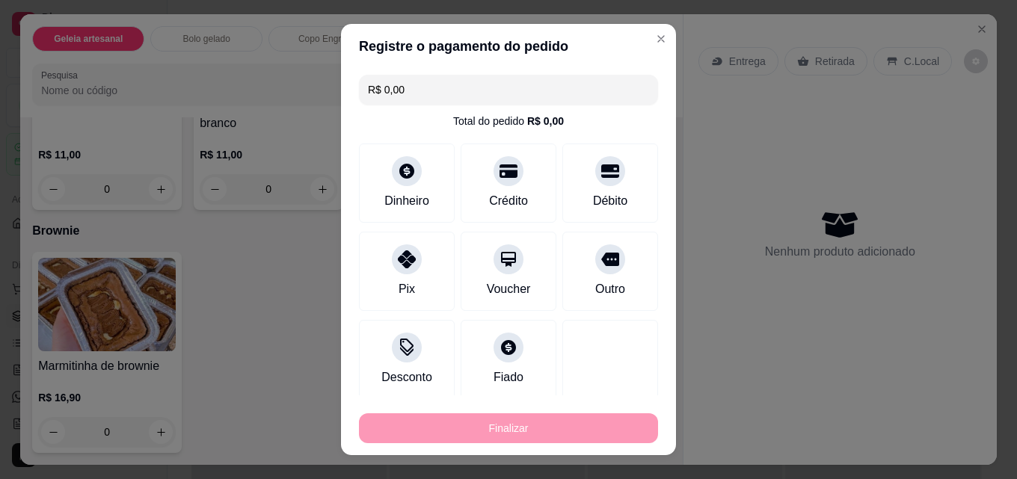
type input "-R$ 22,00"
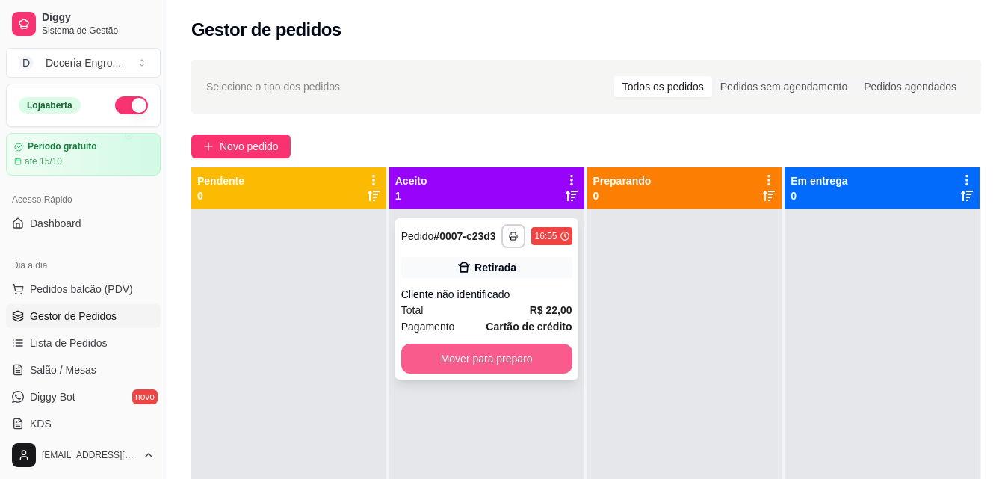
click at [521, 358] on button "Mover para preparo" at bounding box center [486, 359] width 171 height 30
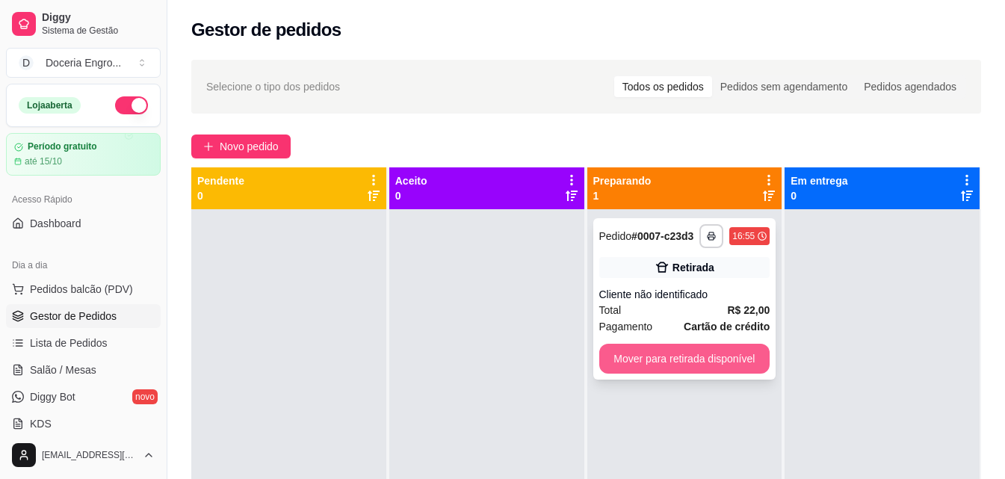
click at [727, 361] on button "Mover para retirada disponível" at bounding box center [684, 359] width 171 height 30
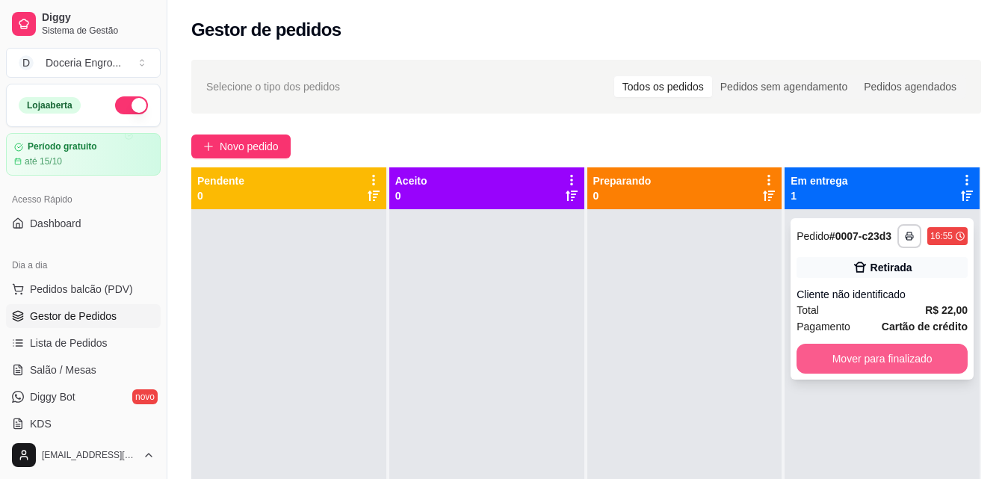
click at [834, 372] on button "Mover para finalizado" at bounding box center [882, 359] width 171 height 30
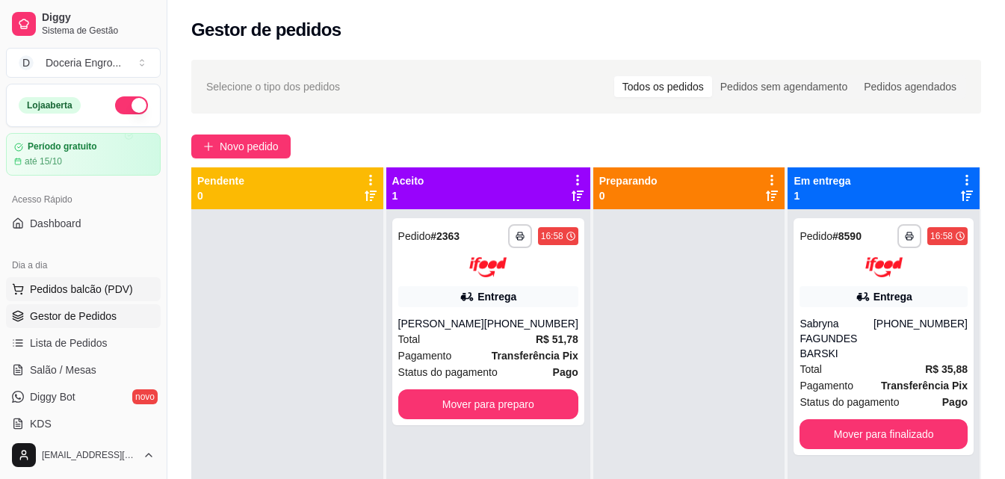
click at [89, 292] on span "Pedidos balcão (PDV)" at bounding box center [81, 289] width 103 height 15
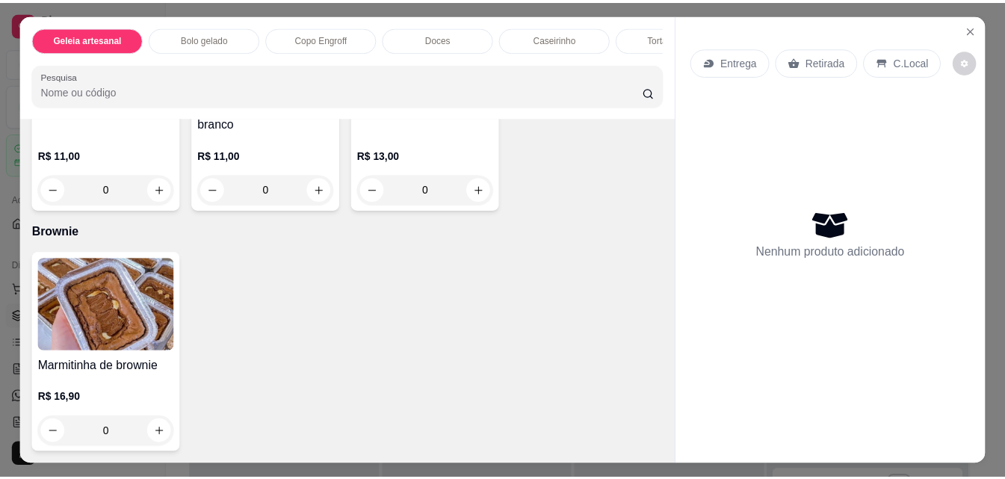
scroll to position [1992, 0]
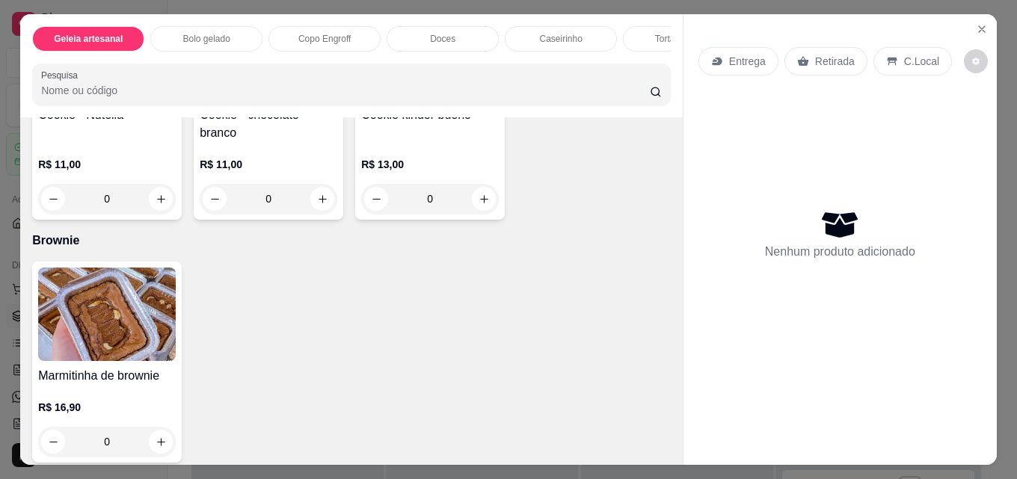
type input "1"
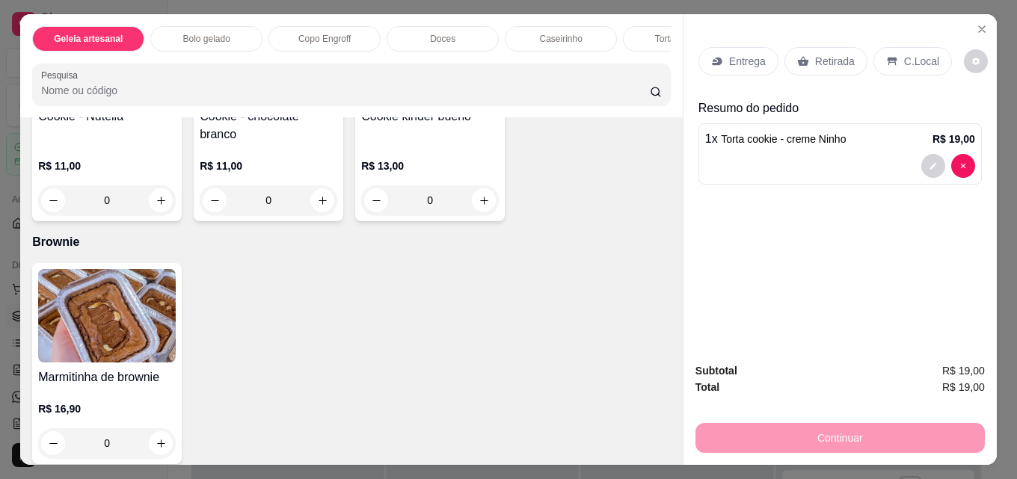
click at [826, 54] on p "Retirada" at bounding box center [835, 61] width 40 height 15
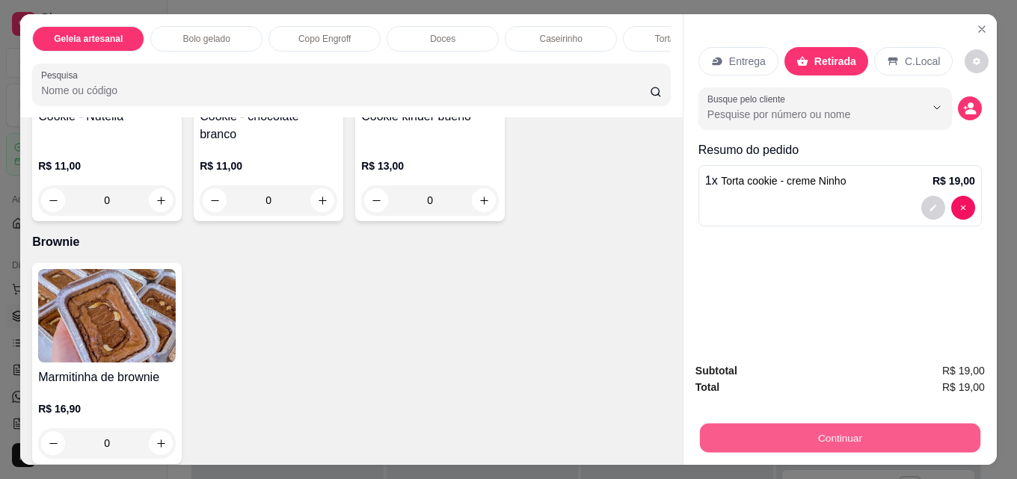
click at [824, 430] on button "Continuar" at bounding box center [840, 437] width 280 height 29
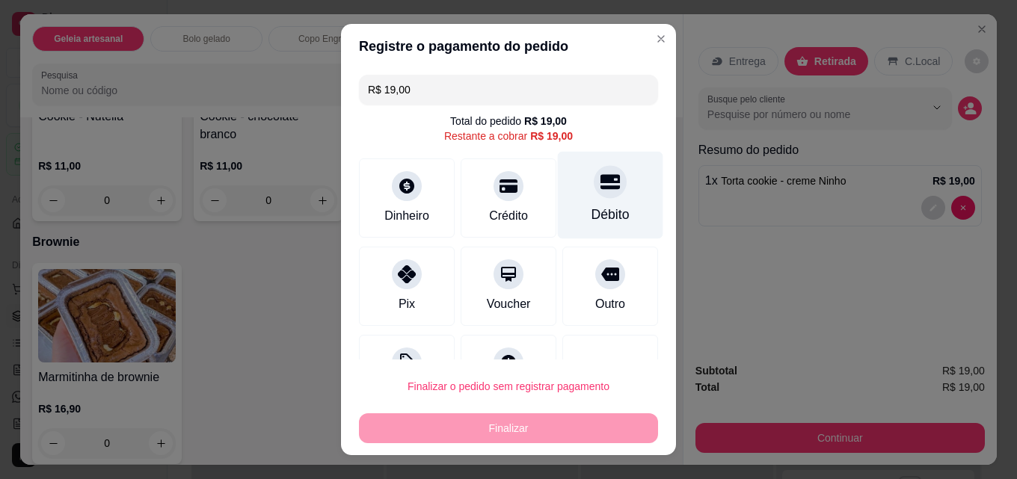
click at [594, 194] on div at bounding box center [610, 181] width 33 height 33
type input "R$ 0,00"
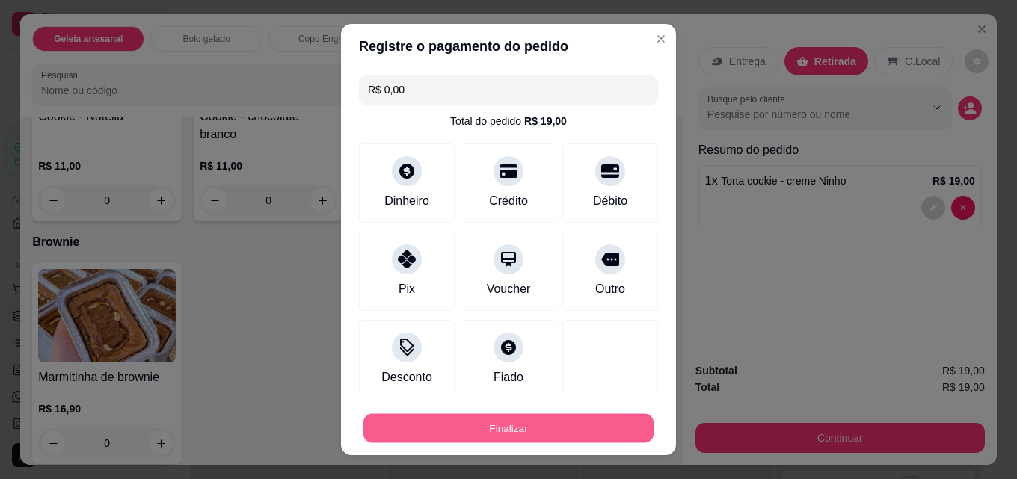
click at [518, 425] on button "Finalizar" at bounding box center [508, 428] width 290 height 29
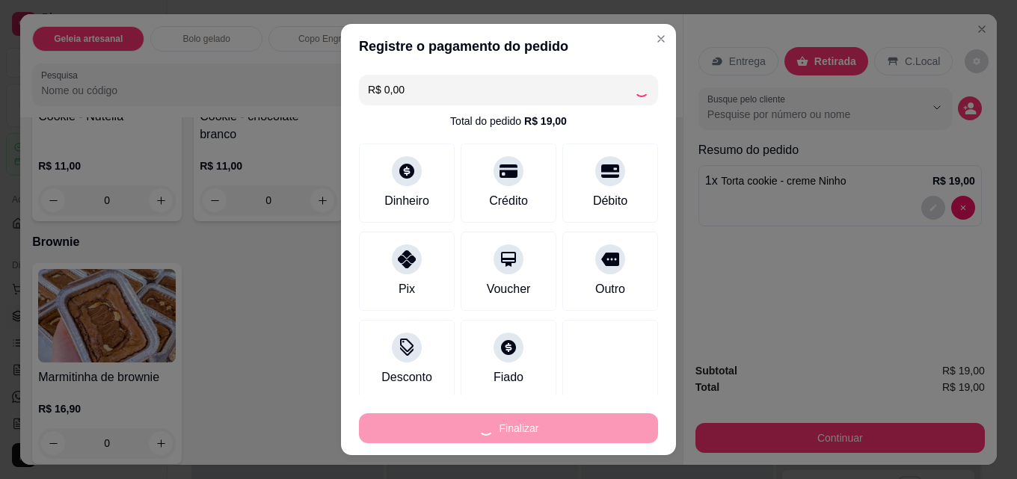
type input "0"
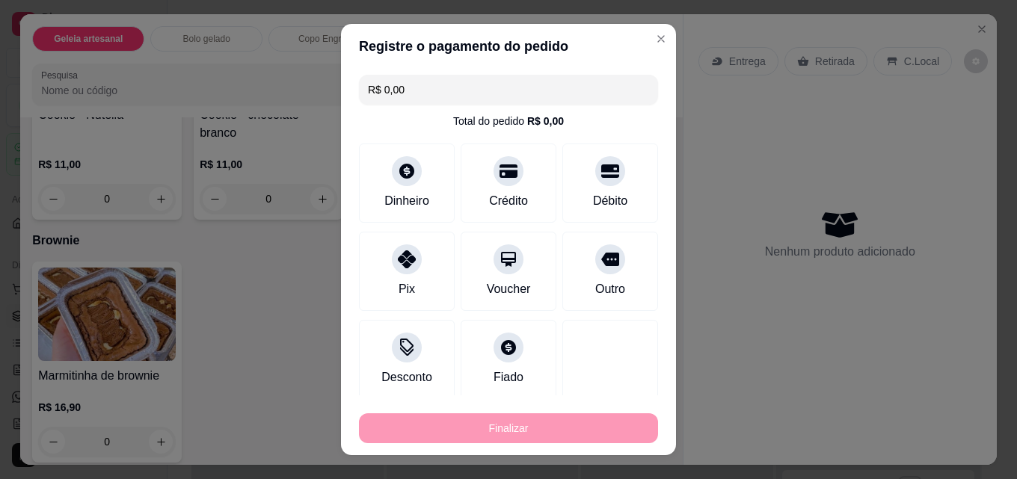
type input "-R$ 19,00"
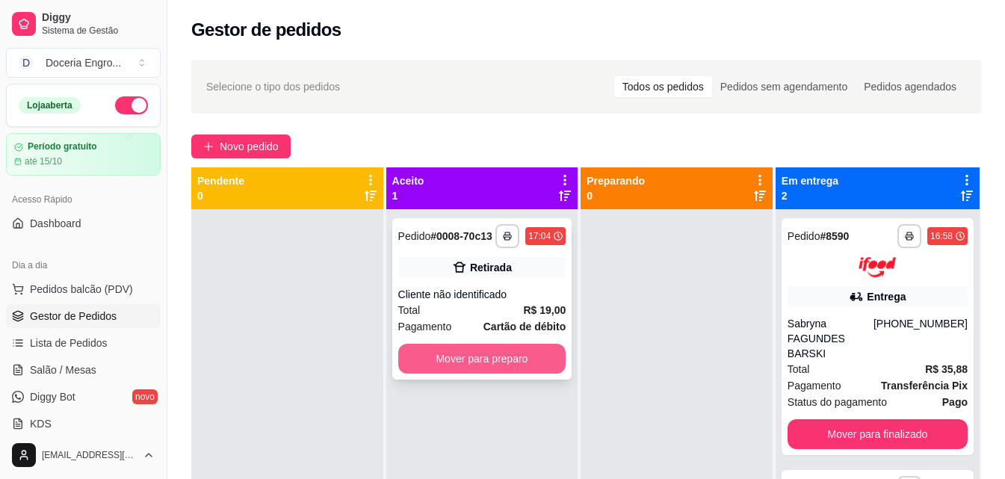
click at [496, 355] on button "Mover para preparo" at bounding box center [482, 359] width 168 height 30
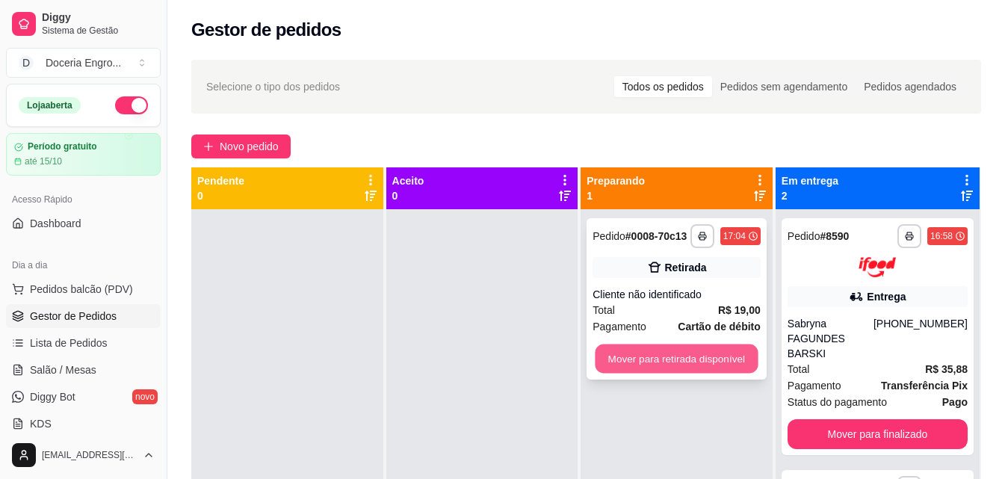
click at [703, 362] on button "Mover para retirada disponível" at bounding box center [677, 359] width 163 height 29
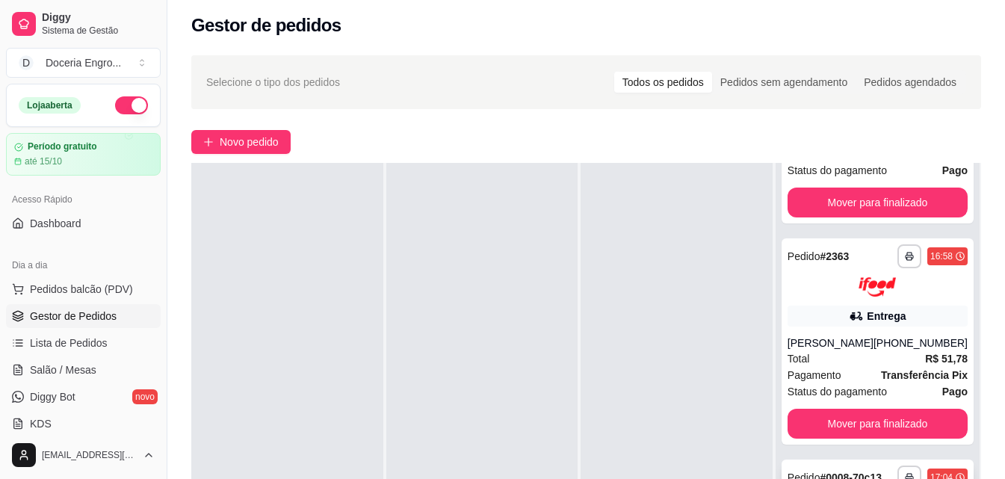
scroll to position [228, 0]
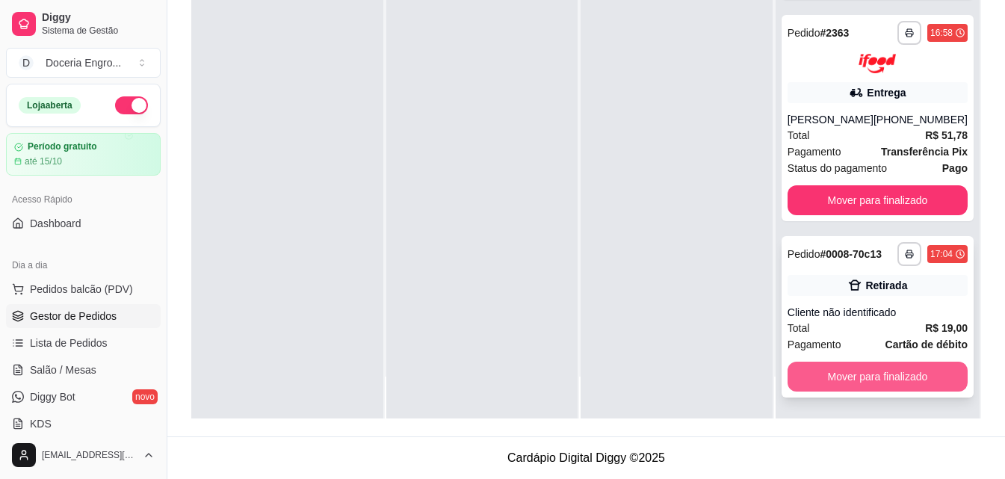
click at [836, 379] on button "Mover para finalizado" at bounding box center [878, 377] width 180 height 30
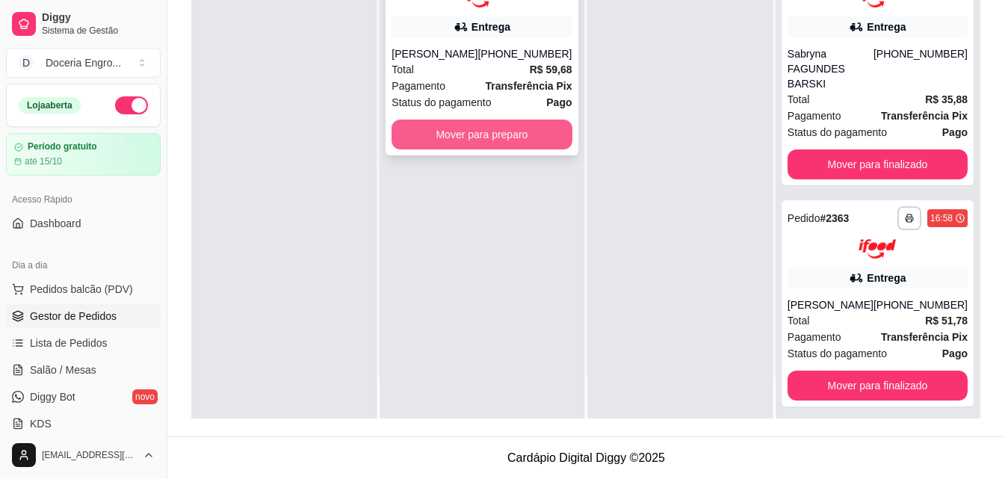
click at [495, 133] on button "Mover para preparo" at bounding box center [482, 135] width 180 height 30
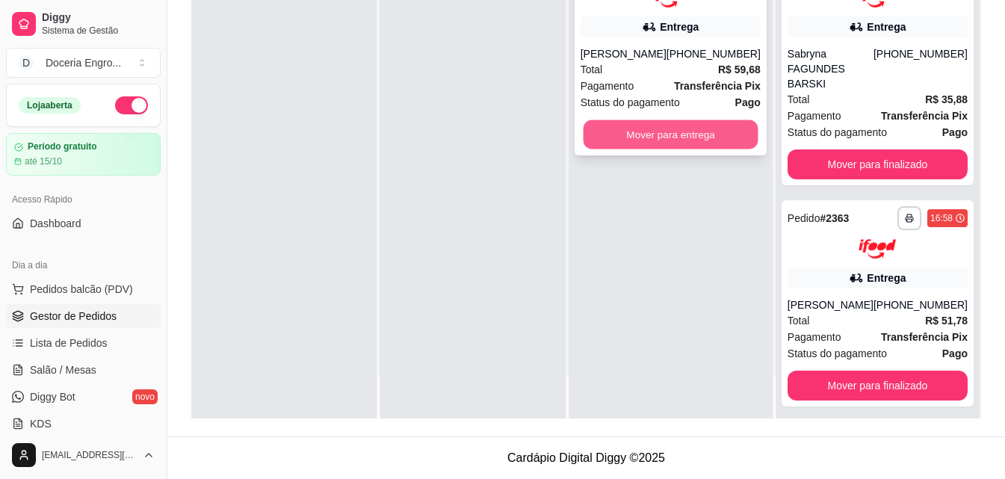
click at [706, 142] on button "Mover para entrega" at bounding box center [670, 134] width 175 height 29
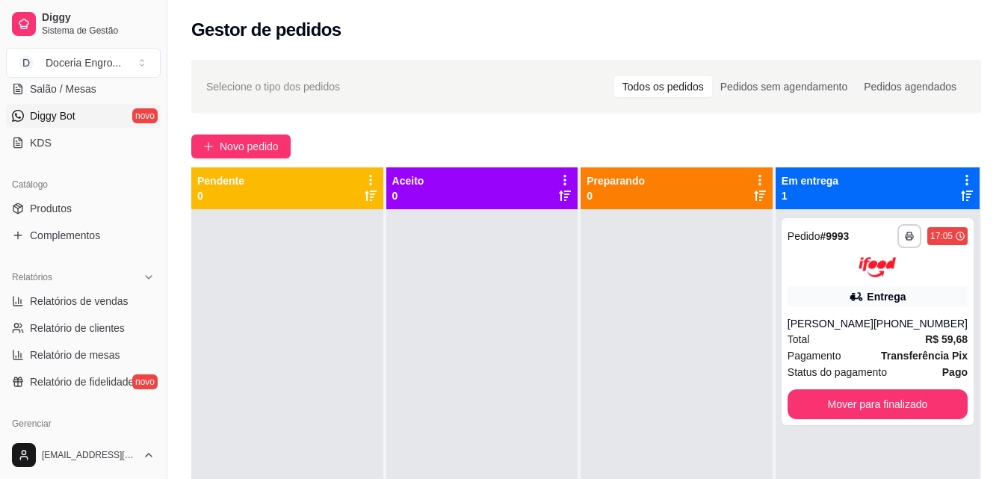
scroll to position [448, 0]
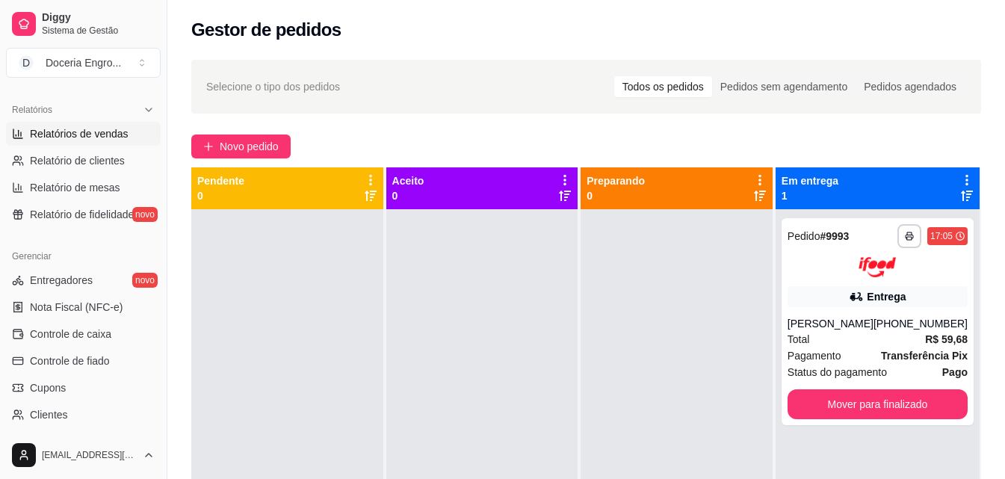
click at [75, 143] on link "Relatórios de vendas" at bounding box center [83, 134] width 155 height 24
select select "ALL"
select select "0"
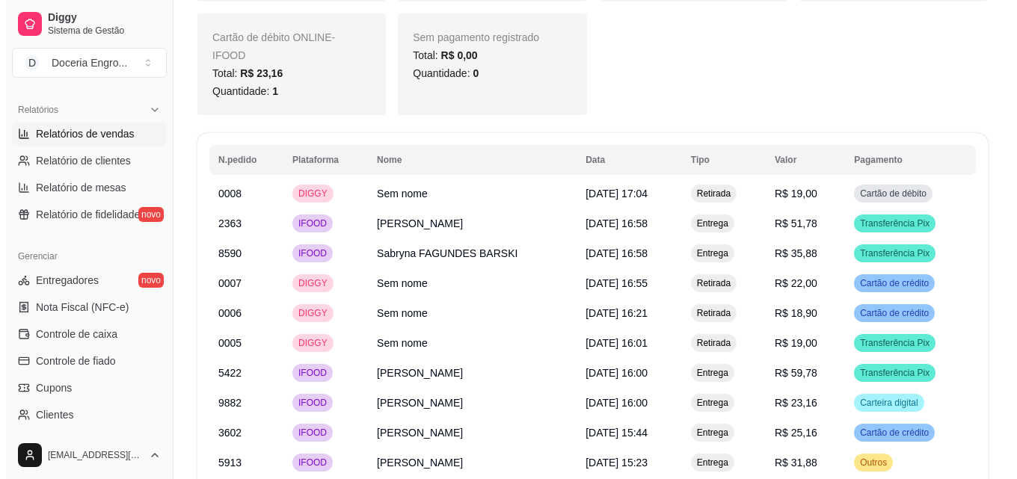
scroll to position [1206, 0]
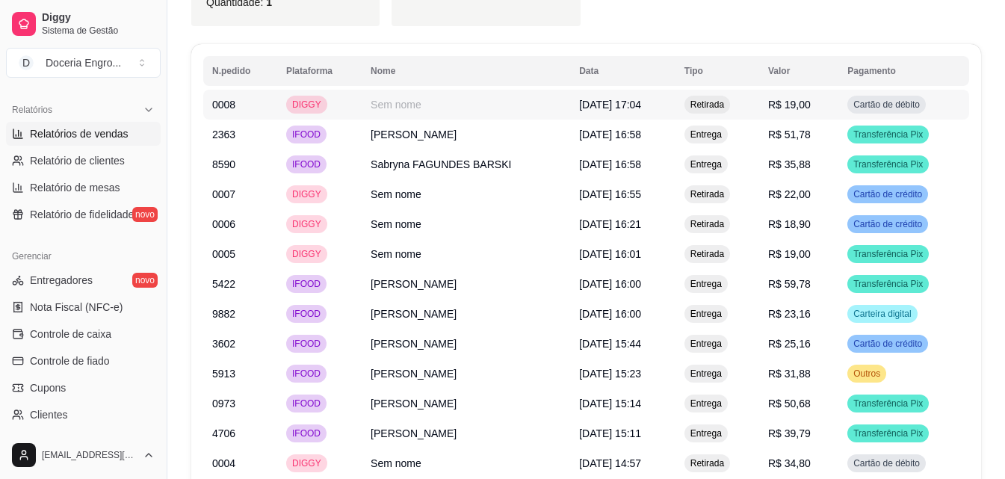
click at [399, 92] on td "Sem nome" at bounding box center [466, 105] width 209 height 30
click at [464, 179] on td "Sem nome" at bounding box center [466, 194] width 209 height 30
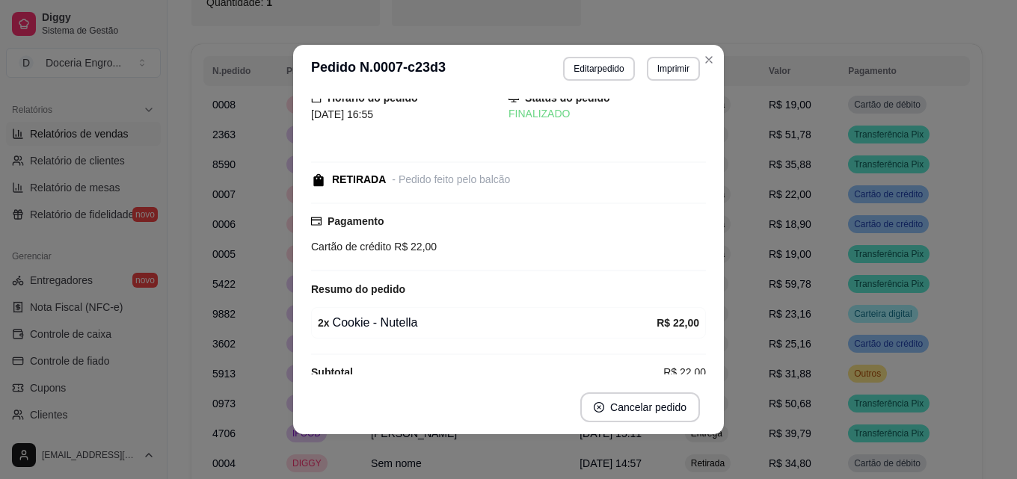
scroll to position [46, 0]
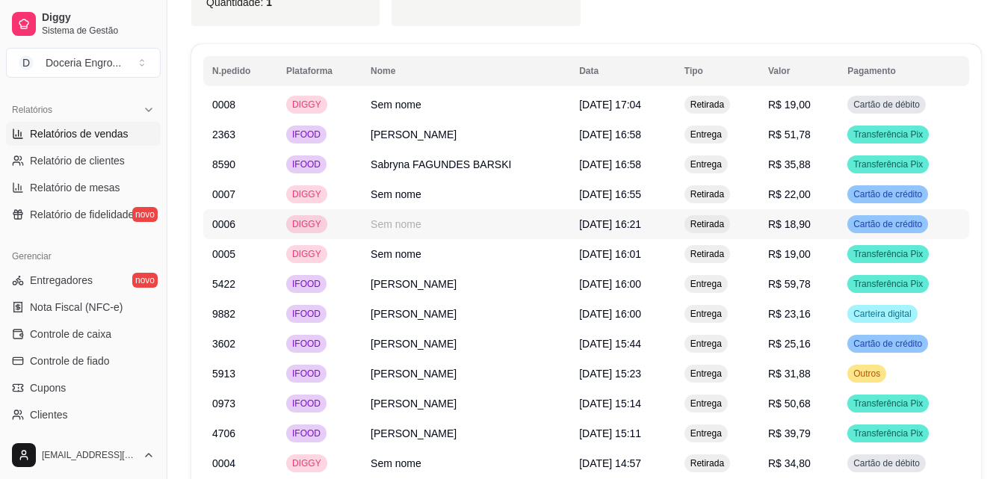
click at [469, 209] on td "Sem nome" at bounding box center [466, 224] width 209 height 30
click at [473, 242] on td "Sem nome" at bounding box center [466, 254] width 209 height 30
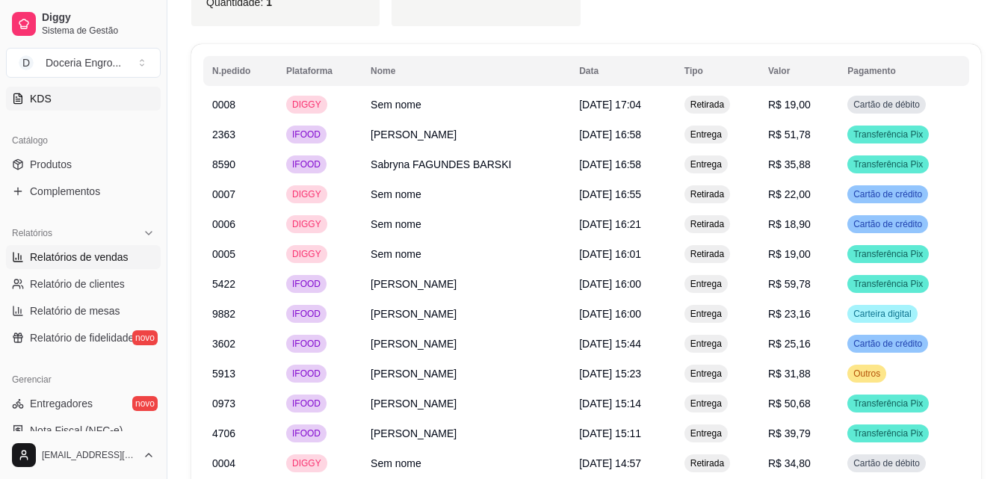
scroll to position [299, 0]
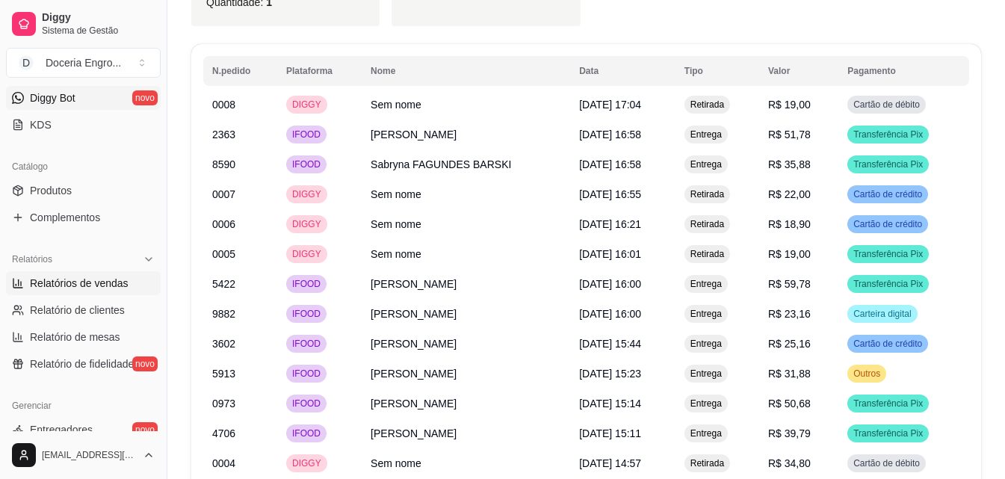
click at [76, 90] on link "Diggy Bot novo" at bounding box center [83, 98] width 155 height 24
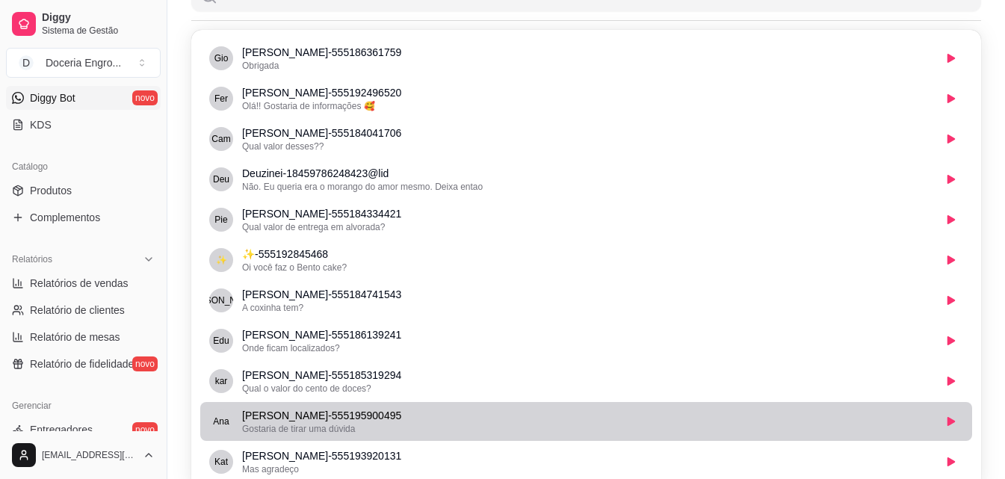
scroll to position [224, 0]
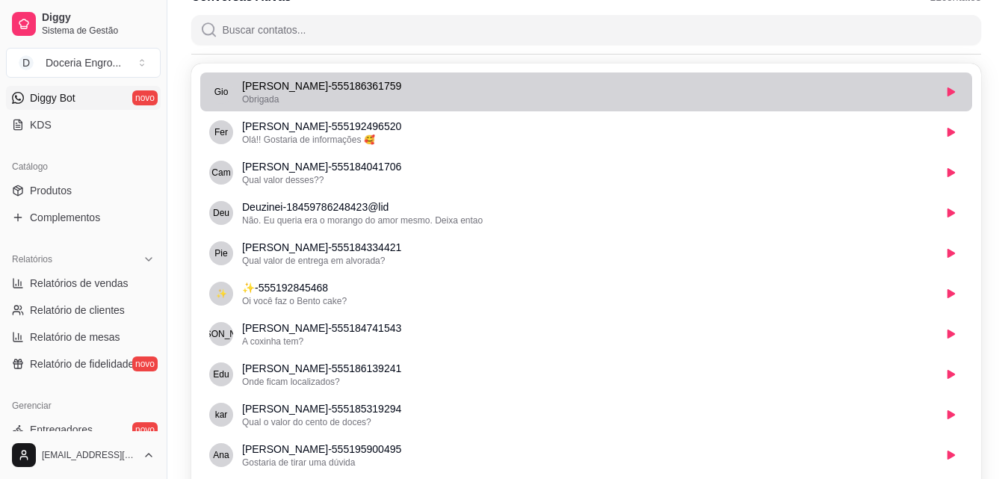
click at [451, 89] on p "[PERSON_NAME] - 555186361759" at bounding box center [587, 85] width 691 height 15
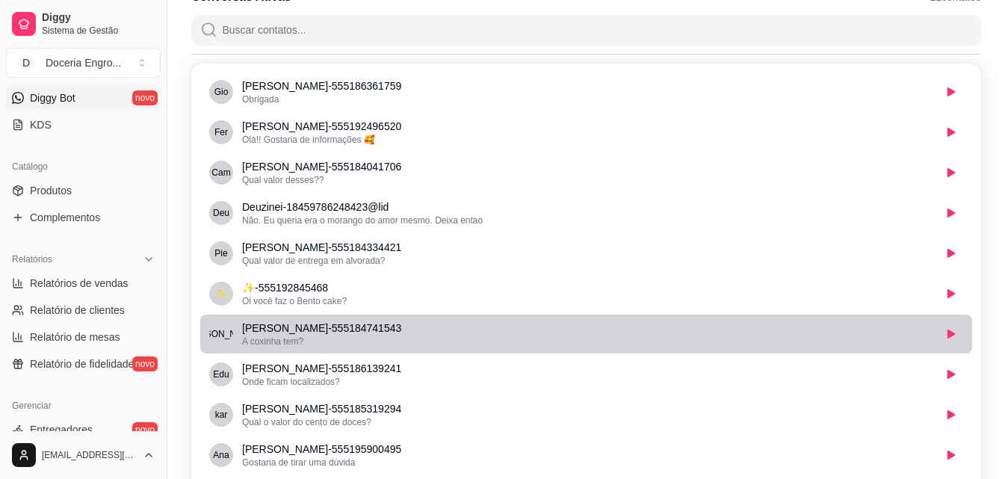
scroll to position [0, 0]
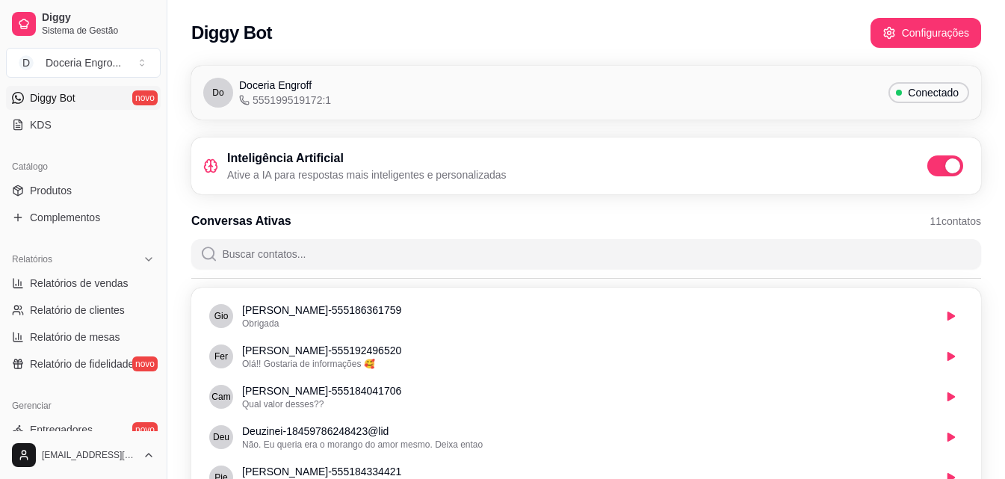
click at [360, 46] on div "Diggy Bot Configurações" at bounding box center [586, 33] width 790 height 30
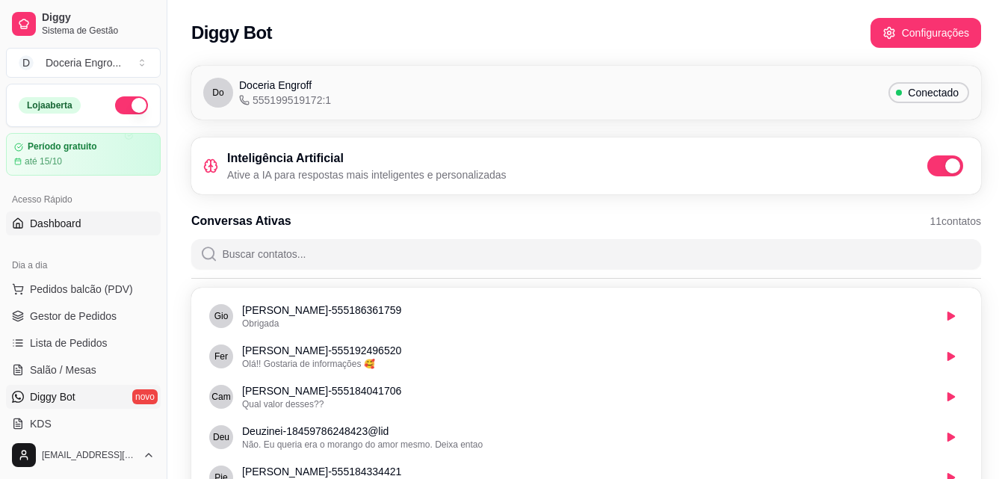
click at [55, 219] on span "Dashboard" at bounding box center [56, 223] width 52 height 15
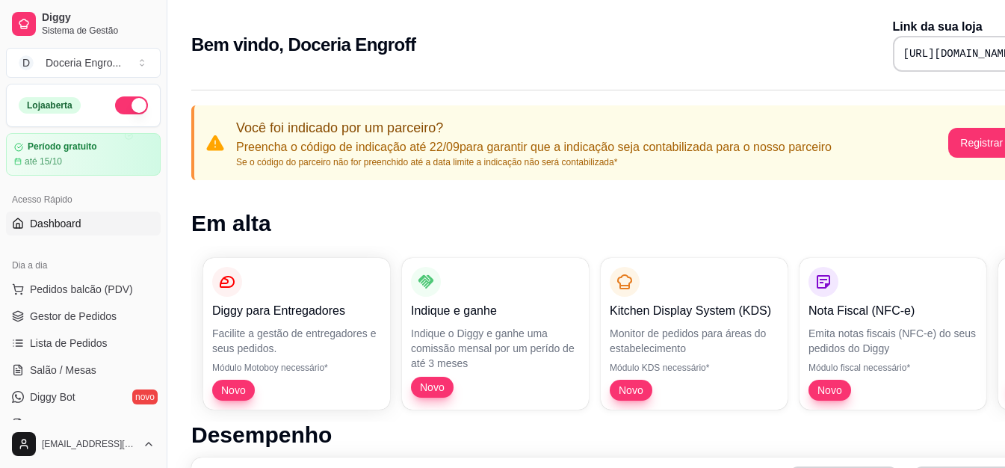
click at [558, 51] on div "Bem vindo, Doceria Engroff Link da sua loja [URL][DOMAIN_NAME]" at bounding box center [624, 45] width 866 height 54
click at [23, 64] on span "D" at bounding box center [26, 62] width 15 height 15
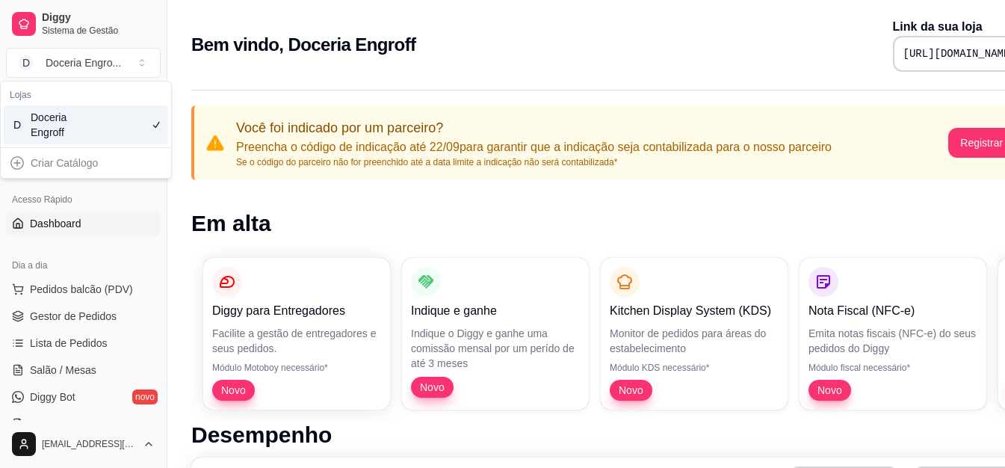
drag, startPoint x: 506, startPoint y: 32, endPoint x: 487, endPoint y: 43, distance: 22.1
click at [506, 34] on div "Bem vindo, Doceria Engroff Link da sua loja [URL][DOMAIN_NAME]" at bounding box center [624, 45] width 866 height 54
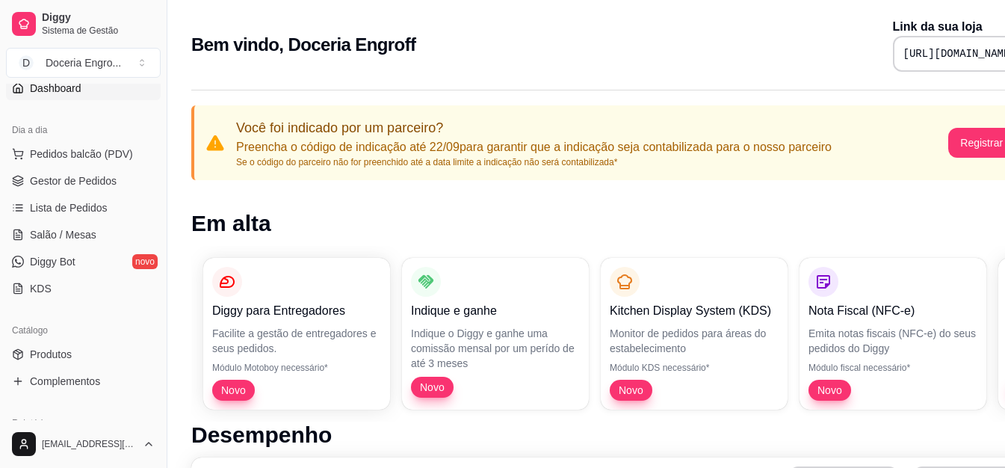
scroll to position [149, 0]
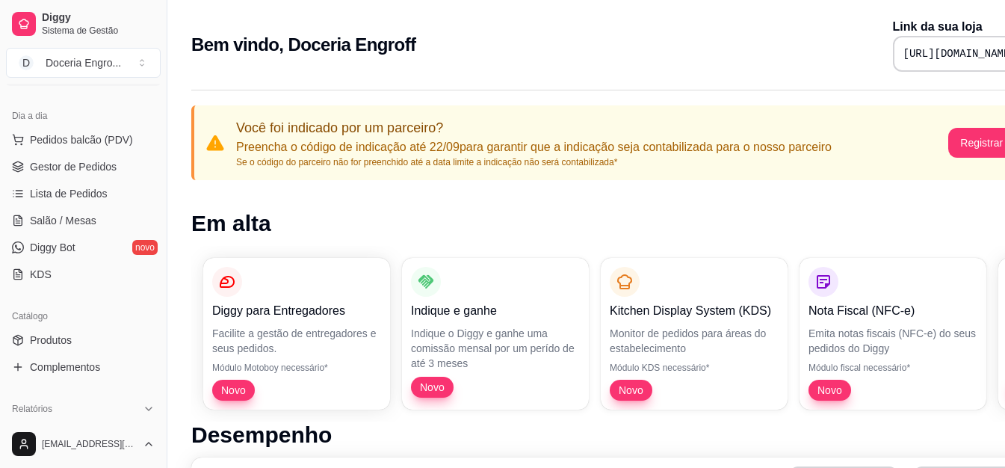
click at [488, 43] on div "Bem vindo, Doceria Engroff Link da sua loja [URL][DOMAIN_NAME]" at bounding box center [624, 45] width 866 height 54
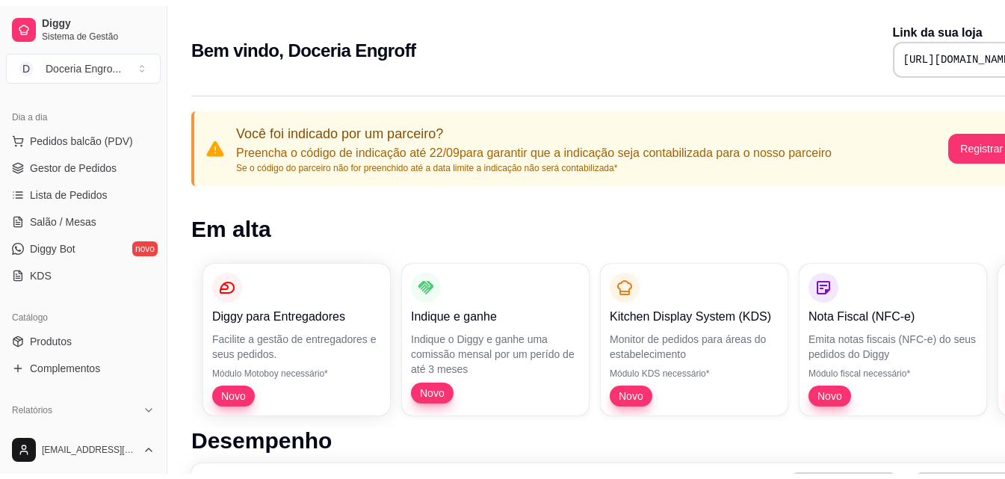
scroll to position [73, 0]
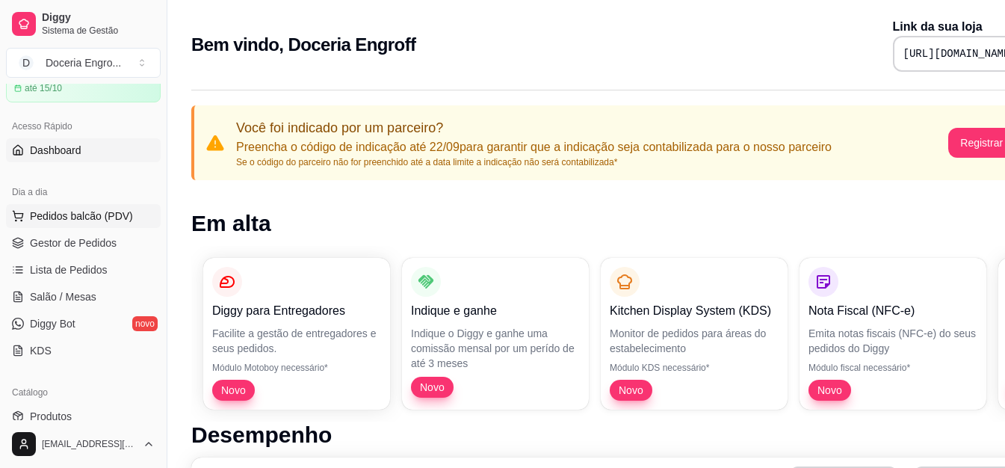
click at [80, 215] on span "Pedidos balcão (PDV)" at bounding box center [81, 216] width 103 height 15
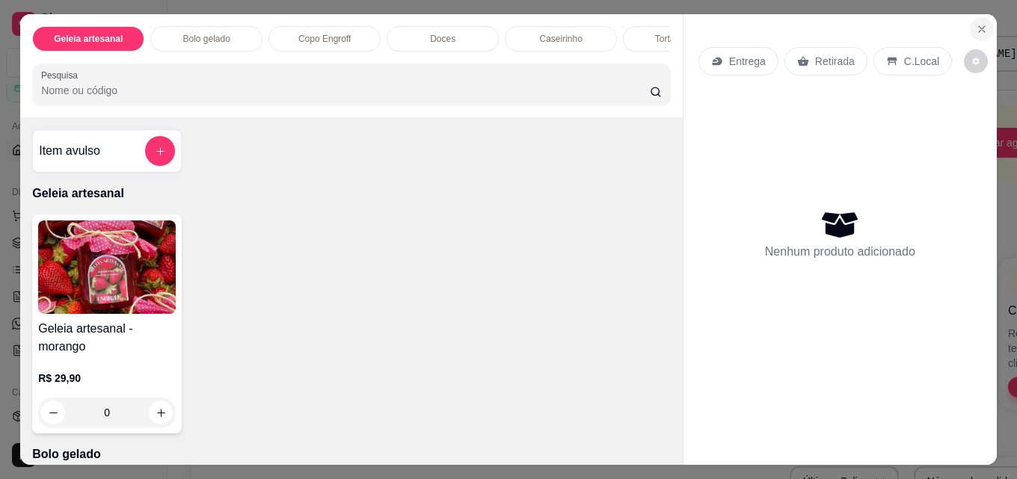
click at [974, 17] on button "Close" at bounding box center [982, 29] width 24 height 24
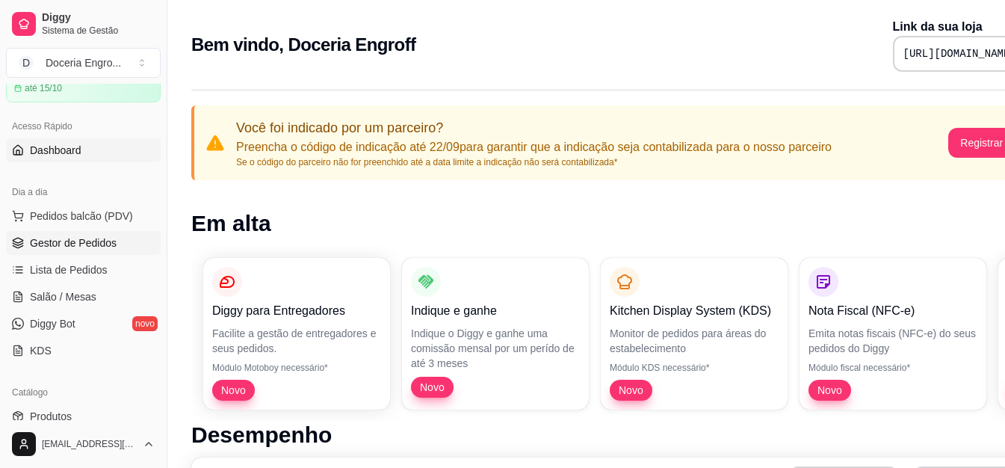
click at [55, 237] on span "Gestor de Pedidos" at bounding box center [73, 242] width 87 height 15
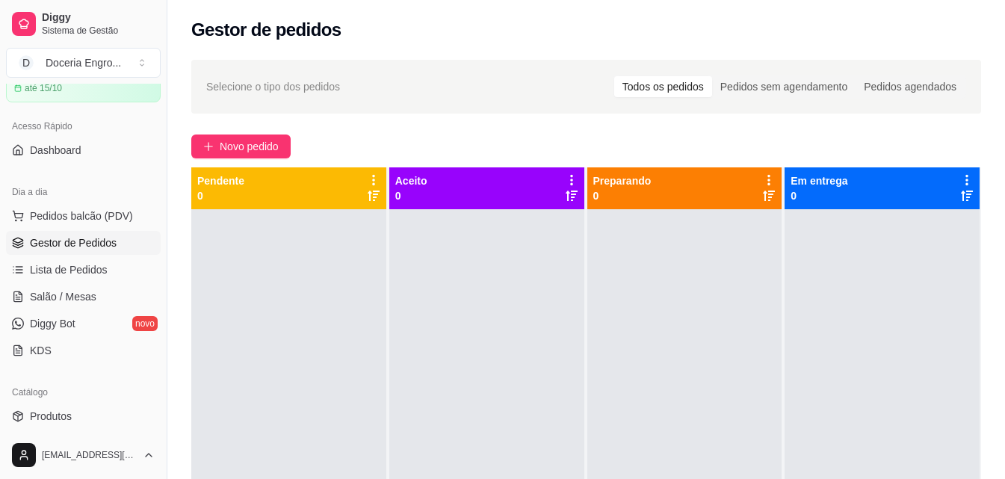
click at [674, 85] on div "Todos os pedidos" at bounding box center [663, 86] width 98 height 21
click at [614, 76] on input "Todos os pedidos" at bounding box center [614, 76] width 0 height 0
click at [789, 139] on div "Novo pedido" at bounding box center [586, 147] width 790 height 24
click at [17, 215] on icon at bounding box center [18, 216] width 12 height 12
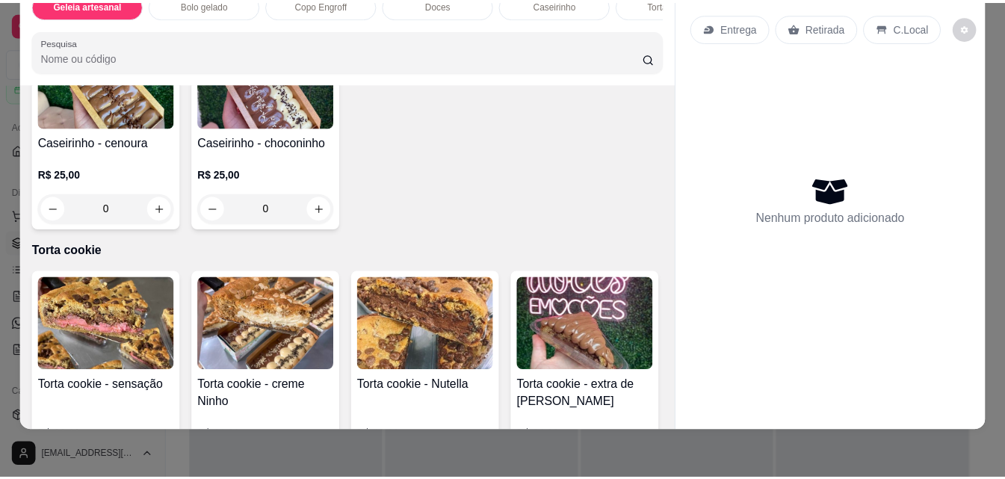
scroll to position [1271, 0]
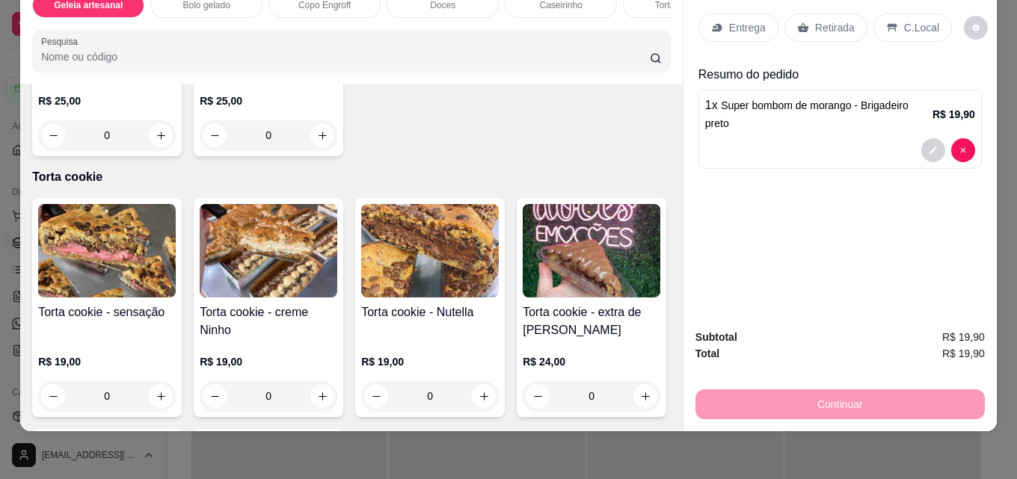
type input "3"
click at [824, 29] on div "Retirada" at bounding box center [825, 27] width 83 height 28
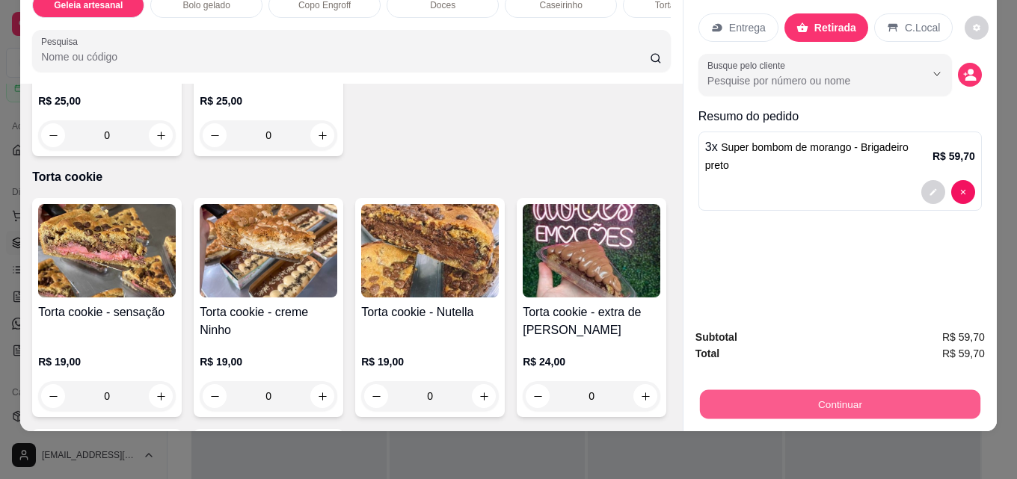
click at [863, 398] on button "Continuar" at bounding box center [840, 403] width 280 height 29
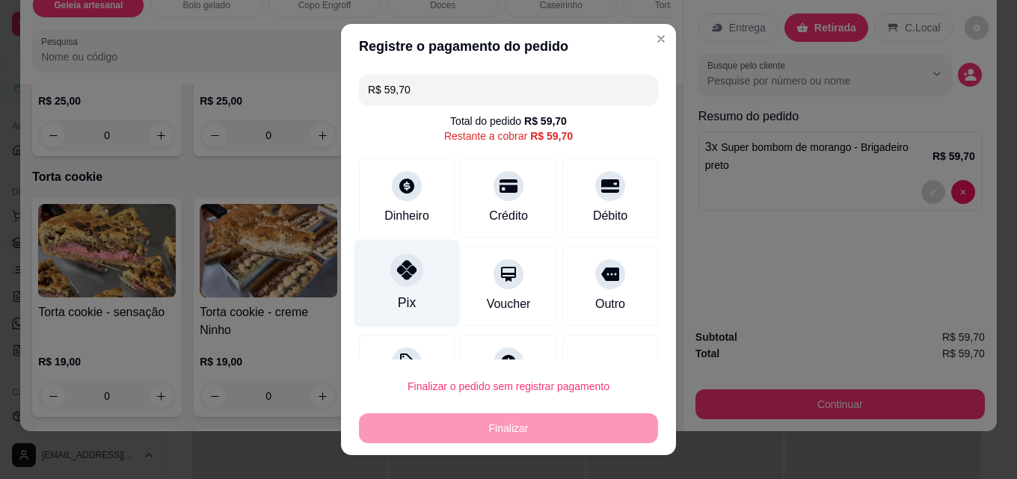
click at [408, 292] on div "Pix" at bounding box center [406, 283] width 105 height 87
type input "R$ 0,00"
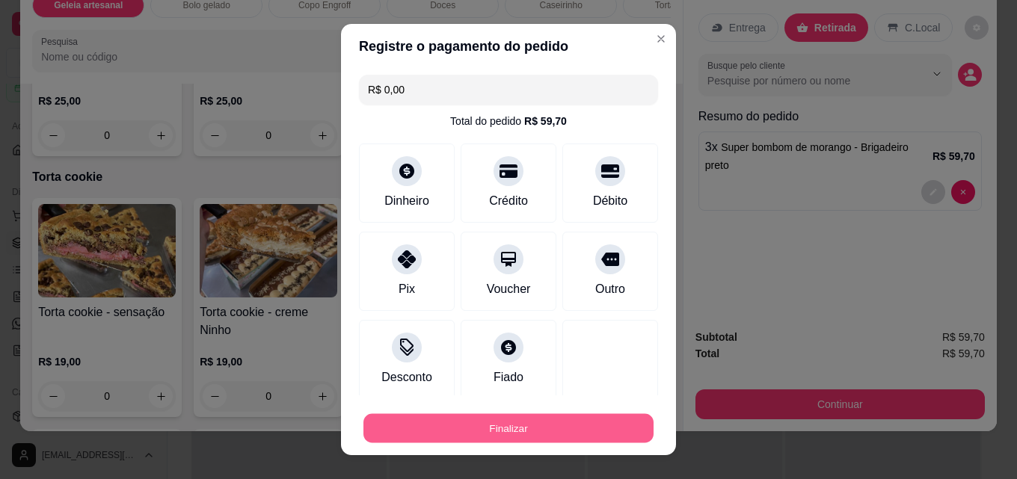
click at [457, 417] on button "Finalizar" at bounding box center [508, 428] width 290 height 29
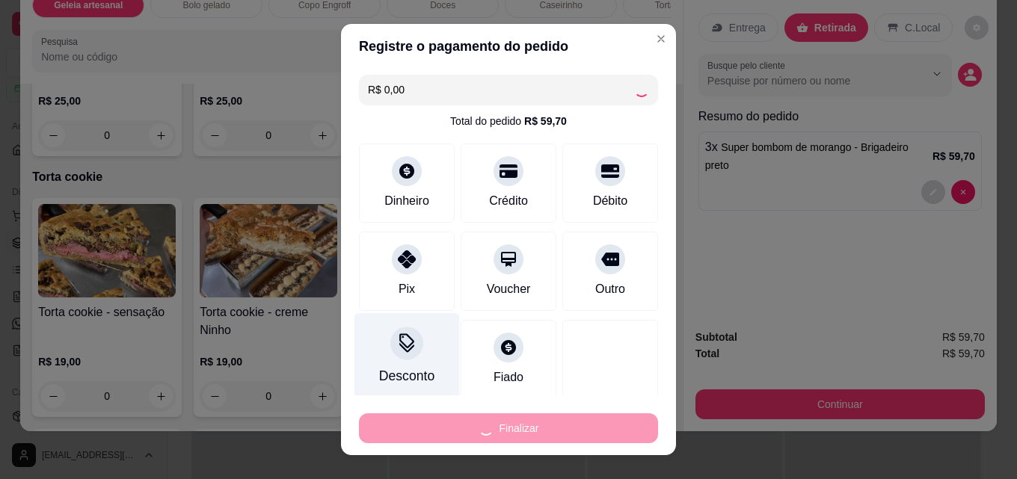
type input "0"
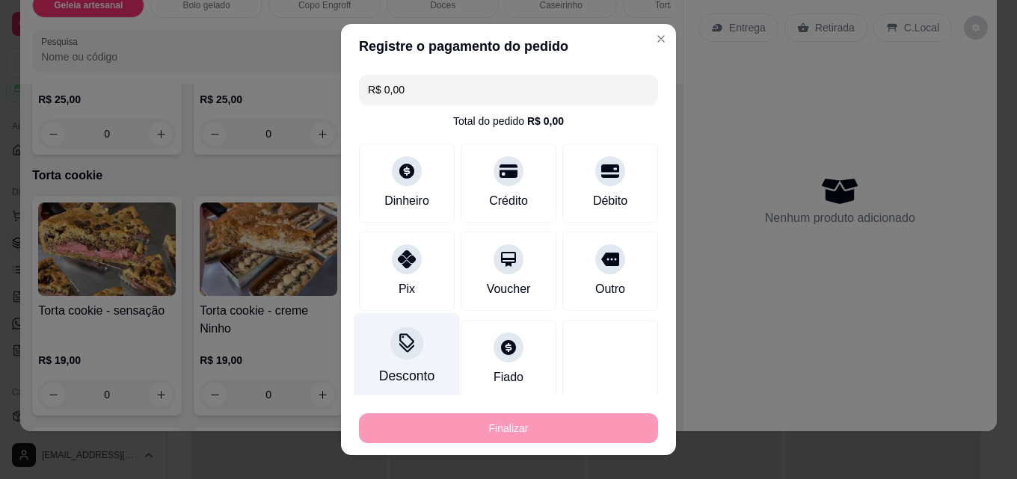
type input "-R$ 59,70"
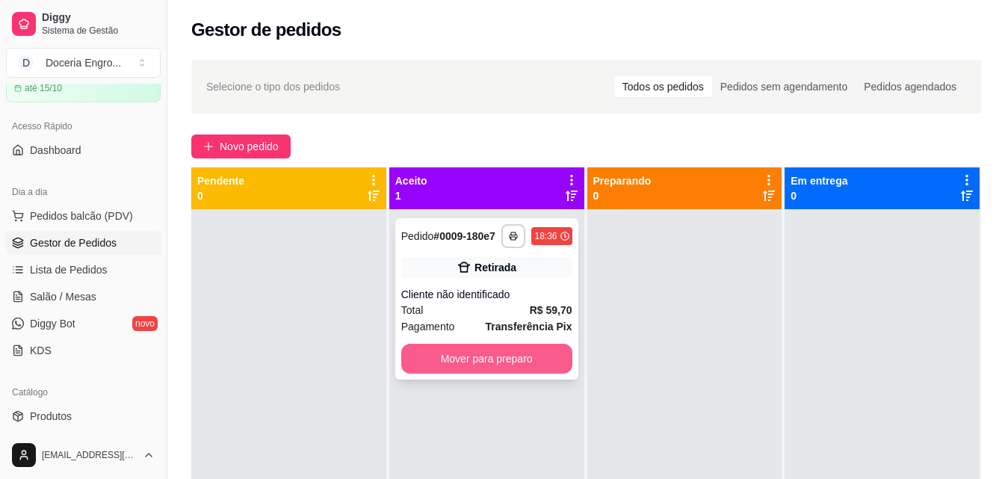
click at [455, 355] on button "Mover para preparo" at bounding box center [486, 359] width 171 height 30
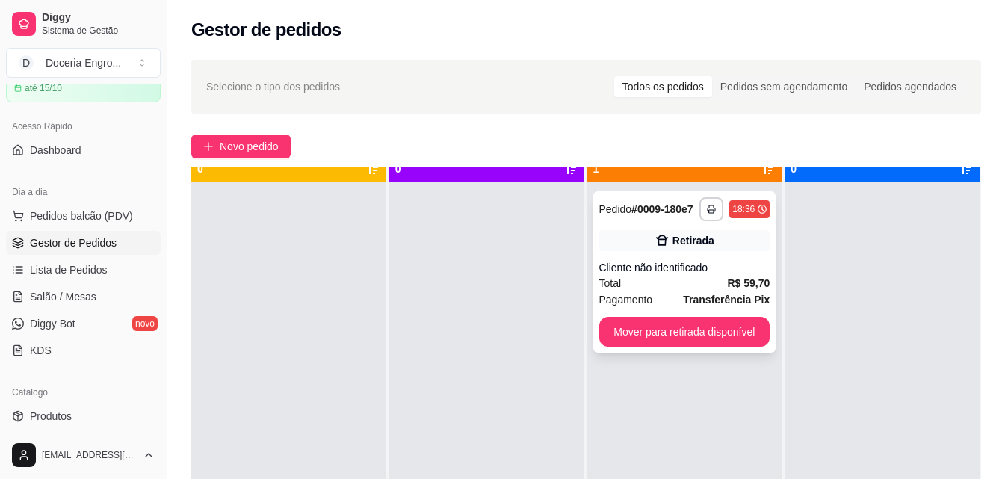
scroll to position [42, 0]
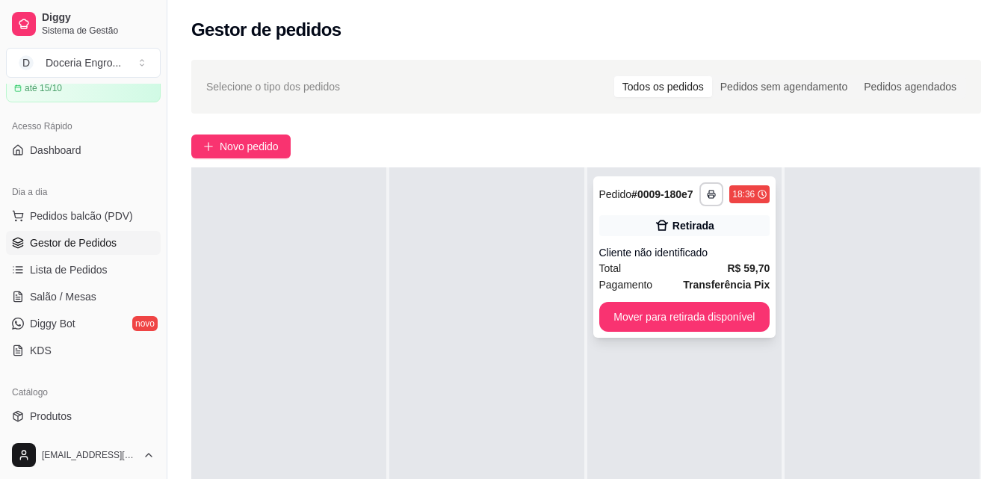
click at [680, 300] on div "**********" at bounding box center [685, 256] width 183 height 161
click at [642, 304] on button "Mover para retirada disponível" at bounding box center [685, 317] width 166 height 29
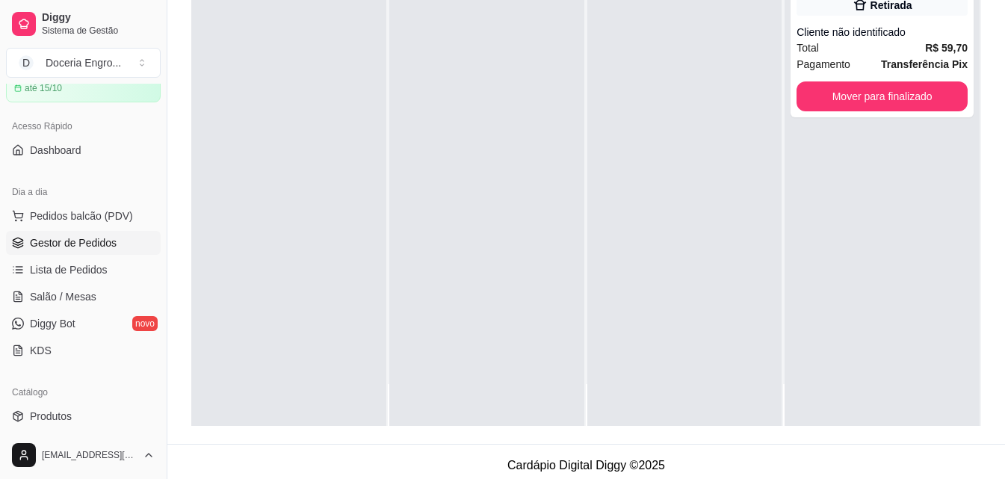
scroll to position [228, 0]
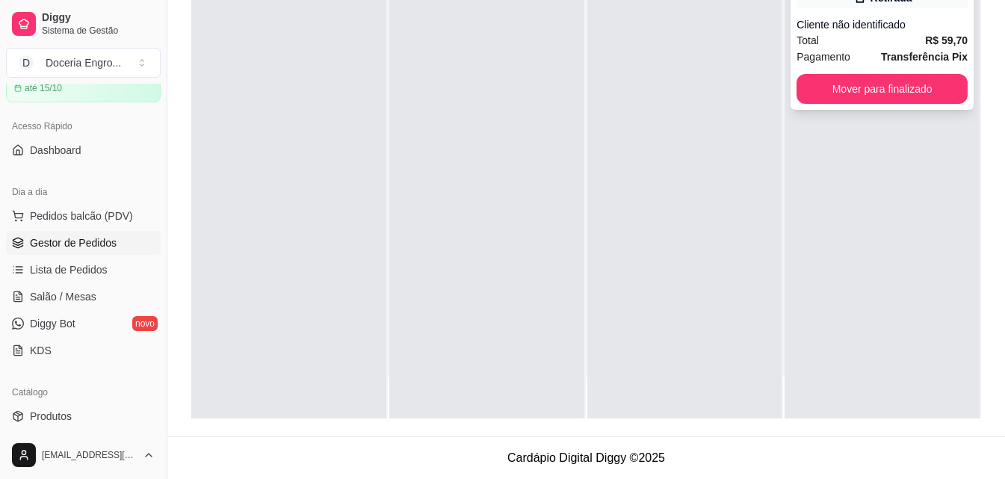
click at [840, 100] on button "Mover para finalizado" at bounding box center [882, 89] width 171 height 30
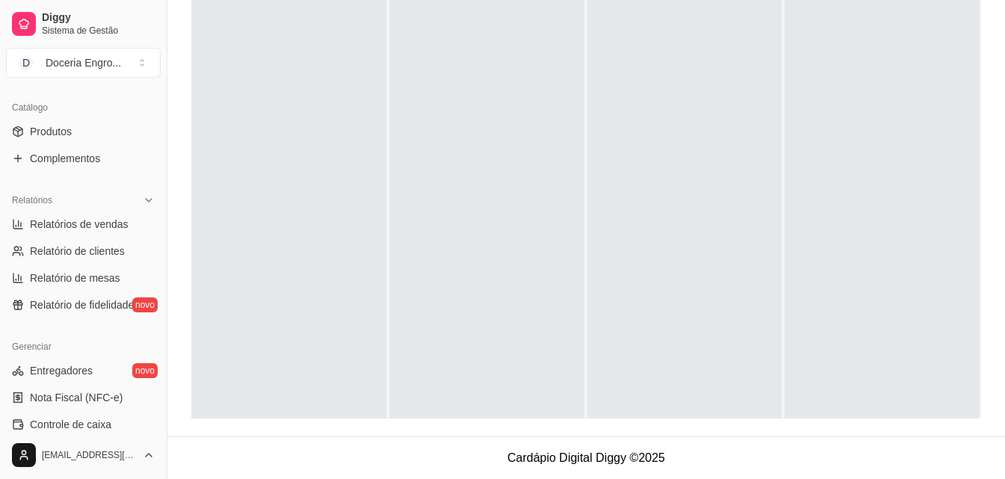
scroll to position [372, 0]
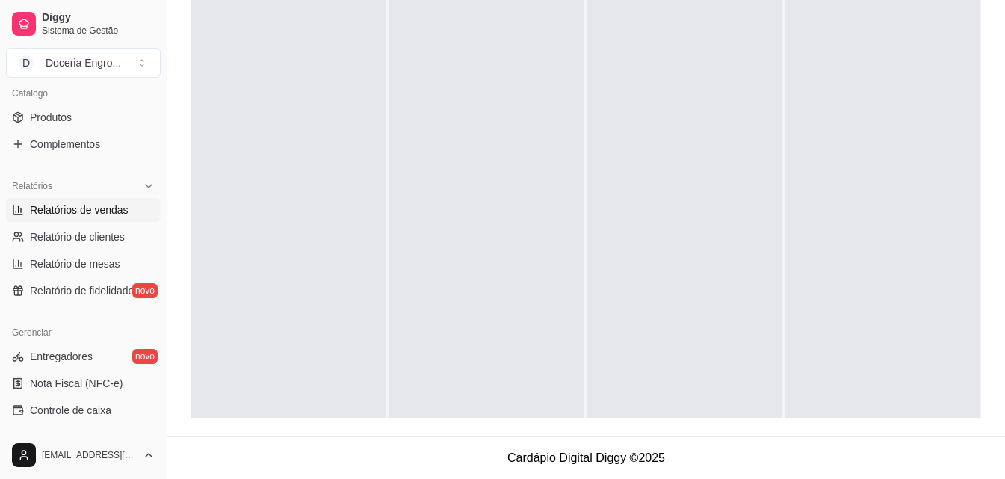
click at [91, 206] on span "Relatórios de vendas" at bounding box center [79, 210] width 99 height 15
